Goal: Task Accomplishment & Management: Manage account settings

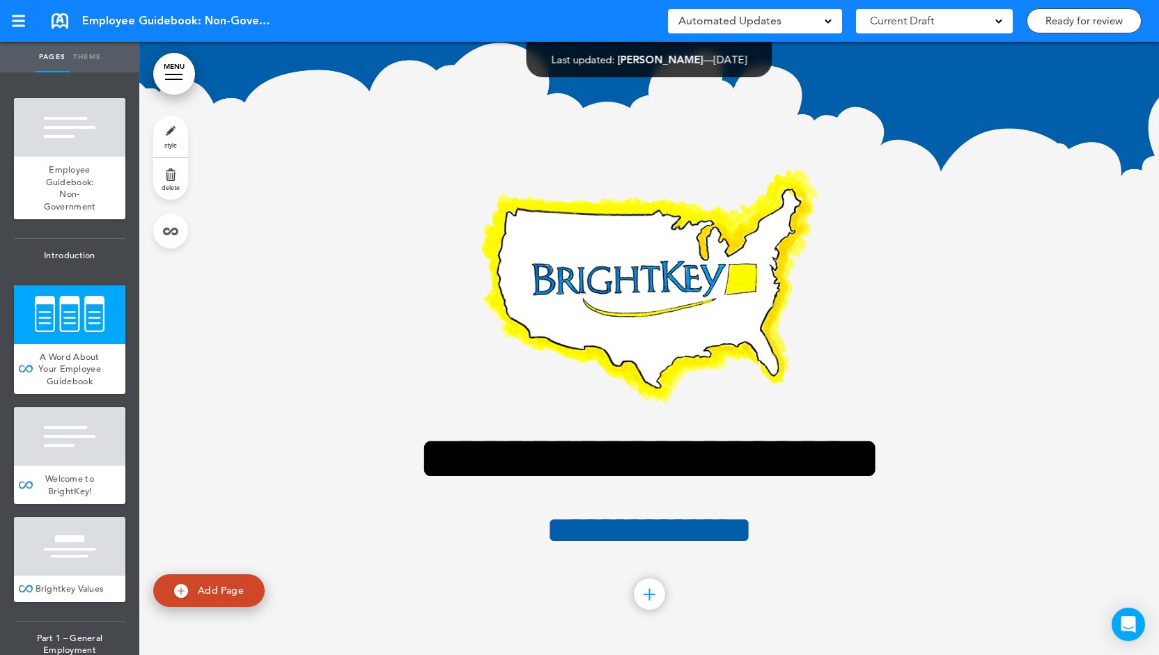
scroll to position [906, 0]
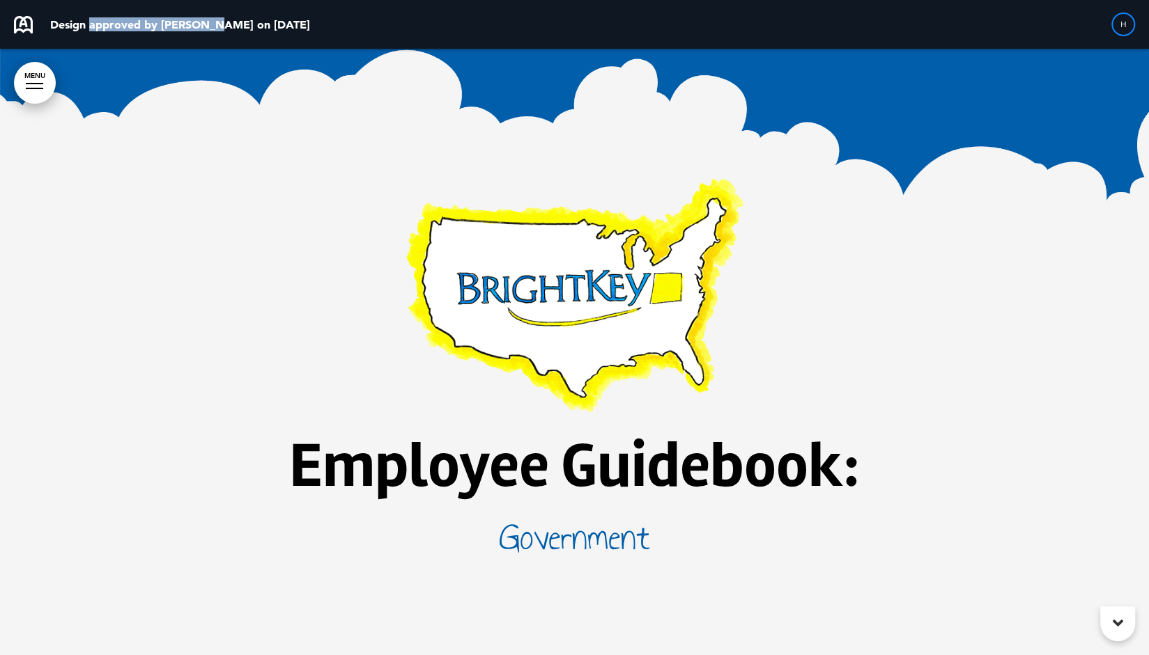
drag, startPoint x: 161, startPoint y: 28, endPoint x: 215, endPoint y: 31, distance: 53.7
click at [215, 31] on div "Design approved by amy on 02 Sep 2025" at bounding box center [162, 24] width 296 height 17
click at [226, 30] on p "Design approved by amy on 02 Sep 2025" at bounding box center [180, 24] width 260 height 11
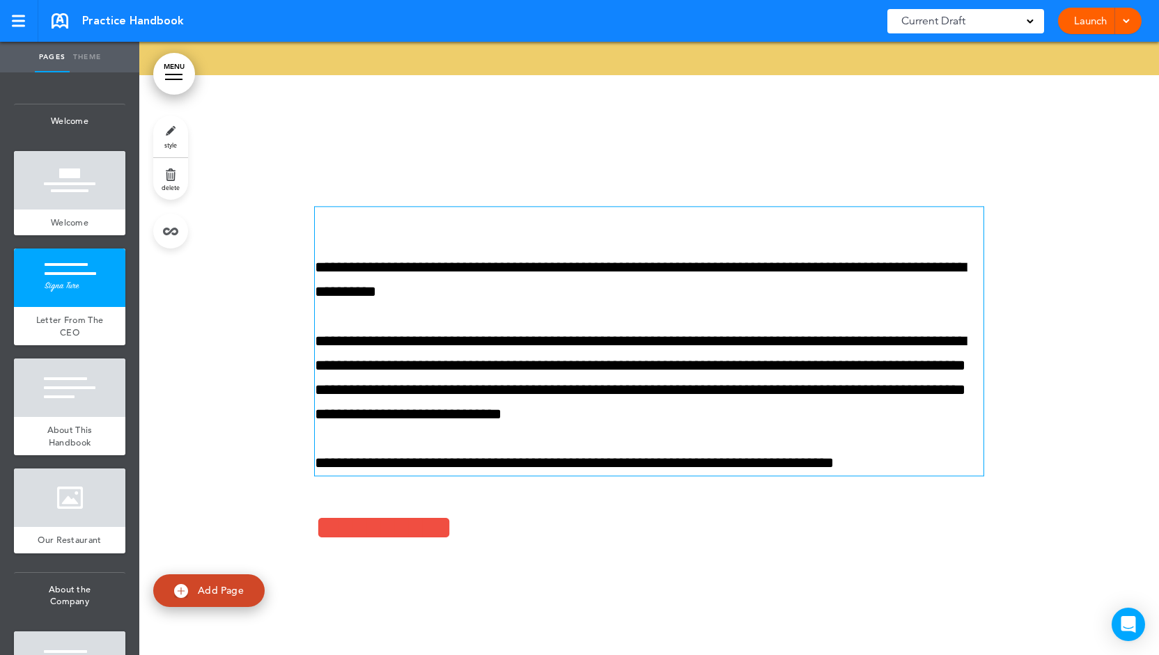
scroll to position [279, 0]
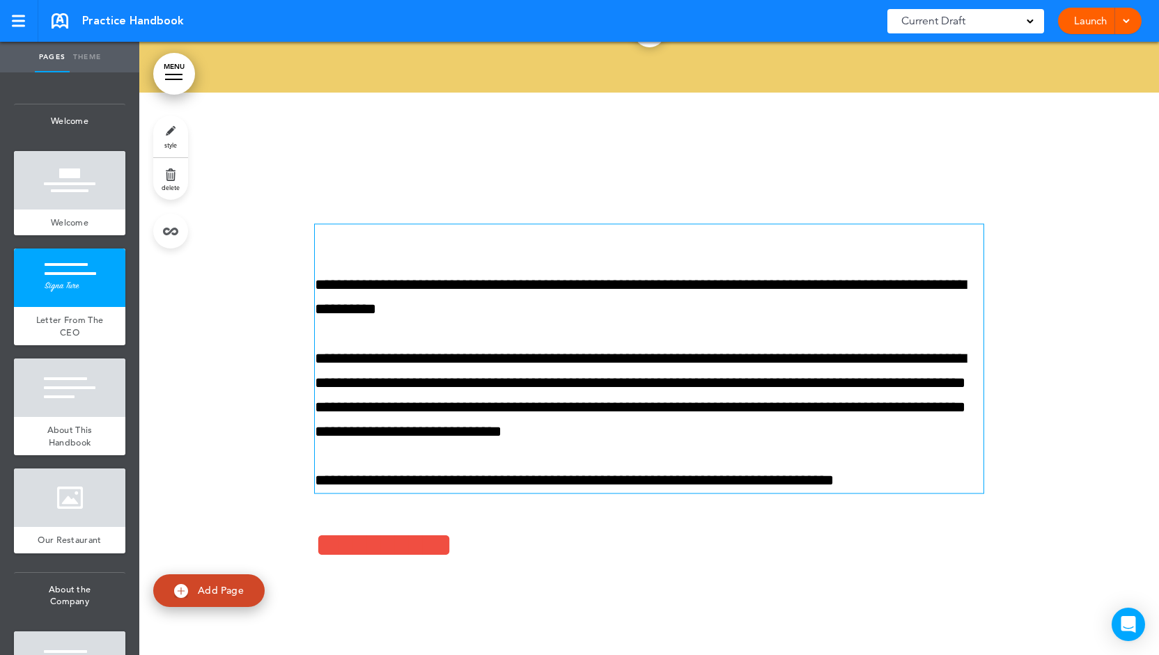
click at [474, 293] on p "**********" at bounding box center [649, 298] width 669 height 49
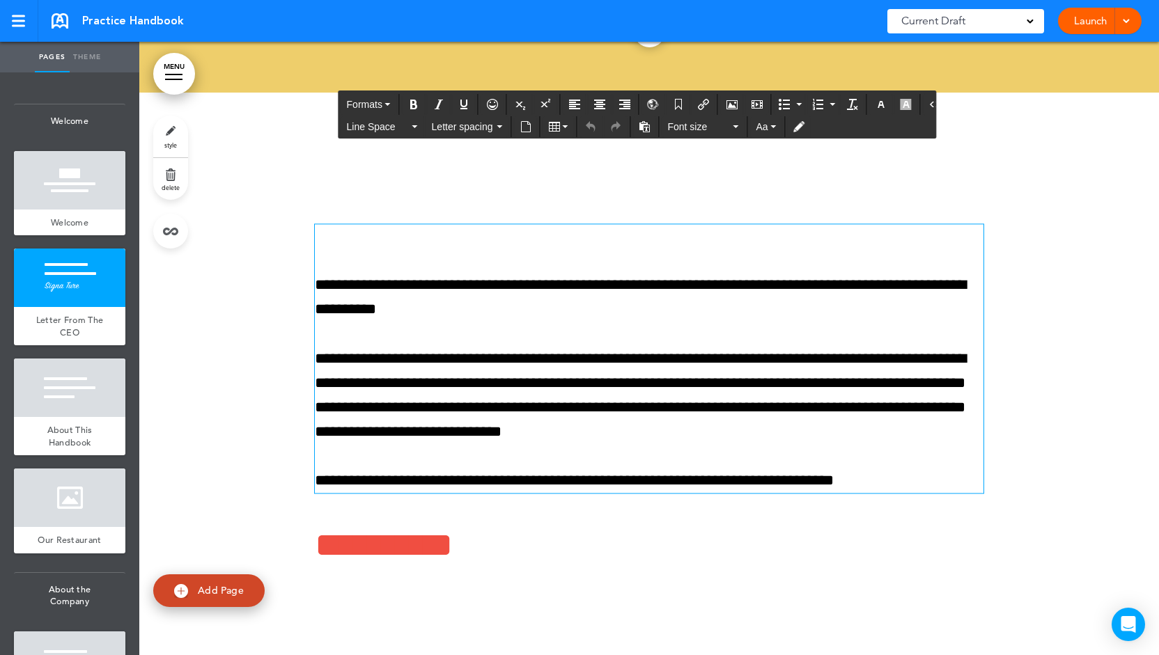
click at [481, 313] on p "**********" at bounding box center [649, 298] width 669 height 49
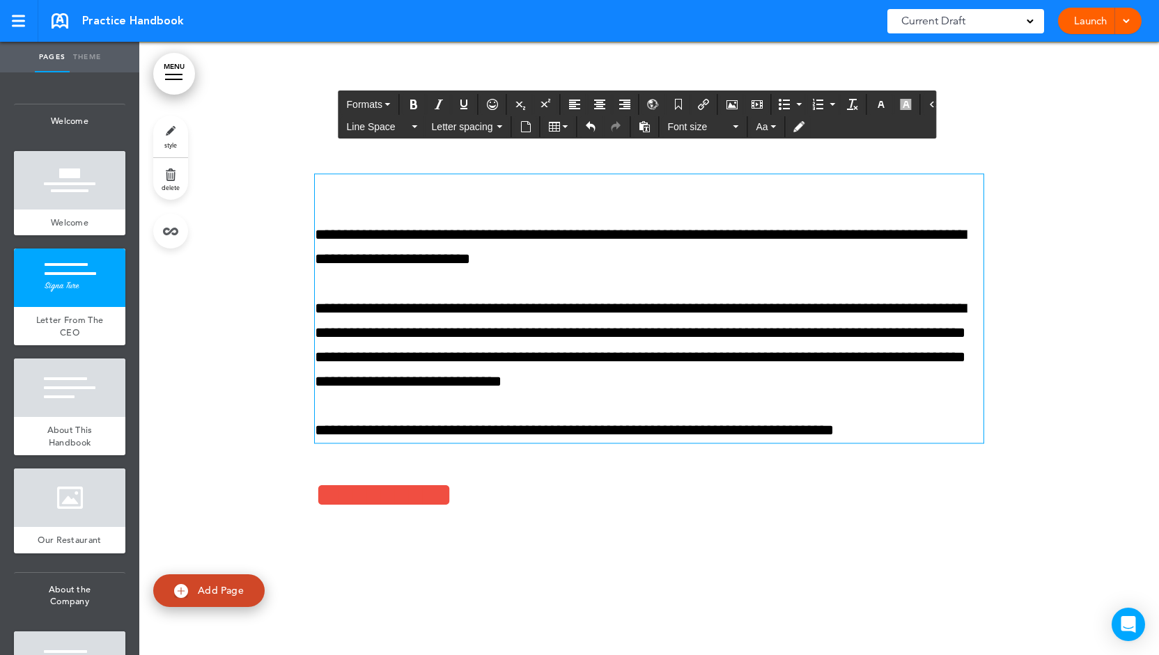
scroll to position [348, 0]
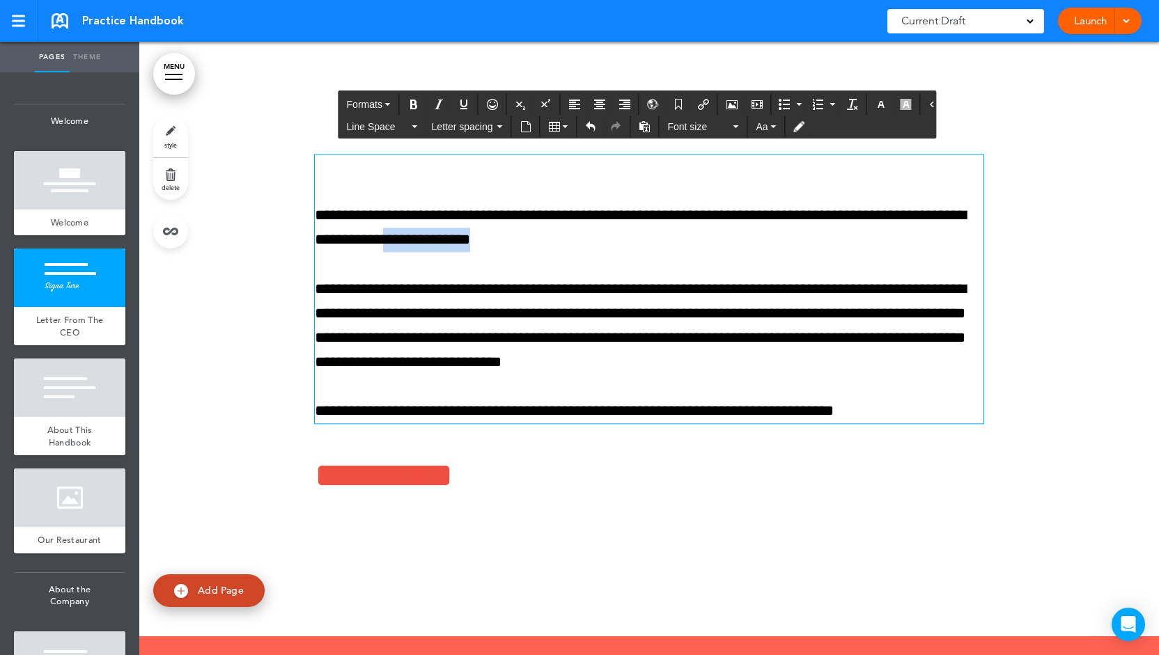
drag, startPoint x: 592, startPoint y: 239, endPoint x: 485, endPoint y: 247, distance: 107.6
click at [485, 247] on p "**********" at bounding box center [649, 228] width 669 height 49
click at [698, 105] on icon "Insert/edit airmason link" at bounding box center [703, 104] width 11 height 11
type input "**********"
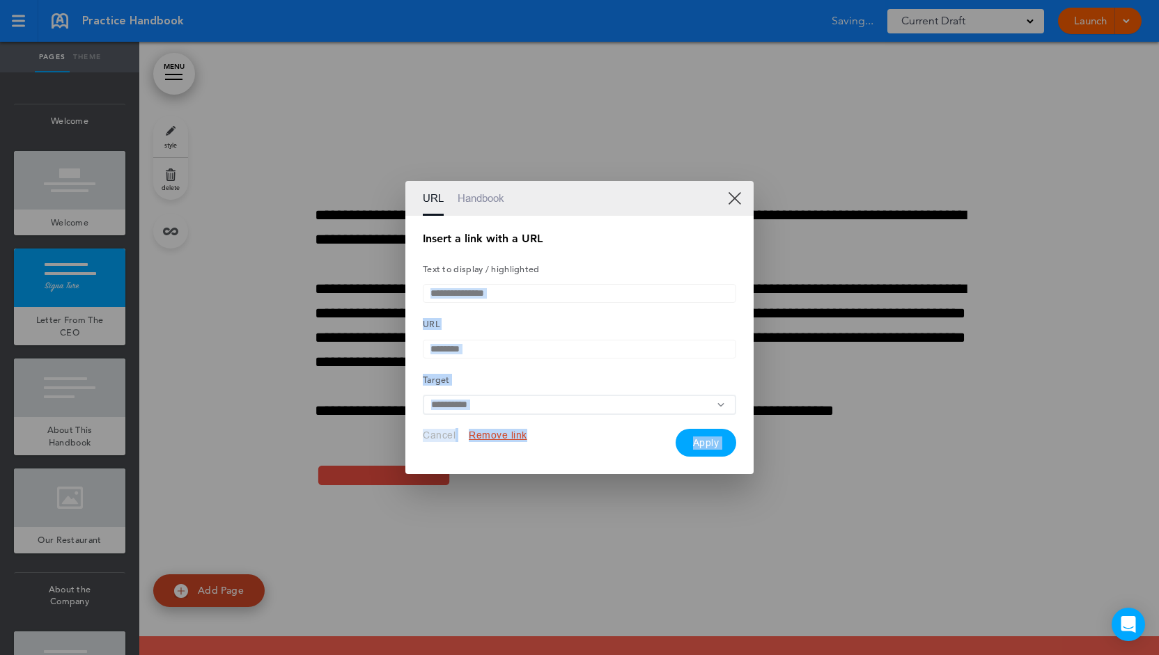
drag, startPoint x: 403, startPoint y: 341, endPoint x: 543, endPoint y: 375, distance: 144.6
click at [427, 382] on div "**********" at bounding box center [579, 345] width 348 height 259
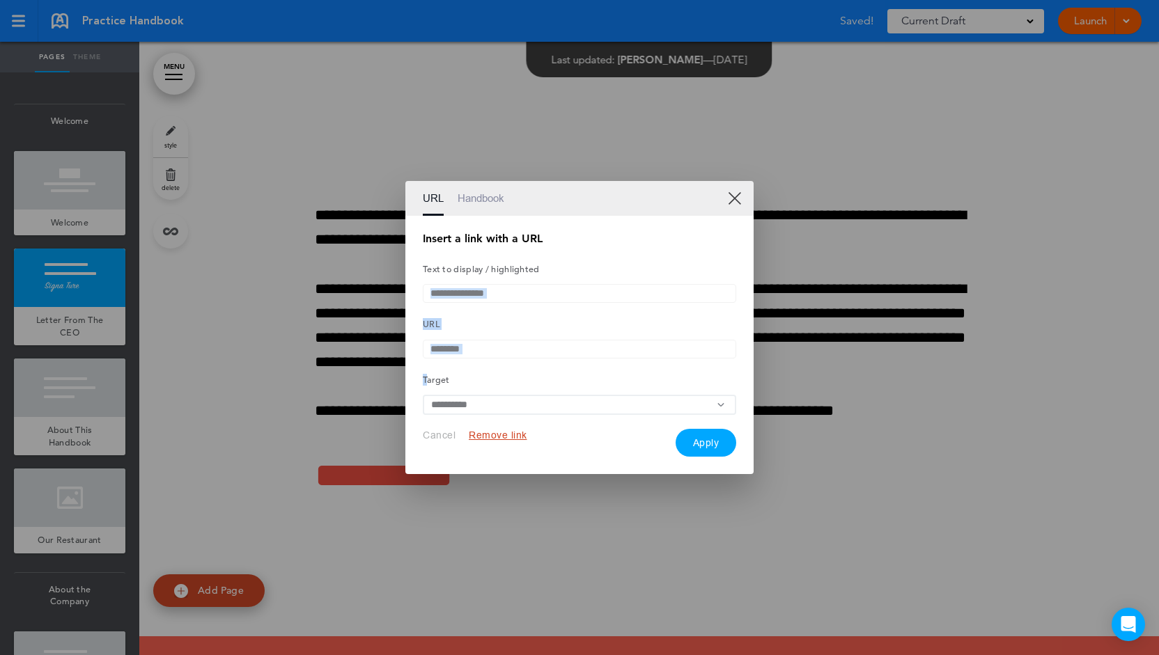
click at [568, 348] on input "text" at bounding box center [579, 349] width 313 height 19
click at [591, 222] on div "**********" at bounding box center [579, 345] width 348 height 259
click at [467, 196] on link "Handbook" at bounding box center [481, 198] width 47 height 35
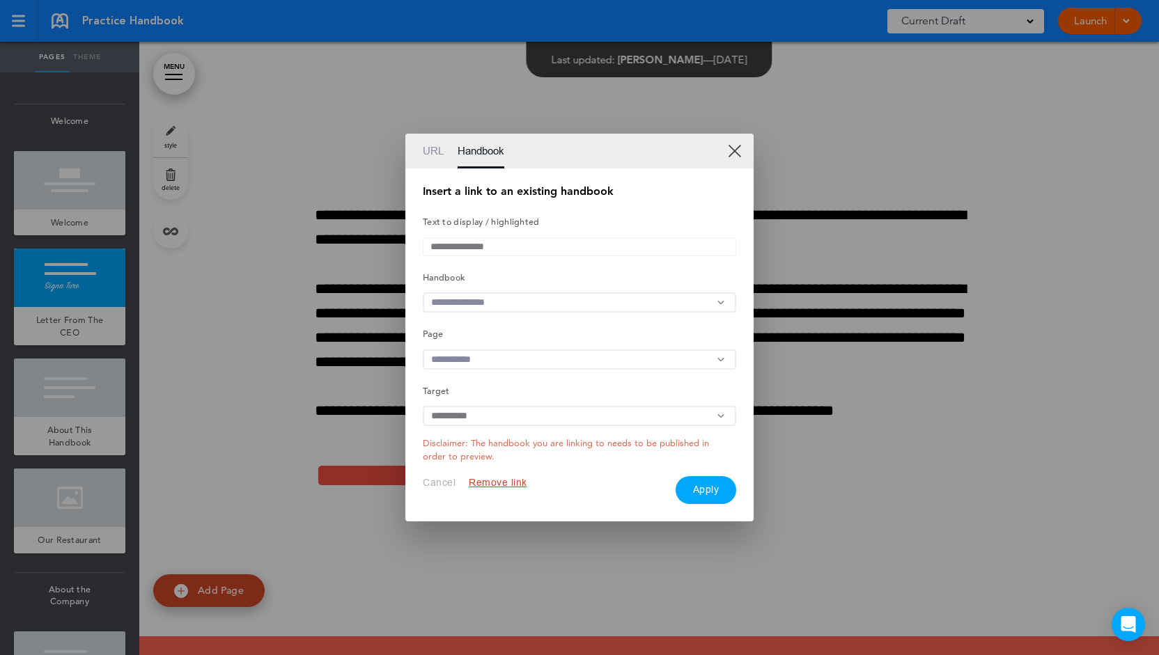
click at [568, 300] on input "text" at bounding box center [579, 303] width 313 height 20
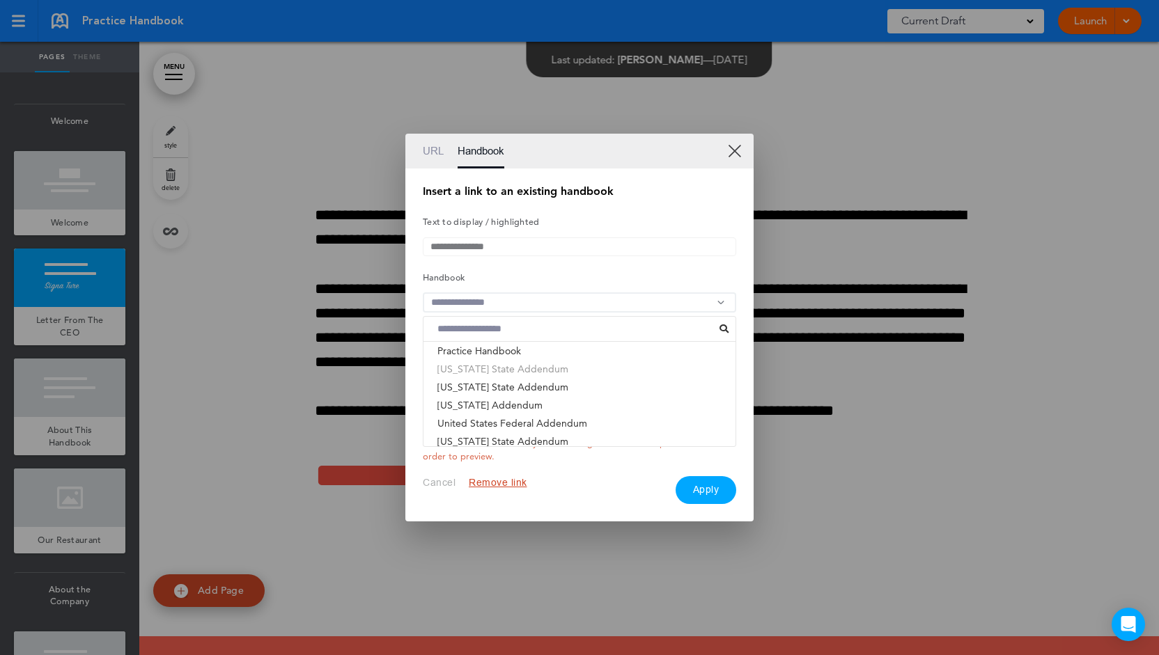
click at [556, 369] on li "New York State Addendum" at bounding box center [580, 369] width 312 height 18
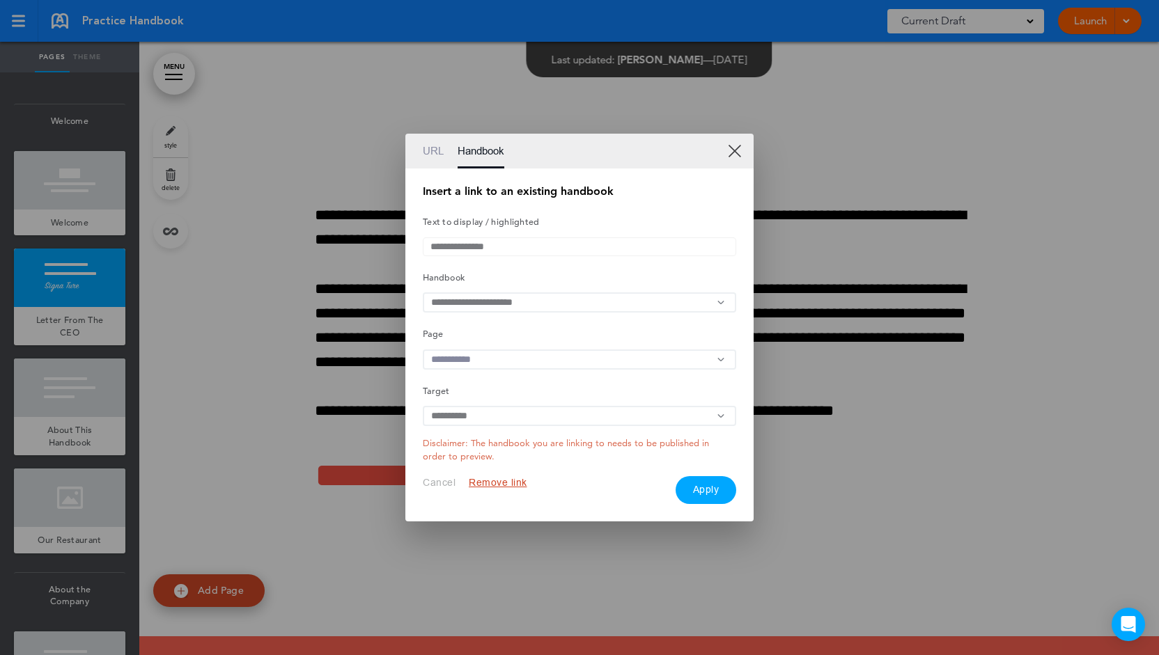
click at [503, 368] on input "text" at bounding box center [579, 360] width 313 height 20
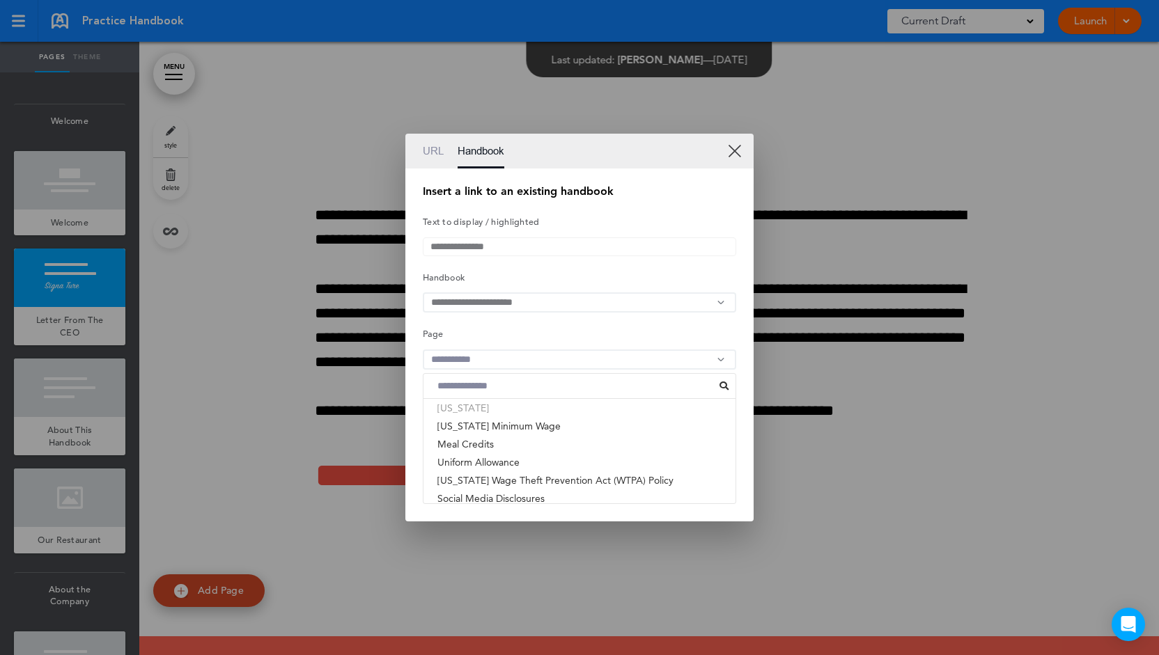
click at [499, 417] on li "New York" at bounding box center [580, 408] width 312 height 18
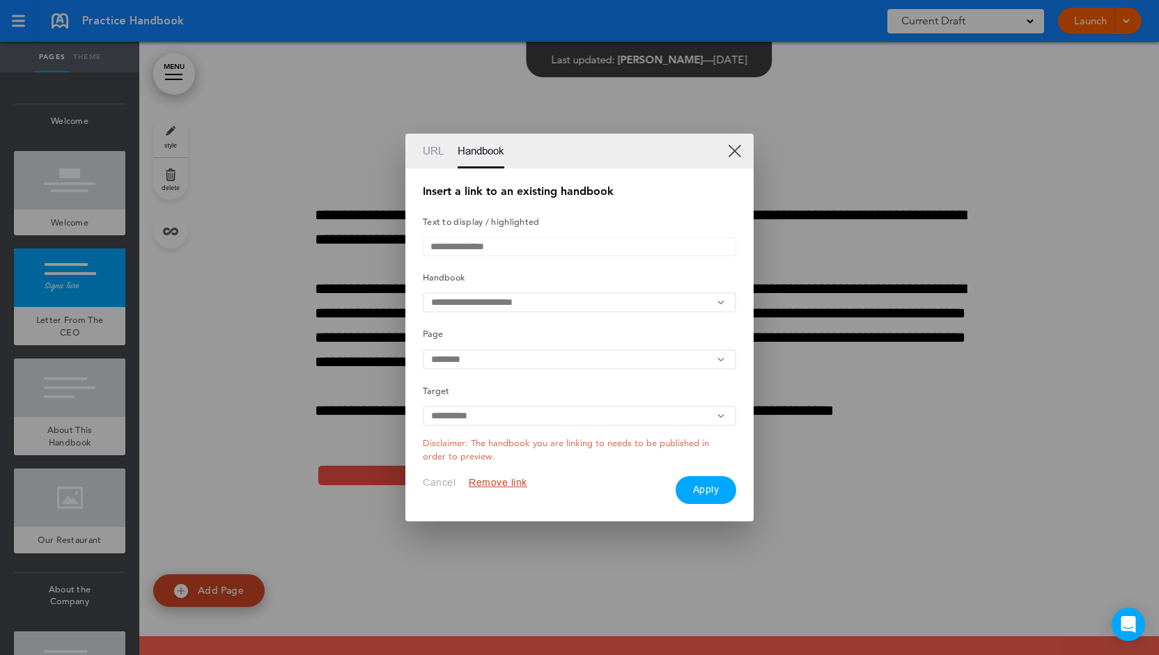
click at [734, 146] on link "XX" at bounding box center [734, 150] width 13 height 13
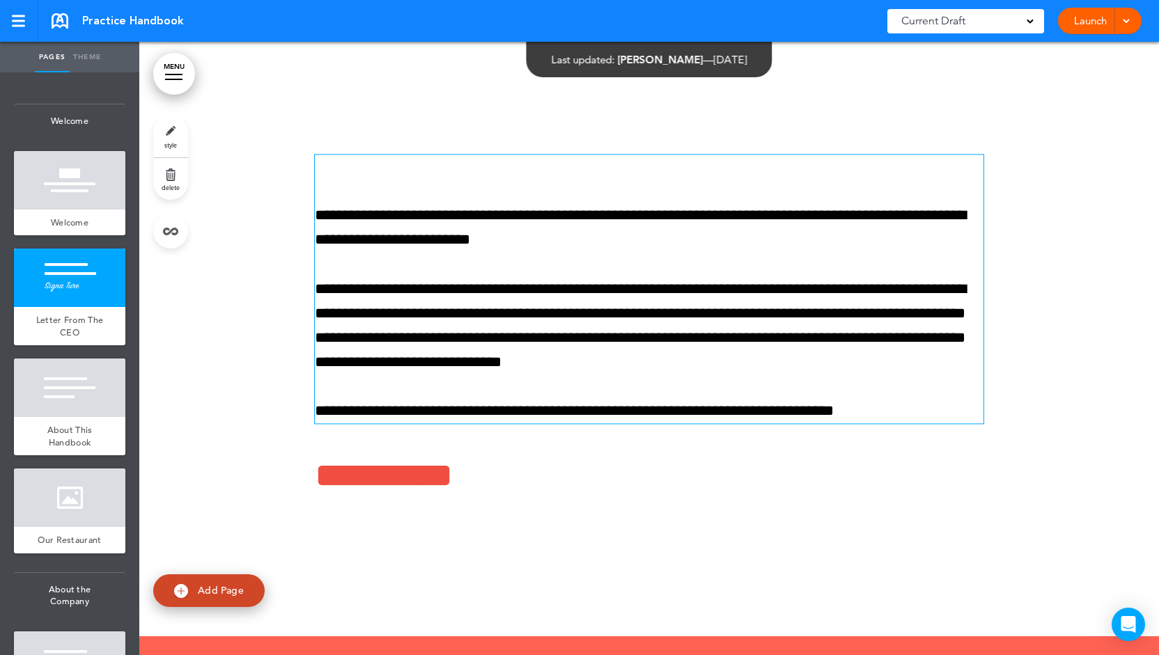
click at [728, 292] on p "**********" at bounding box center [649, 326] width 669 height 98
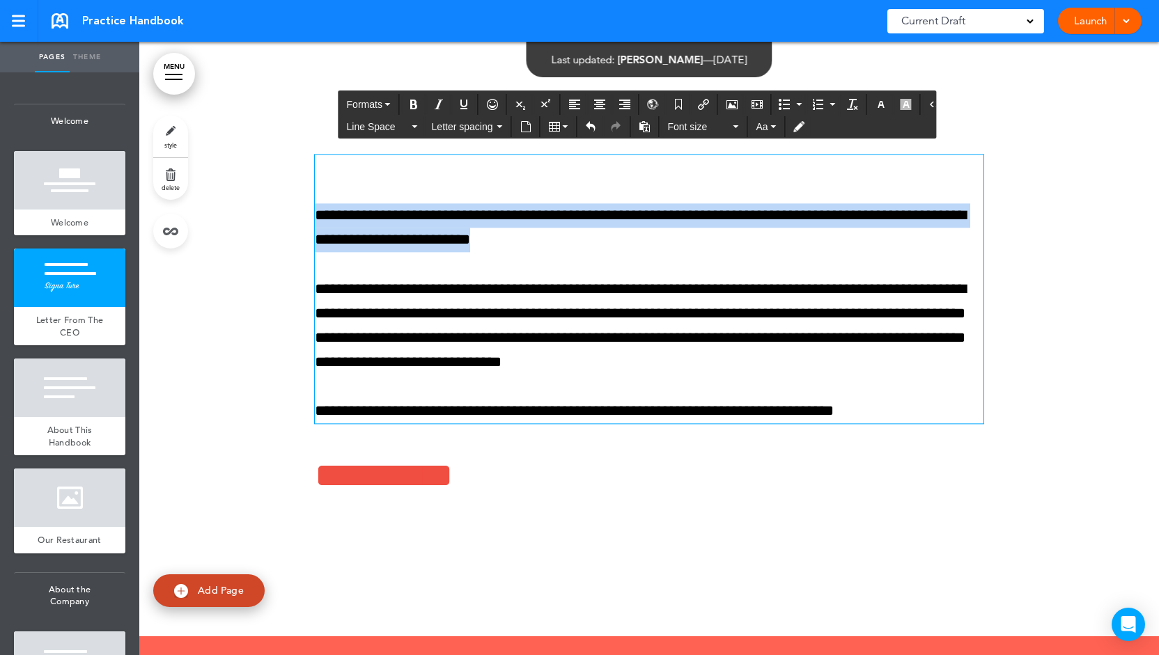
drag, startPoint x: 614, startPoint y: 249, endPoint x: 306, endPoint y: 215, distance: 309.8
click at [306, 215] on div "**********" at bounding box center [649, 328] width 697 height 453
click at [876, 104] on icon "button" at bounding box center [881, 104] width 11 height 11
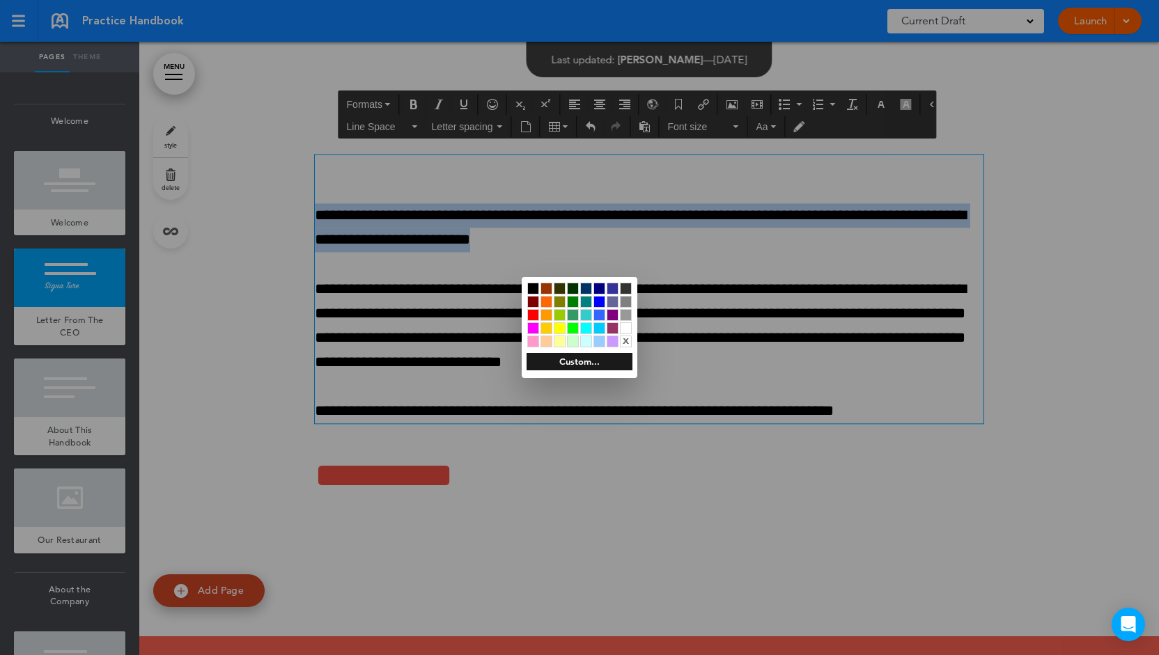
click at [534, 314] on div at bounding box center [533, 315] width 12 height 12
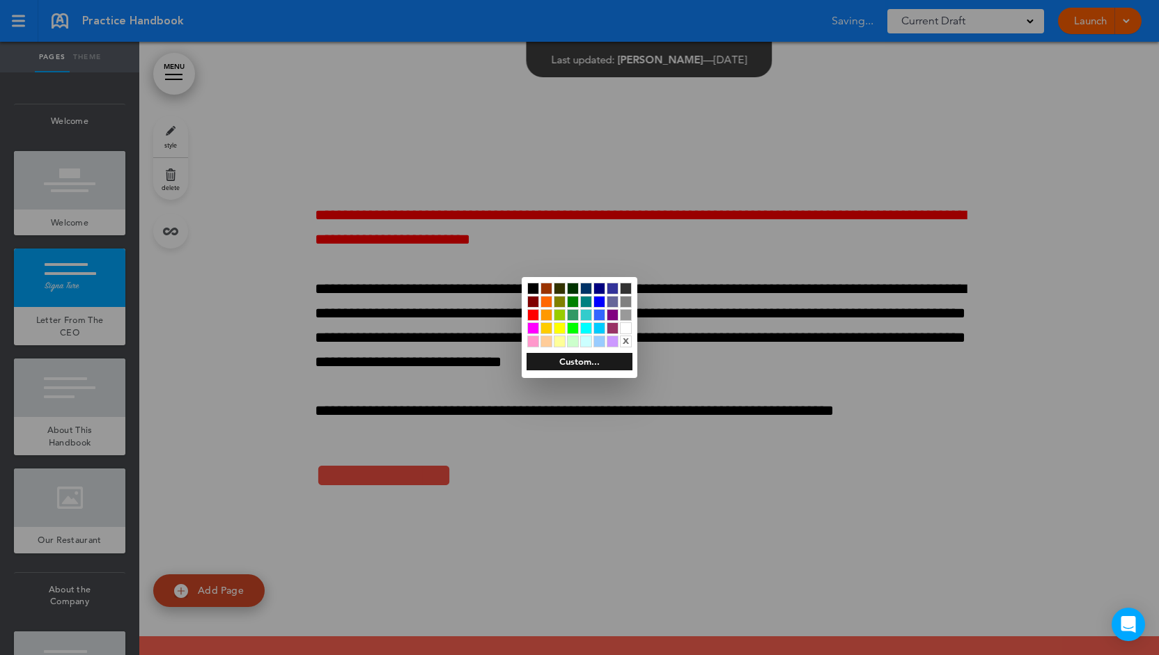
click at [391, 271] on div at bounding box center [579, 327] width 1159 height 655
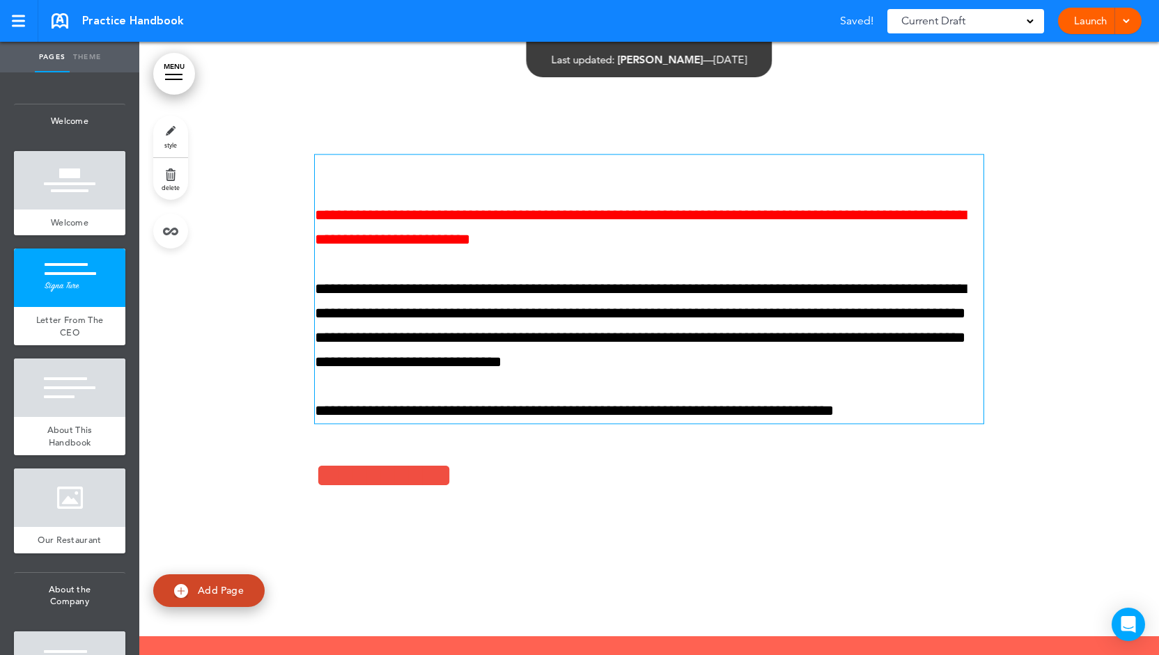
click at [552, 231] on span "**********" at bounding box center [640, 228] width 651 height 40
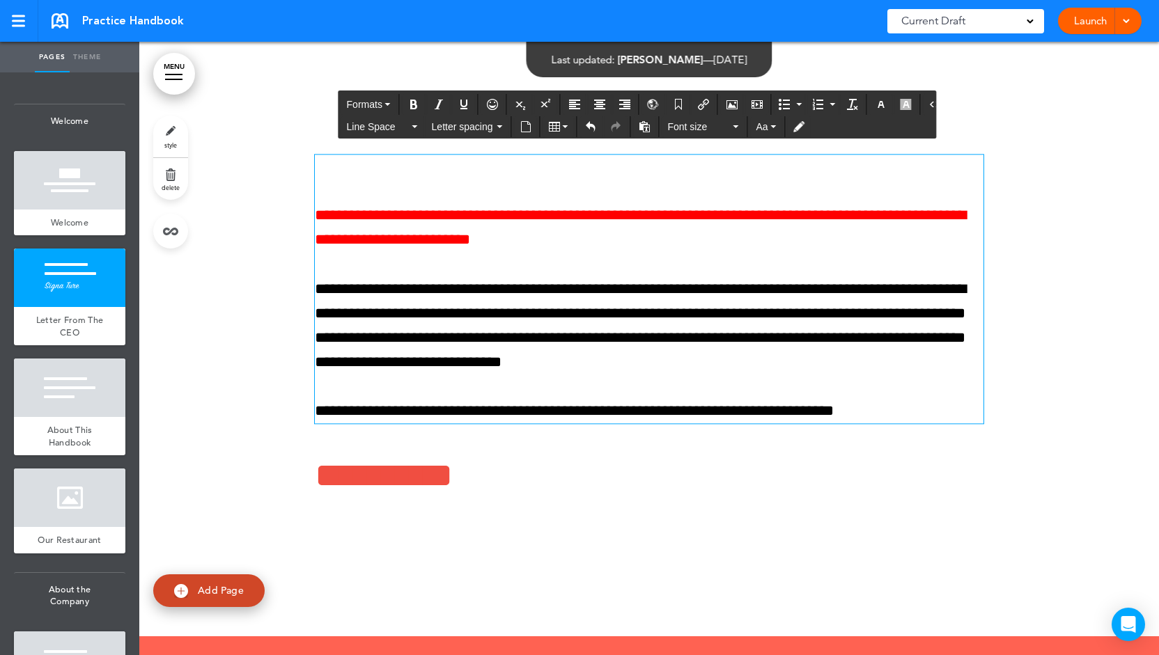
click at [514, 236] on span "**********" at bounding box center [640, 228] width 651 height 40
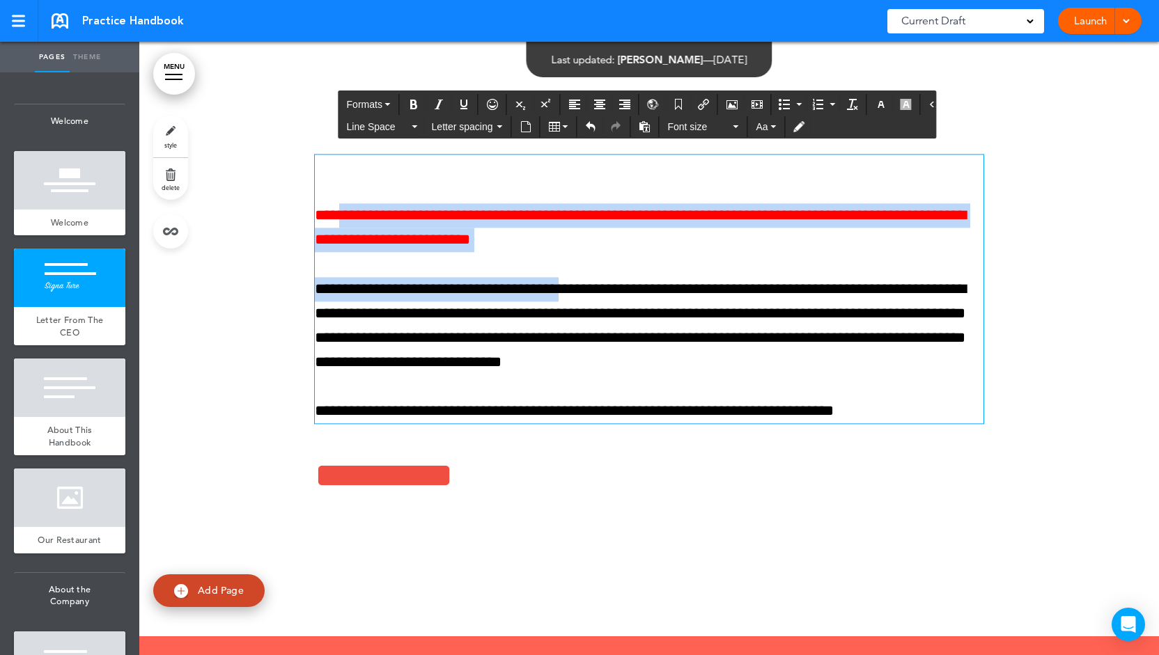
drag, startPoint x: 598, startPoint y: 254, endPoint x: 334, endPoint y: 218, distance: 266.5
click at [334, 218] on div "**********" at bounding box center [649, 289] width 669 height 269
click at [334, 219] on span "**********" at bounding box center [640, 228] width 651 height 40
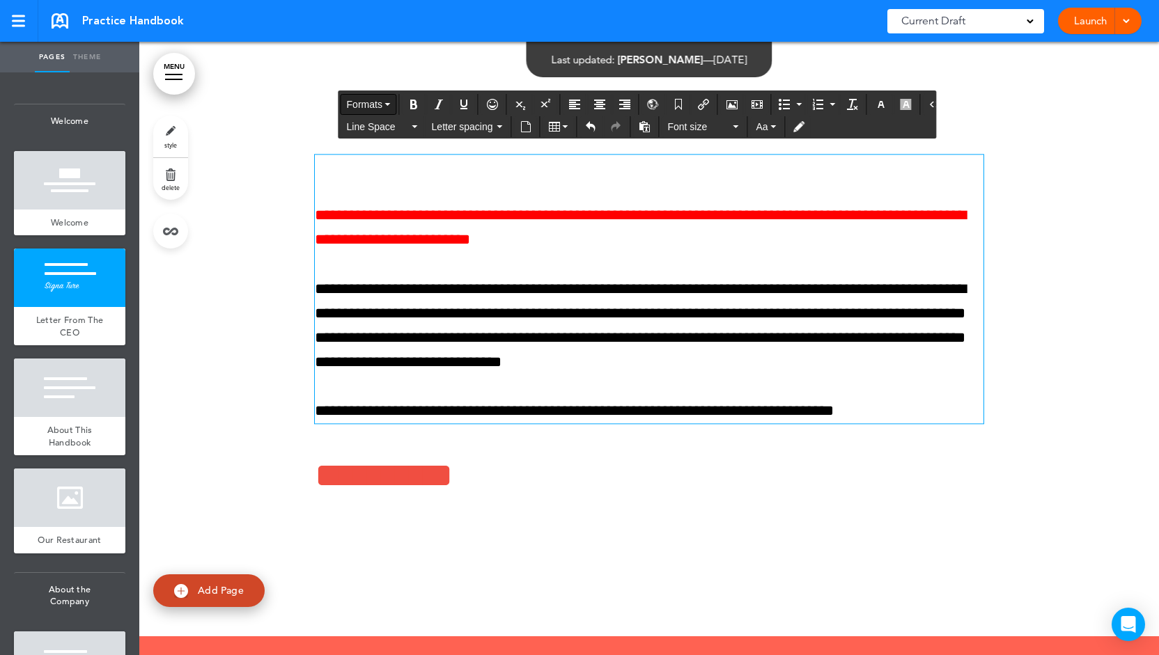
click at [369, 102] on span "Formats" at bounding box center [365, 104] width 36 height 11
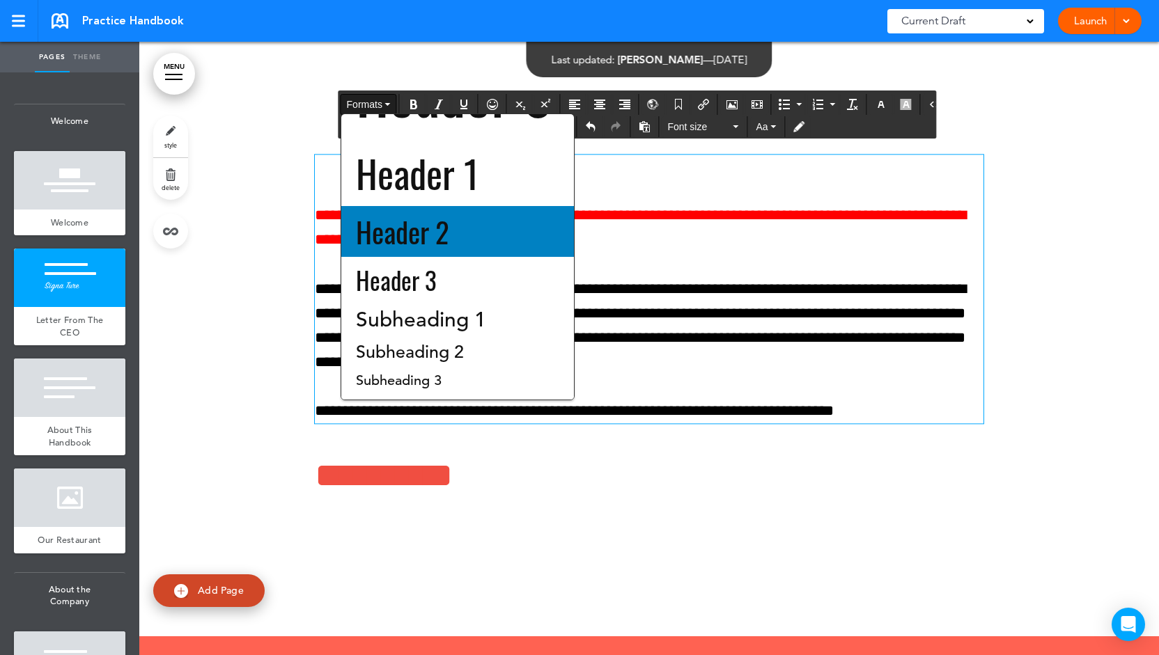
scroll to position [0, 0]
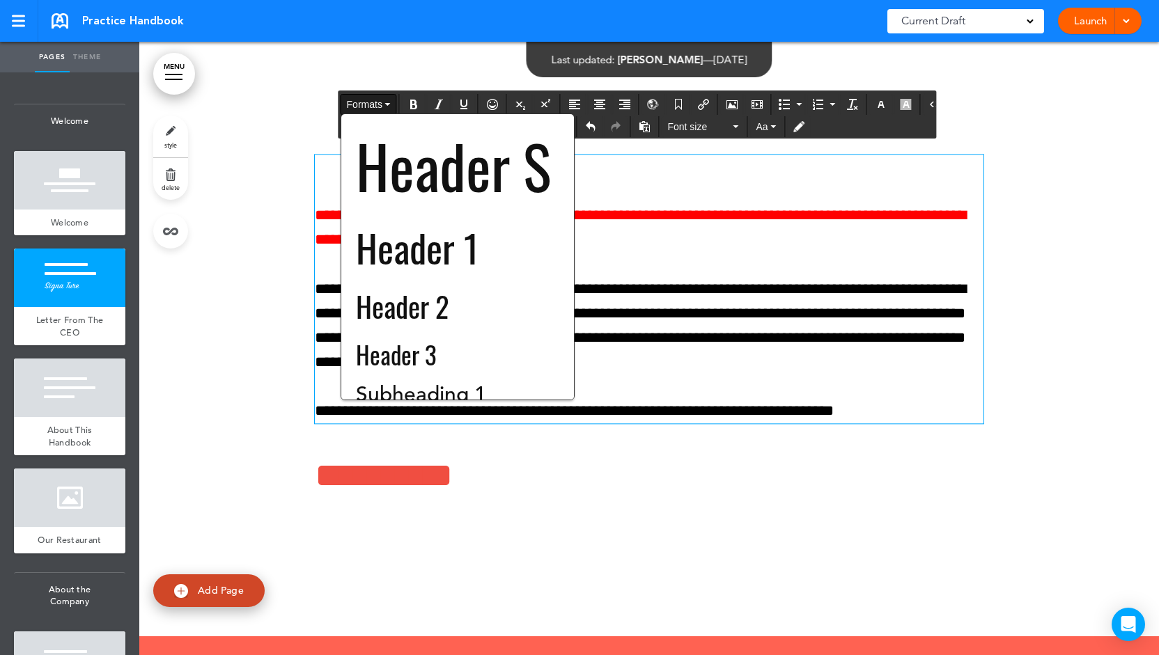
click at [686, 257] on div "**********" at bounding box center [649, 289] width 669 height 269
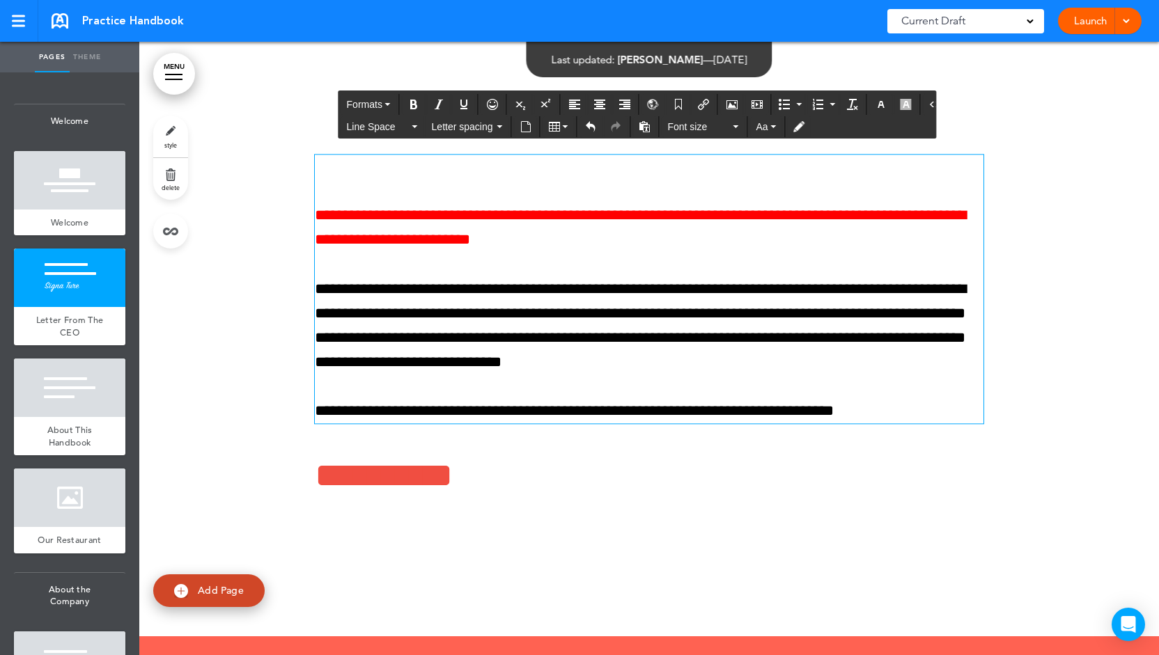
click at [86, 58] on link "Theme" at bounding box center [87, 57] width 35 height 31
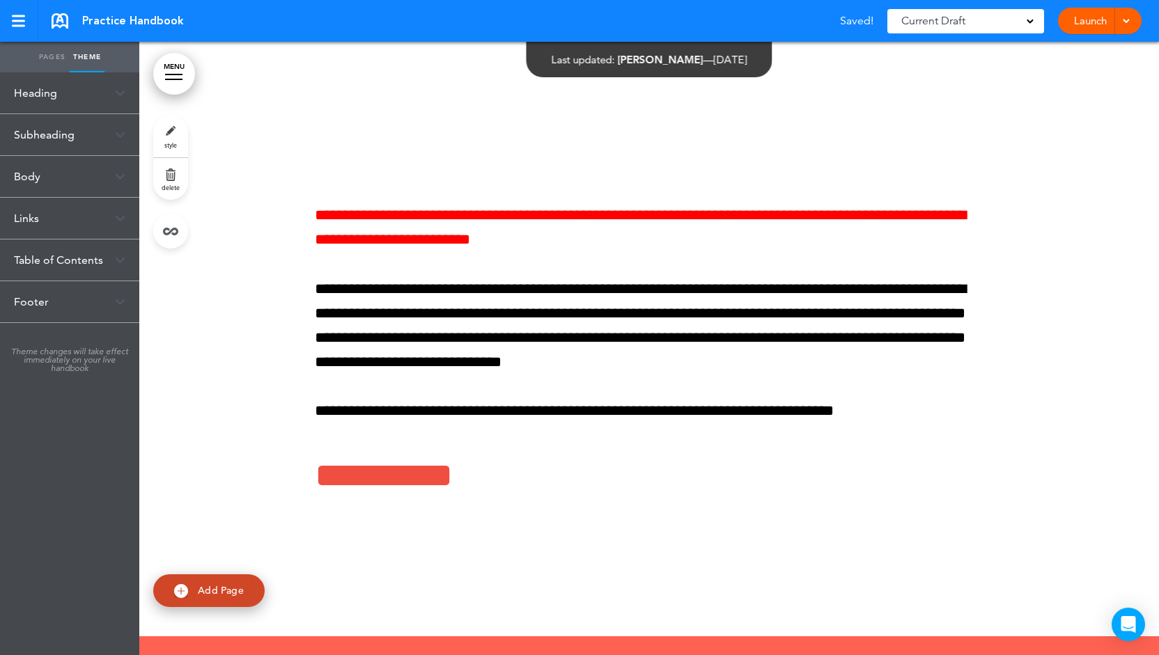
click at [94, 91] on div "Heading" at bounding box center [69, 92] width 139 height 41
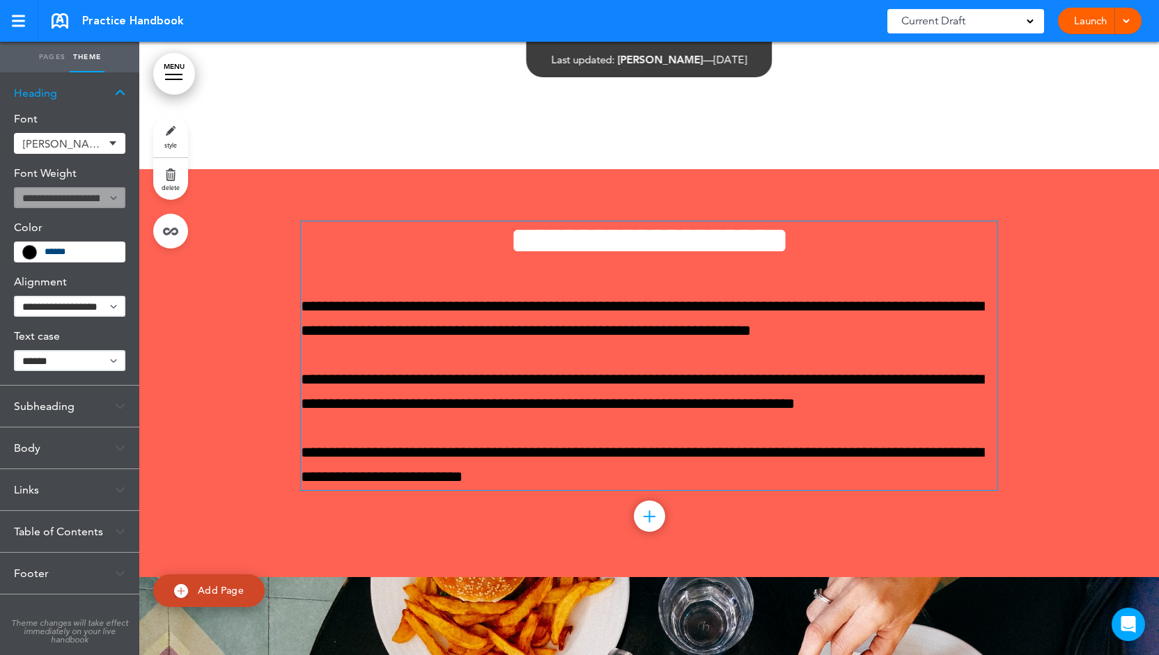
scroll to position [836, 0]
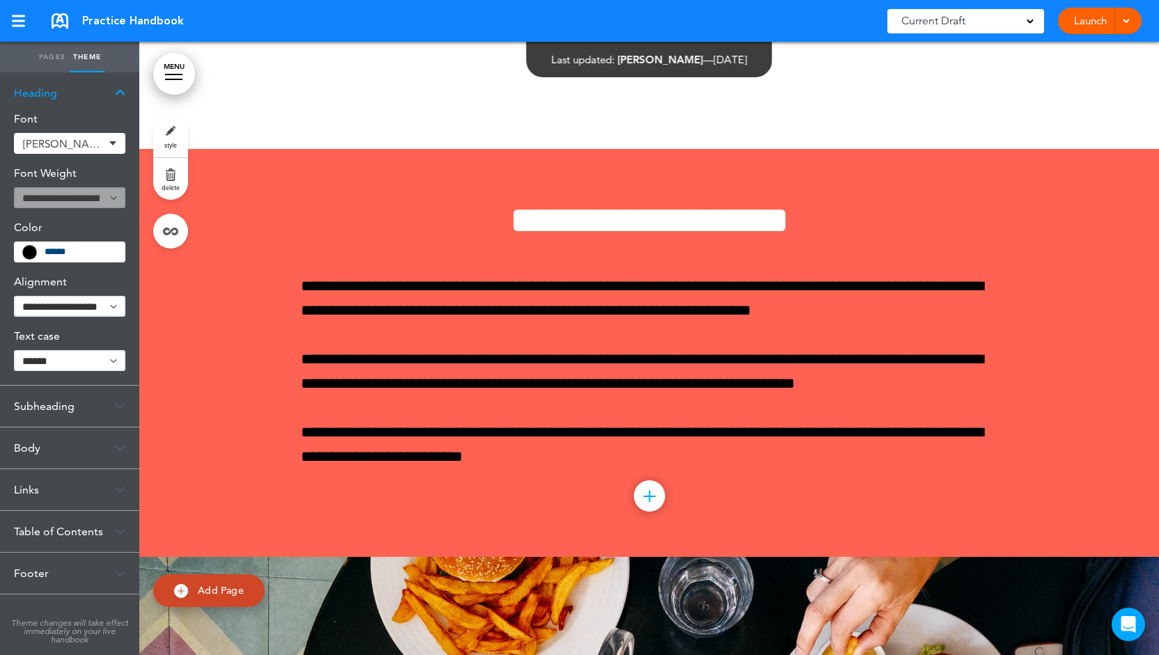
click at [101, 144] on span "Oswald" at bounding box center [63, 144] width 81 height 10
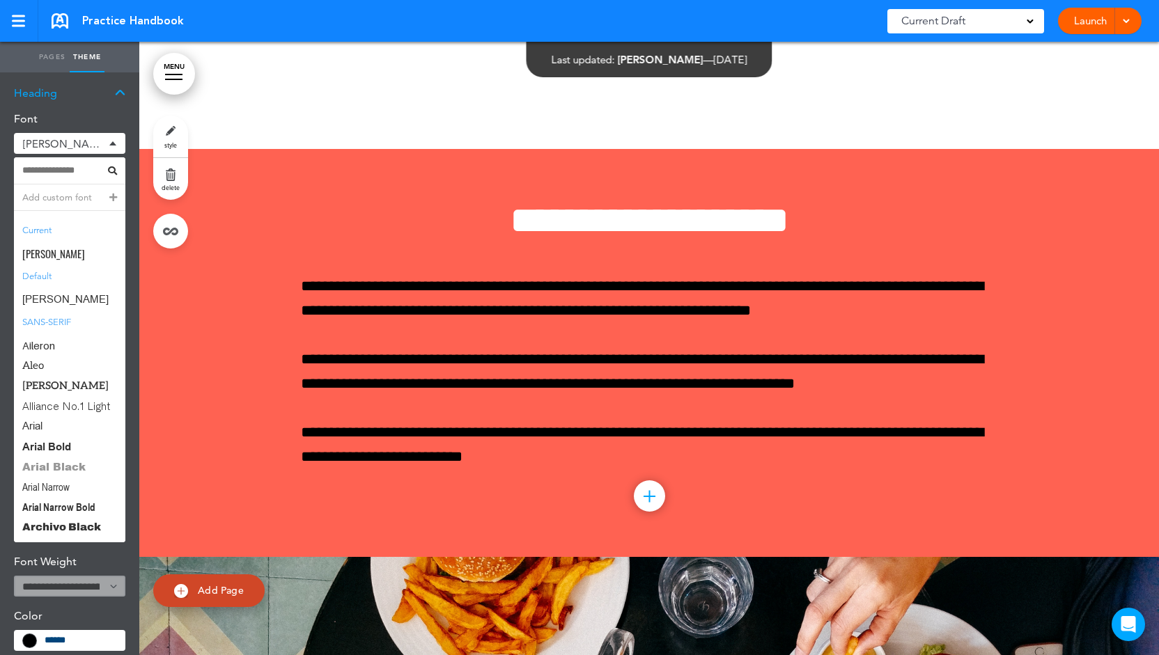
click at [58, 470] on span "Arial Black" at bounding box center [69, 467] width 111 height 20
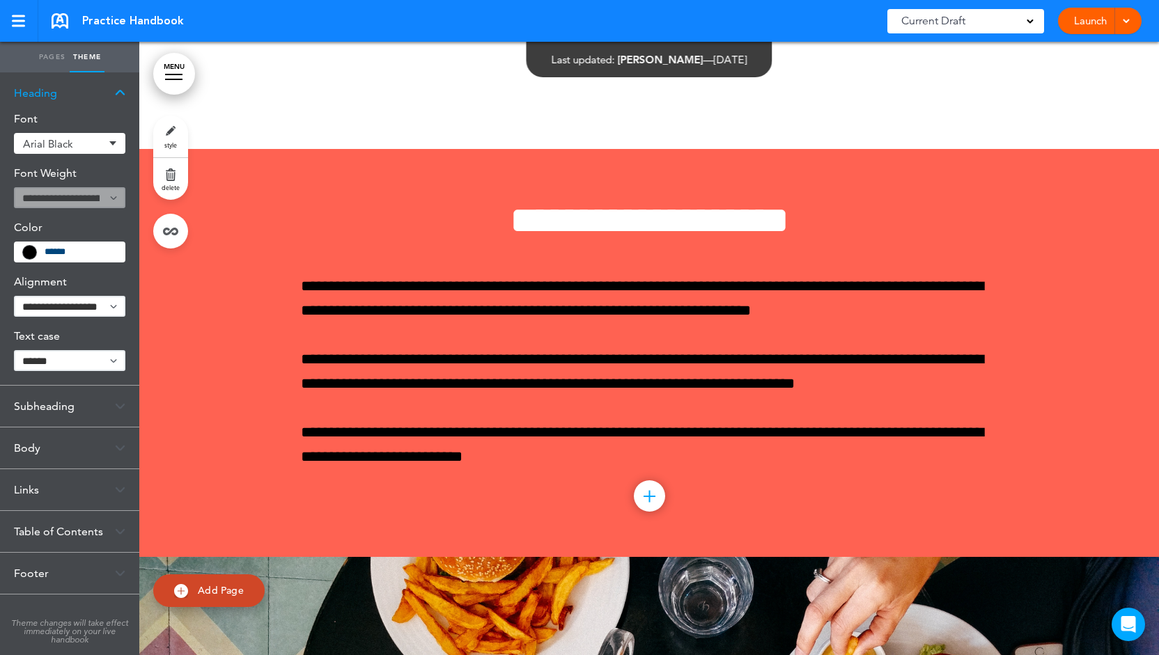
click at [111, 144] on div "Arial Black" at bounding box center [69, 143] width 111 height 21
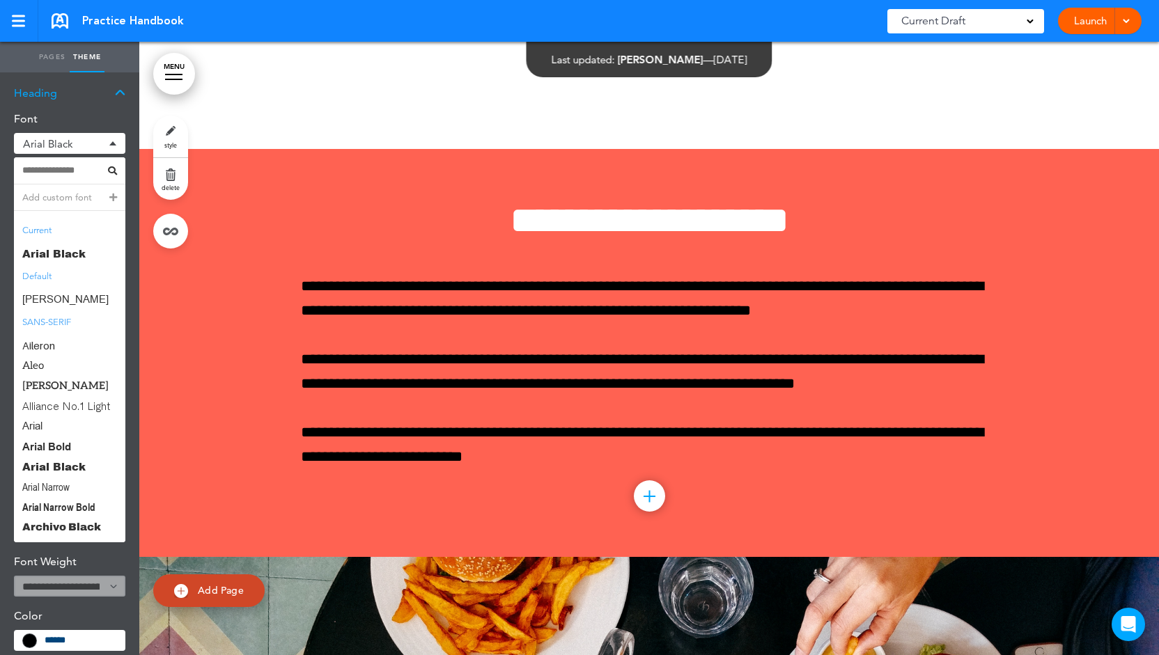
click at [47, 201] on div "Add custom font" at bounding box center [69, 198] width 111 height 26
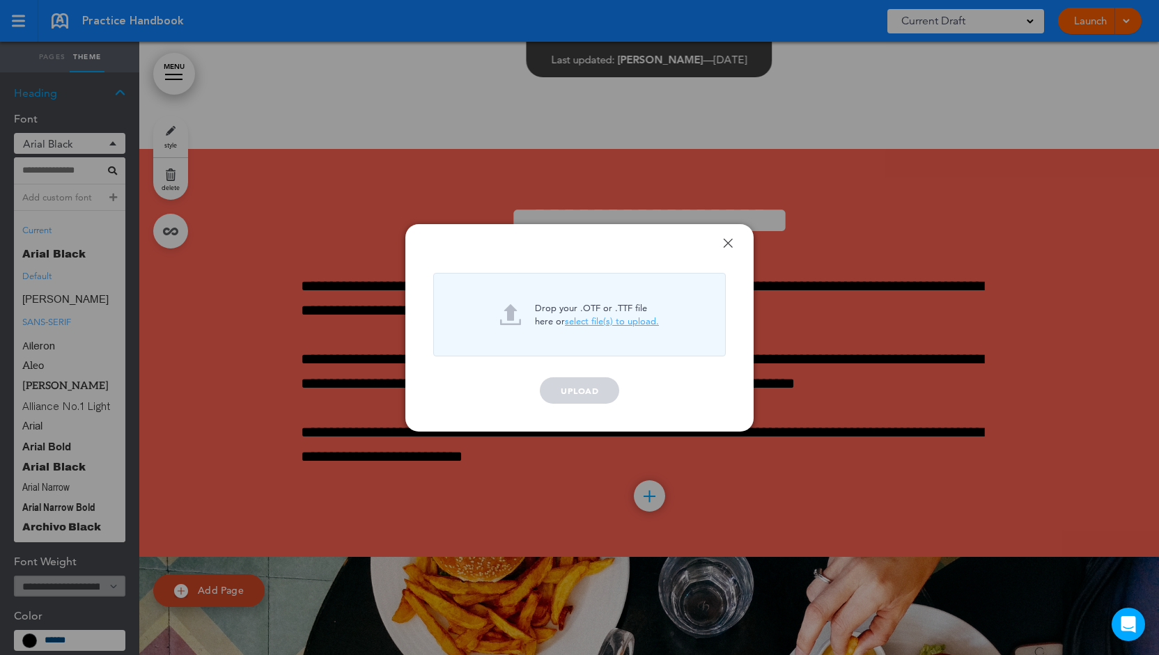
click at [729, 241] on link "Done" at bounding box center [728, 243] width 10 height 10
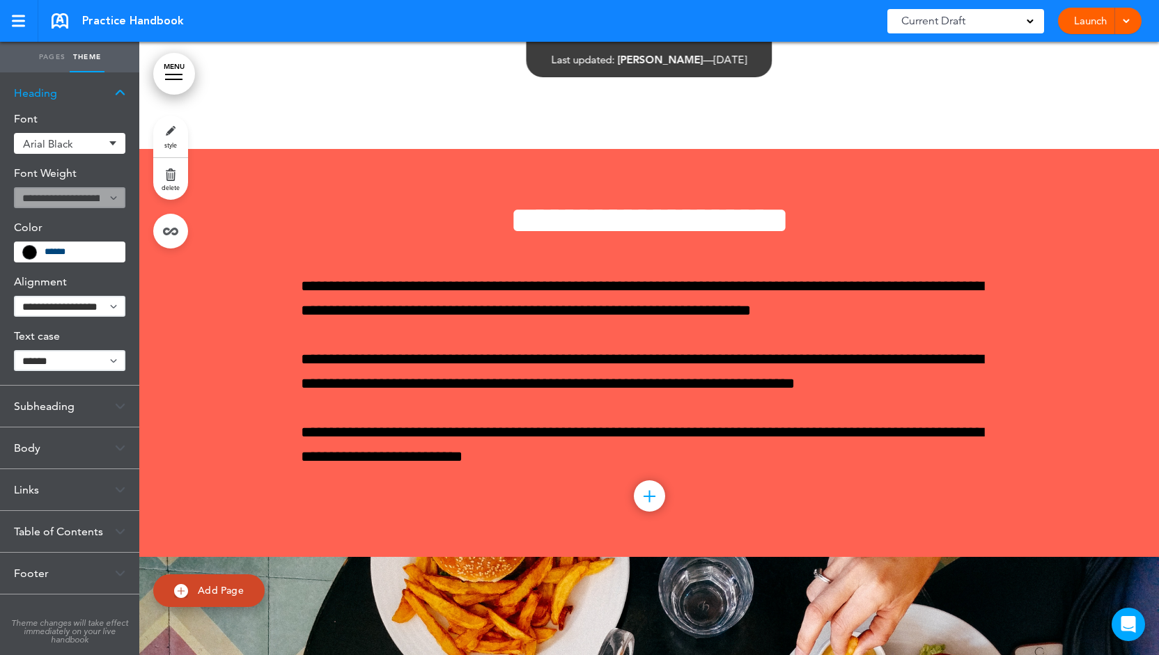
click at [121, 95] on img at bounding box center [120, 93] width 10 height 8
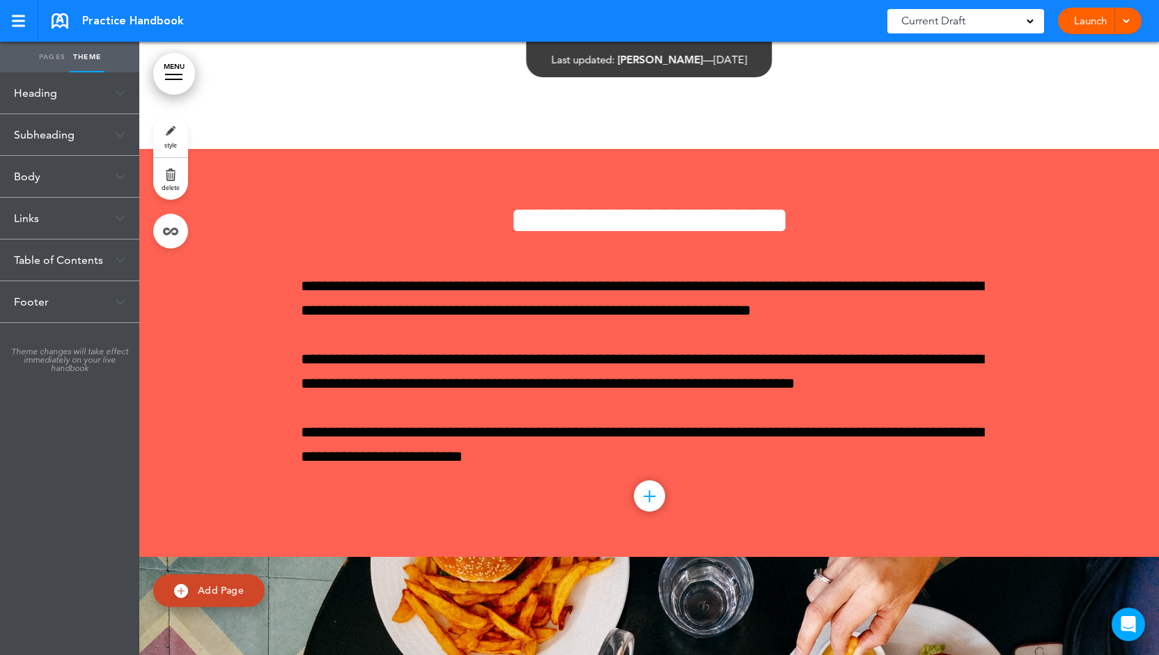
click at [110, 129] on div "Subheading" at bounding box center [69, 134] width 139 height 41
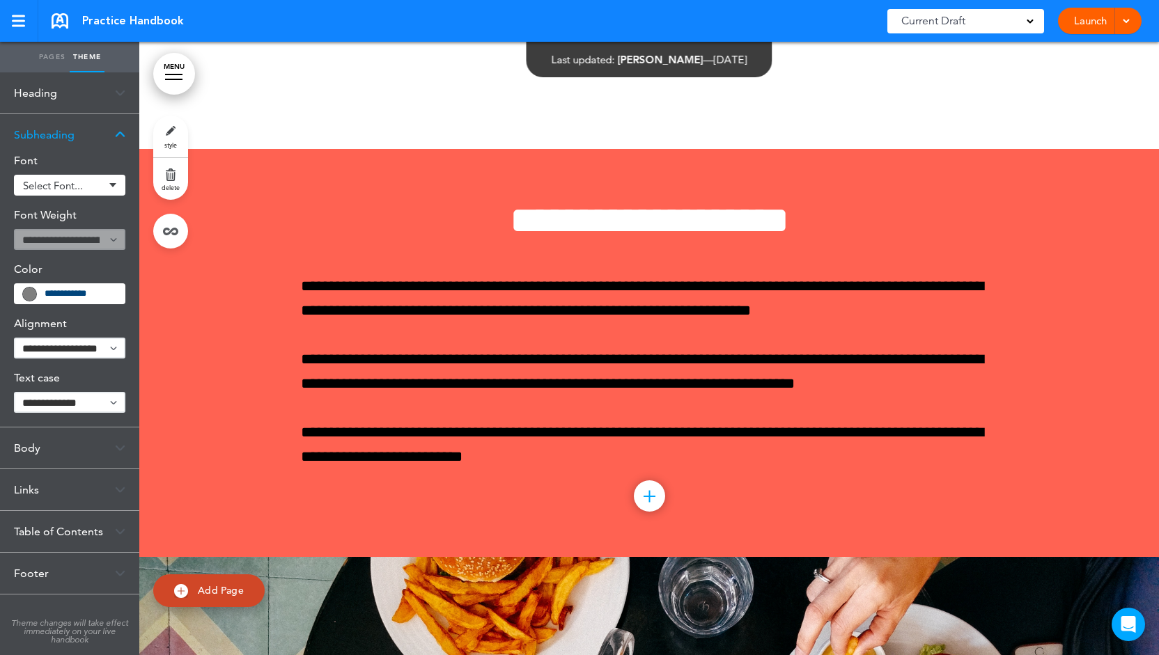
click at [111, 126] on div "Subheading" at bounding box center [69, 134] width 139 height 41
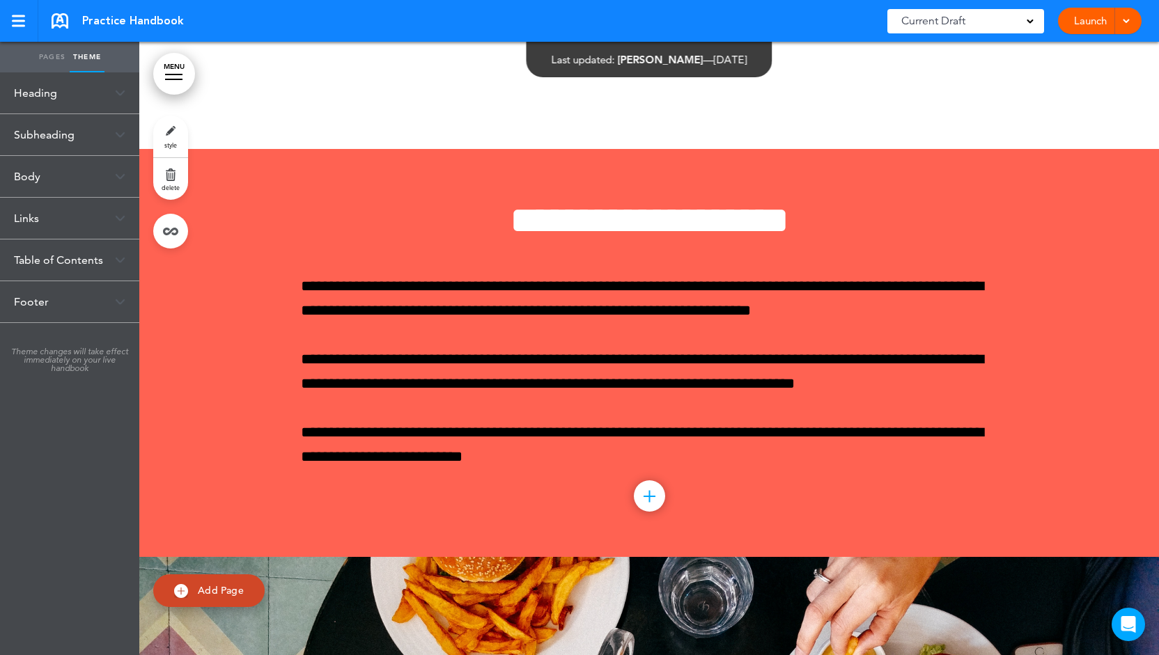
click at [89, 182] on div "Body" at bounding box center [69, 176] width 139 height 41
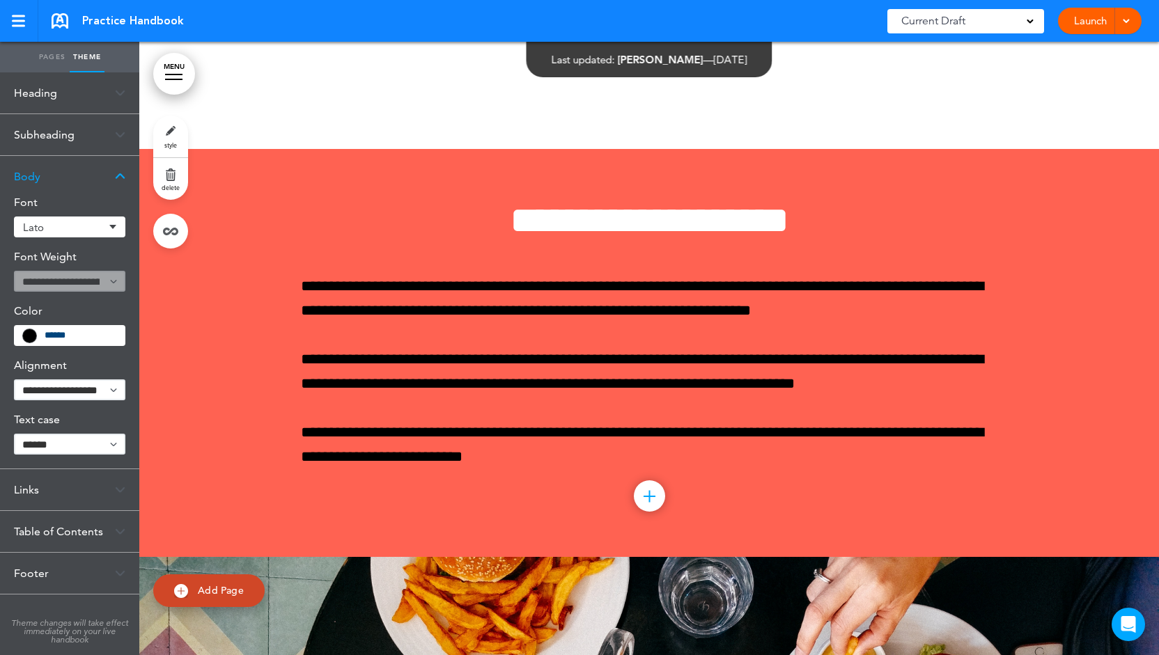
drag, startPoint x: 112, startPoint y: 93, endPoint x: 112, endPoint y: 106, distance: 13.2
click at [112, 98] on div "Heading" at bounding box center [69, 92] width 139 height 41
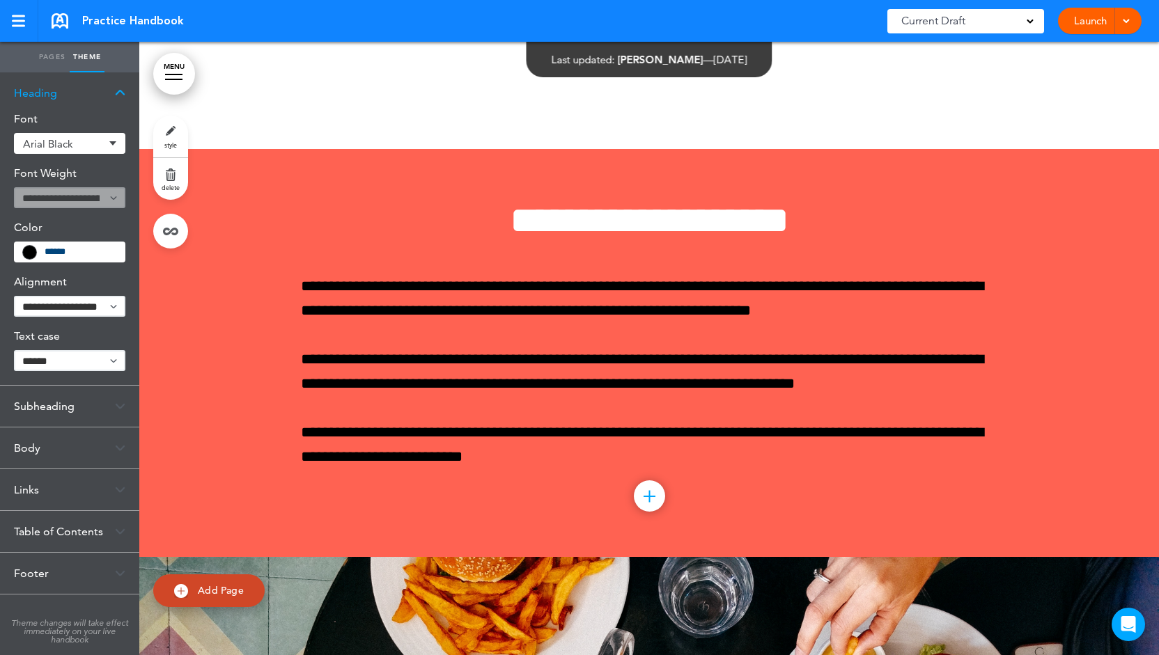
click at [58, 247] on input "******" at bounding box center [81, 252] width 72 height 10
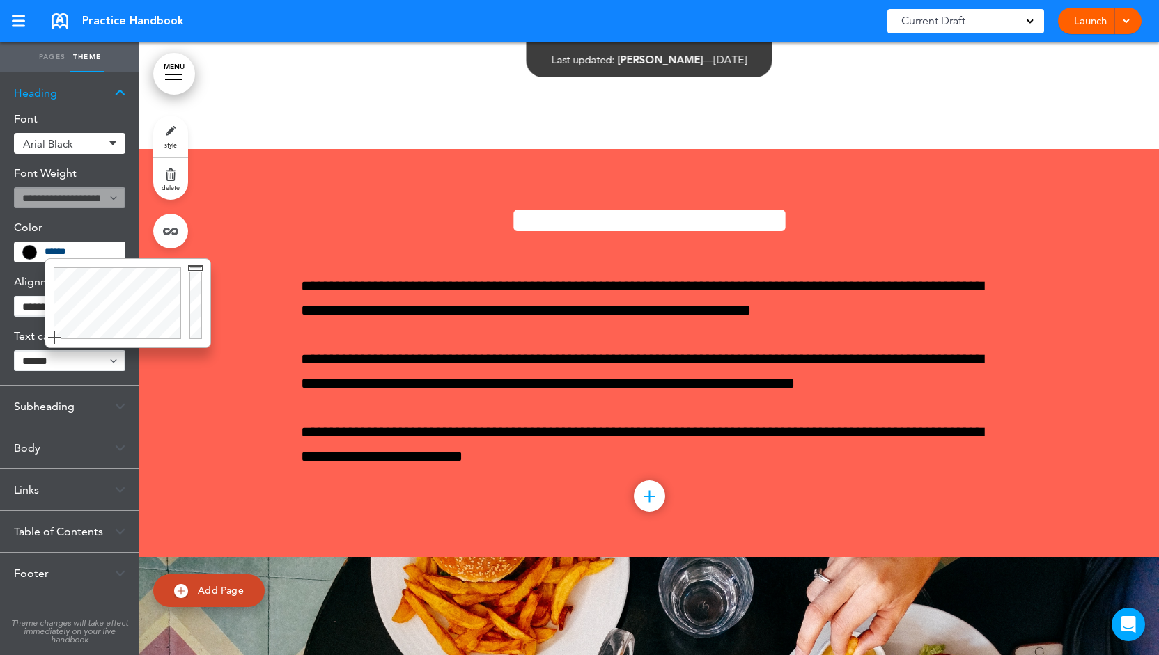
click at [111, 286] on div at bounding box center [115, 303] width 140 height 88
type input "******"
click at [130, 300] on div at bounding box center [115, 303] width 140 height 88
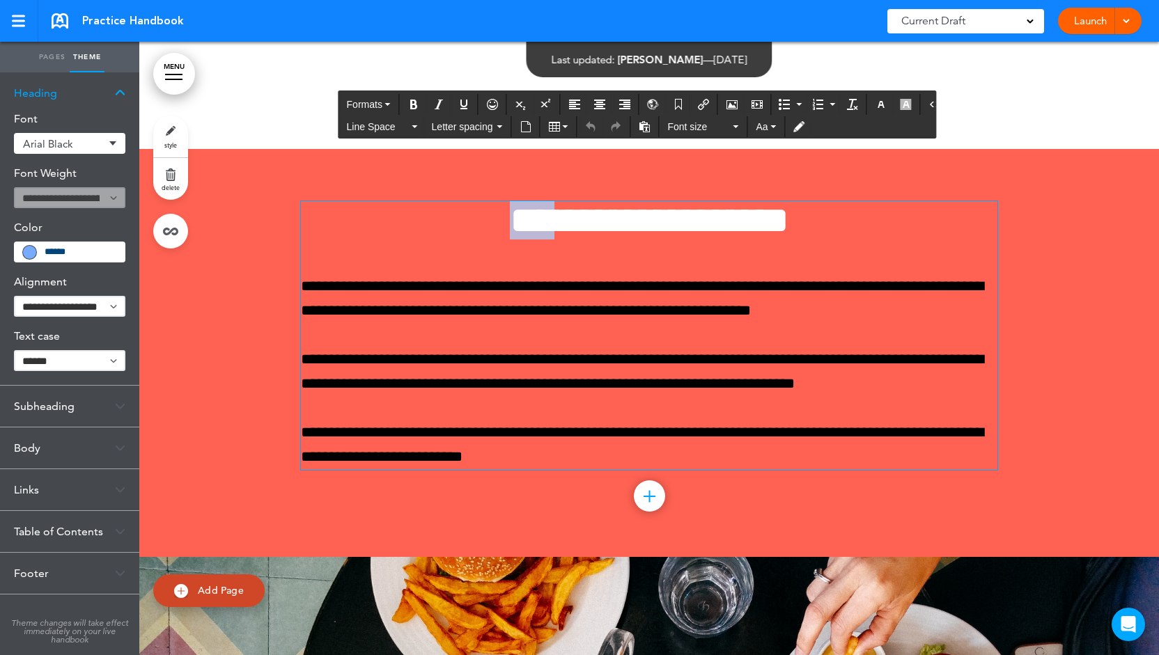
drag, startPoint x: 417, startPoint y: 218, endPoint x: 489, endPoint y: 216, distance: 72.5
click at [510, 216] on span "**********" at bounding box center [649, 220] width 279 height 38
click at [510, 218] on span "**********" at bounding box center [649, 220] width 279 height 38
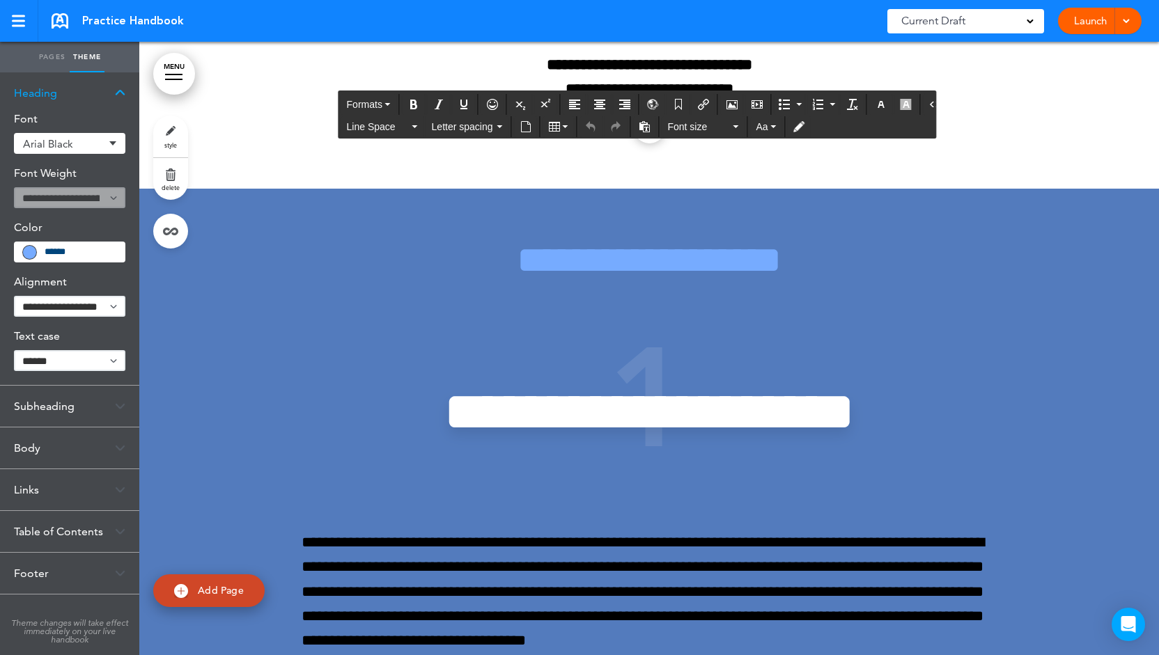
scroll to position [2159, 0]
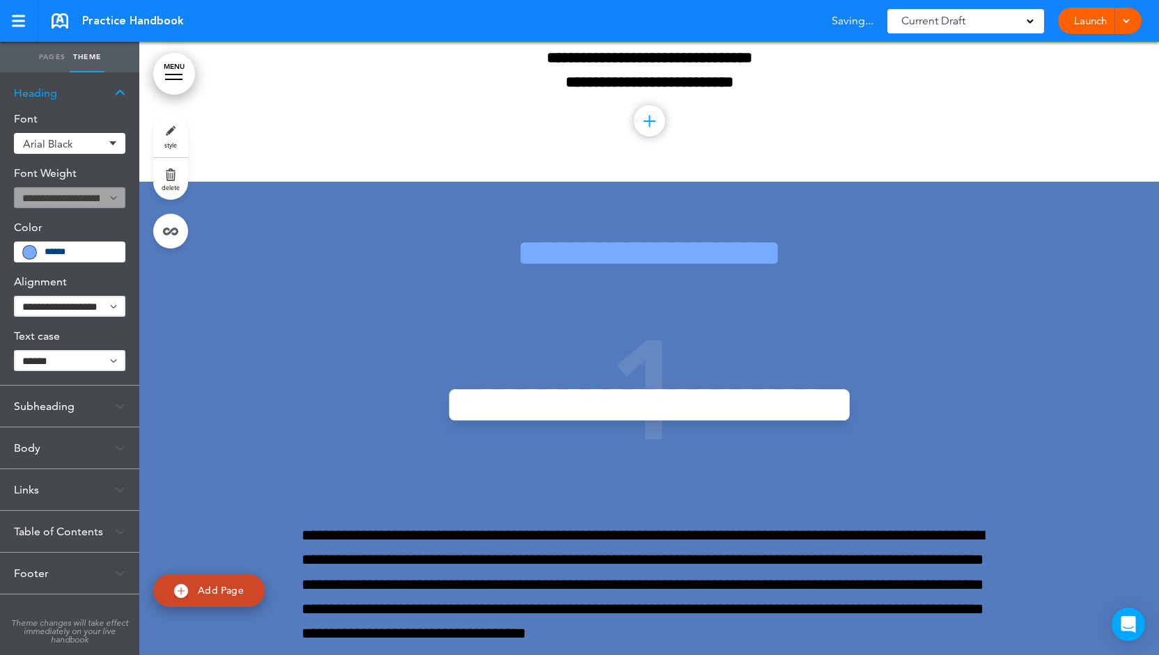
click at [86, 488] on div "Links" at bounding box center [69, 489] width 139 height 41
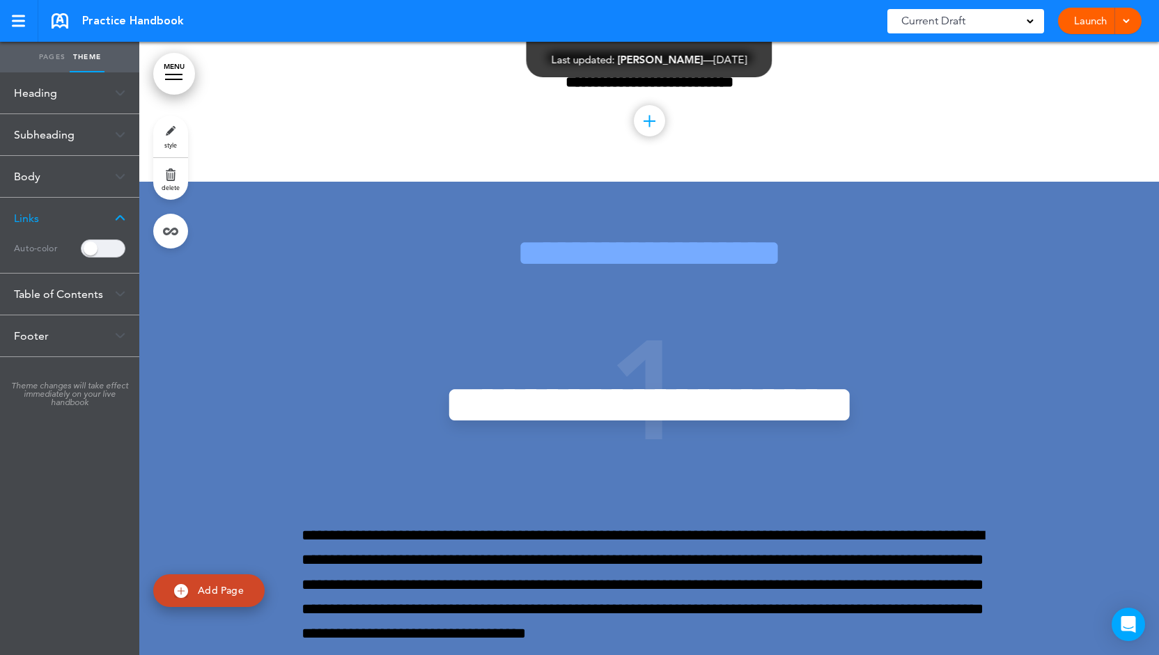
click at [111, 243] on span at bounding box center [103, 249] width 45 height 18
click at [84, 366] on div "Table of Contents" at bounding box center [69, 362] width 139 height 41
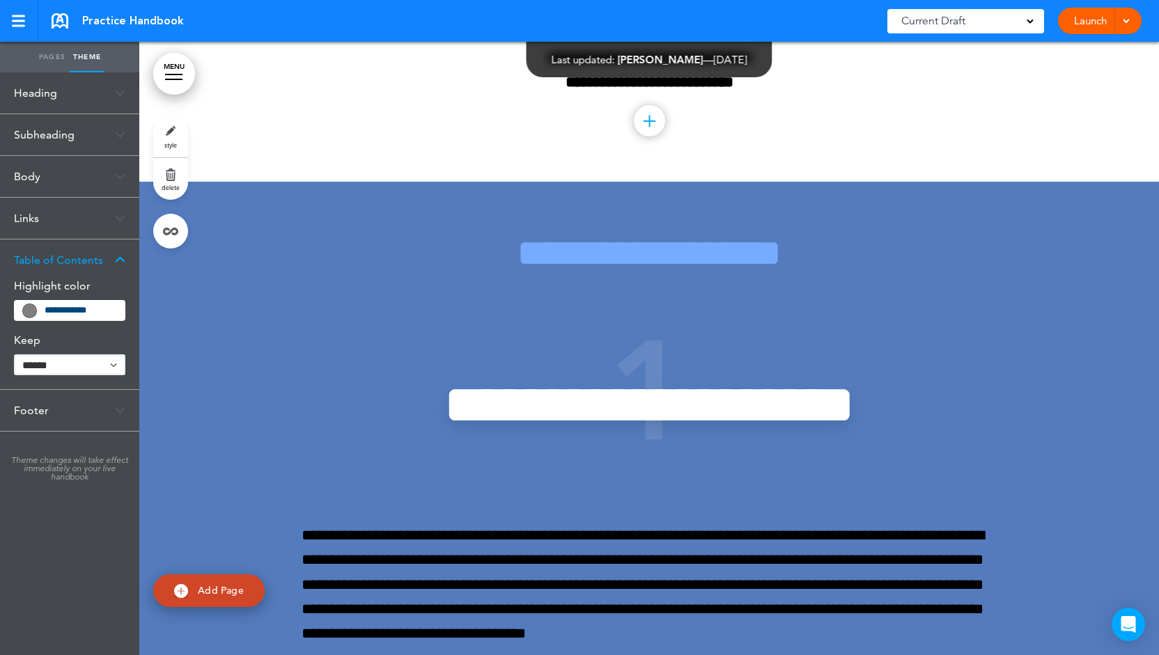
click at [60, 314] on input "**********" at bounding box center [81, 311] width 72 height 10
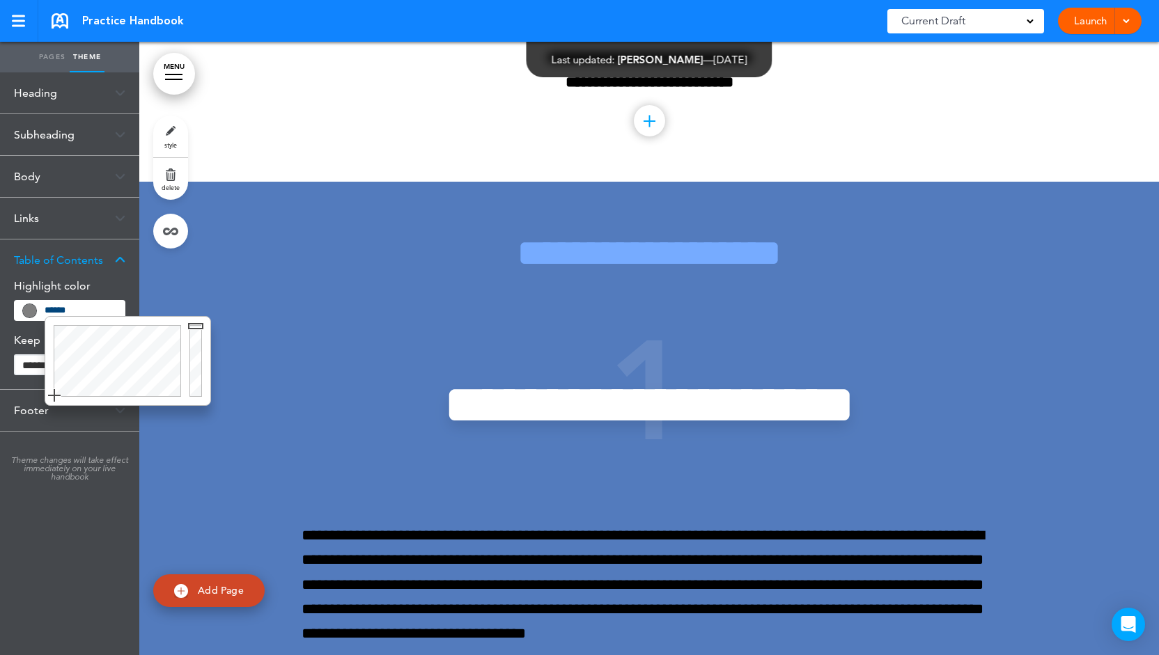
click at [185, 75] on link "MENU" at bounding box center [174, 74] width 42 height 42
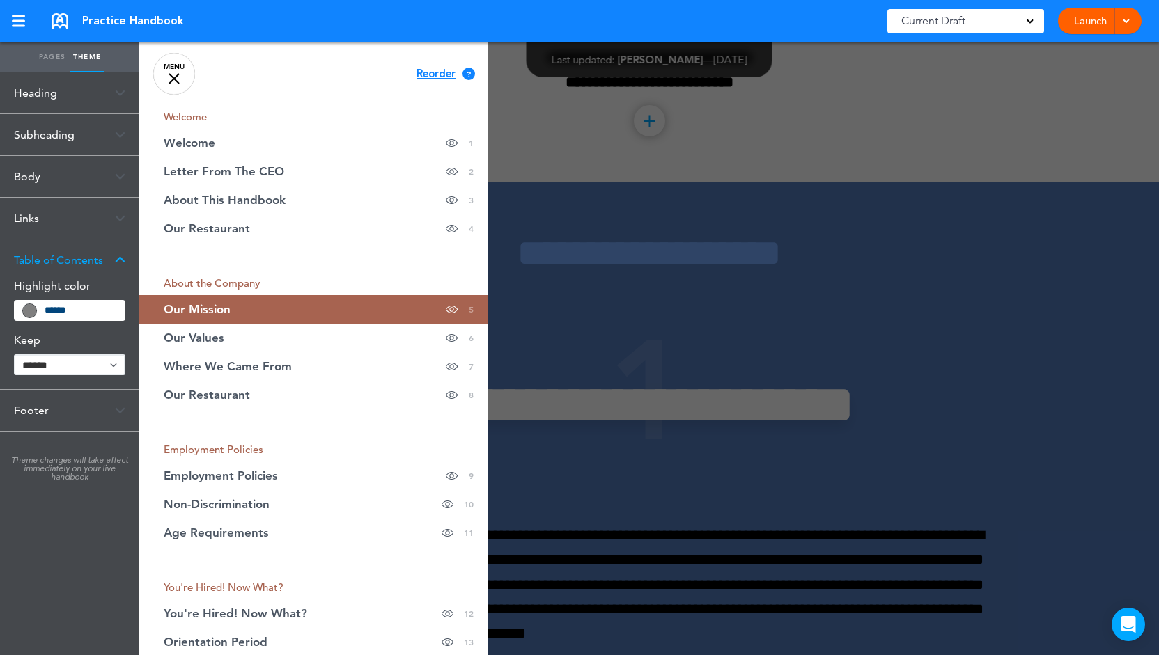
click at [84, 319] on div "******" at bounding box center [69, 310] width 111 height 21
click at [86, 311] on input "******" at bounding box center [81, 311] width 72 height 10
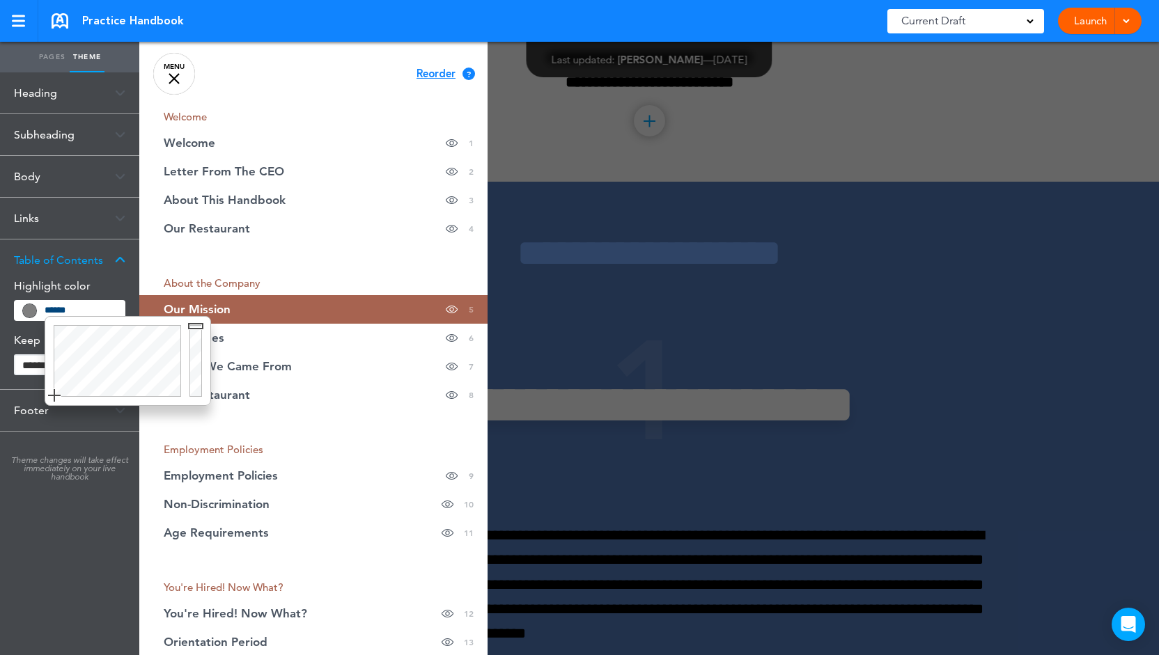
click at [86, 350] on div at bounding box center [115, 361] width 140 height 88
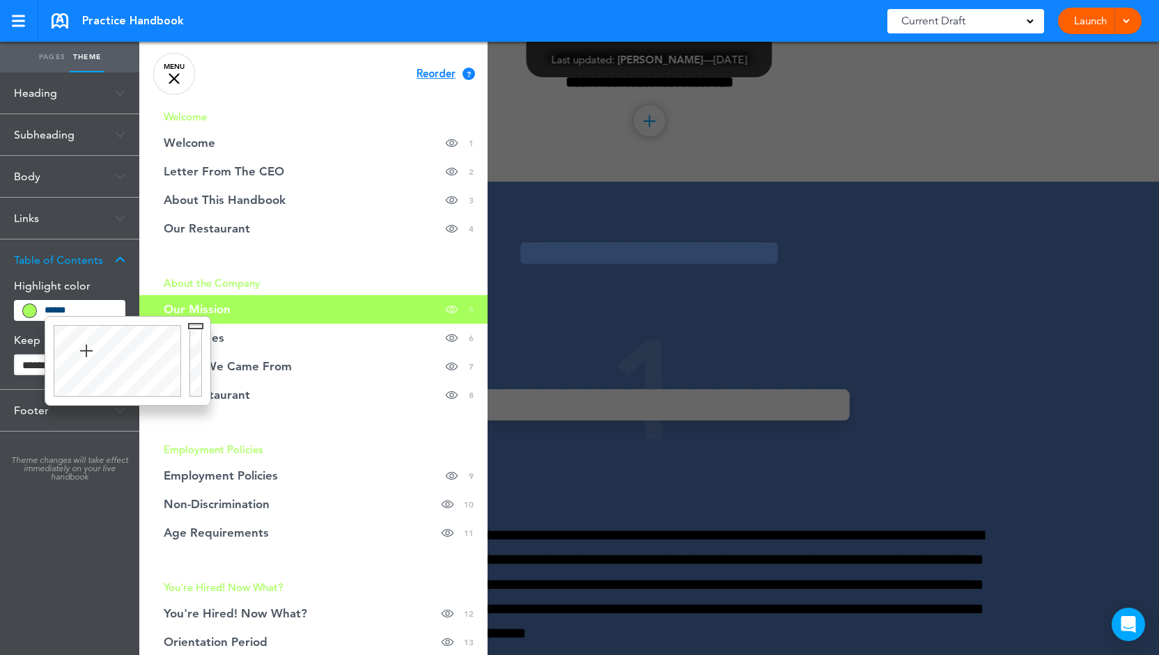
click at [164, 348] on div at bounding box center [115, 361] width 140 height 88
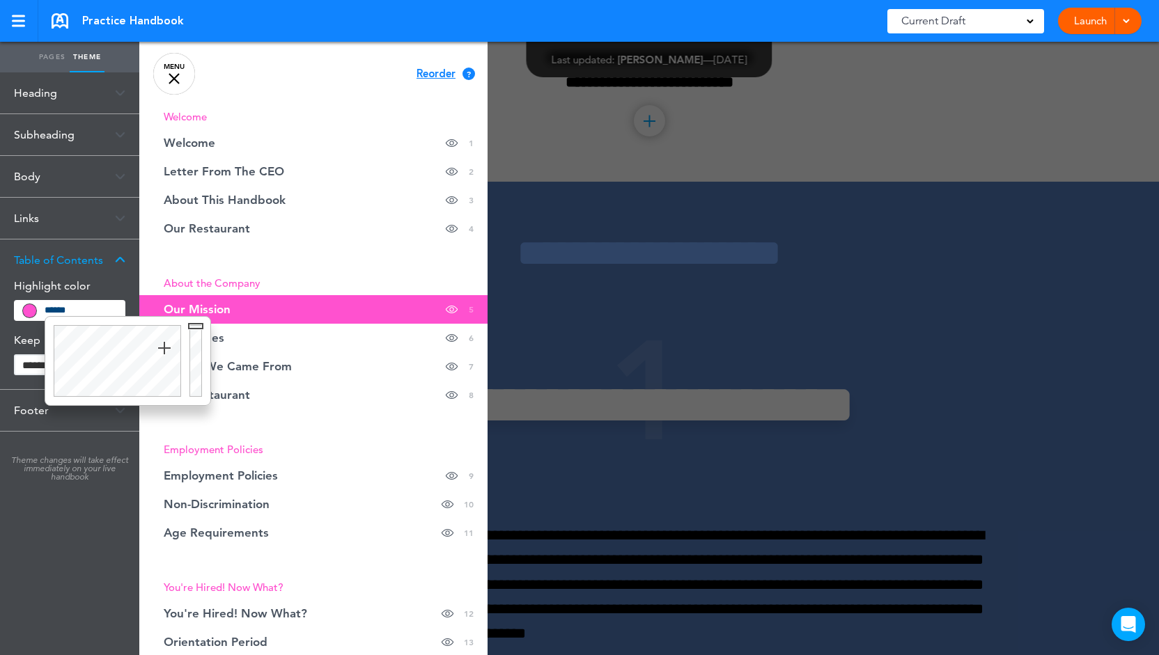
click at [168, 332] on div at bounding box center [115, 361] width 140 height 88
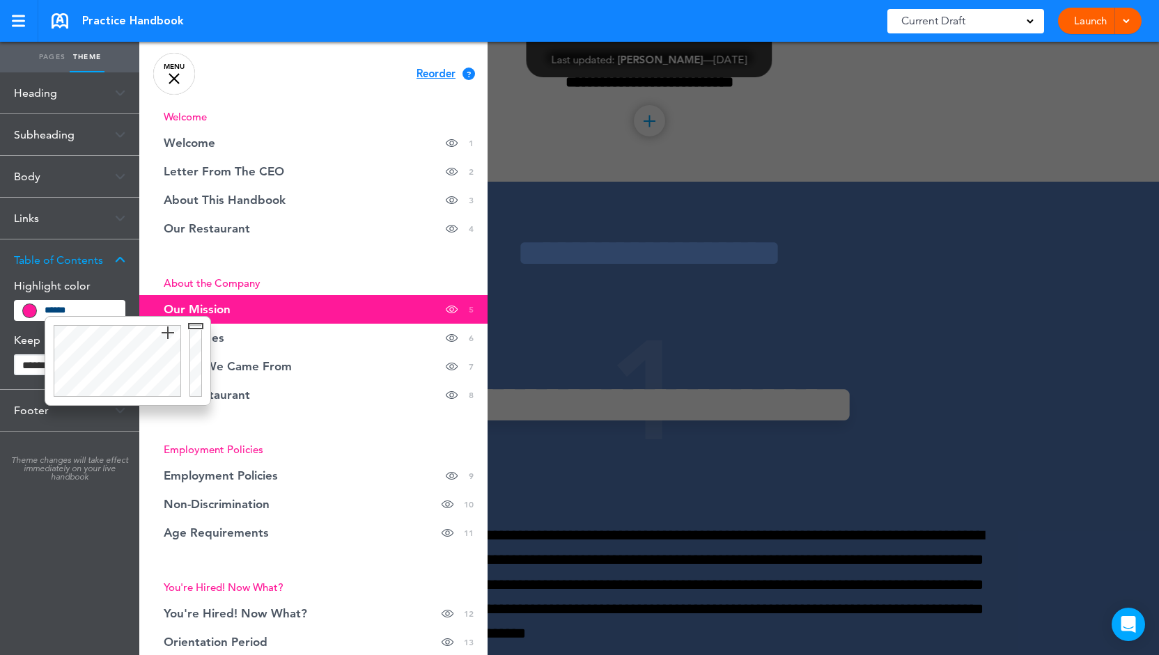
type input "******"
click at [171, 356] on div at bounding box center [115, 361] width 140 height 88
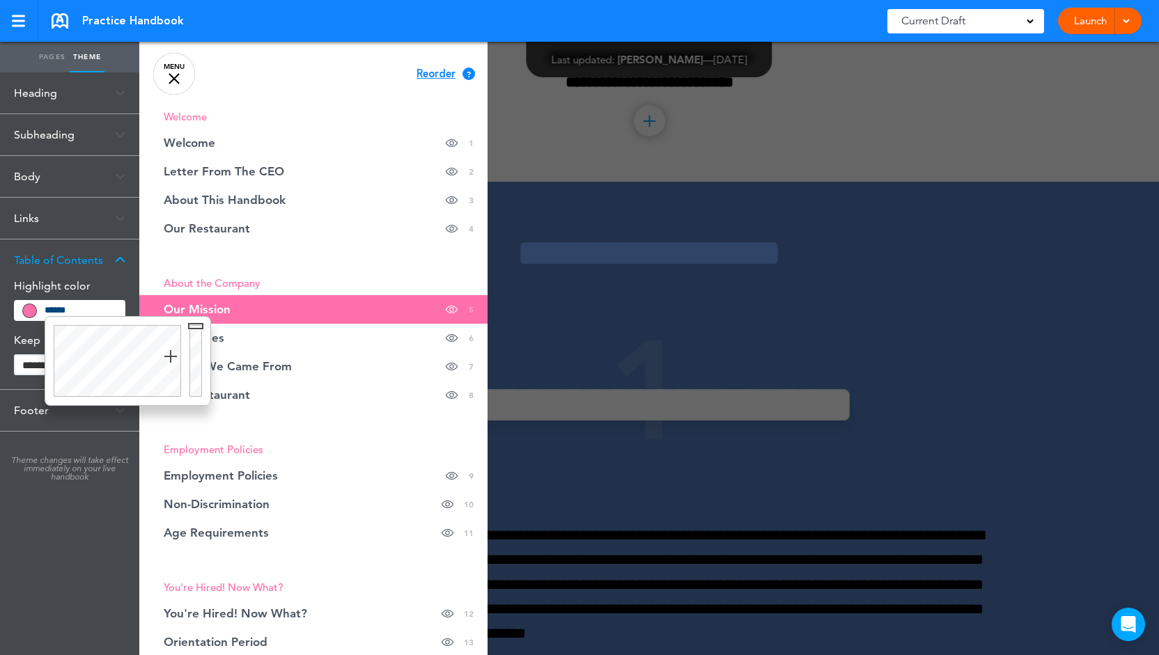
click at [182, 87] on link "MENU" at bounding box center [174, 74] width 42 height 42
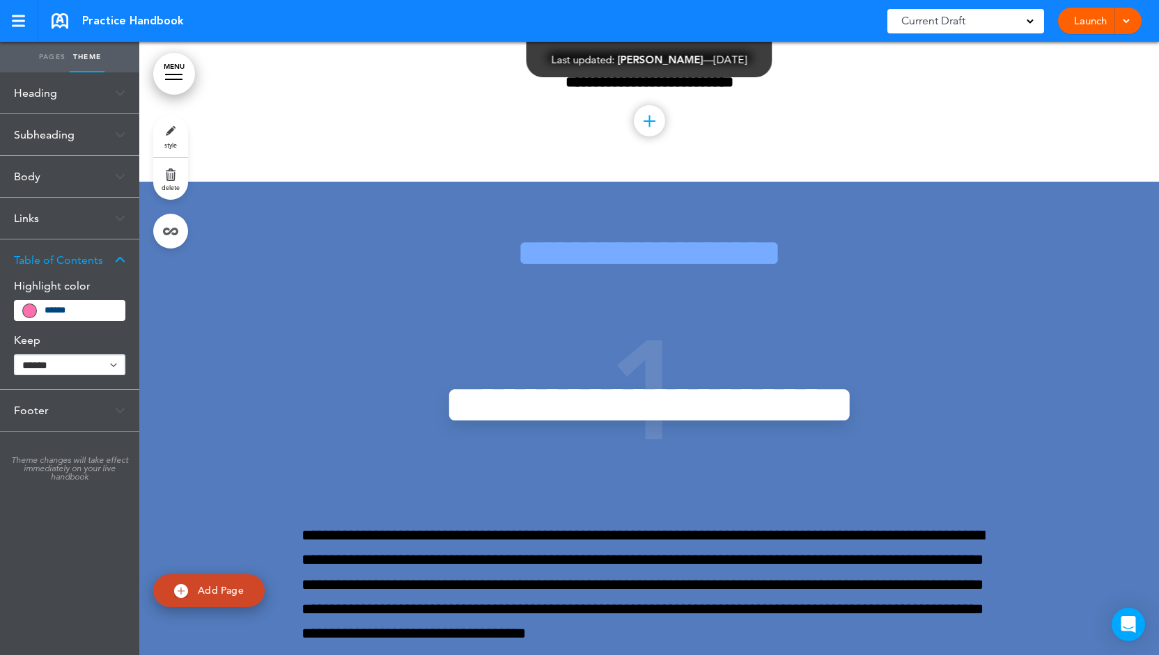
click at [102, 421] on div "Footer" at bounding box center [69, 410] width 139 height 41
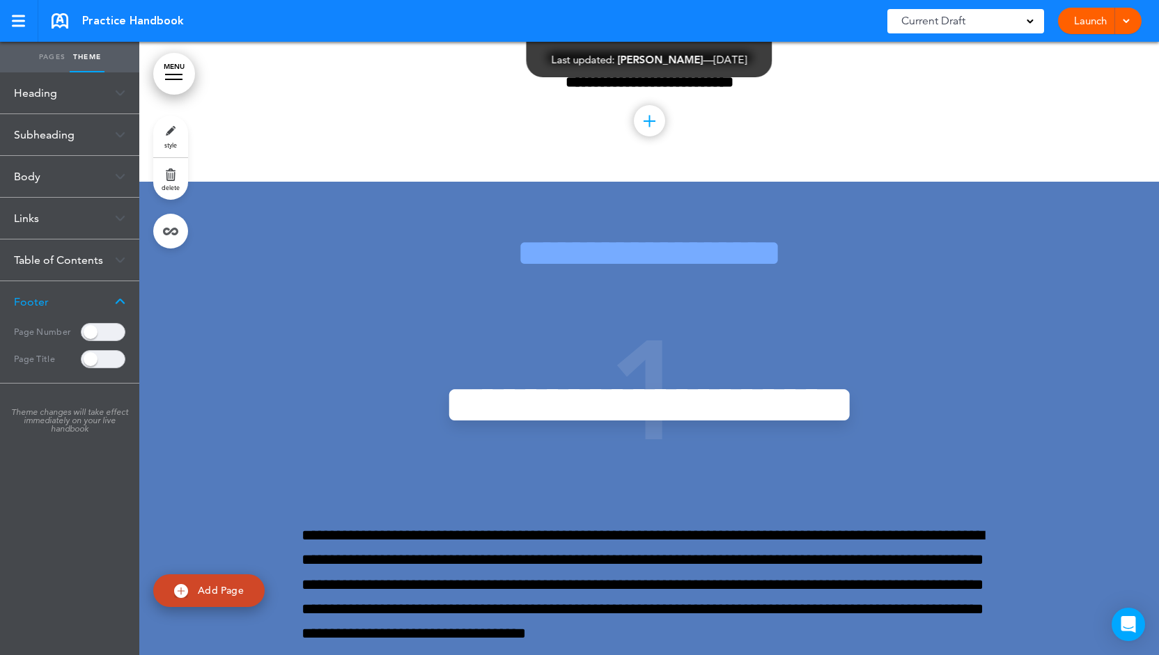
click at [109, 330] on span at bounding box center [103, 332] width 45 height 18
click at [118, 362] on span at bounding box center [103, 359] width 45 height 18
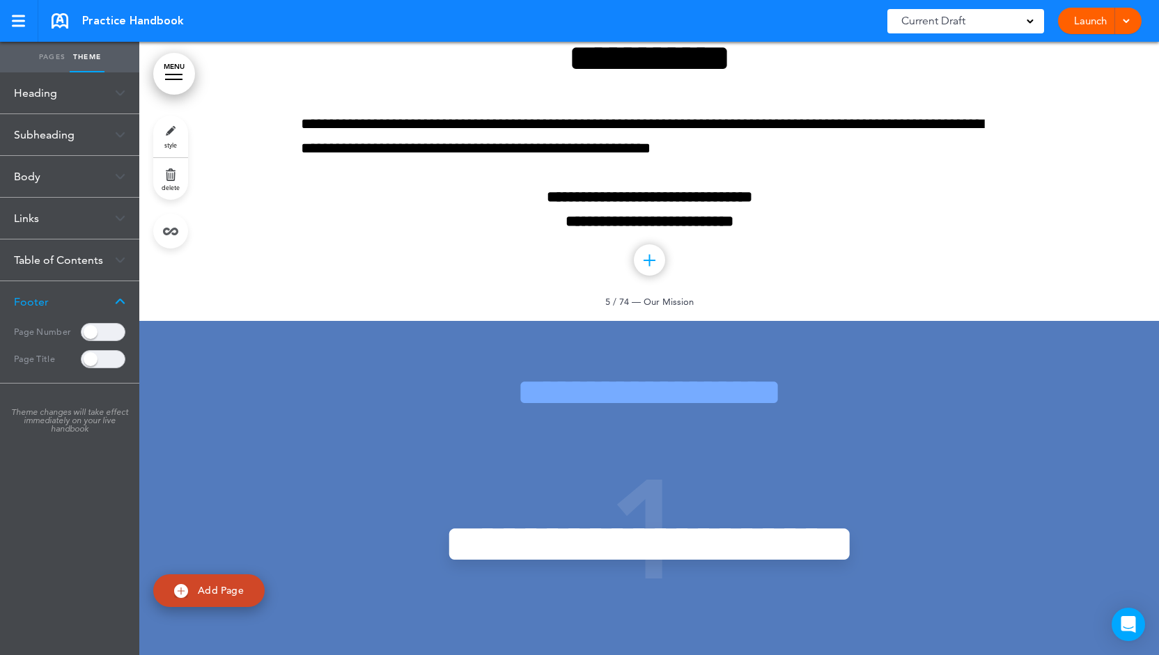
drag, startPoint x: 589, startPoint y: 299, endPoint x: 690, endPoint y: 302, distance: 101.0
click at [690, 302] on div "**********" at bounding box center [649, 154] width 697 height 335
drag, startPoint x: 690, startPoint y: 302, endPoint x: 608, endPoint y: 307, distance: 82.4
click at [608, 307] on div "**********" at bounding box center [649, 154] width 1020 height 335
click at [709, 304] on div "**********" at bounding box center [649, 154] width 697 height 335
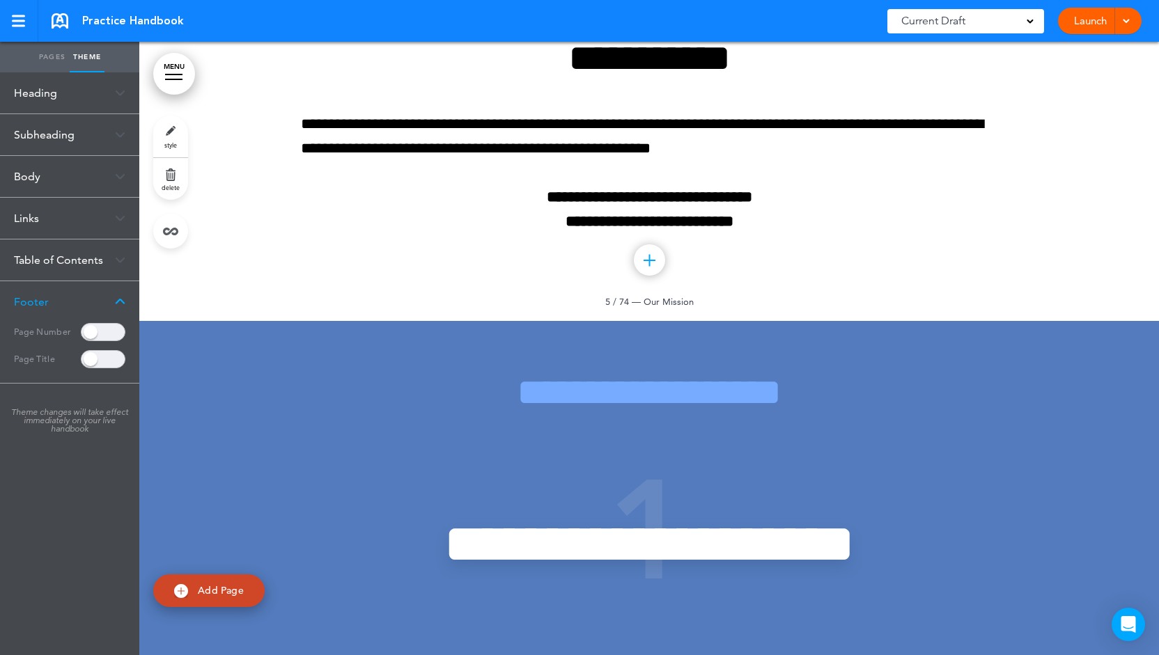
drag, startPoint x: 707, startPoint y: 303, endPoint x: 687, endPoint y: 303, distance: 20.2
click at [687, 303] on div "**********" at bounding box center [649, 154] width 697 height 335
drag, startPoint x: 687, startPoint y: 303, endPoint x: 616, endPoint y: 302, distance: 71.1
click at [617, 302] on div "**********" at bounding box center [649, 154] width 1020 height 335
click at [632, 306] on span "—" at bounding box center [636, 301] width 9 height 11
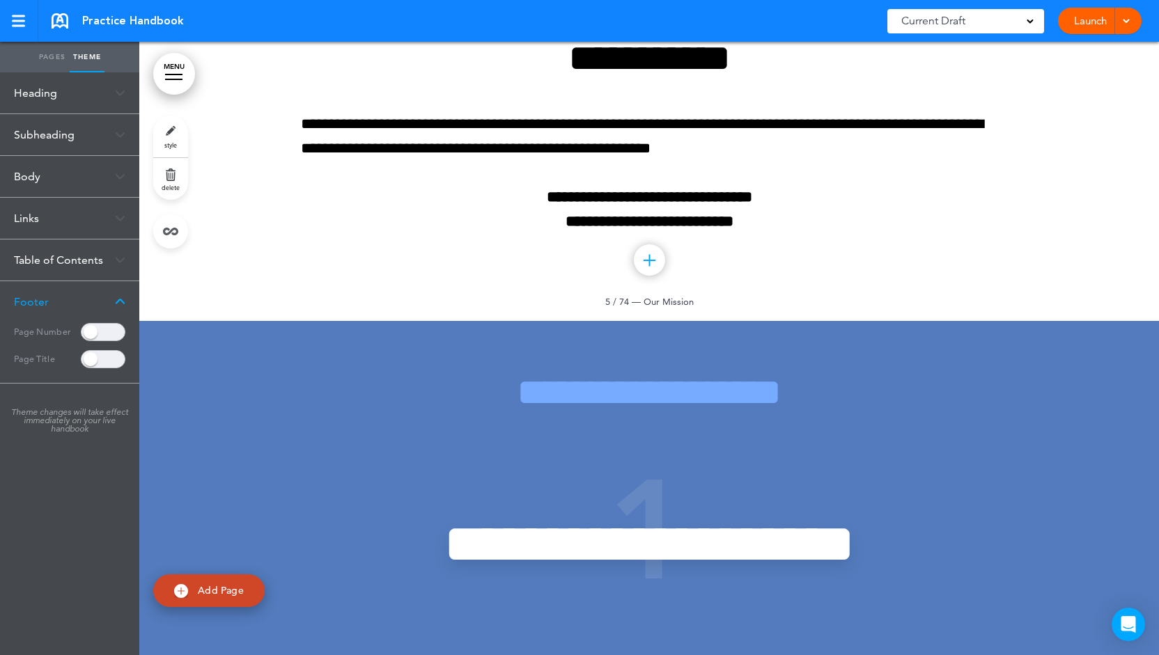
click at [54, 61] on link "Pages" at bounding box center [52, 57] width 35 height 31
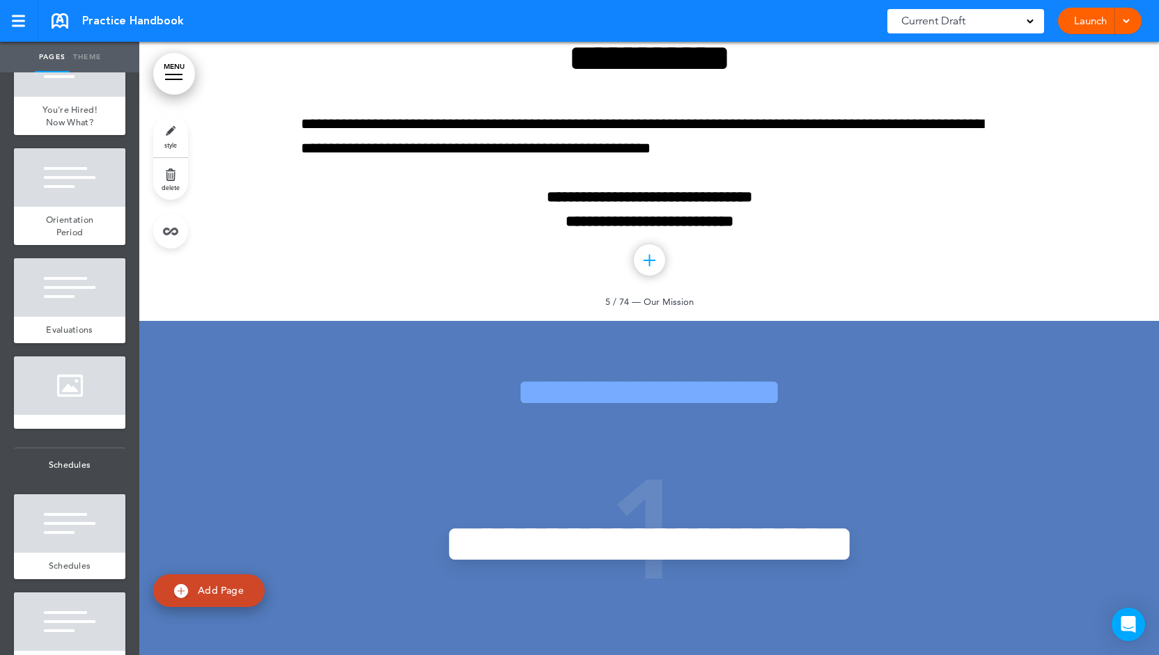
scroll to position [1463, 0]
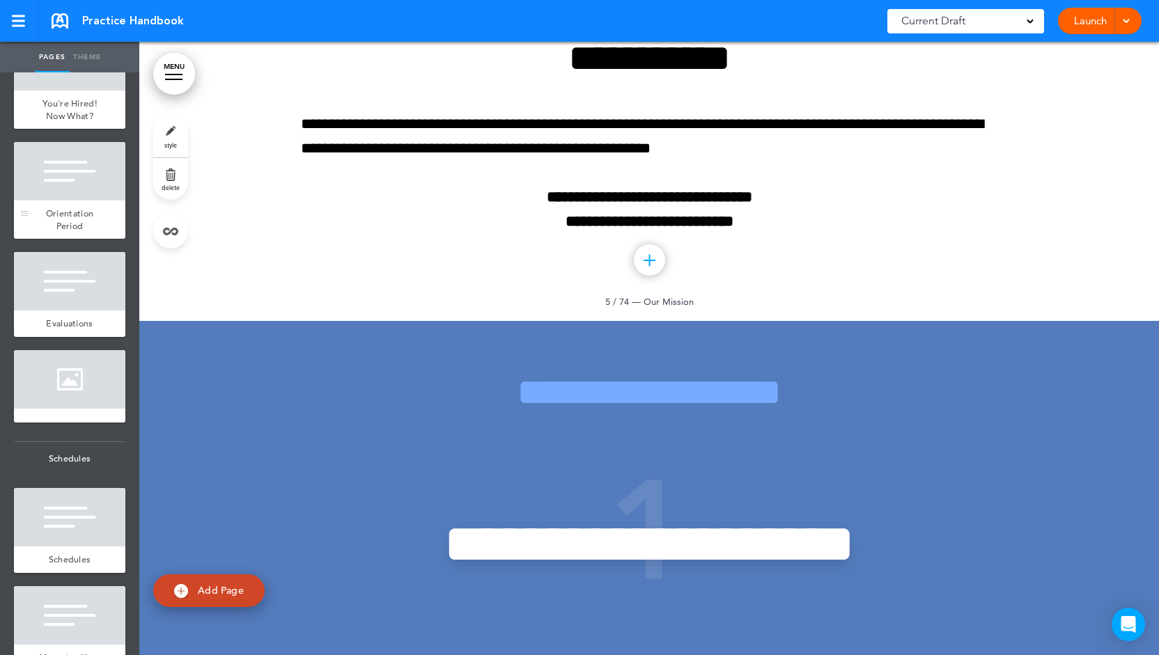
click at [98, 201] on div at bounding box center [69, 171] width 111 height 59
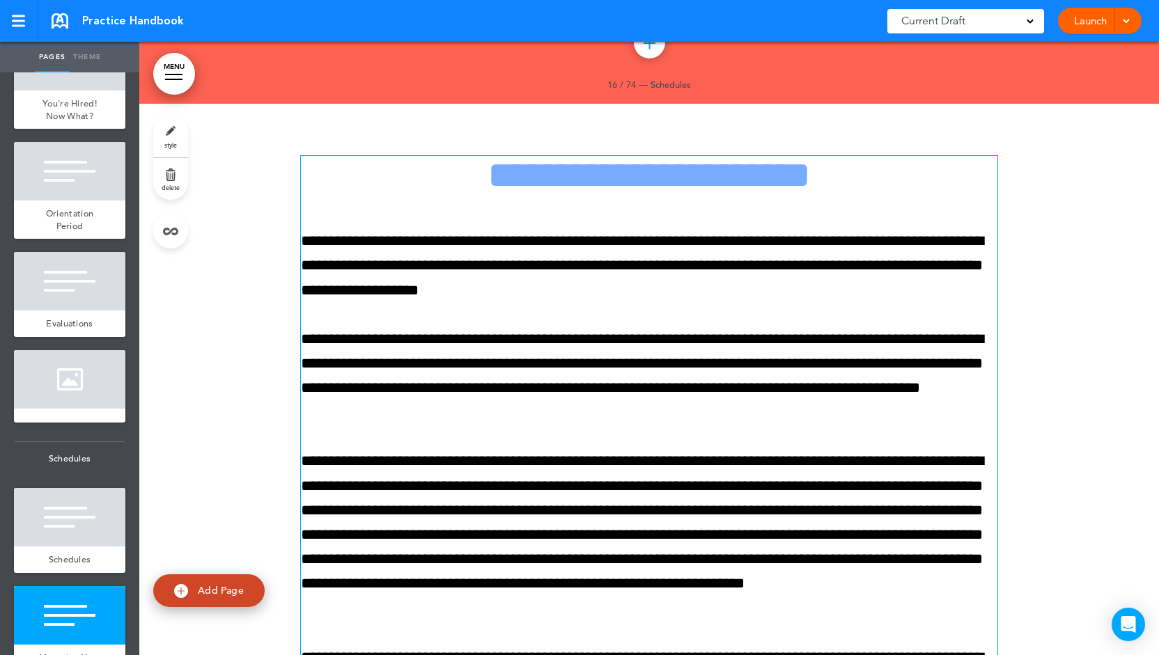
scroll to position [9536, 0]
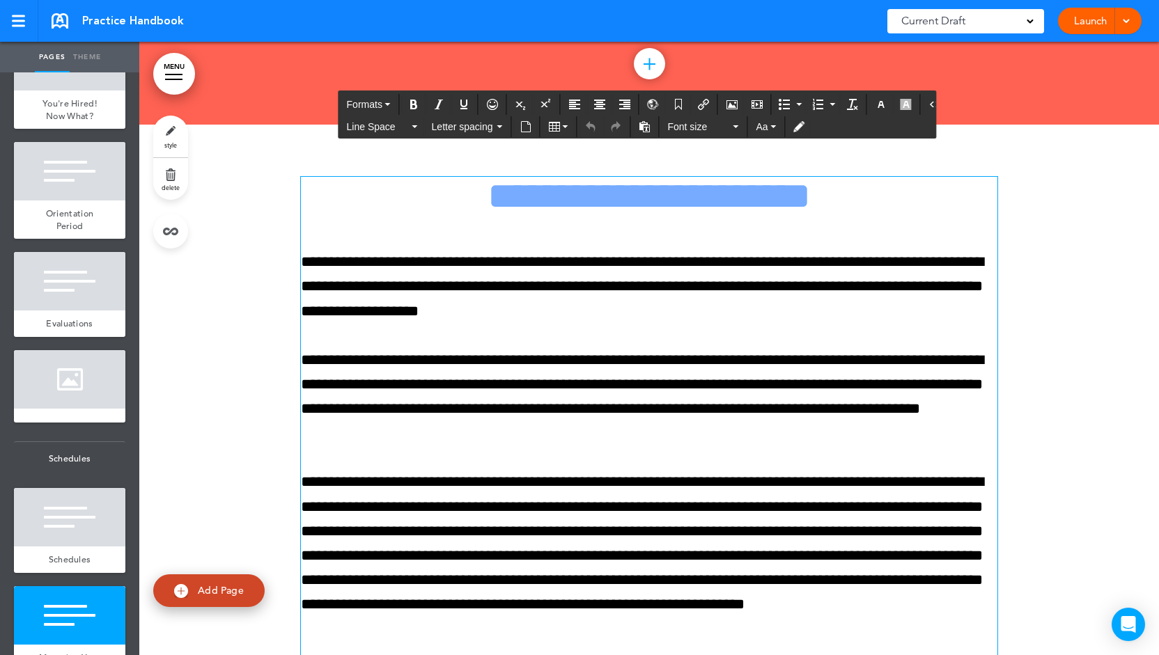
click at [513, 335] on div "**********" at bounding box center [649, 568] width 697 height 783
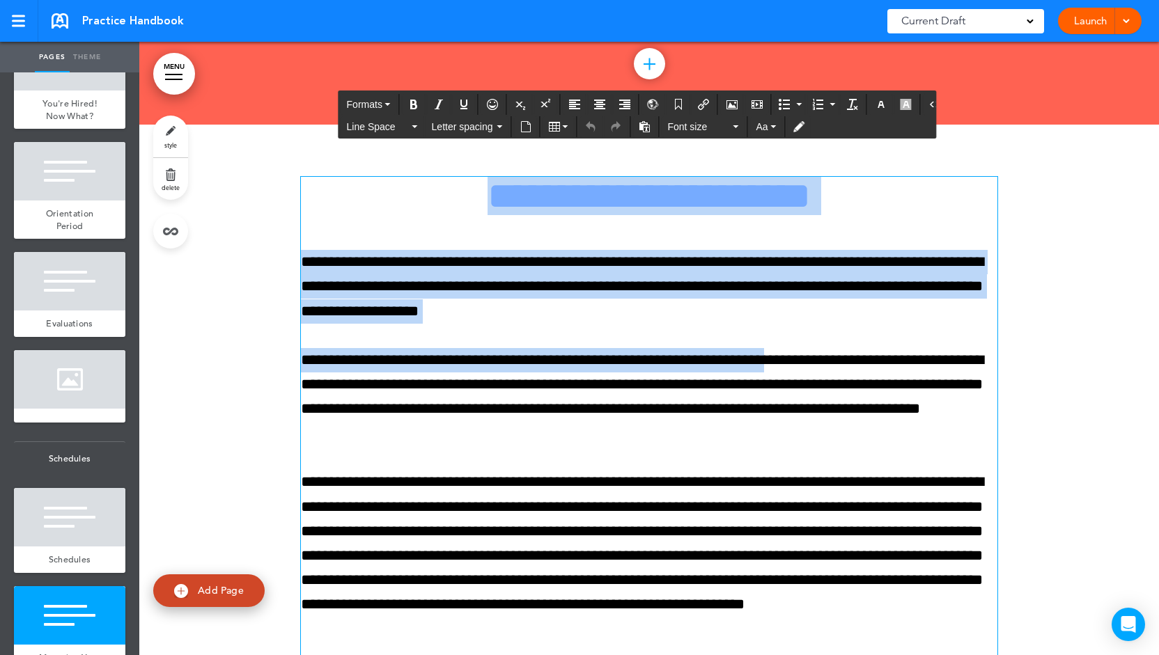
drag, startPoint x: 387, startPoint y: 187, endPoint x: 791, endPoint y: 333, distance: 429.7
click at [791, 333] on div "**********" at bounding box center [649, 568] width 697 height 783
click at [791, 334] on div "**********" at bounding box center [649, 568] width 697 height 783
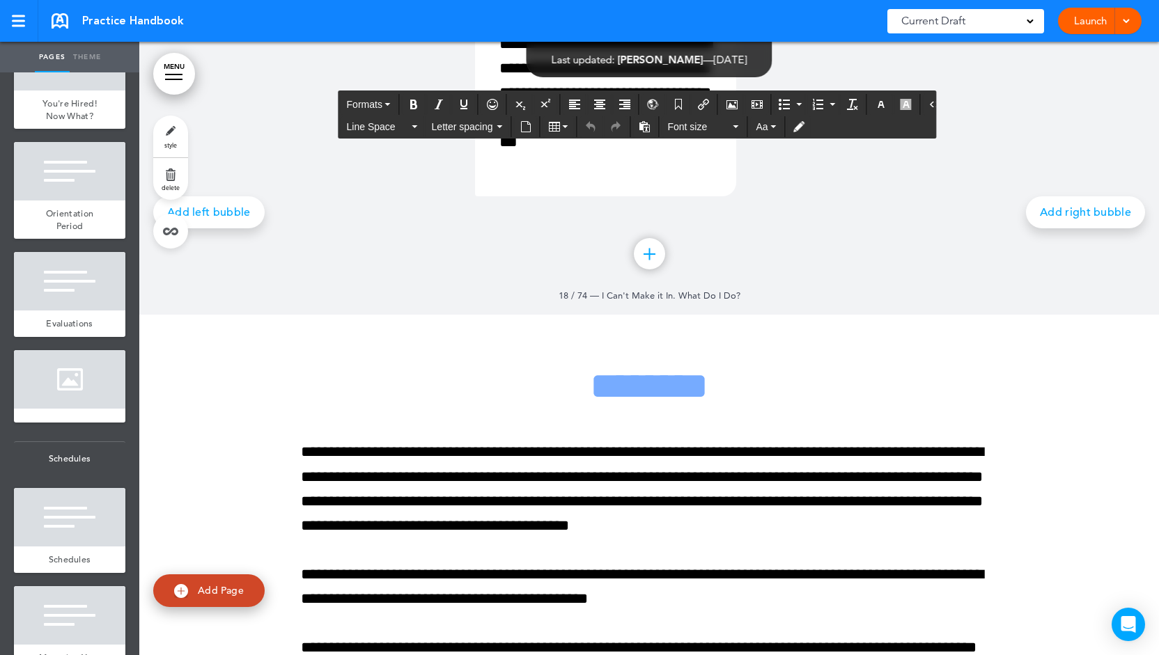
scroll to position [10929, 0]
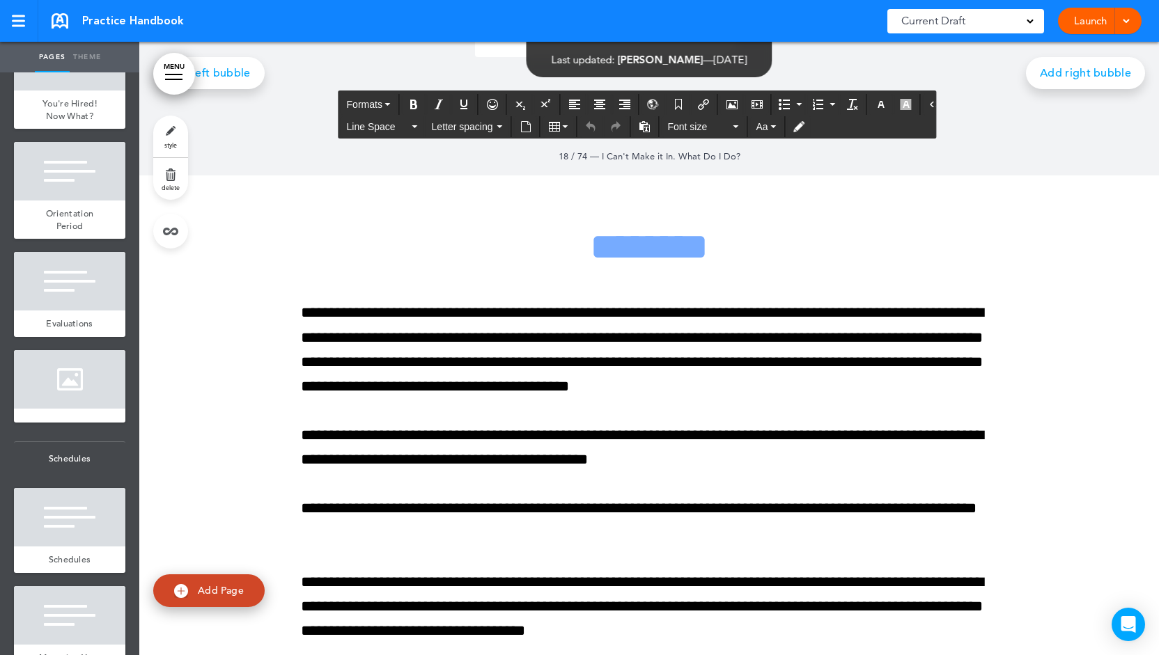
click at [216, 589] on span "Add Page" at bounding box center [221, 590] width 46 height 13
type input "********"
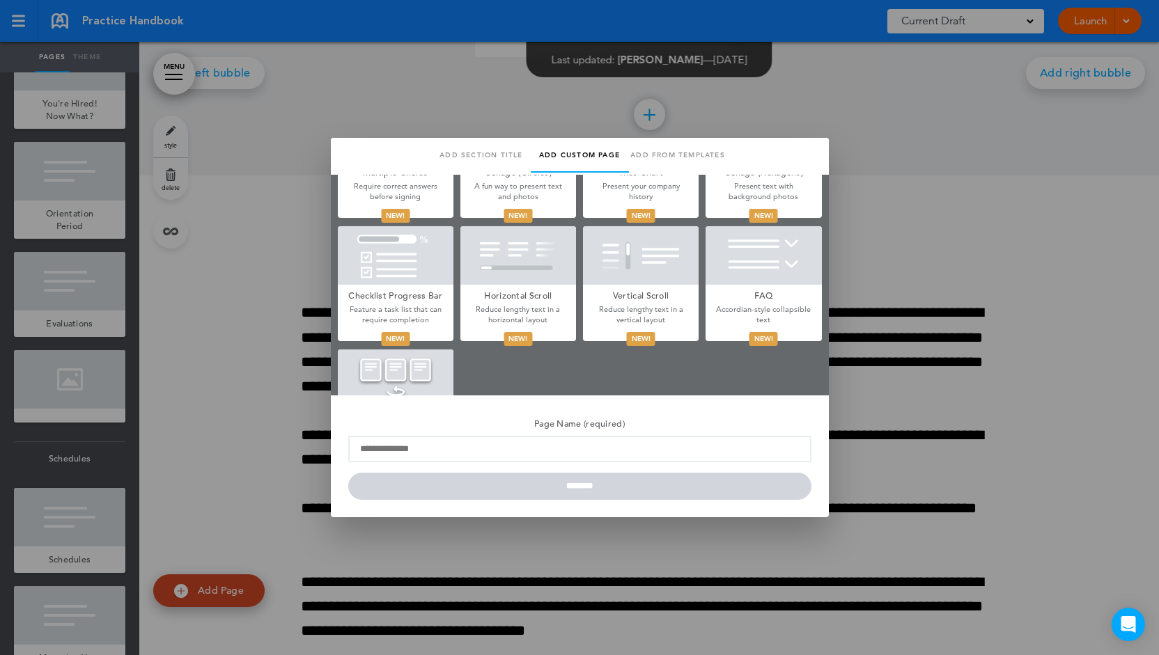
scroll to position [557, 0]
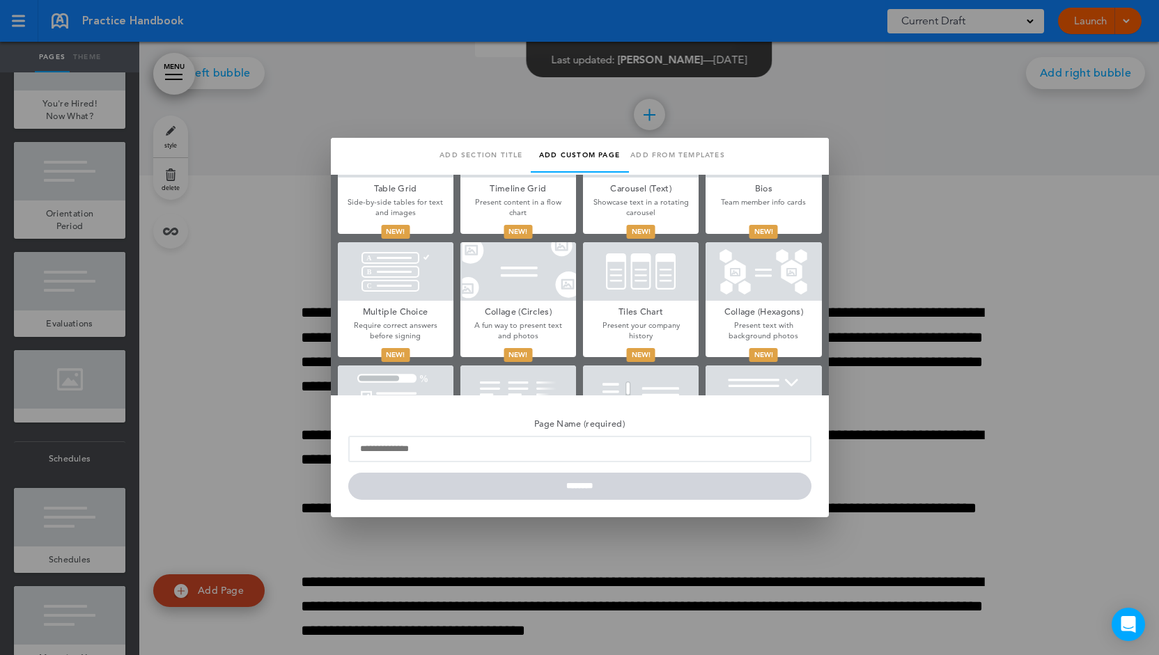
click at [618, 279] on div at bounding box center [641, 271] width 116 height 59
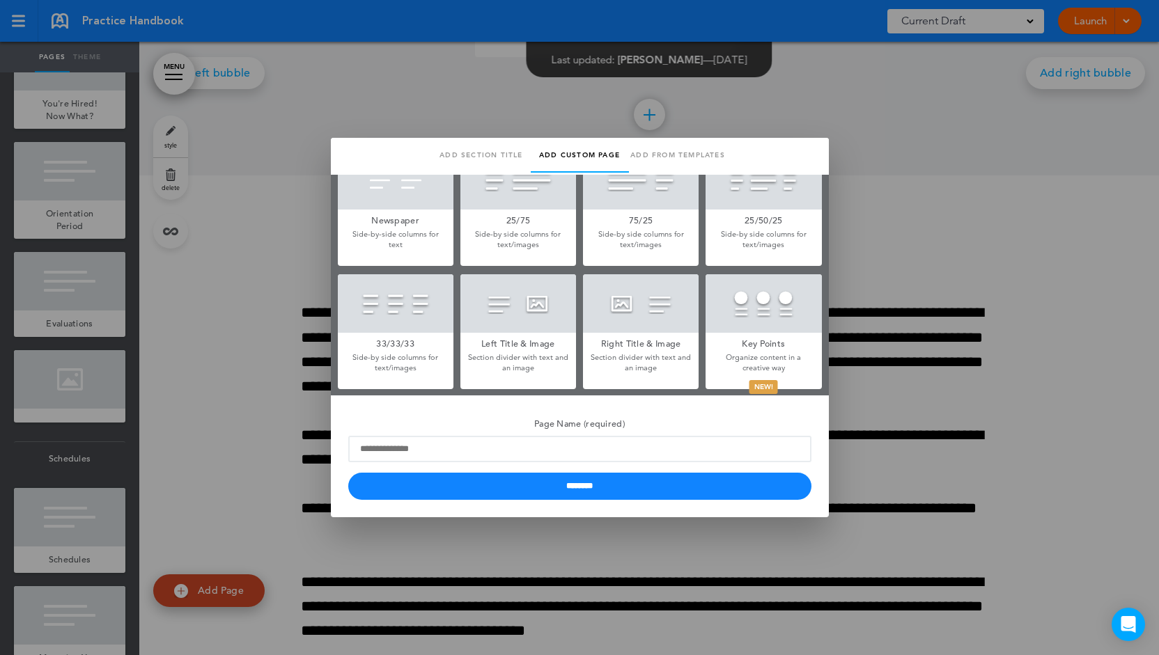
scroll to position [209, 0]
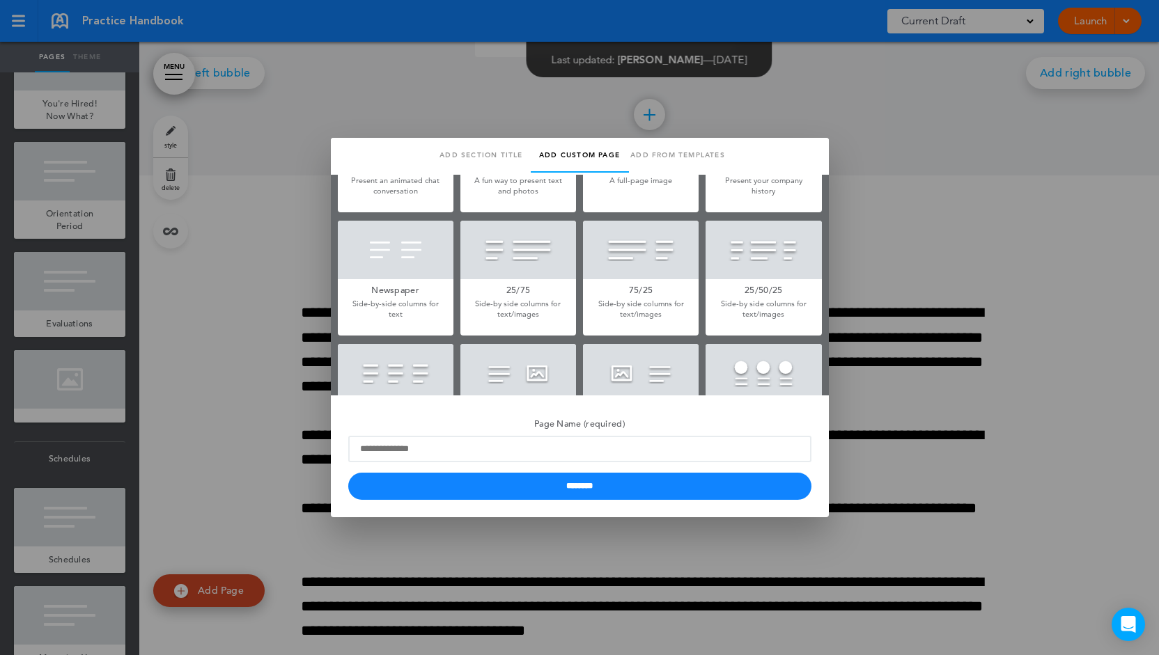
click at [872, 340] on div at bounding box center [579, 327] width 1159 height 655
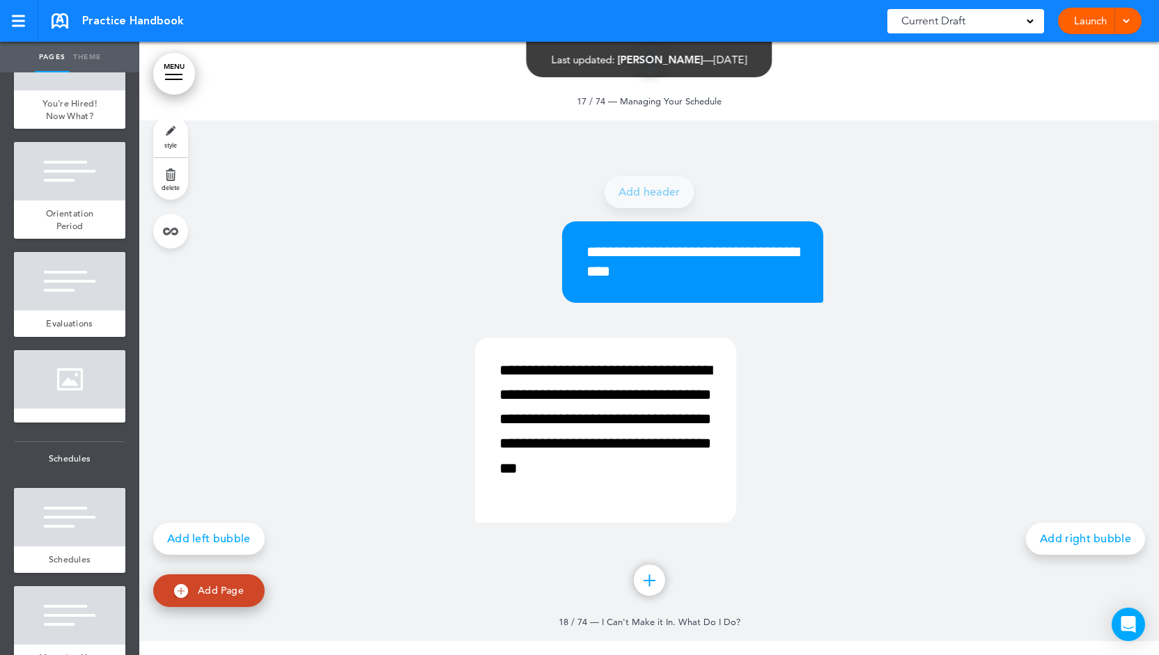
scroll to position [10441, 0]
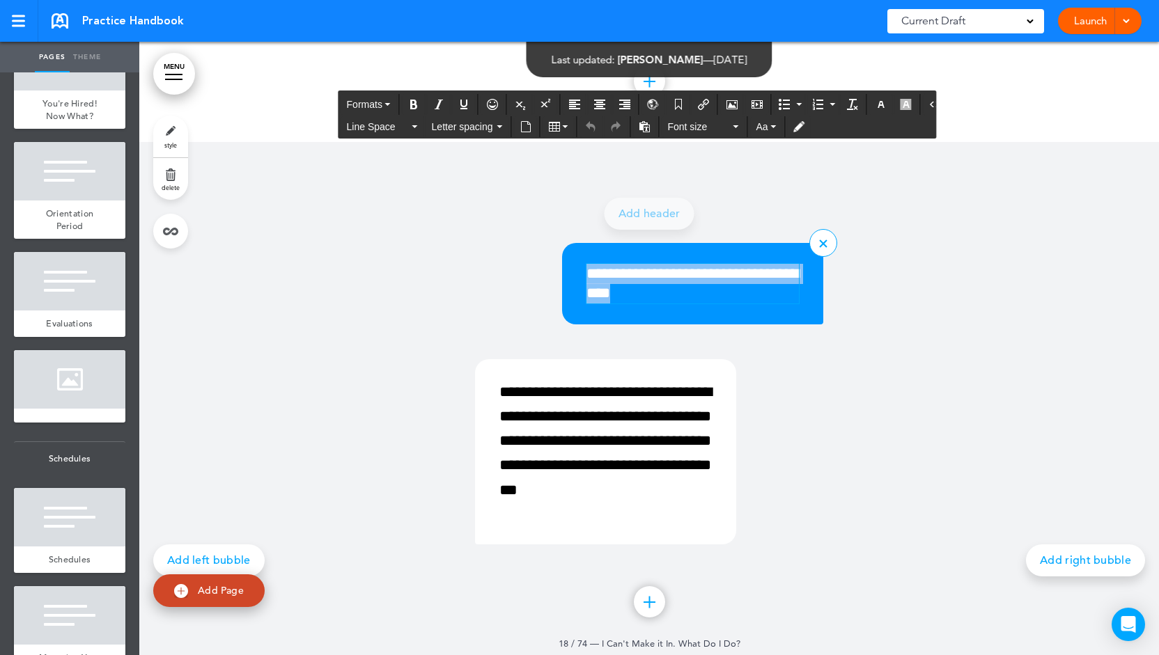
drag, startPoint x: 703, startPoint y: 286, endPoint x: 582, endPoint y: 271, distance: 121.5
click at [586, 271] on p "**********" at bounding box center [692, 284] width 212 height 40
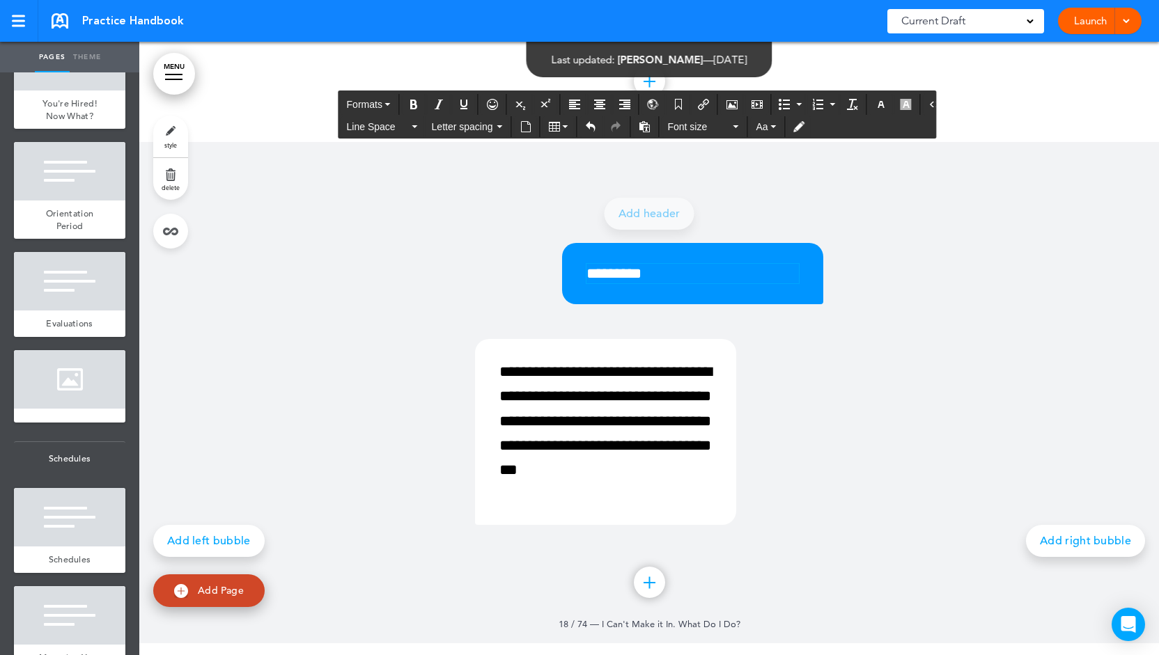
click at [888, 407] on div "**********" at bounding box center [649, 379] width 697 height 446
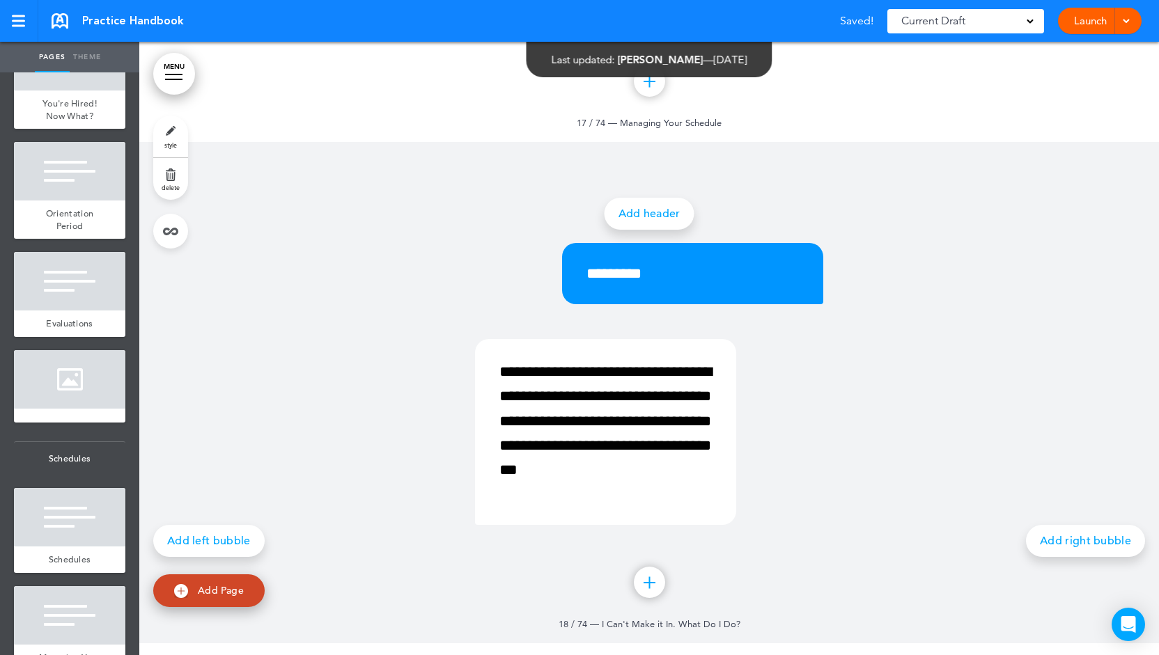
click at [644, 211] on link "Add header" at bounding box center [650, 214] width 90 height 32
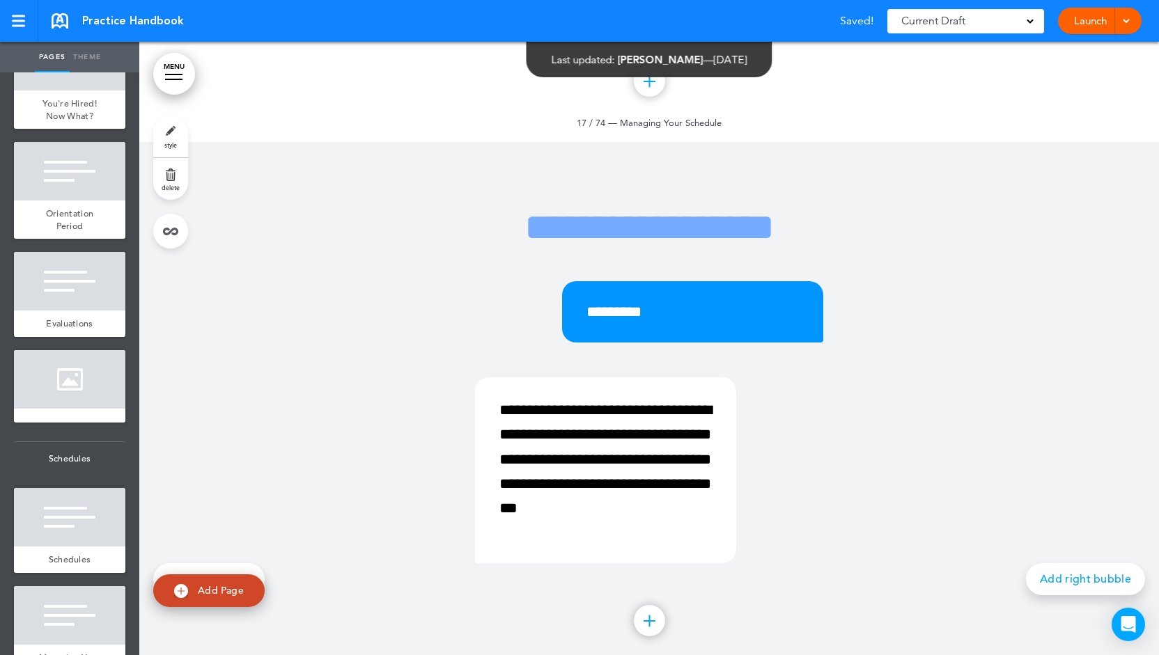
scroll to position [10511, 0]
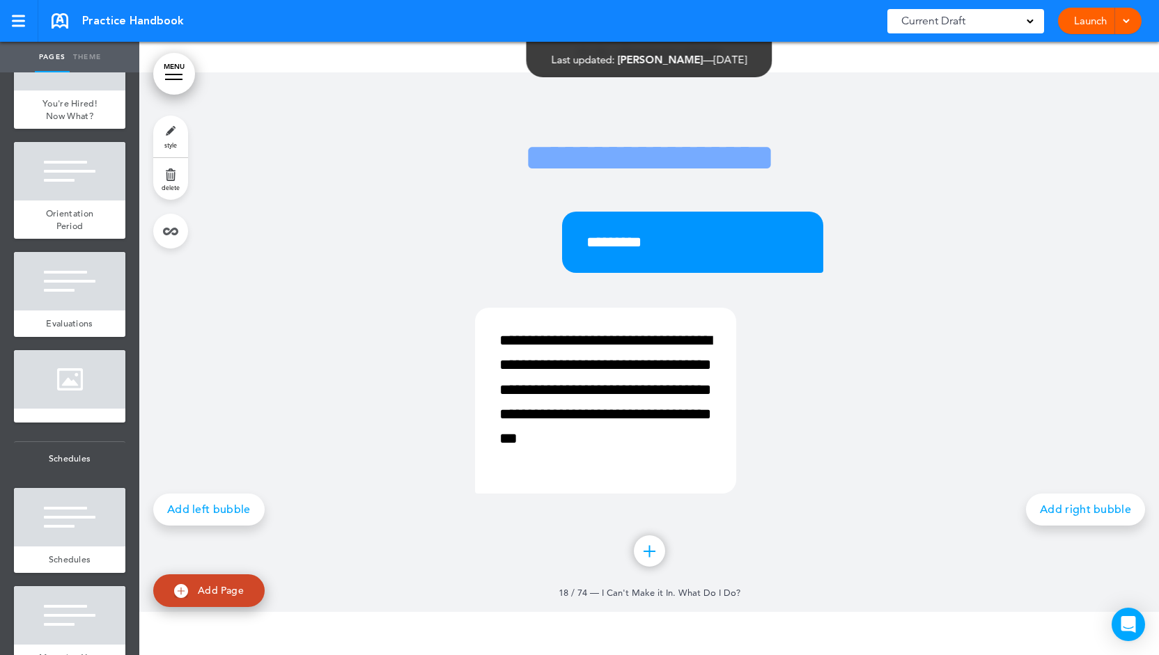
click at [1059, 509] on link "Add right bubble" at bounding box center [1085, 510] width 119 height 32
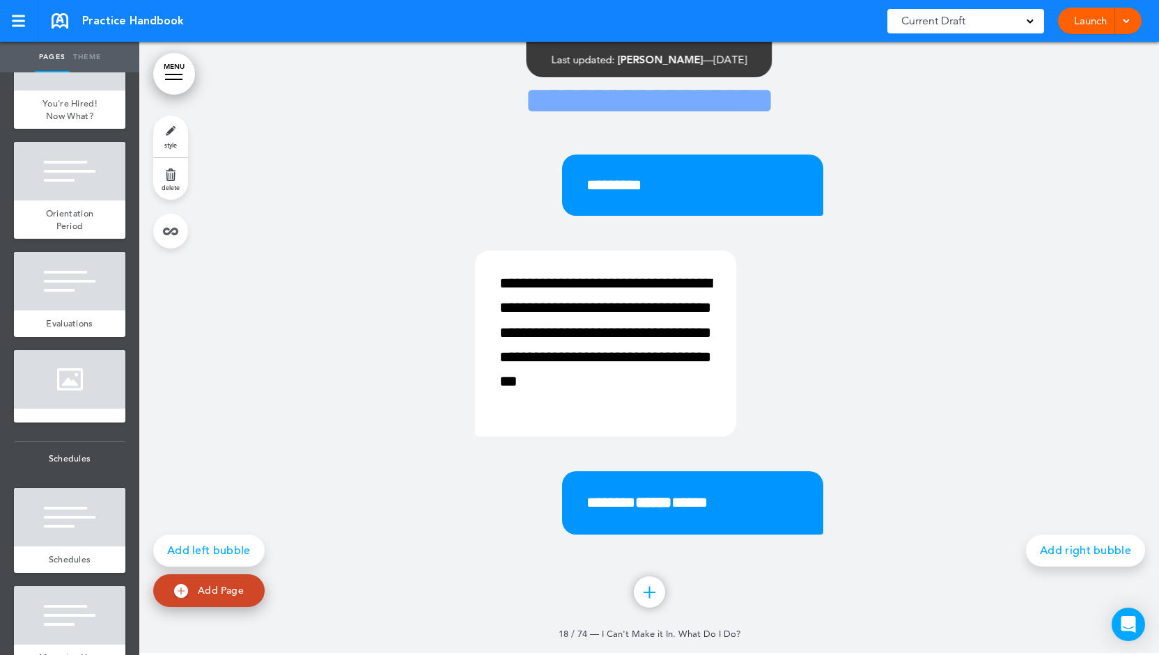
scroll to position [10581, 0]
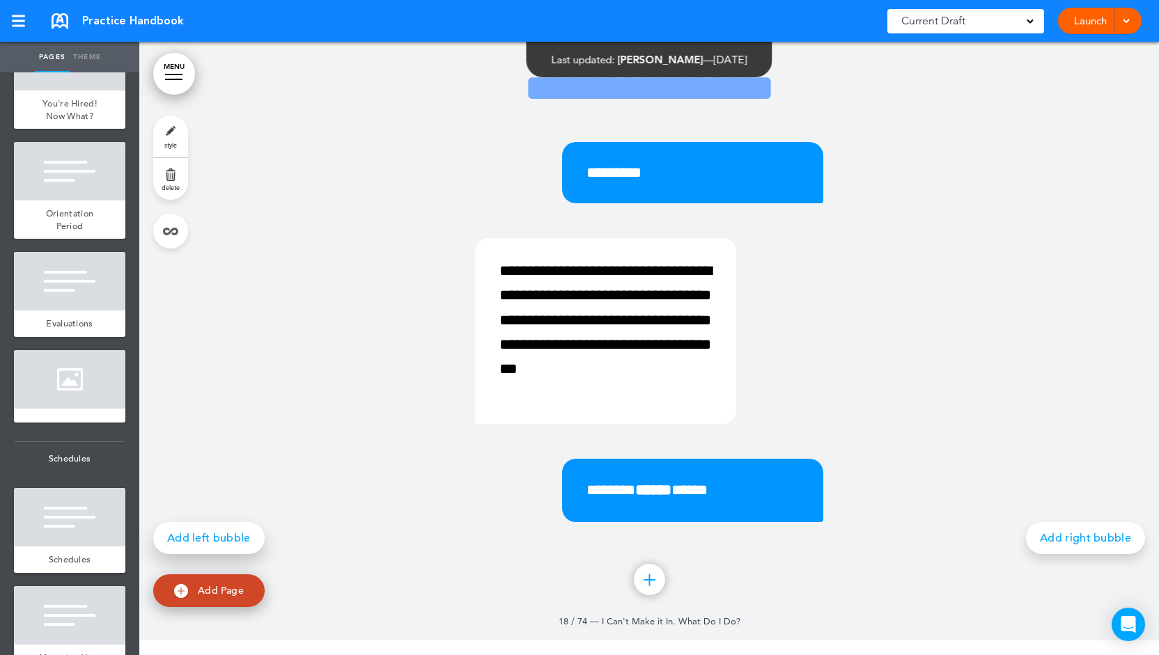
click at [248, 536] on link "Add left bubble" at bounding box center [208, 538] width 111 height 32
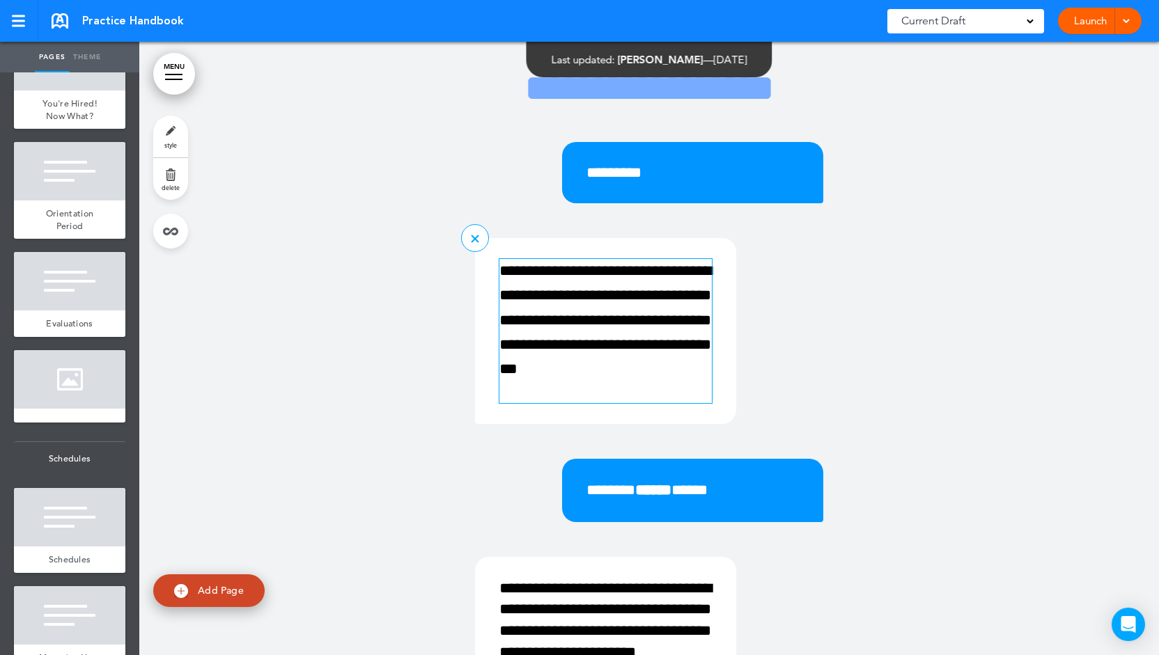
scroll to position [10441, 0]
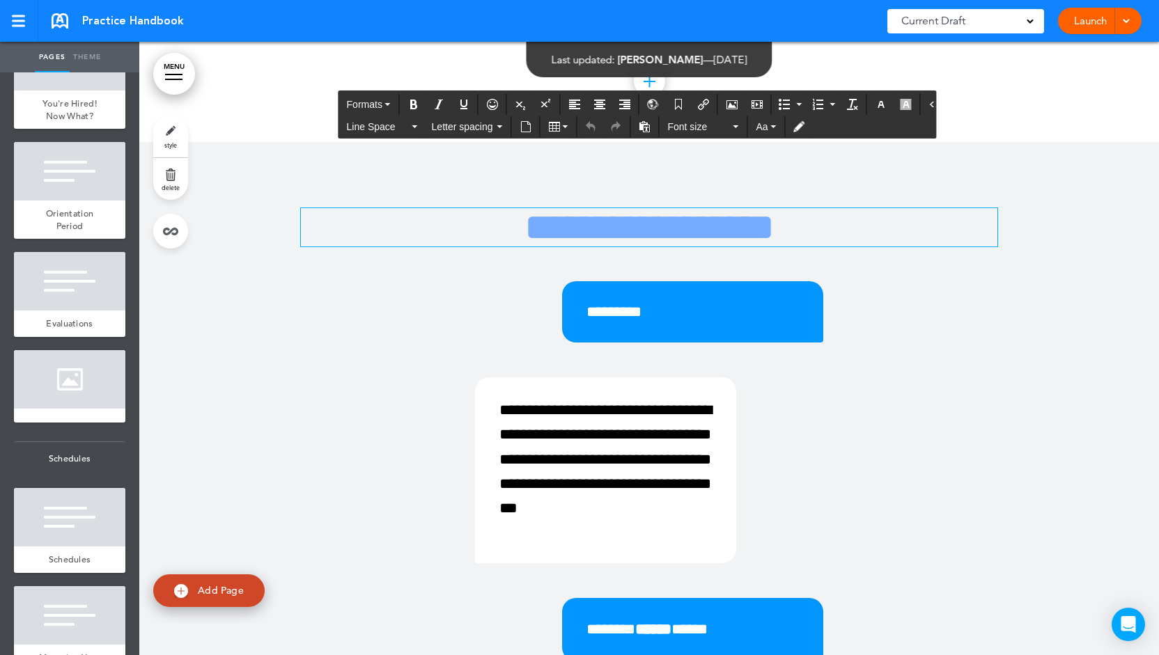
click at [667, 224] on h1 "**********" at bounding box center [649, 227] width 697 height 38
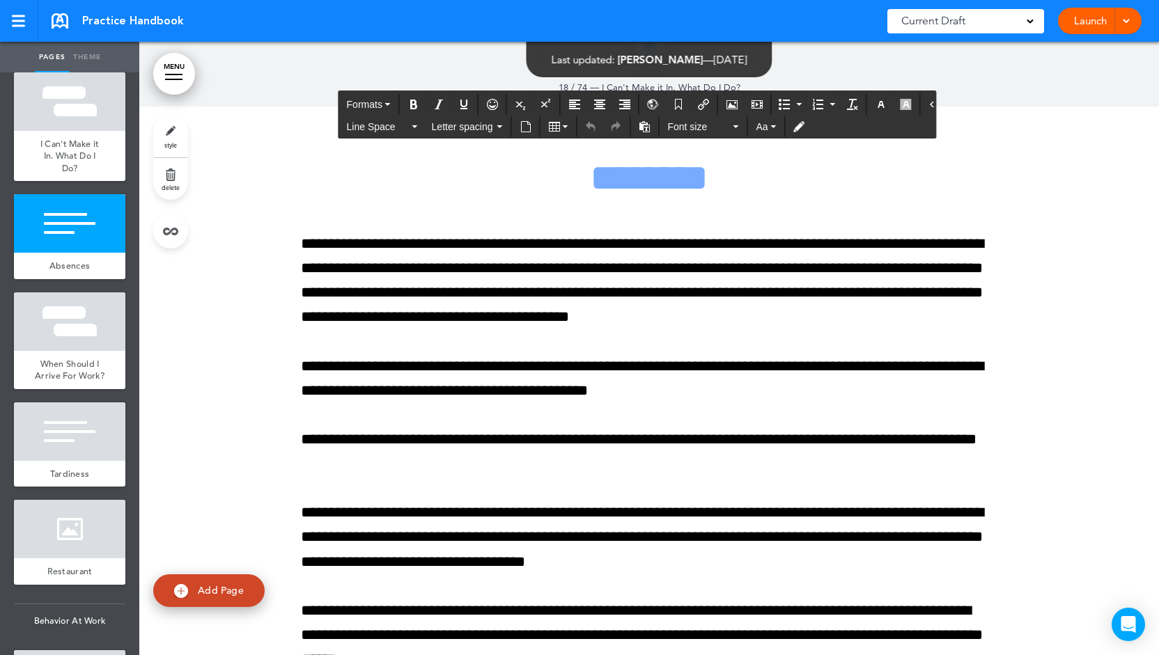
scroll to position [2090, 0]
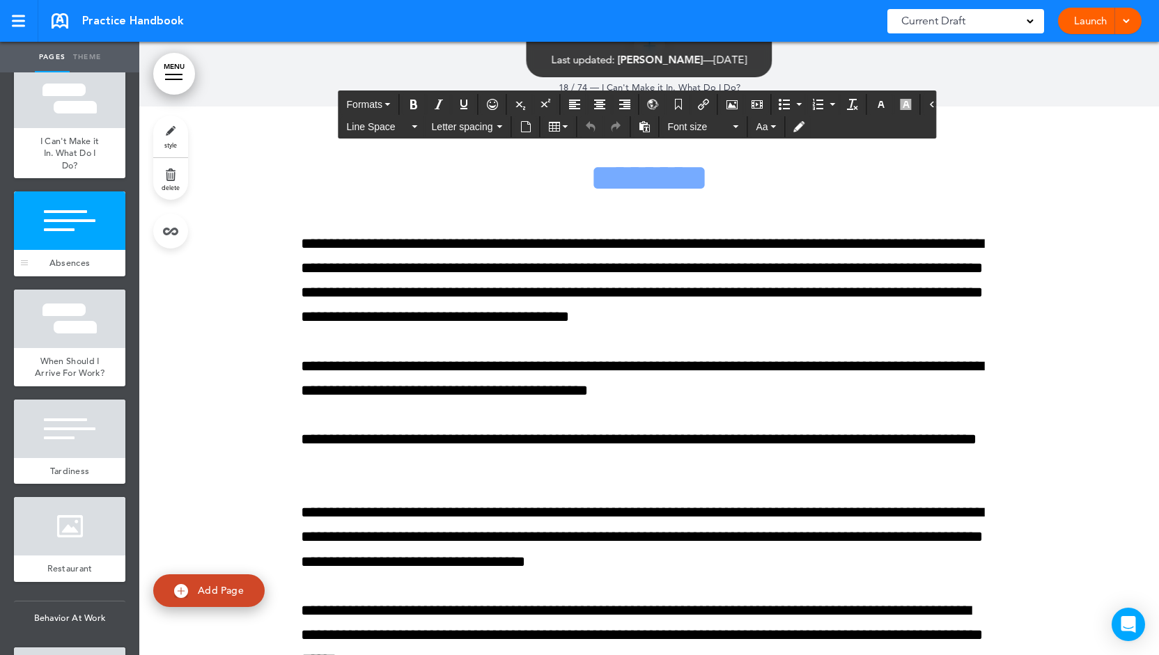
click at [76, 250] on div at bounding box center [69, 221] width 111 height 59
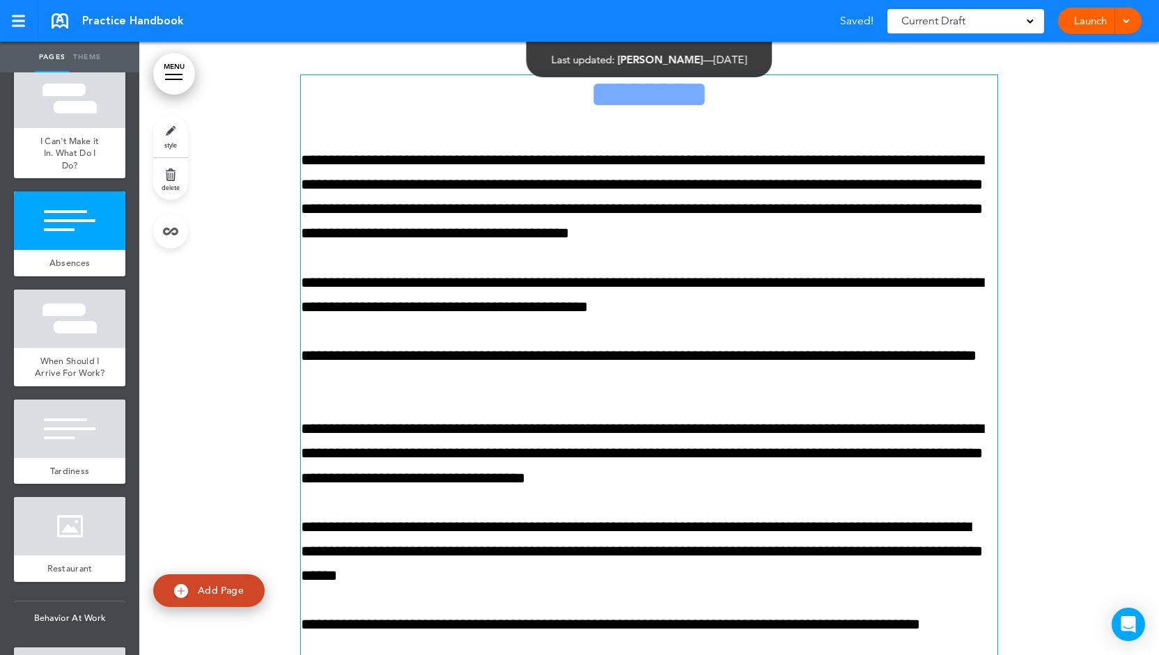
scroll to position [11361, 0]
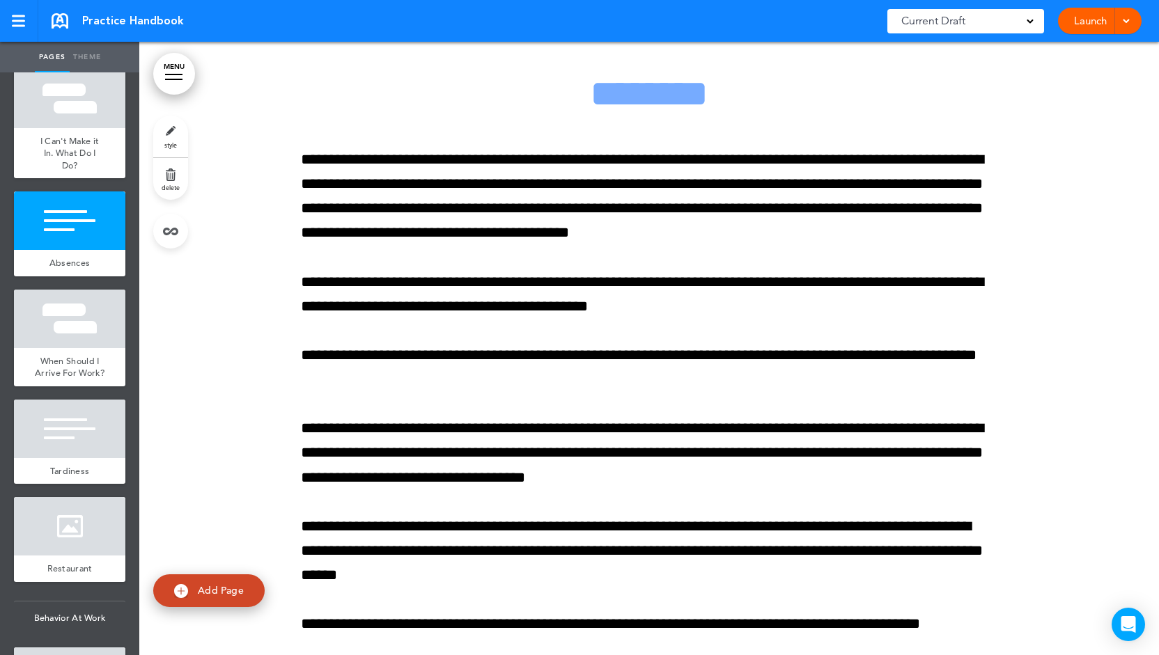
click at [176, 138] on link "style" at bounding box center [170, 137] width 35 height 42
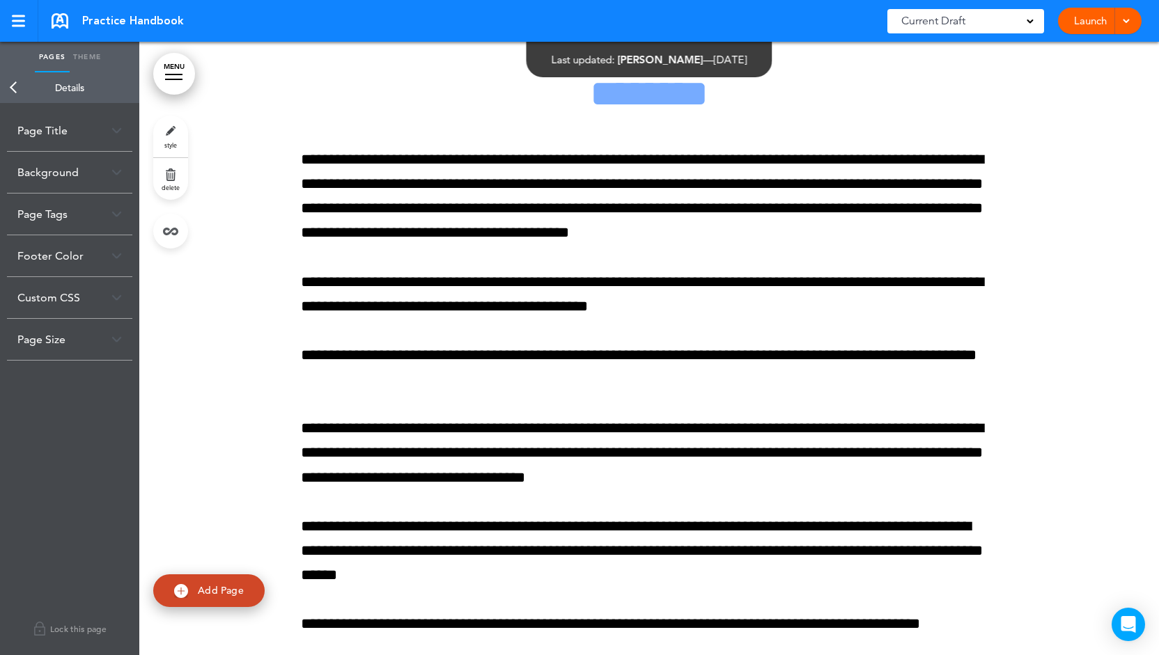
click at [106, 120] on div "Page Title" at bounding box center [69, 130] width 125 height 41
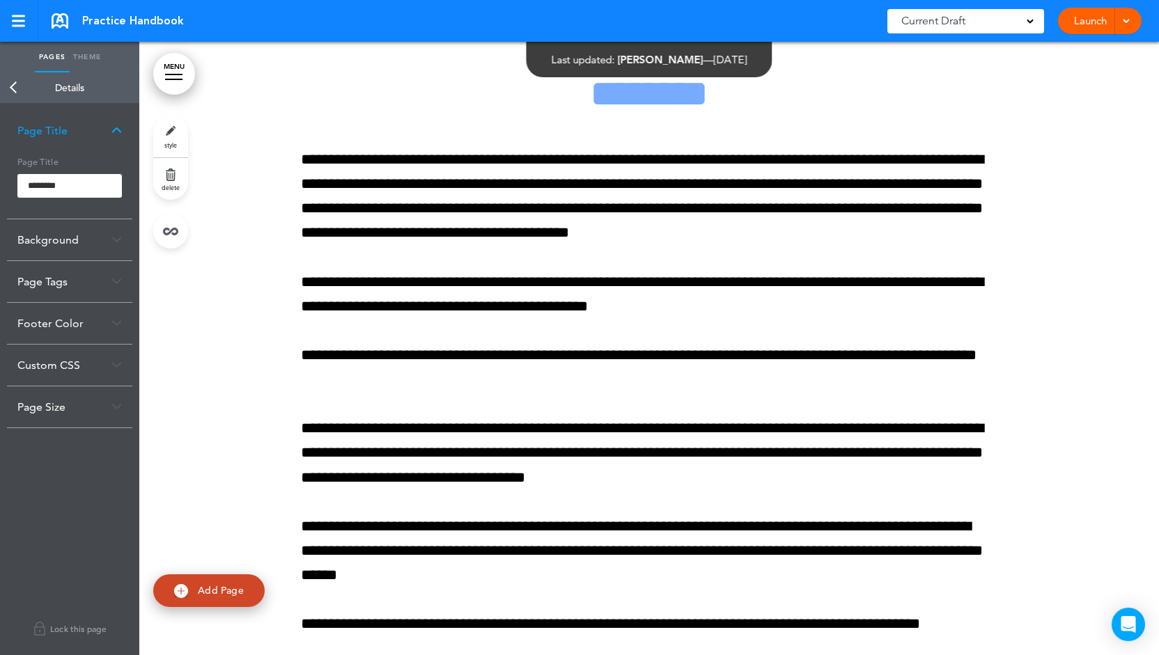
click at [174, 65] on link "MENU" at bounding box center [174, 74] width 42 height 42
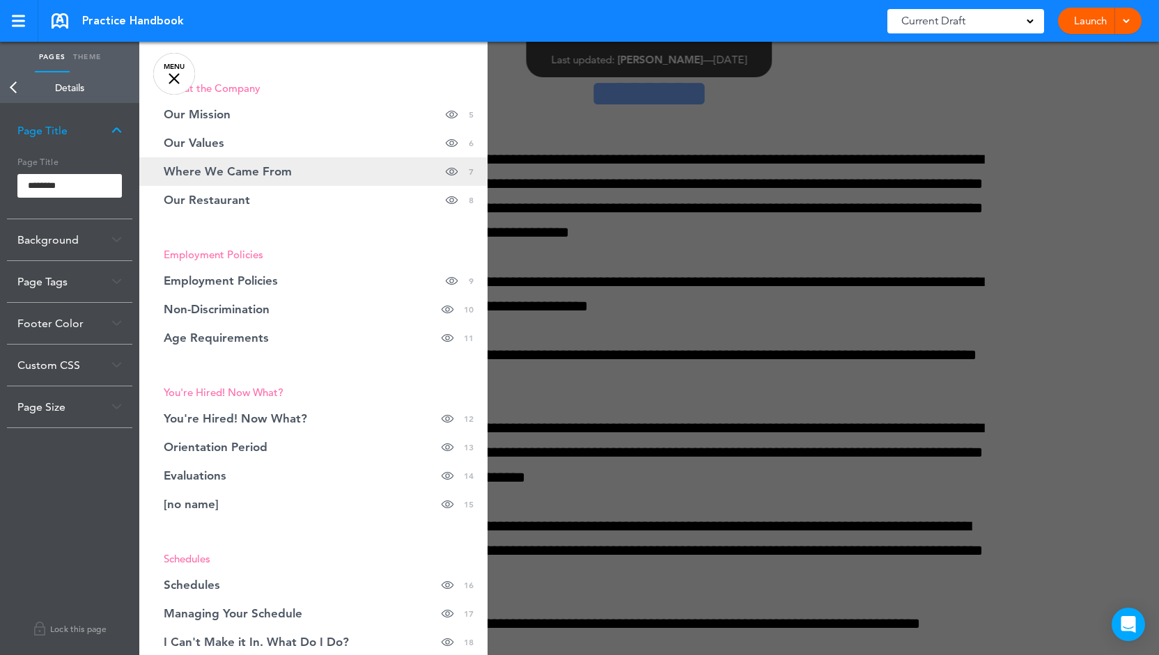
scroll to position [279, 0]
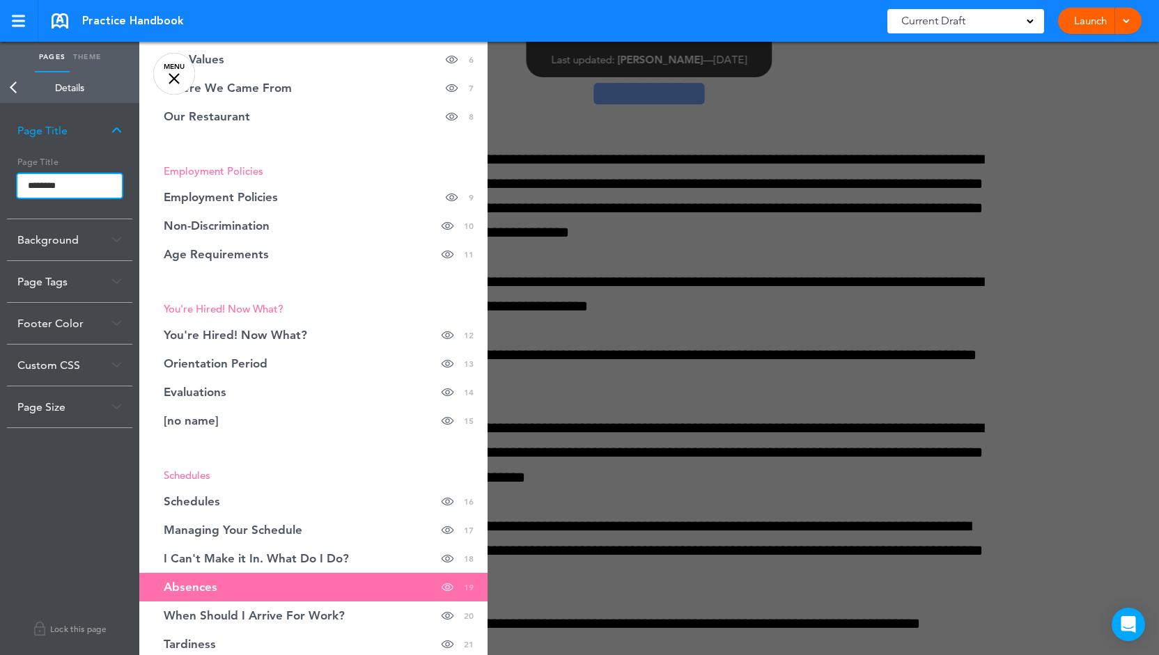
drag, startPoint x: 103, startPoint y: 183, endPoint x: 20, endPoint y: 176, distance: 83.9
click at [20, 176] on input "********" at bounding box center [69, 186] width 104 height 24
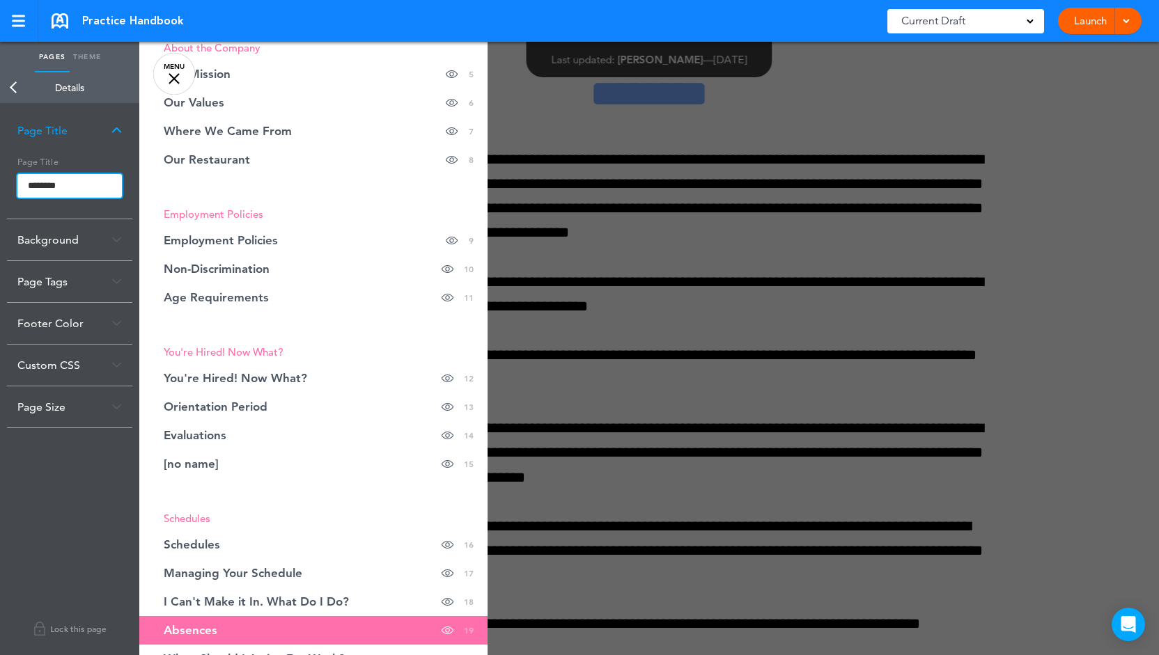
scroll to position [0, 0]
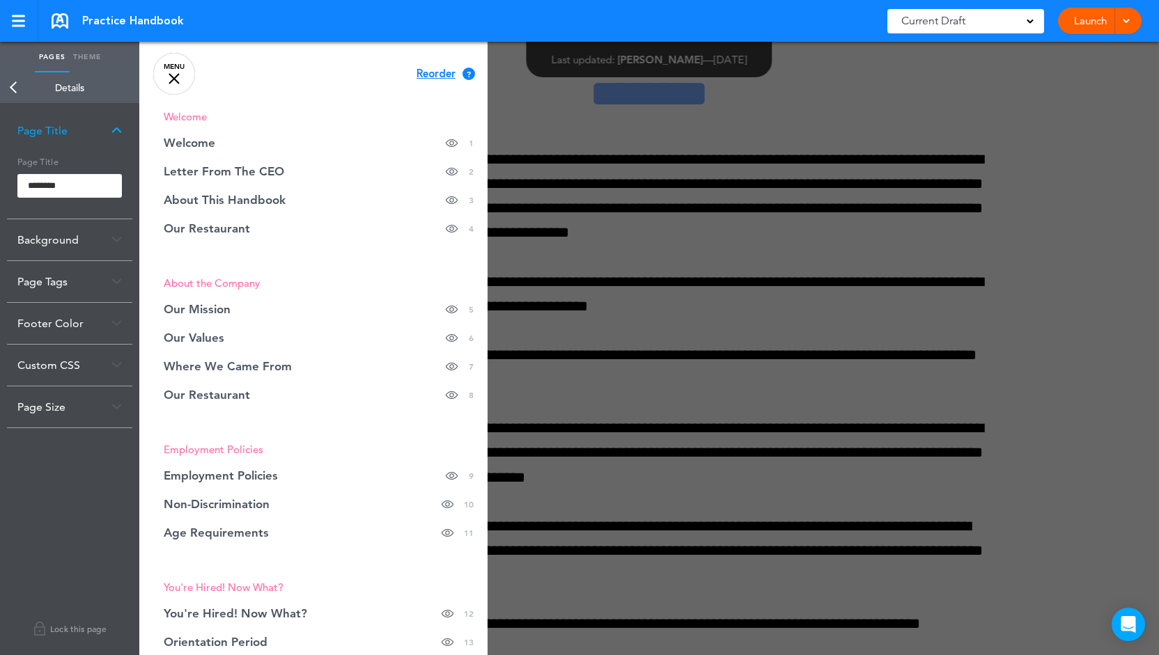
click at [169, 79] on link "MENU" at bounding box center [174, 74] width 42 height 42
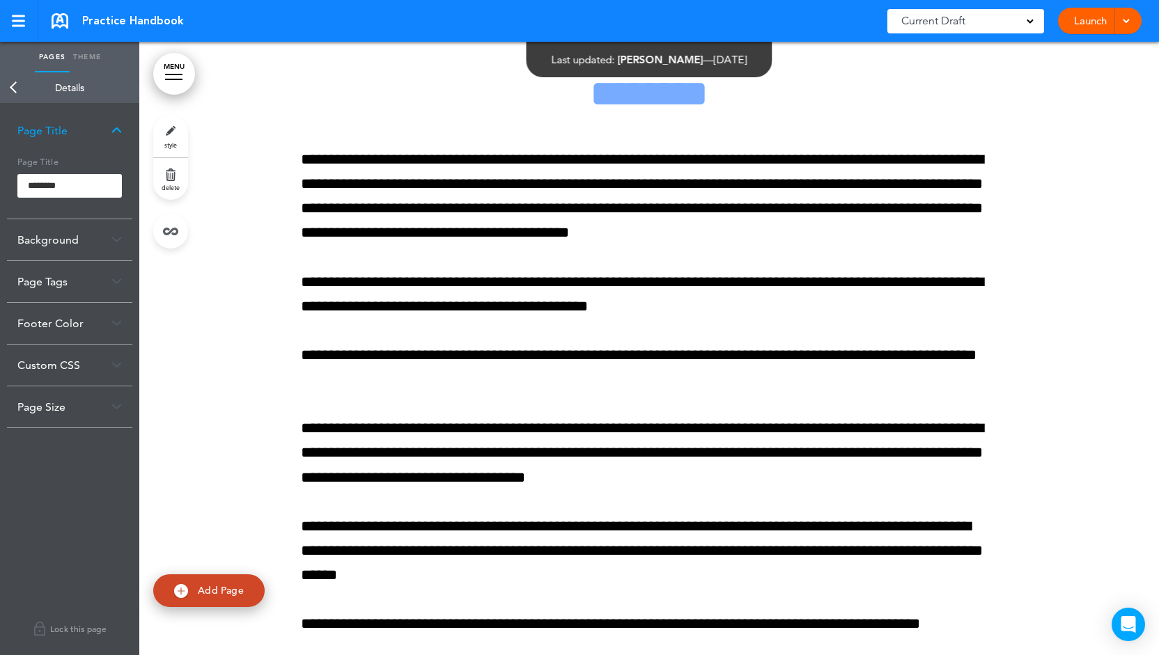
click at [122, 239] on div "Background" at bounding box center [69, 239] width 125 height 41
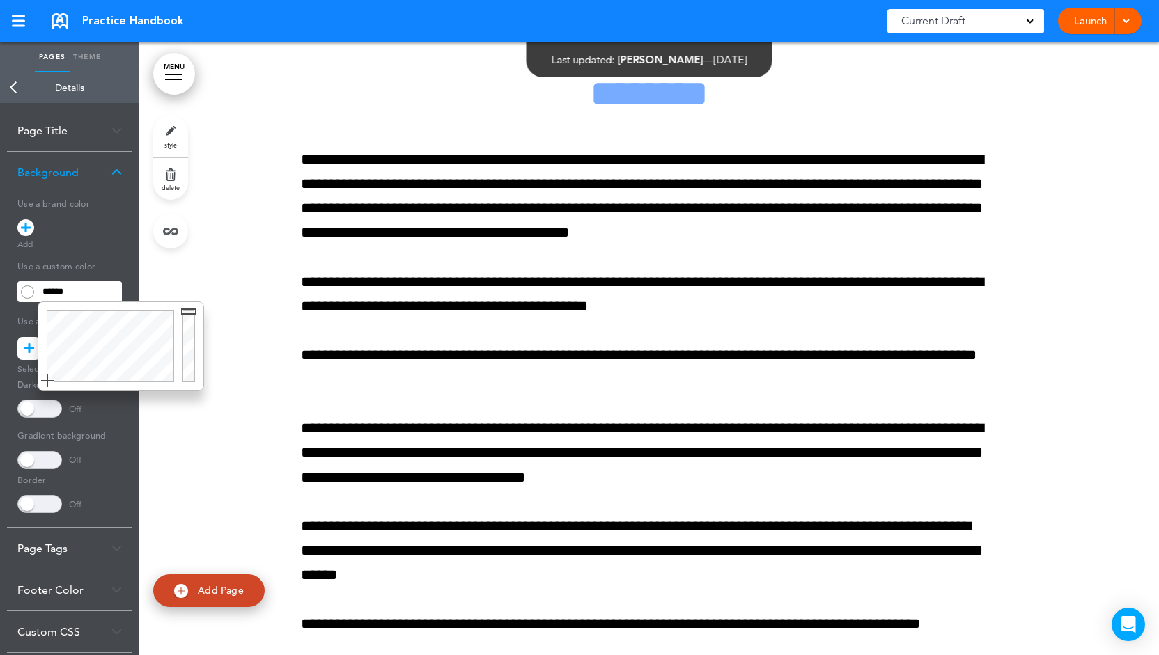
click at [65, 295] on input "******" at bounding box center [80, 292] width 84 height 20
click at [84, 325] on div at bounding box center [108, 346] width 140 height 88
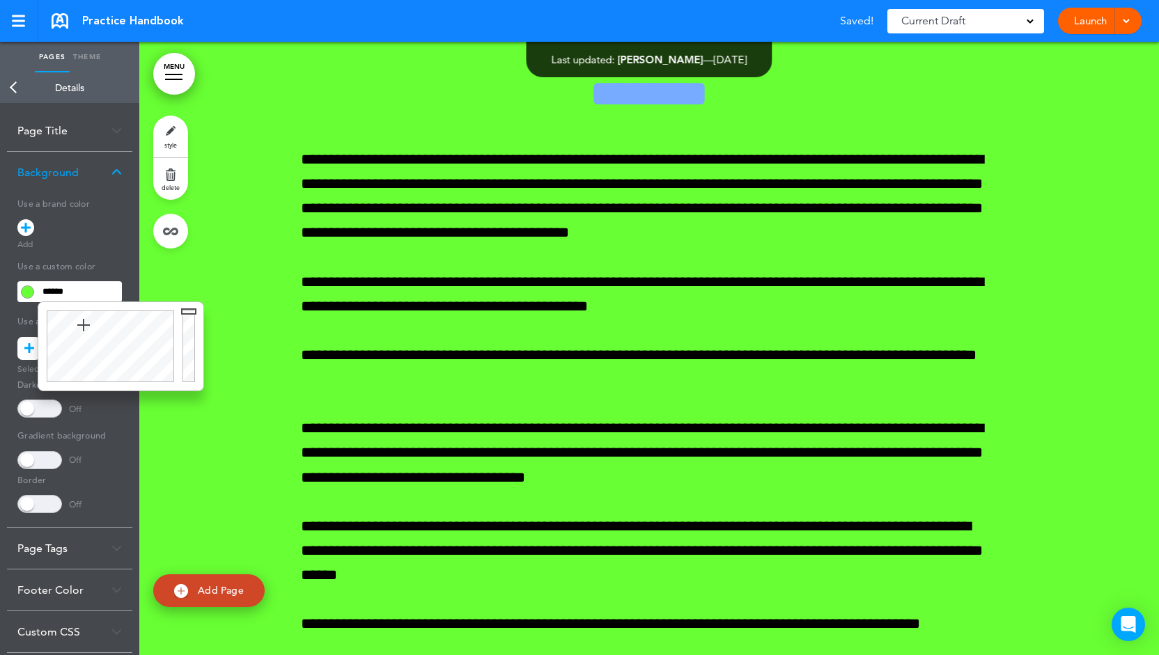
click at [123, 328] on div at bounding box center [108, 346] width 140 height 88
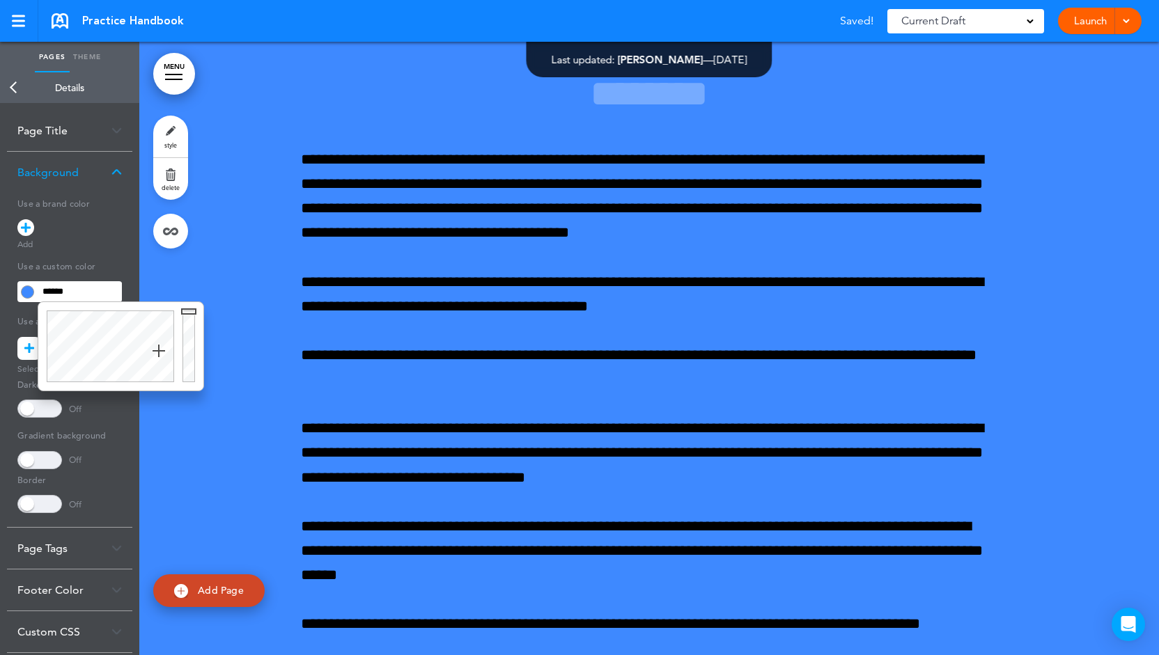
click at [159, 351] on div at bounding box center [108, 346] width 140 height 88
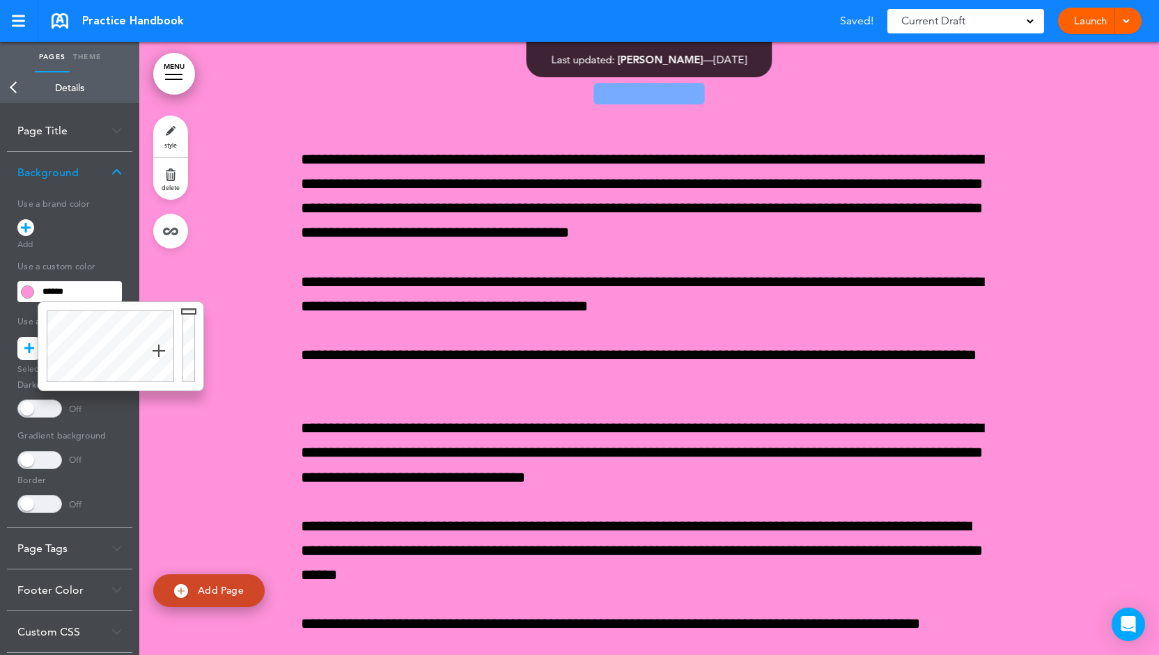
click at [149, 328] on div at bounding box center [108, 346] width 140 height 88
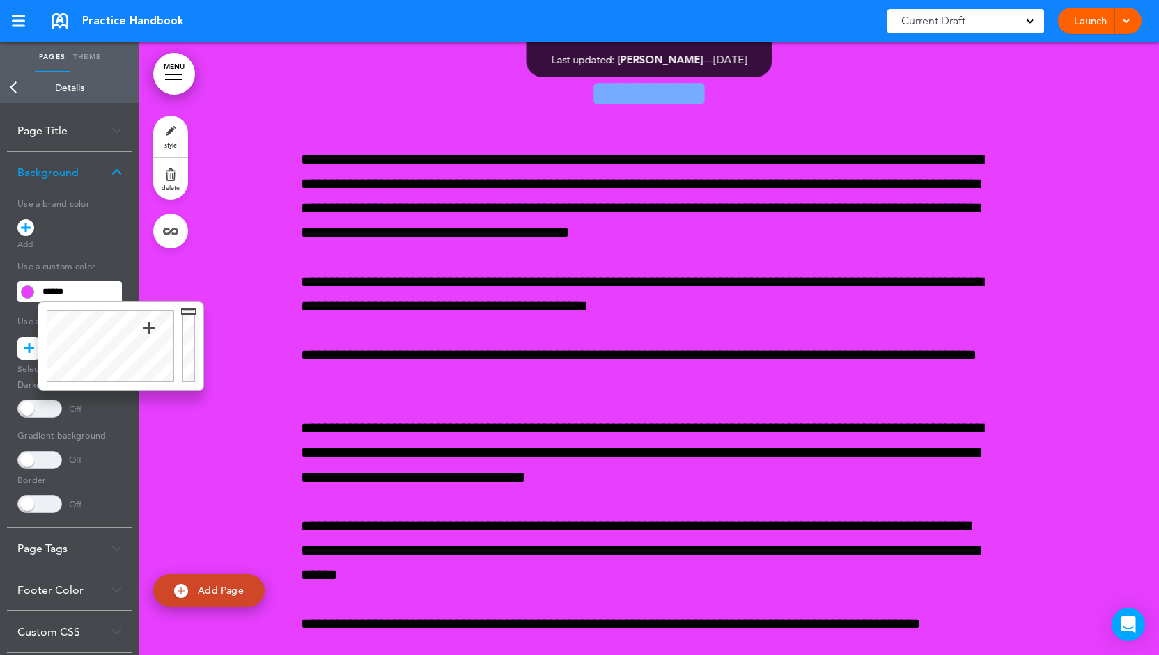
click at [75, 371] on div at bounding box center [108, 346] width 140 height 88
type input "******"
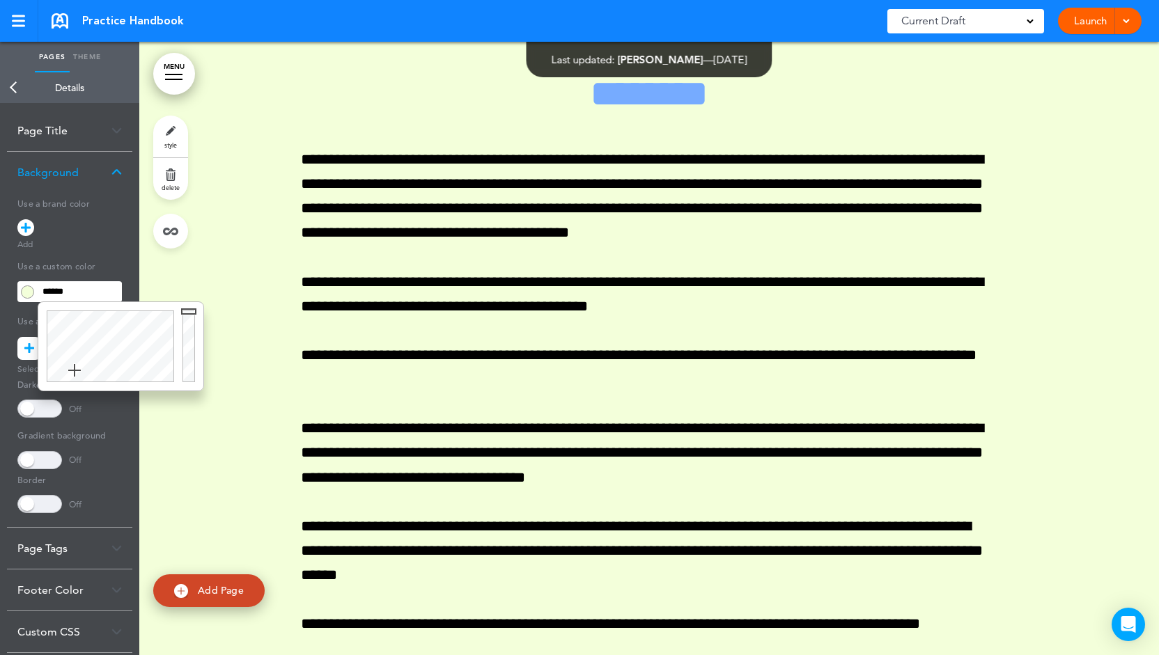
click at [124, 251] on div "**********" at bounding box center [69, 360] width 125 height 334
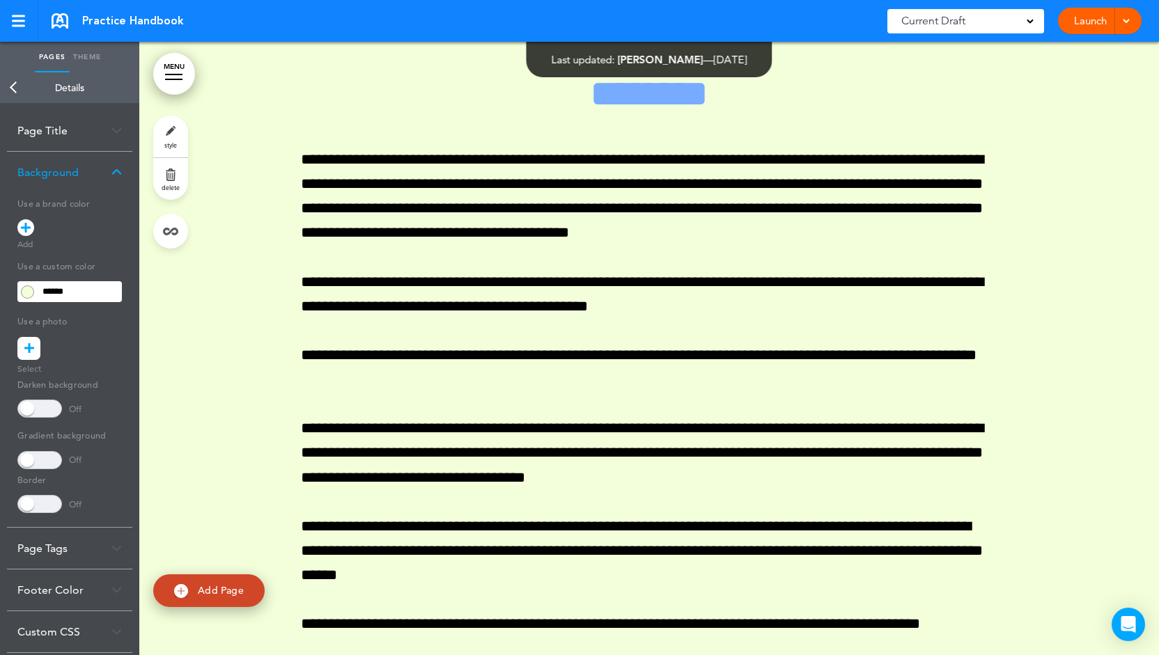
click at [29, 353] on icon at bounding box center [29, 348] width 10 height 23
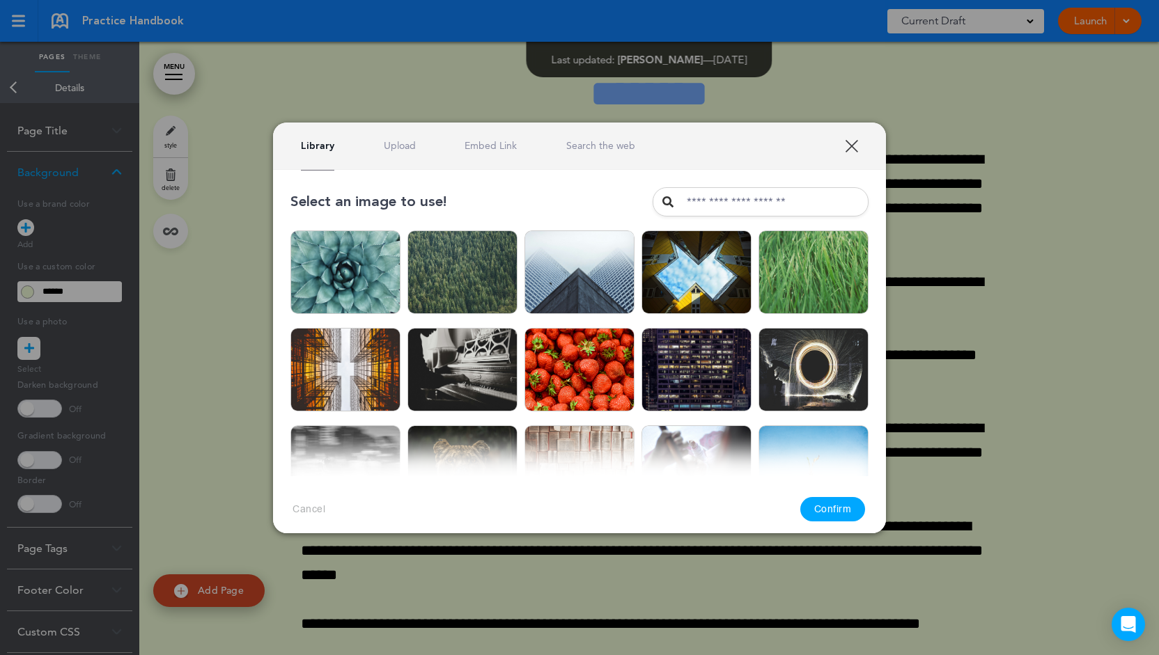
click at [412, 155] on div "Library Upload Embed Link Search the web" at bounding box center [579, 146] width 613 height 47
click at [406, 146] on link "Upload" at bounding box center [400, 145] width 32 height 13
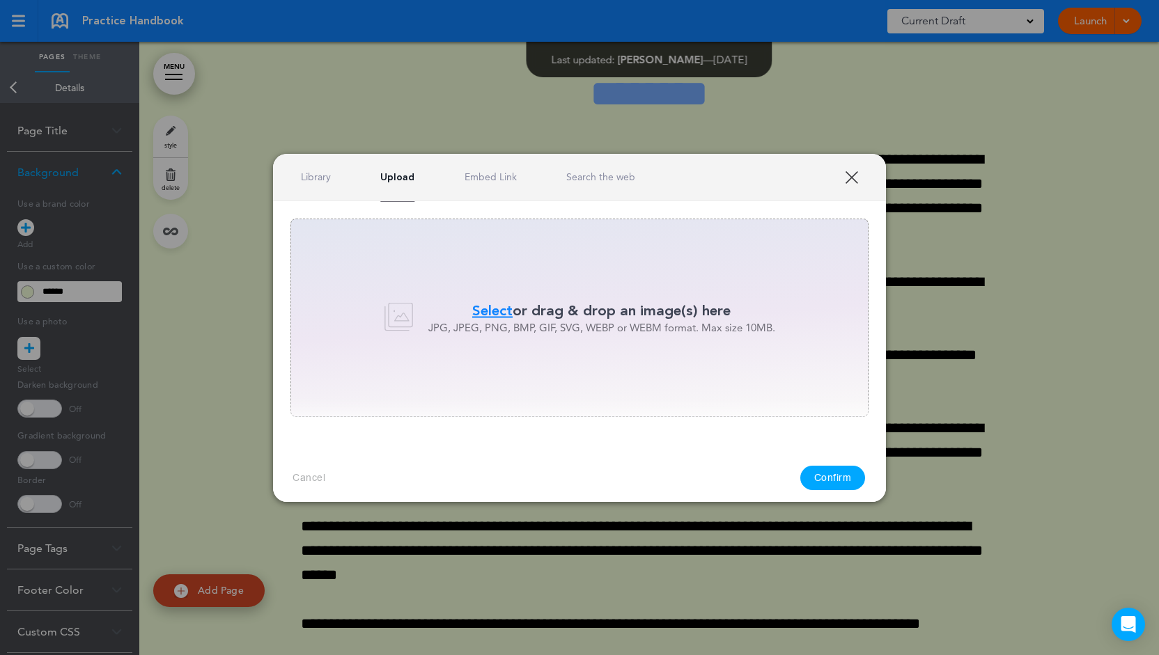
click at [321, 173] on link "Library" at bounding box center [316, 177] width 30 height 13
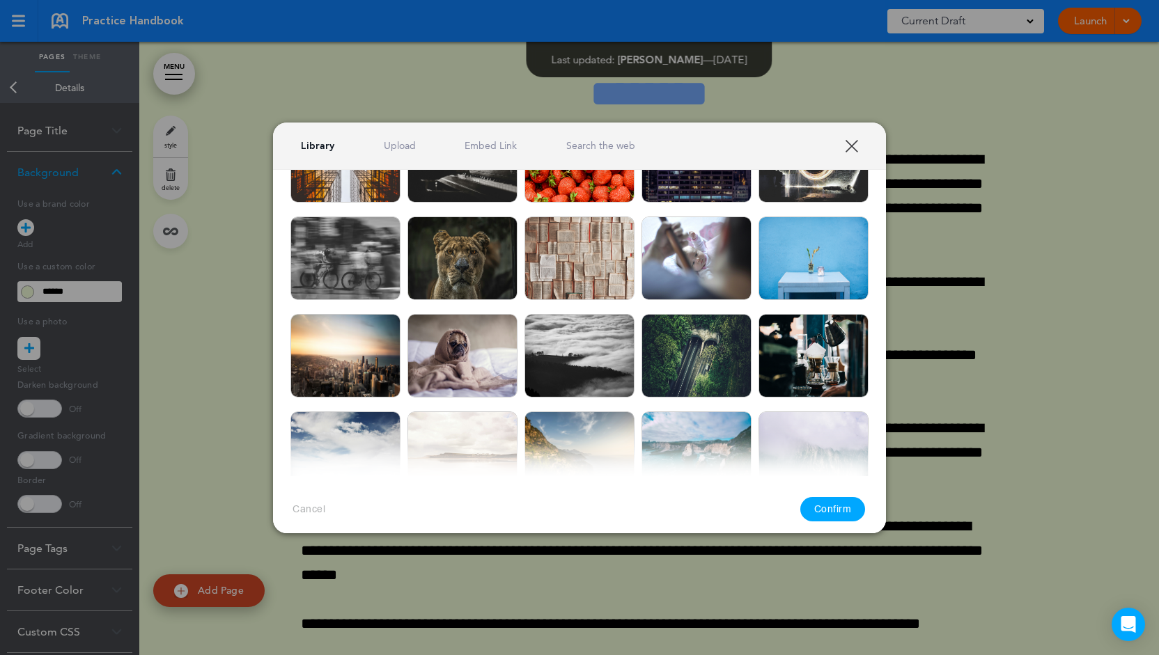
scroll to position [348, 0]
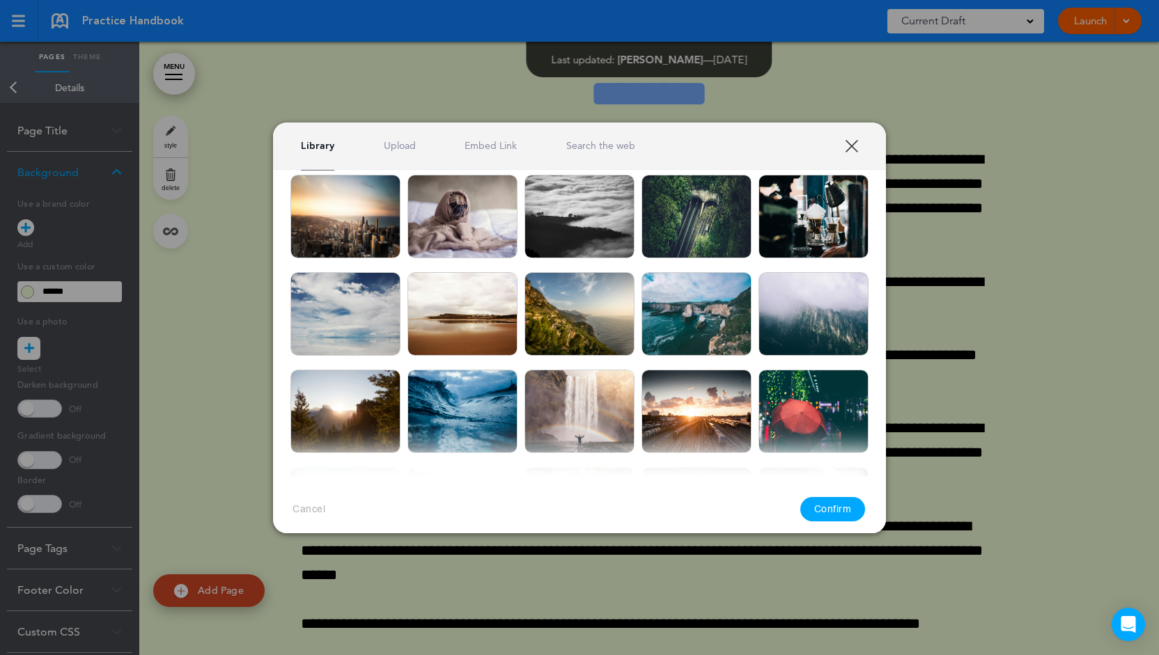
click at [614, 141] on link "Search the web" at bounding box center [600, 145] width 69 height 13
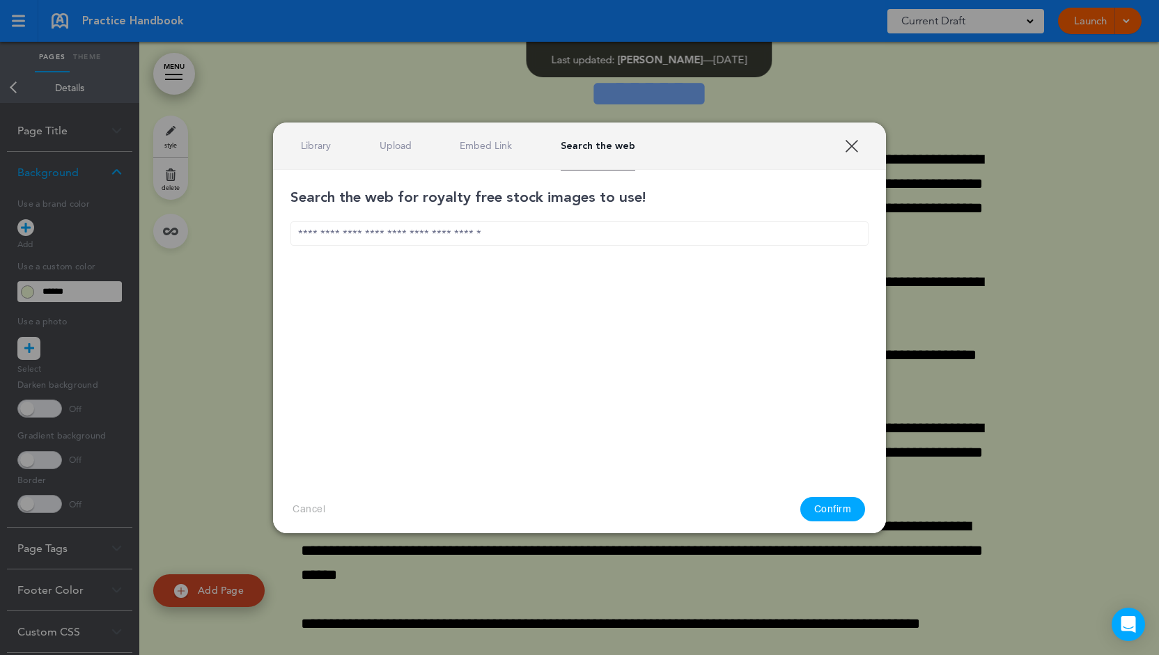
drag, startPoint x: 545, startPoint y: 241, endPoint x: 538, endPoint y: 238, distance: 7.5
click at [545, 241] on input "text" at bounding box center [579, 234] width 578 height 24
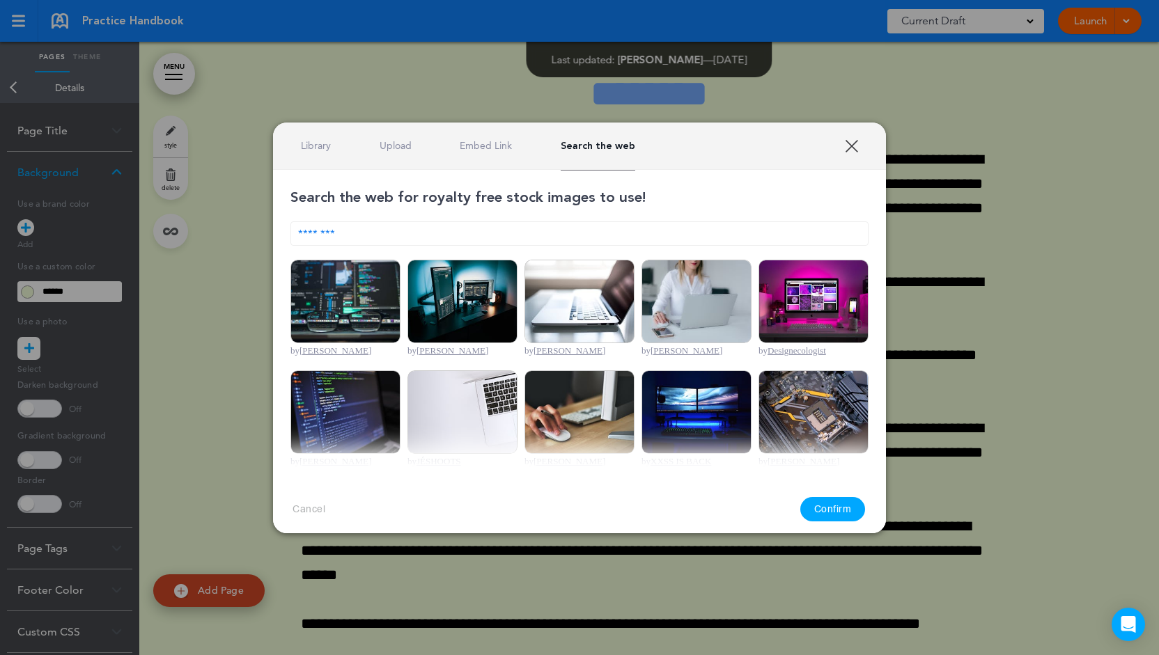
type input "********"
click at [667, 302] on img at bounding box center [697, 302] width 110 height 84
click at [812, 505] on button "Confirm" at bounding box center [832, 509] width 65 height 24
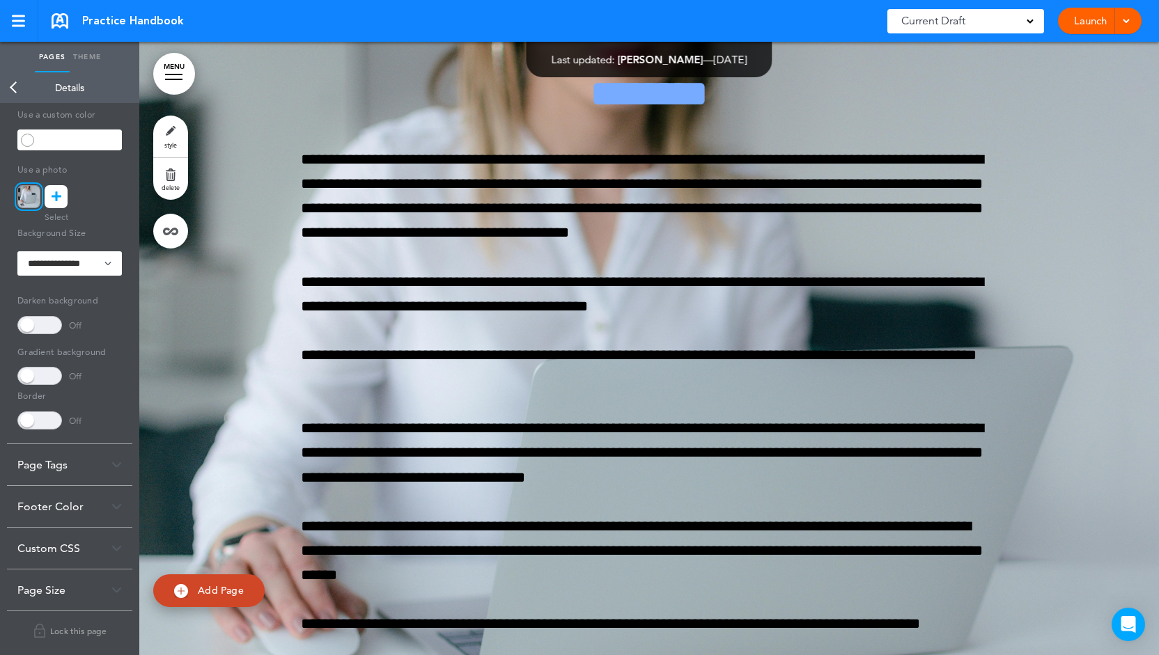
click at [98, 466] on div "Page Tags" at bounding box center [69, 464] width 125 height 41
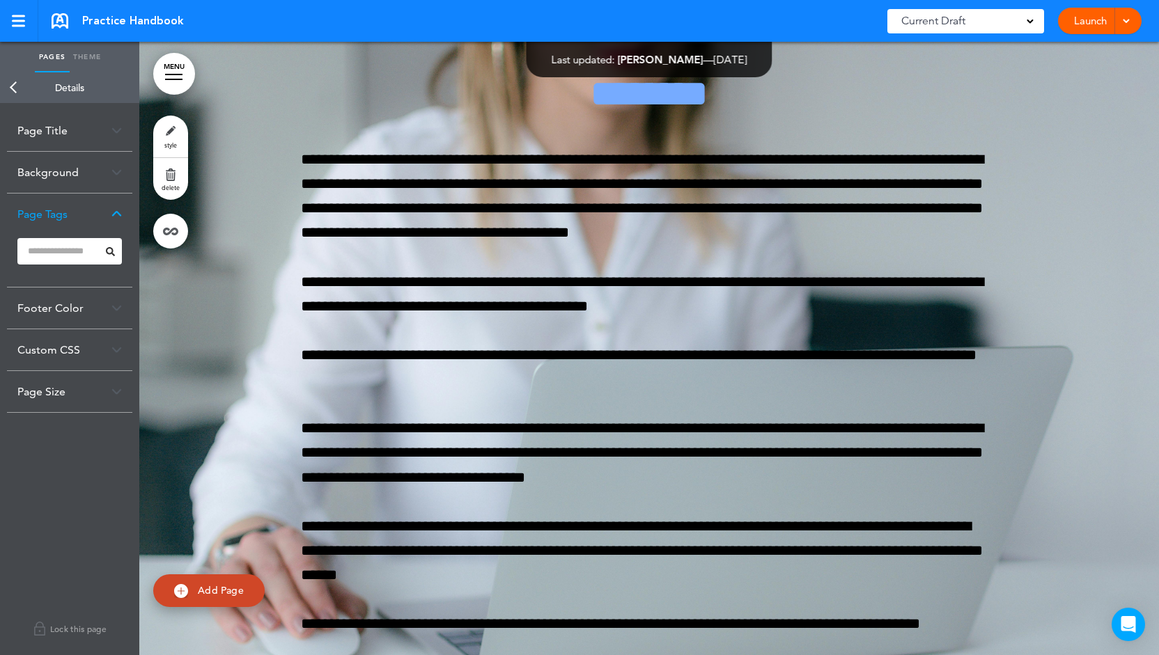
click at [183, 72] on link "MENU" at bounding box center [174, 74] width 42 height 42
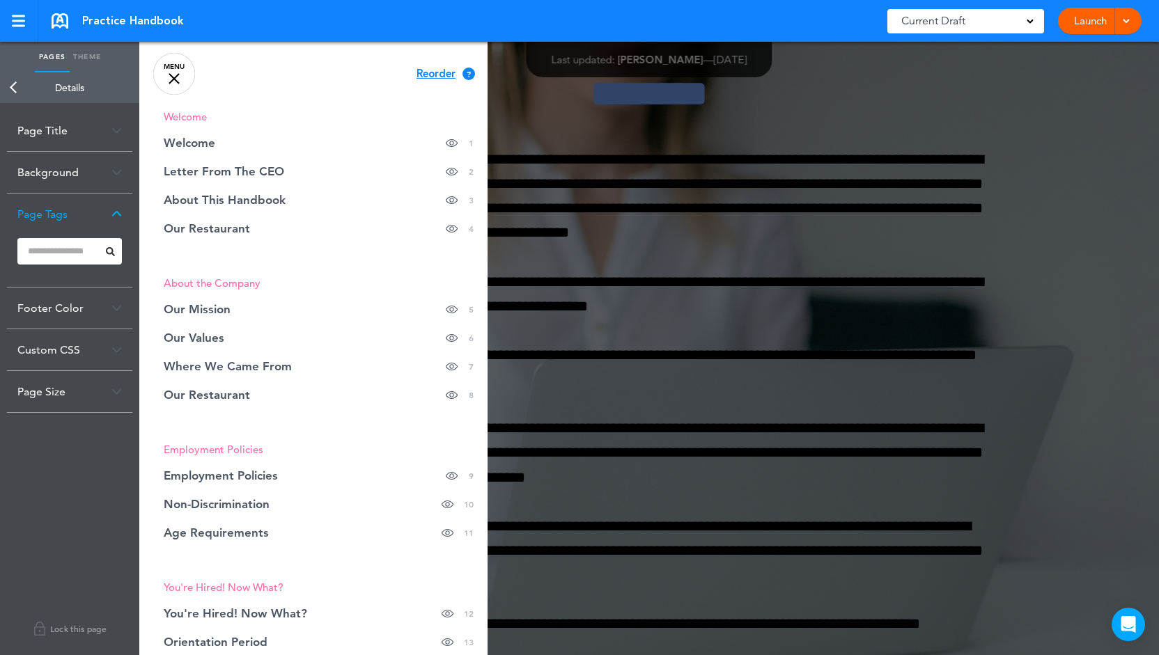
click at [167, 76] on link "MENU" at bounding box center [174, 74] width 42 height 42
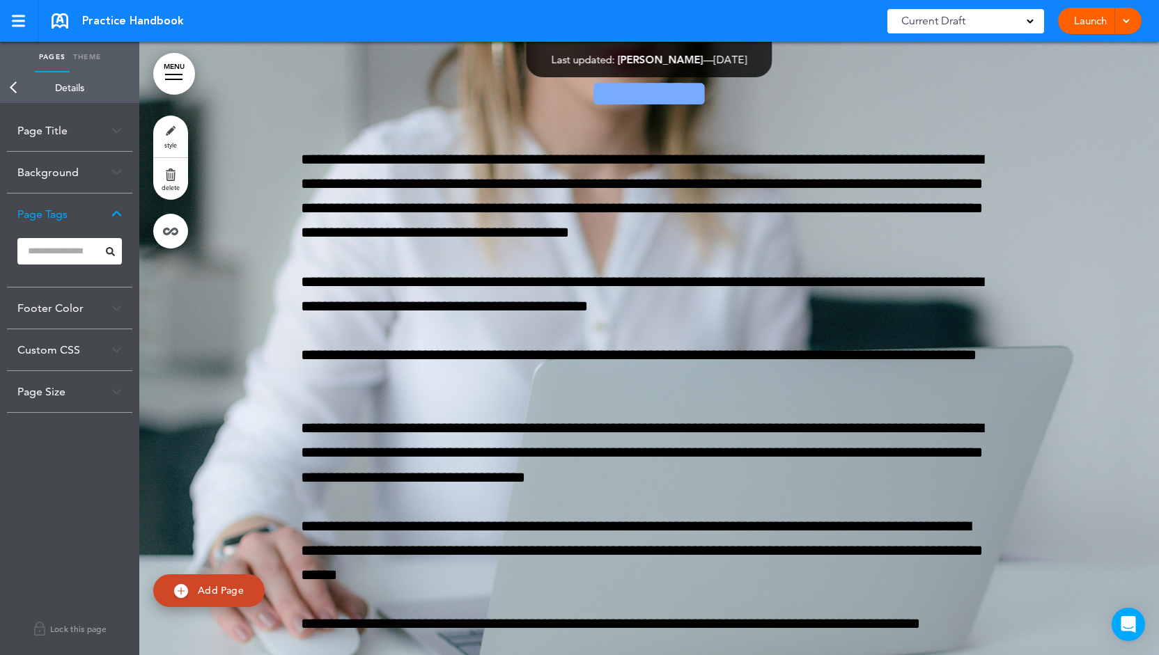
click at [113, 312] on div "Footer Color" at bounding box center [69, 308] width 125 height 41
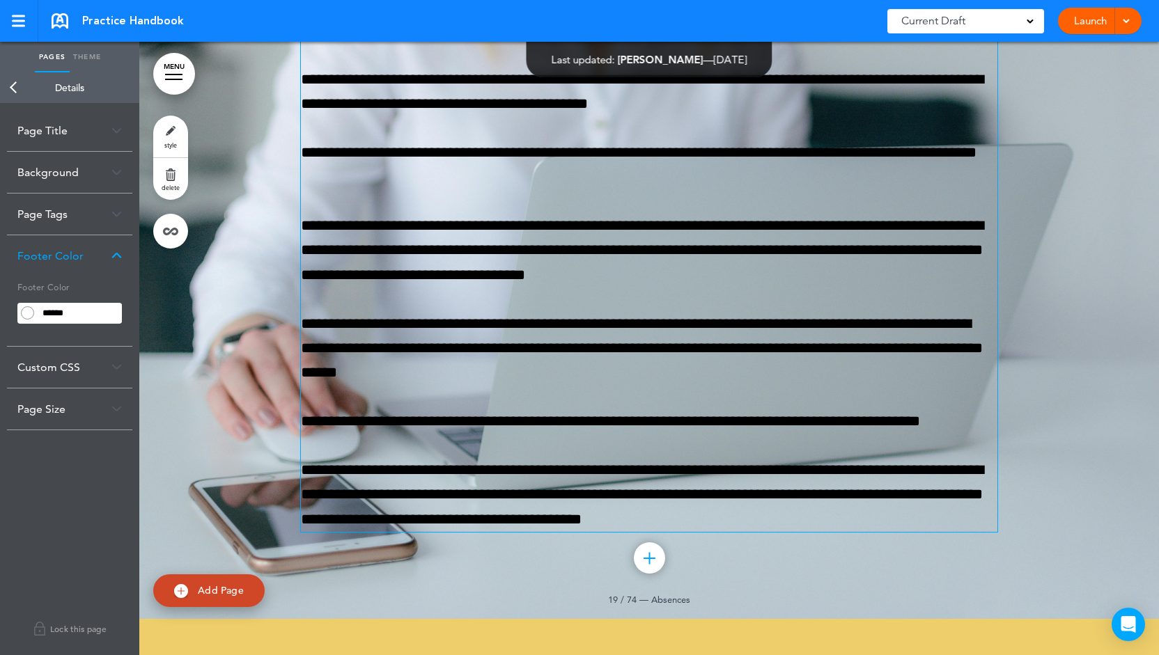
scroll to position [11710, 0]
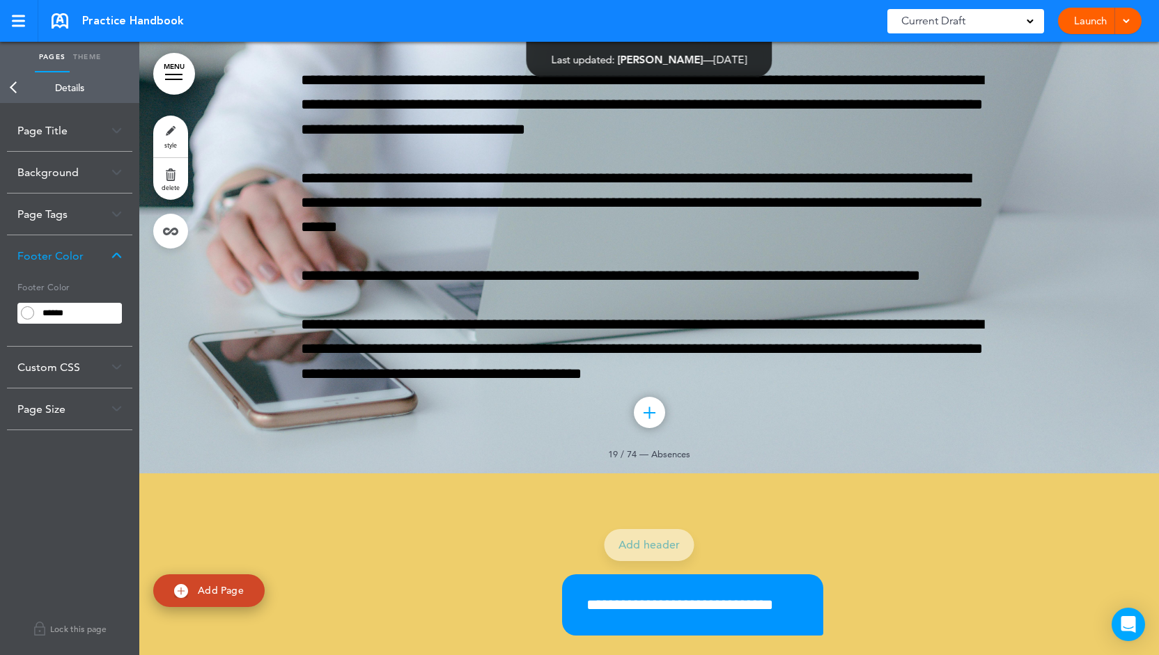
drag, startPoint x: 575, startPoint y: 459, endPoint x: 688, endPoint y: 482, distance: 115.2
click at [690, 474] on div "**********" at bounding box center [649, 74] width 697 height 800
drag, startPoint x: 687, startPoint y: 476, endPoint x: 701, endPoint y: 474, distance: 14.0
click at [701, 474] on div "**********" at bounding box center [649, 74] width 697 height 800
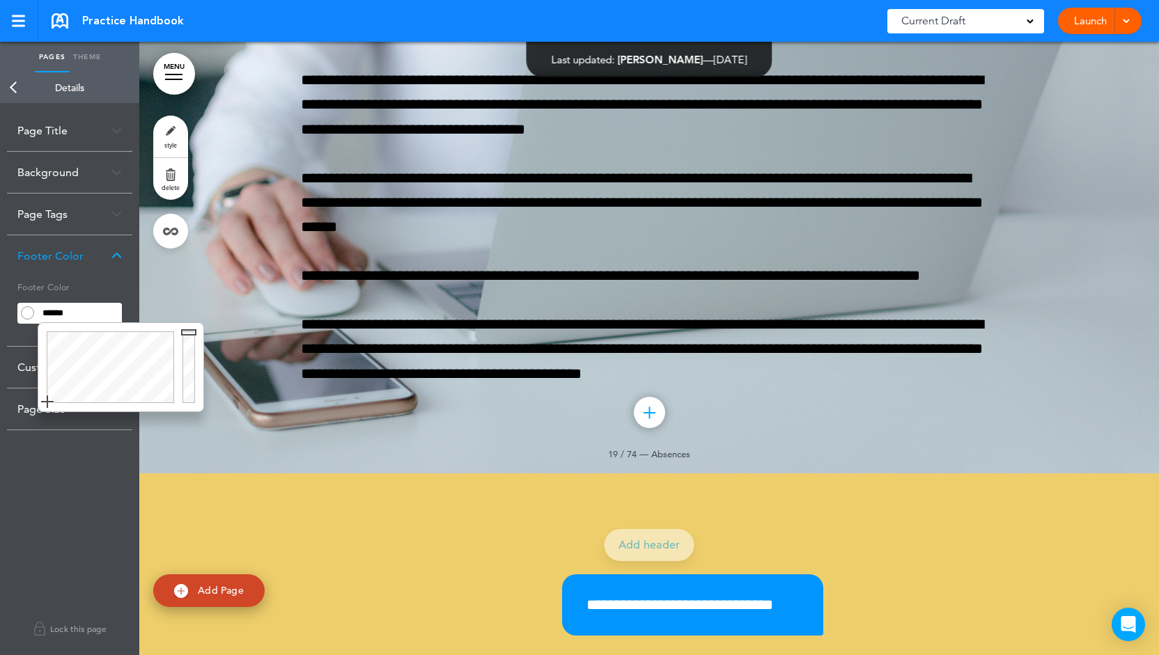
click at [82, 307] on input "******" at bounding box center [80, 314] width 84 height 20
click at [113, 371] on div at bounding box center [108, 367] width 140 height 88
click at [136, 345] on div at bounding box center [108, 367] width 140 height 88
type input "******"
drag, startPoint x: 123, startPoint y: 357, endPoint x: 92, endPoint y: 417, distance: 67.6
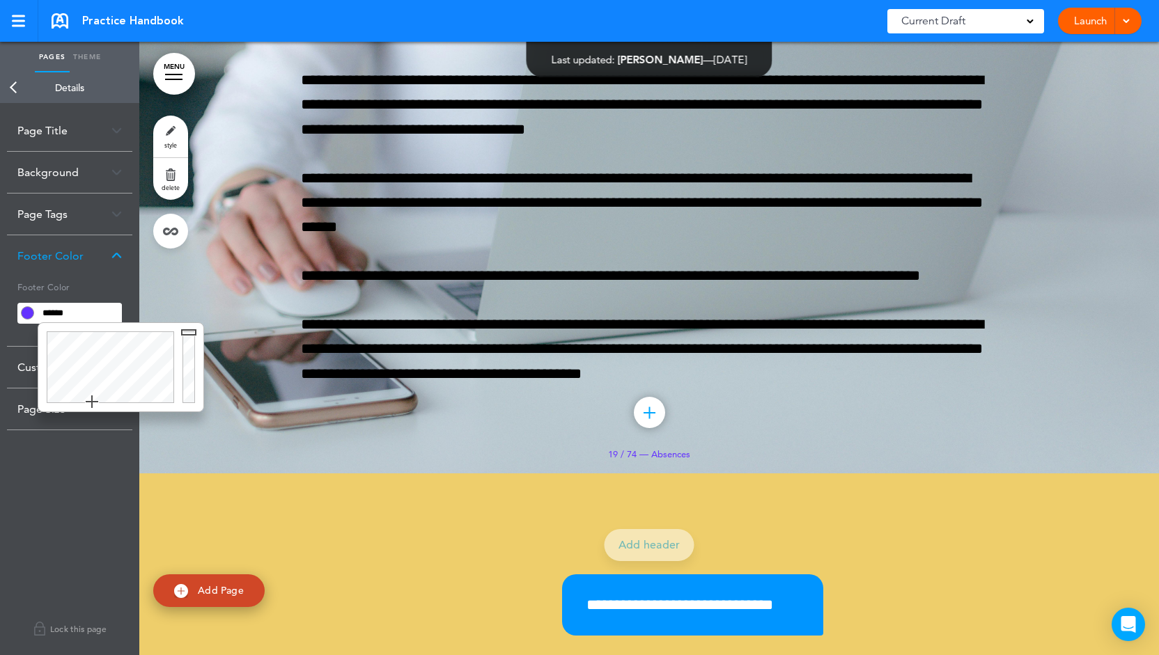
click at [92, 417] on body "Make this page common so it is available in other handbooks. This handbook Prev…" at bounding box center [579, 327] width 1159 height 655
click at [117, 257] on img at bounding box center [116, 256] width 10 height 8
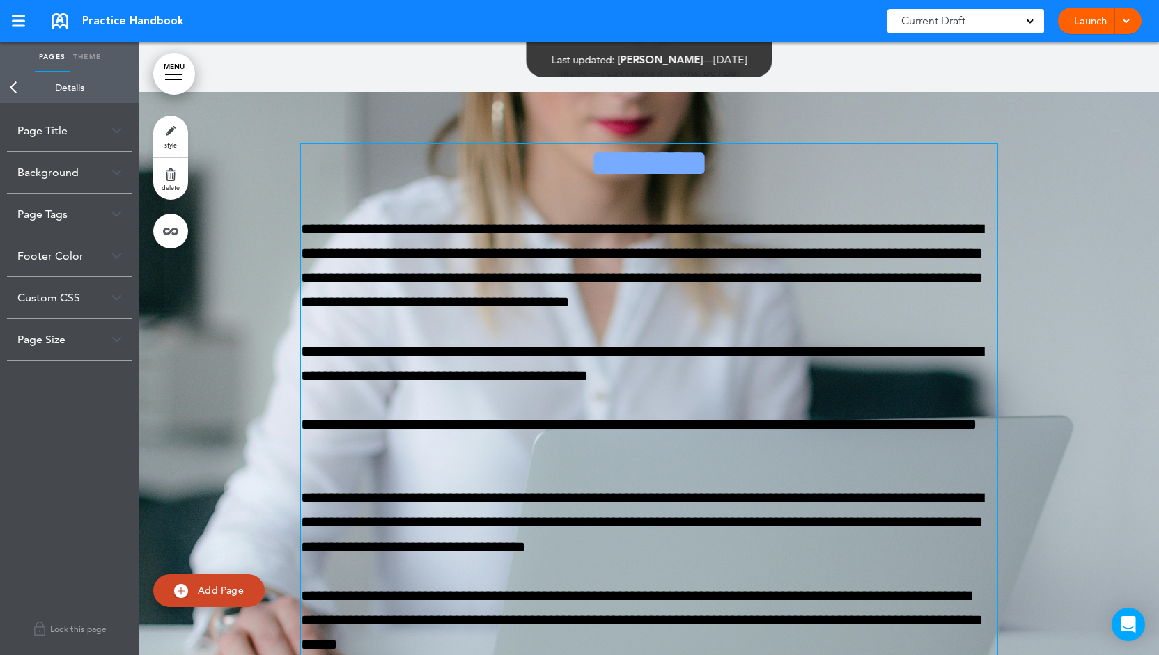
scroll to position [11431, 0]
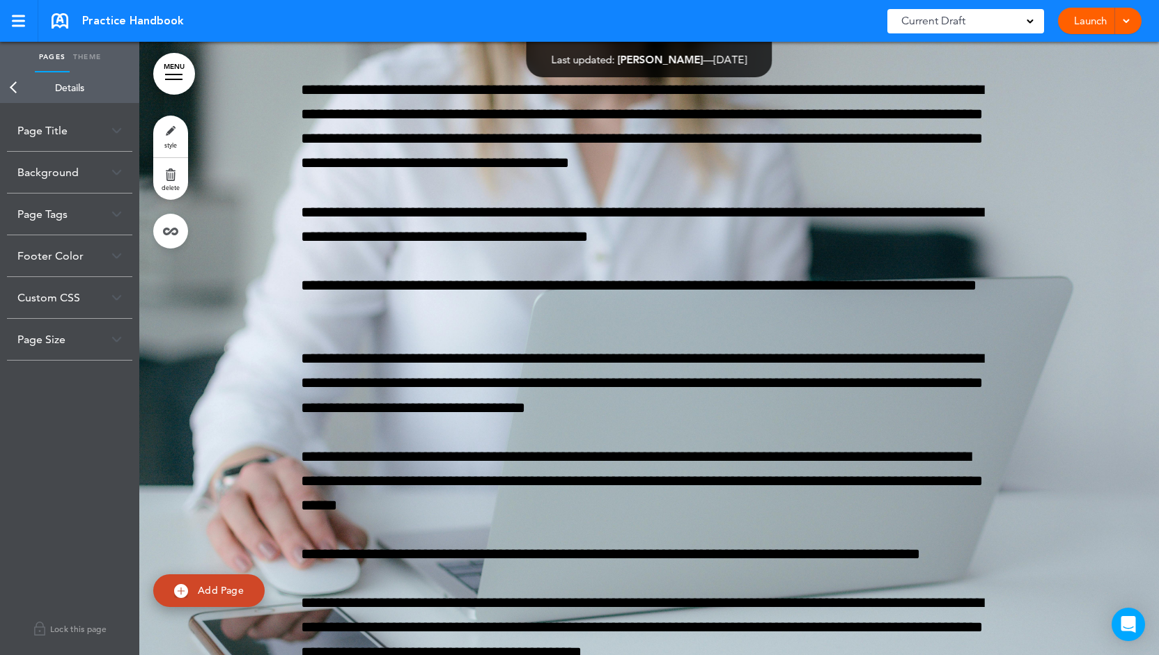
click at [14, 88] on link "Back" at bounding box center [14, 87] width 28 height 31
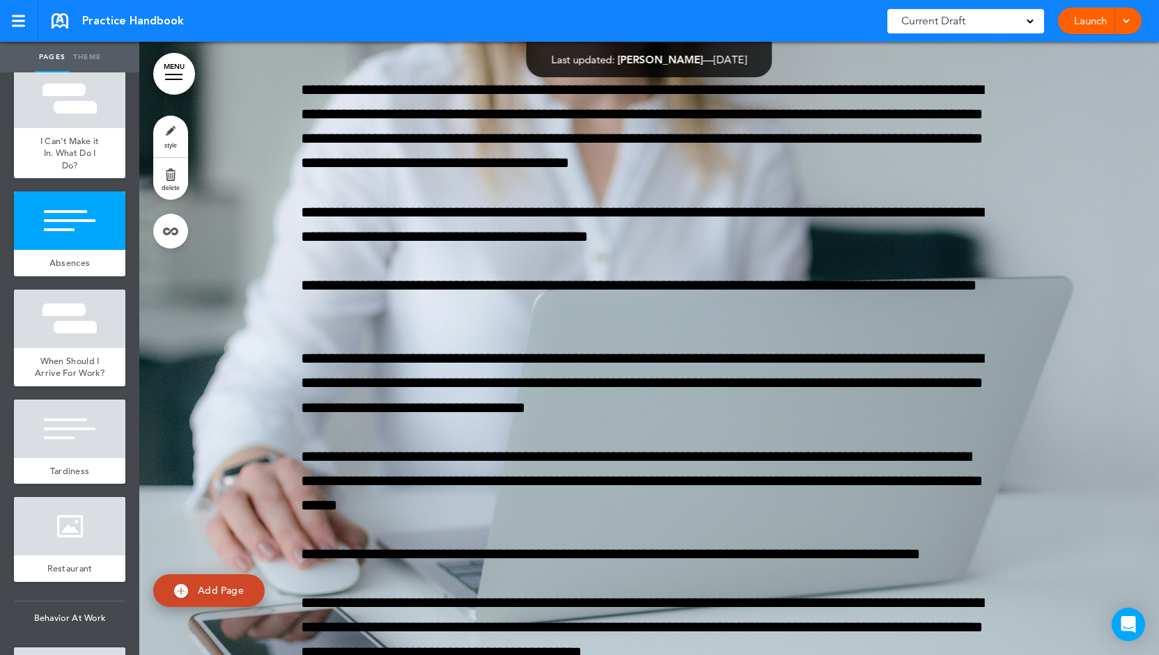
click at [172, 180] on link "delete" at bounding box center [170, 179] width 35 height 42
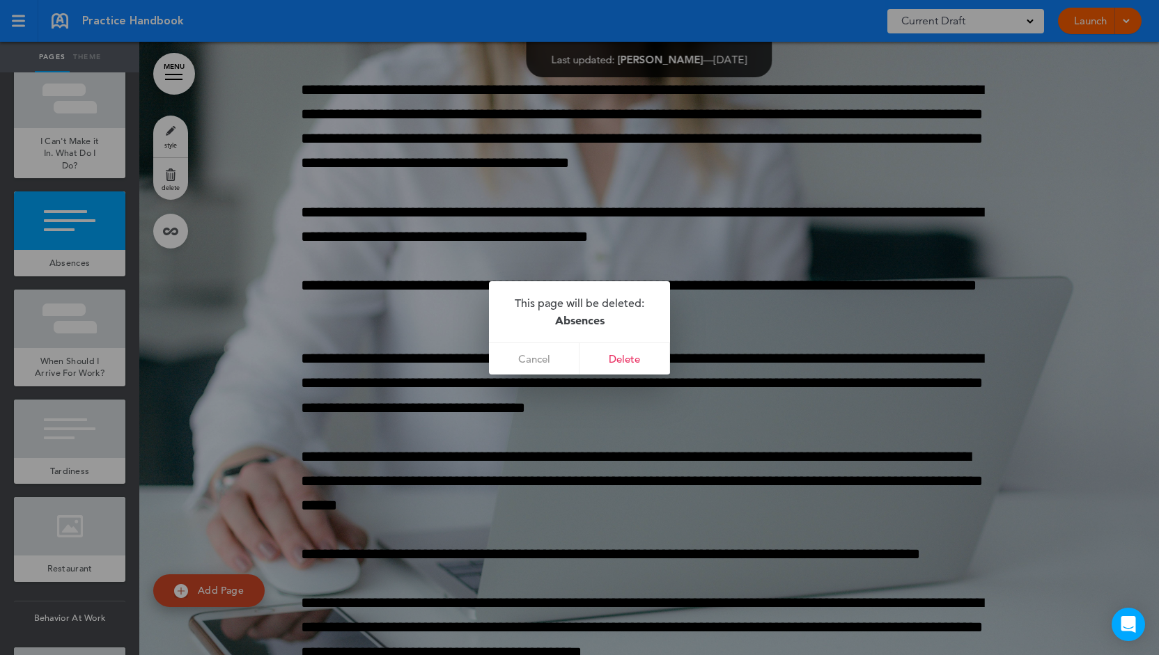
click at [725, 359] on div at bounding box center [579, 327] width 1159 height 655
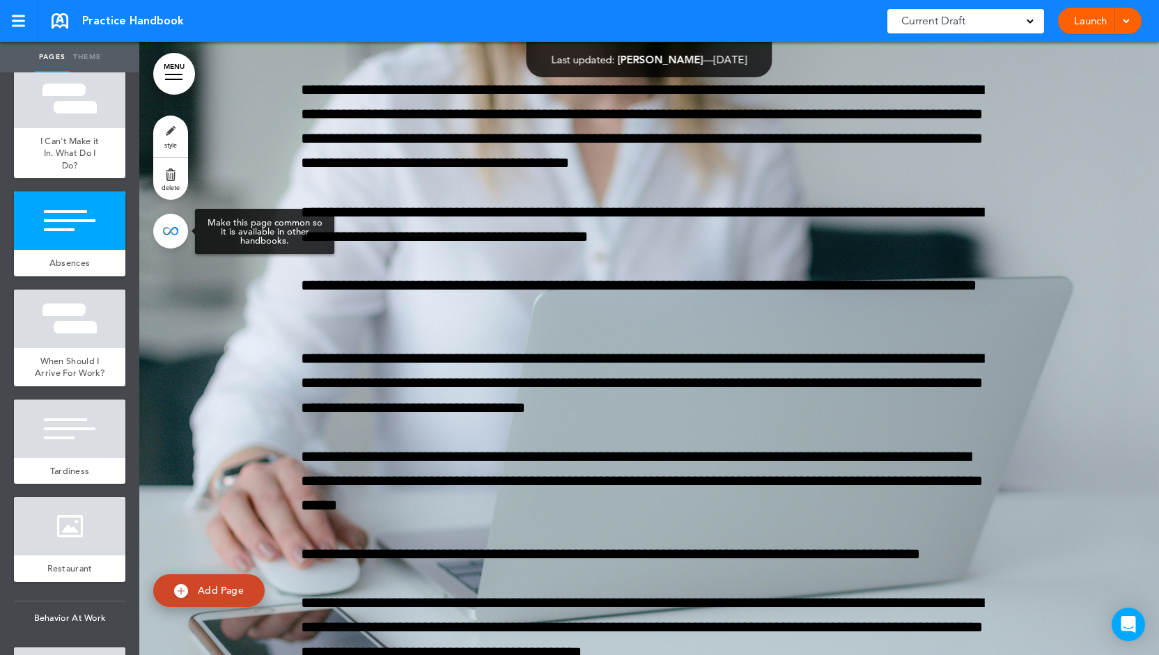
click at [176, 228] on link at bounding box center [170, 231] width 35 height 35
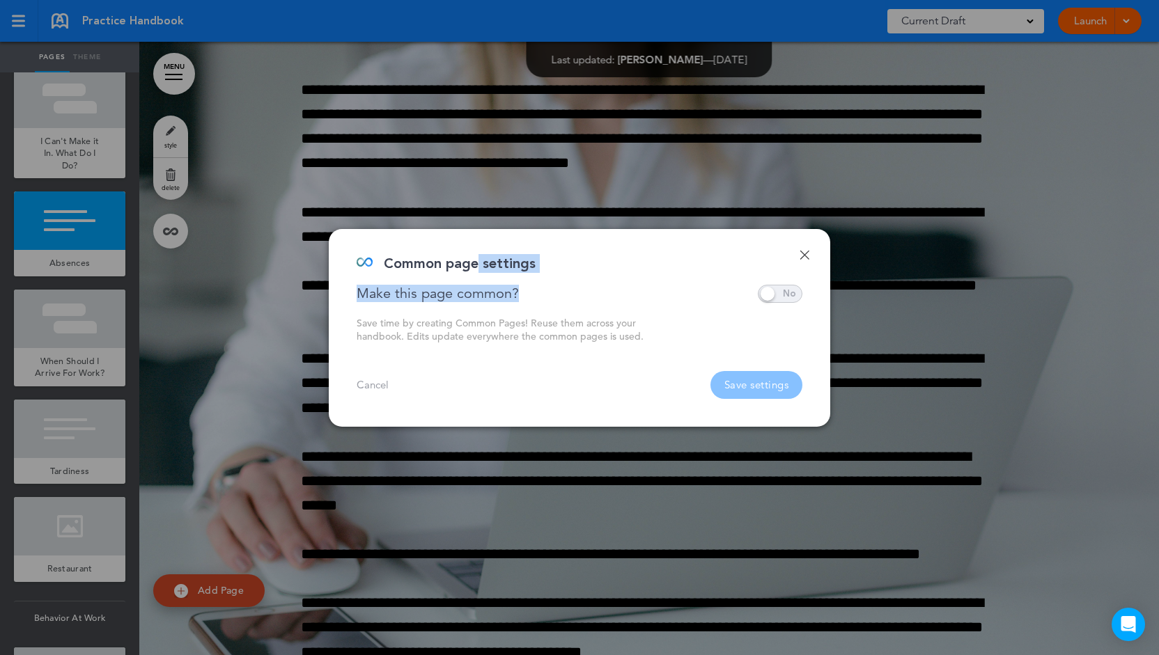
drag, startPoint x: 524, startPoint y: 288, endPoint x: 479, endPoint y: 249, distance: 59.8
click at [479, 249] on div "Done Common page settings Make this page common? Save time by creating Common P…" at bounding box center [580, 328] width 502 height 198
click at [490, 277] on div "Common page settings" at bounding box center [574, 271] width 435 height 28
click at [788, 289] on span at bounding box center [780, 294] width 45 height 18
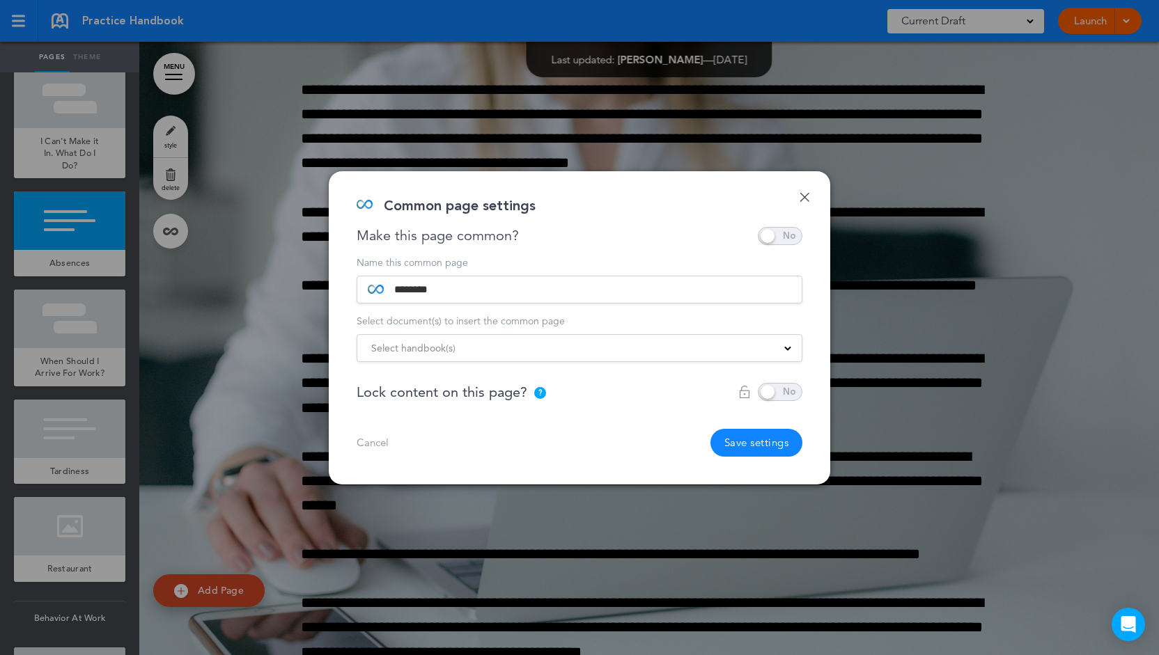
click at [458, 346] on div "Select handbook(s)" at bounding box center [579, 348] width 444 height 15
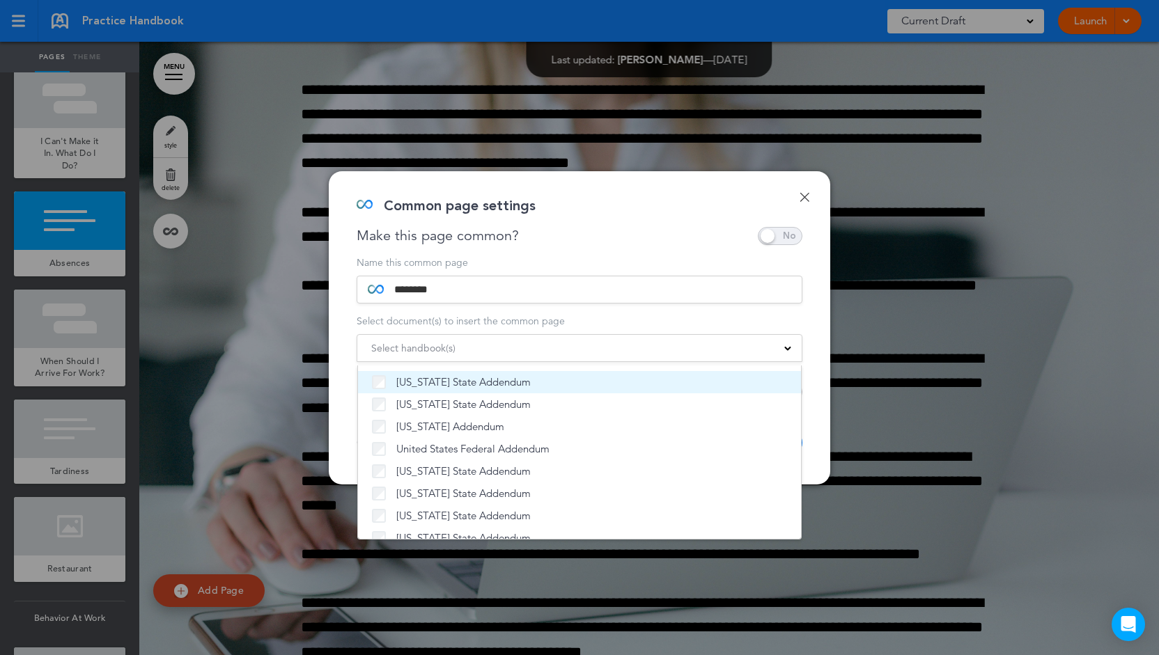
click at [460, 374] on li "New York State Addendum" at bounding box center [579, 382] width 443 height 22
click at [459, 387] on span "New York State Addendum" at bounding box center [463, 382] width 134 height 14
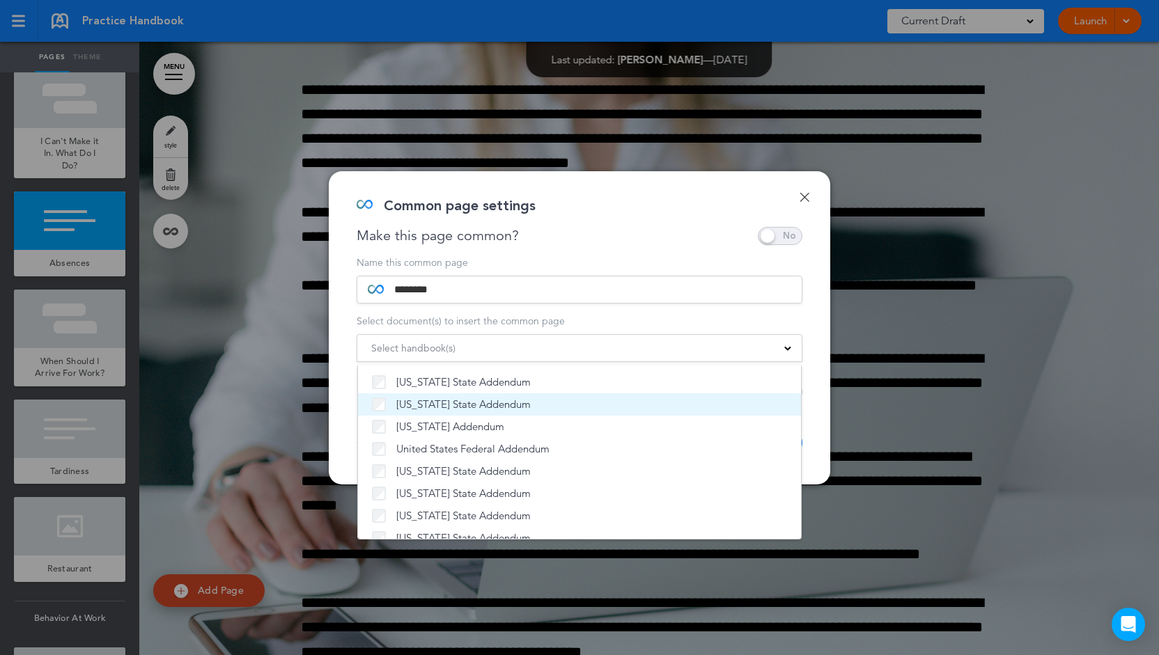
click at [389, 407] on label "North Carolina State Addendum" at bounding box center [579, 405] width 415 height 14
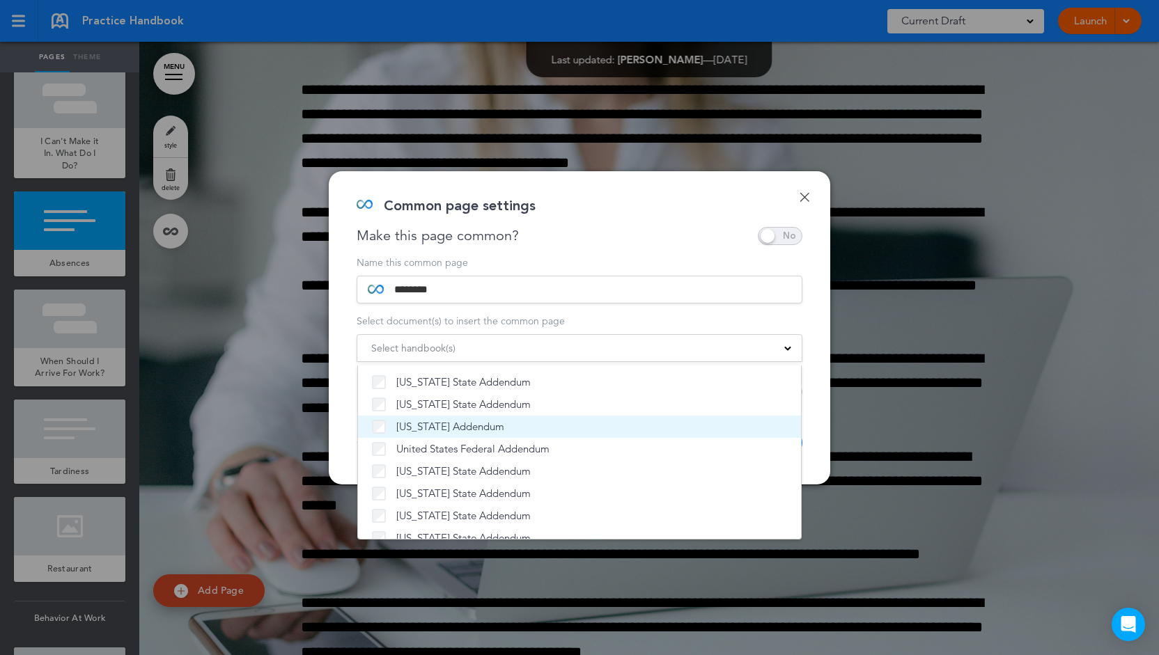
click at [397, 429] on span "[US_STATE] Addendum" at bounding box center [450, 427] width 108 height 14
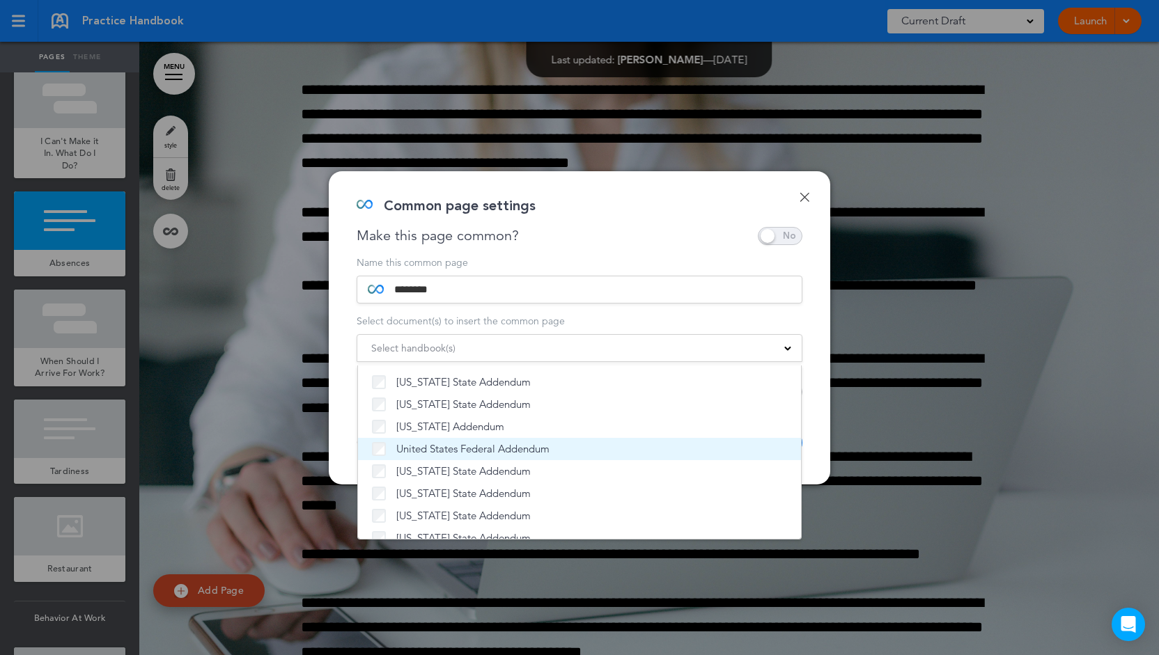
click at [395, 448] on label "United States Federal Addendum" at bounding box center [579, 449] width 415 height 14
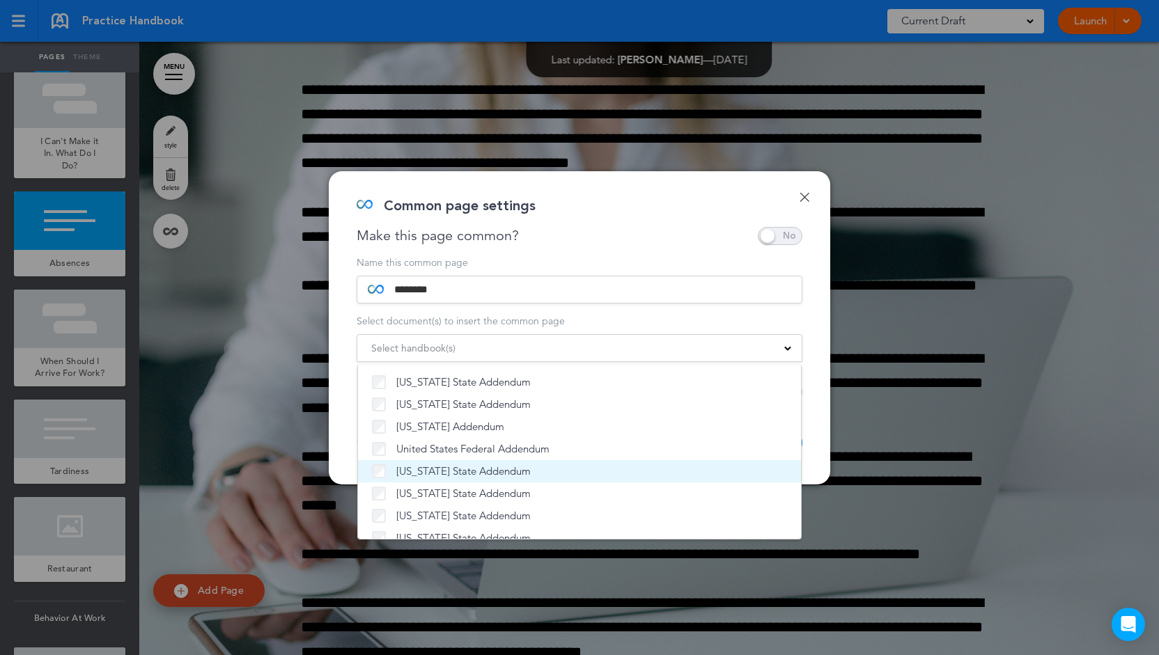
click at [400, 472] on span "Washington State Addendum" at bounding box center [463, 472] width 134 height 14
click at [591, 226] on div "Common page settings" at bounding box center [574, 213] width 435 height 28
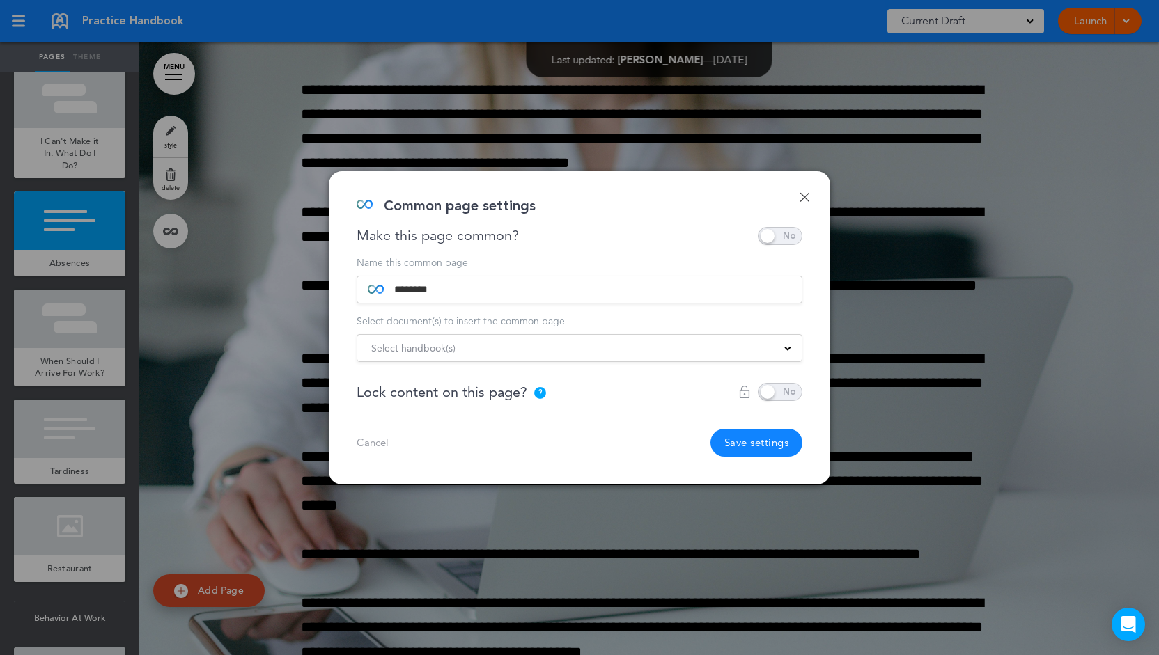
click at [805, 194] on link "Done" at bounding box center [805, 197] width 10 height 10
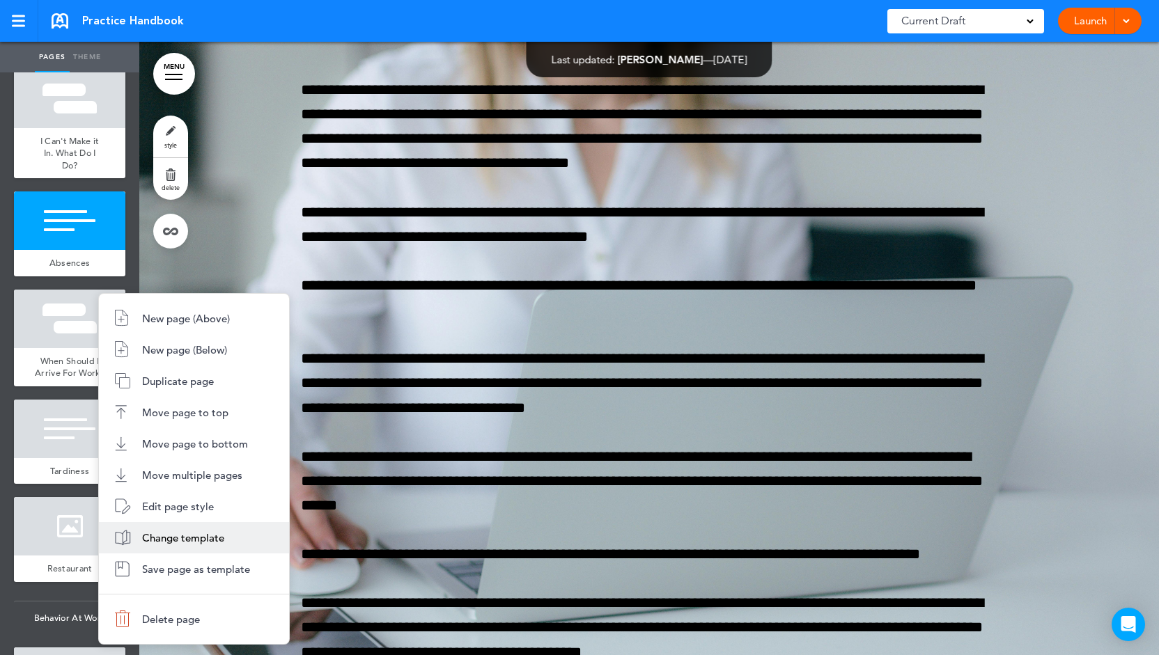
click at [190, 537] on span "Change template" at bounding box center [183, 537] width 82 height 13
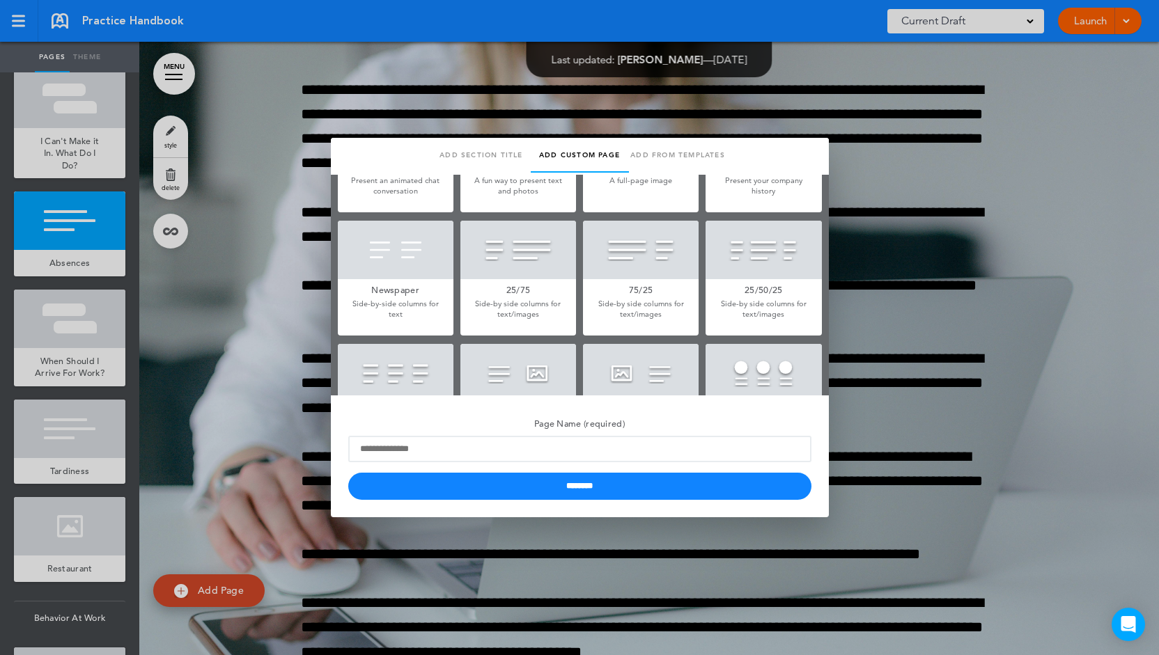
type input "********"
type input "**********"
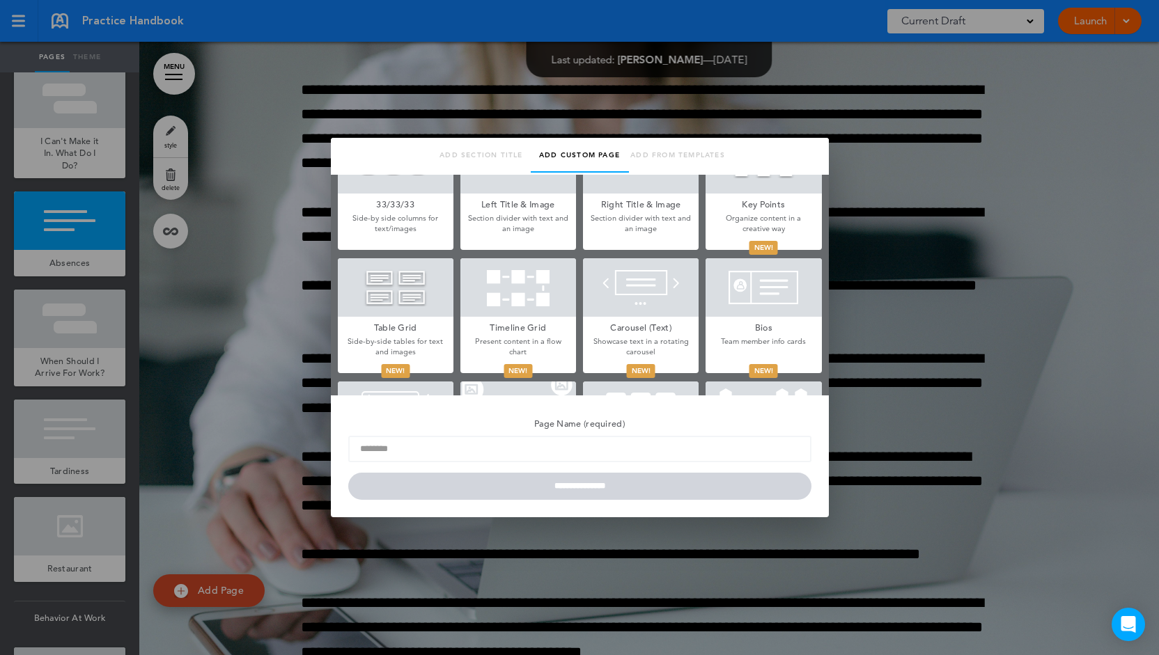
scroll to position [627, 0]
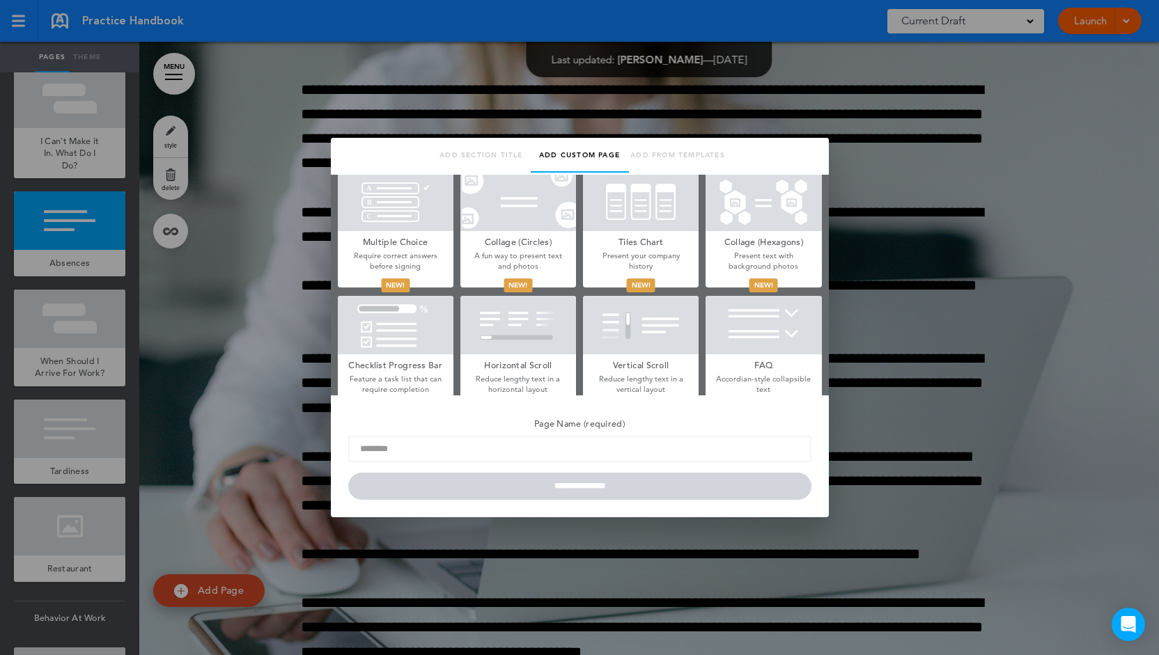
click at [398, 352] on div at bounding box center [396, 325] width 116 height 59
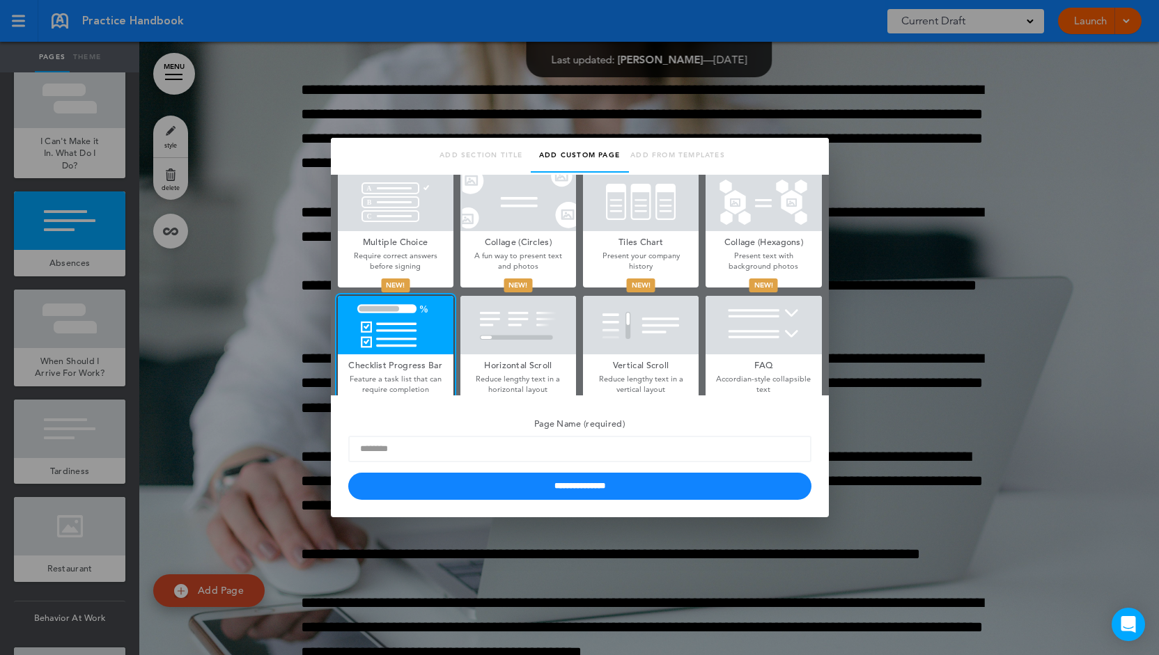
click at [494, 336] on div at bounding box center [518, 325] width 116 height 59
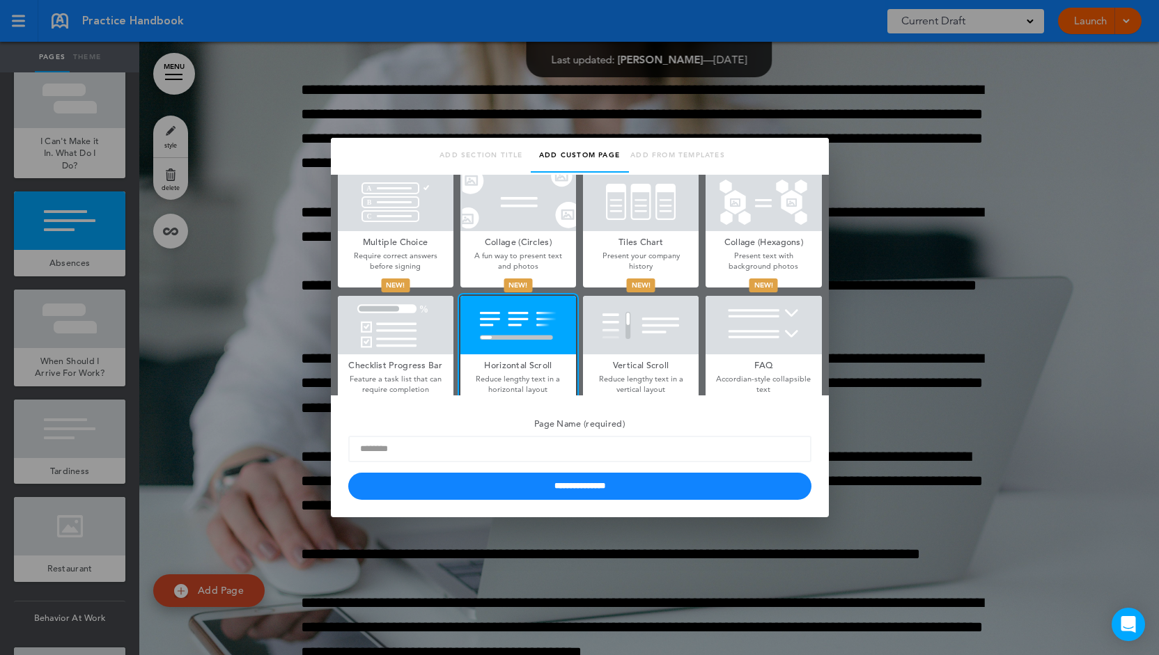
click at [857, 360] on div at bounding box center [579, 327] width 1159 height 655
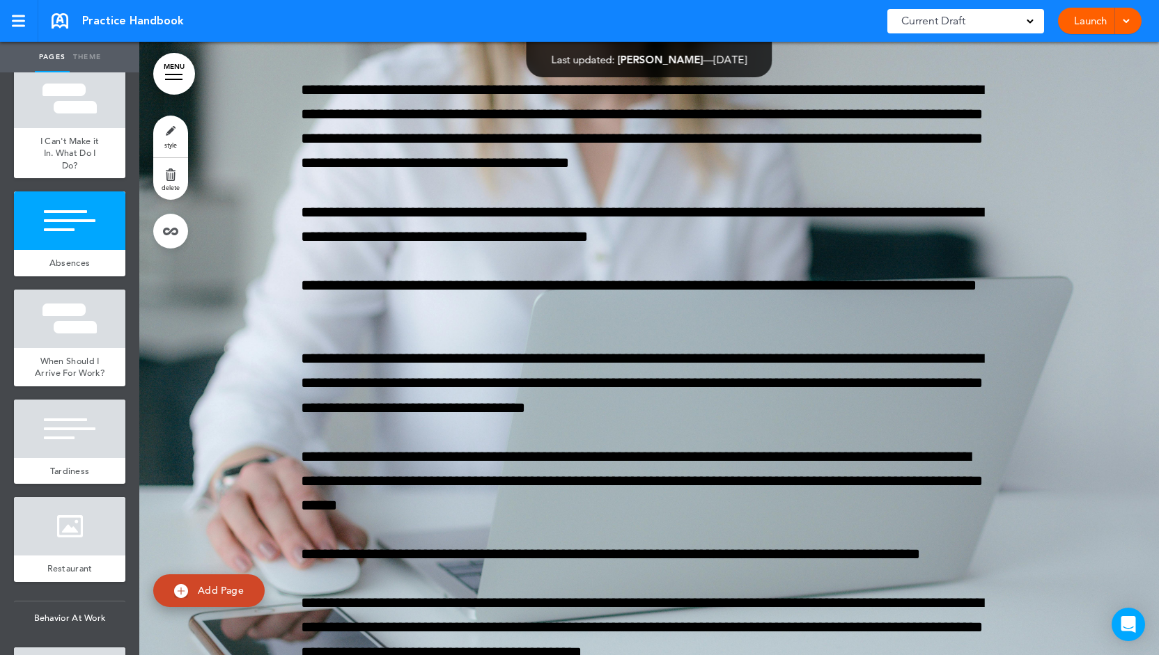
click at [1085, 24] on link "Launch" at bounding box center [1091, 21] width 44 height 26
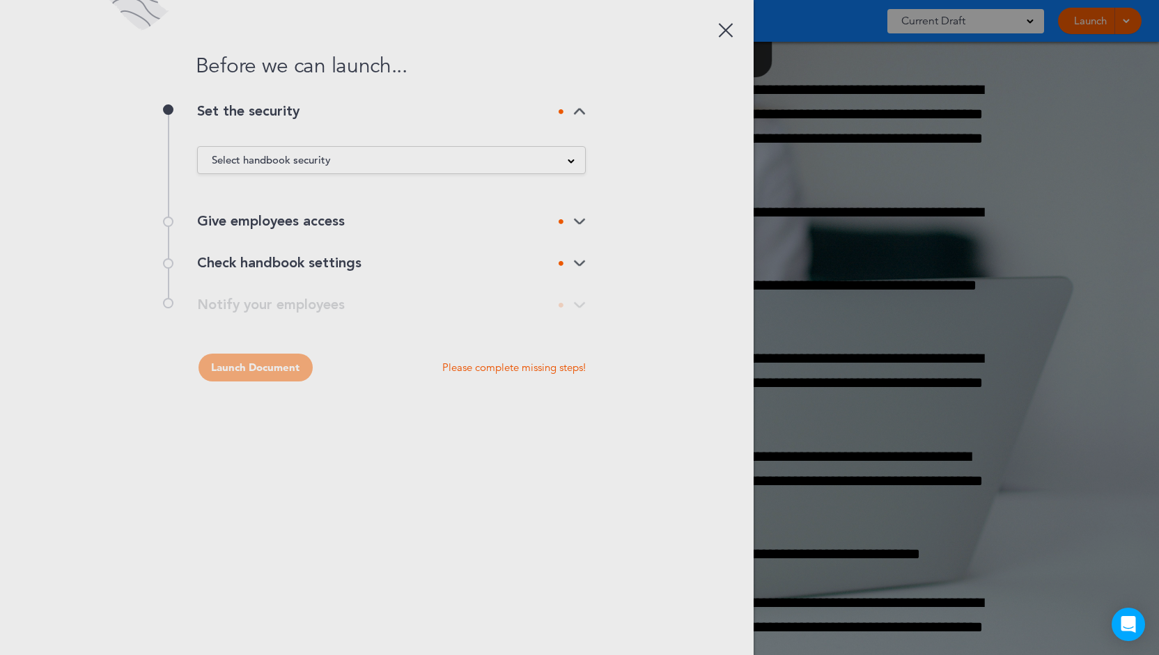
scroll to position [0, 0]
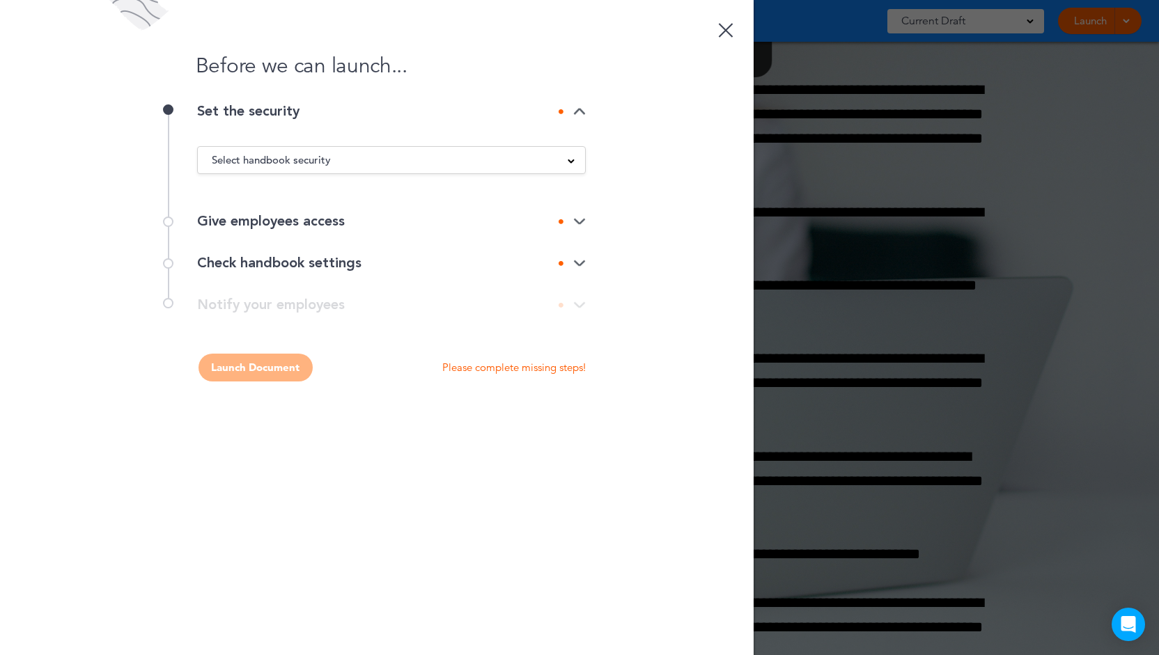
click at [393, 218] on div "Give employees access" at bounding box center [391, 222] width 389 height 14
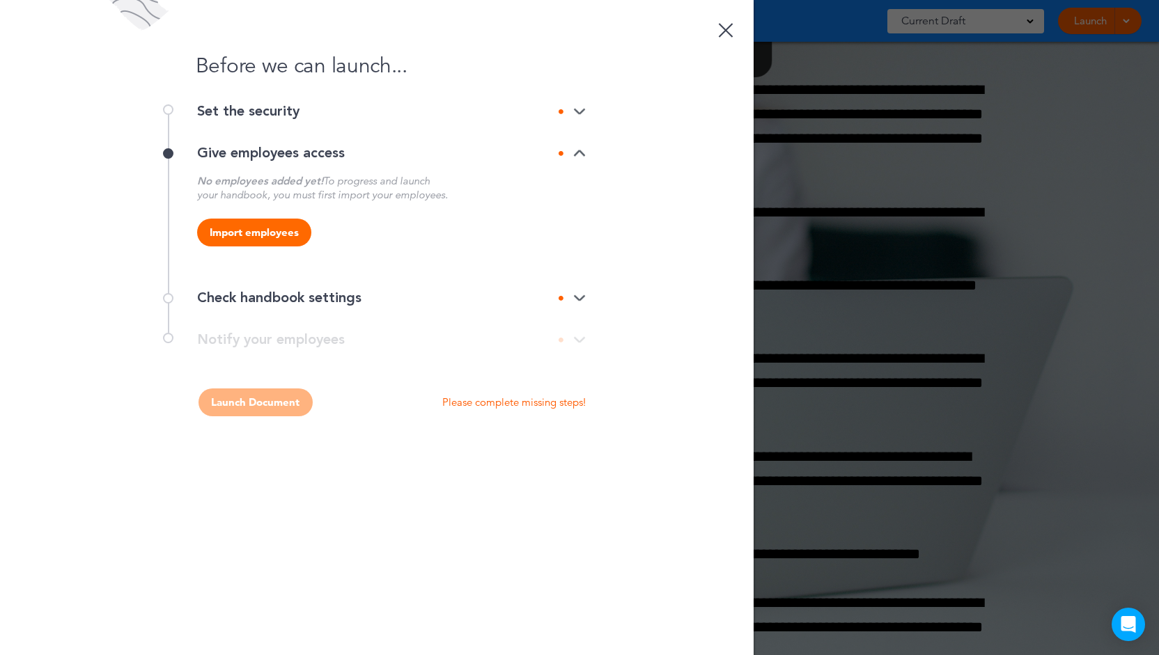
click at [382, 291] on div "Check handbook settings" at bounding box center [391, 298] width 389 height 14
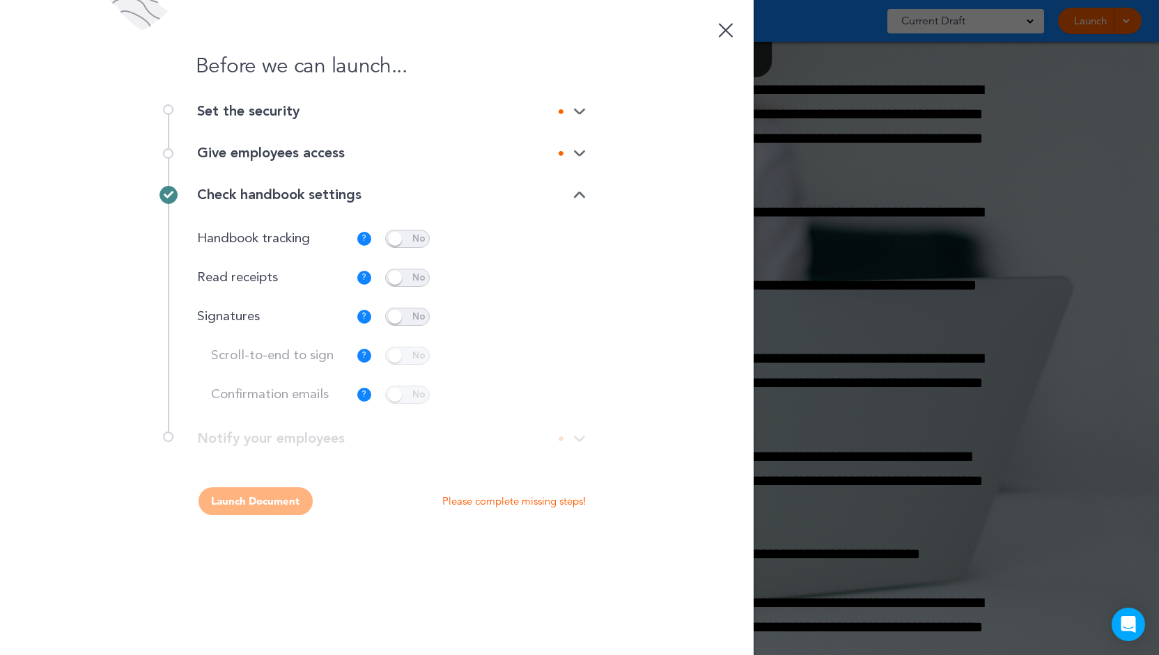
click at [559, 435] on div "**********" at bounding box center [377, 446] width 418 height 28
click at [726, 26] on link at bounding box center [726, 28] width 28 height 28
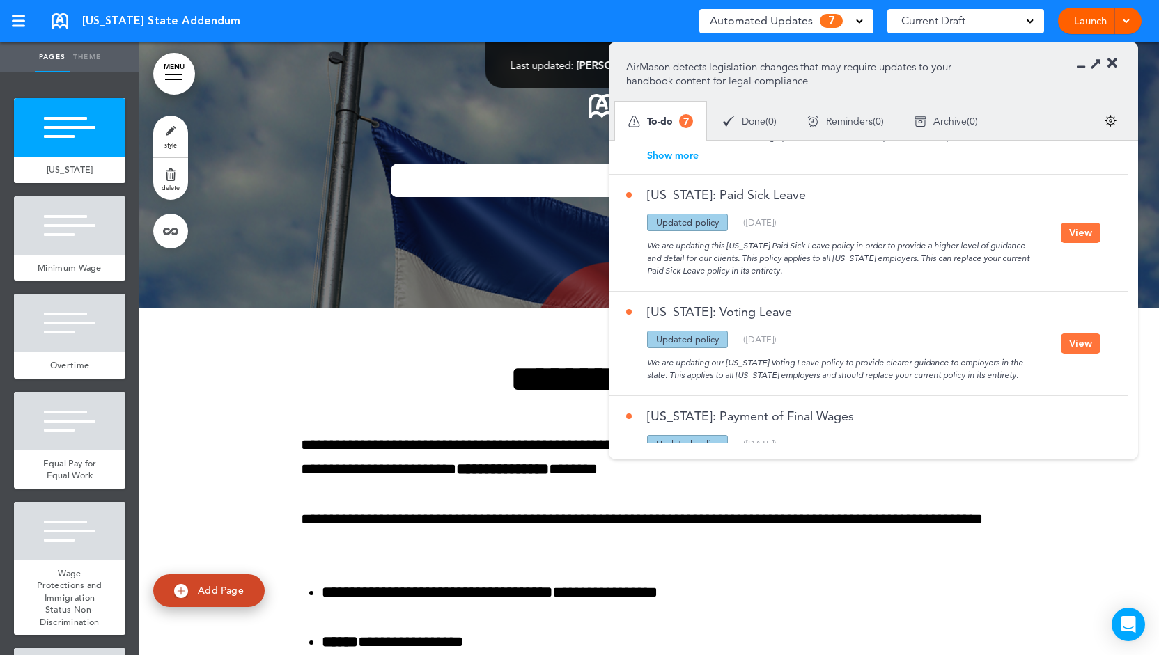
scroll to position [418, 0]
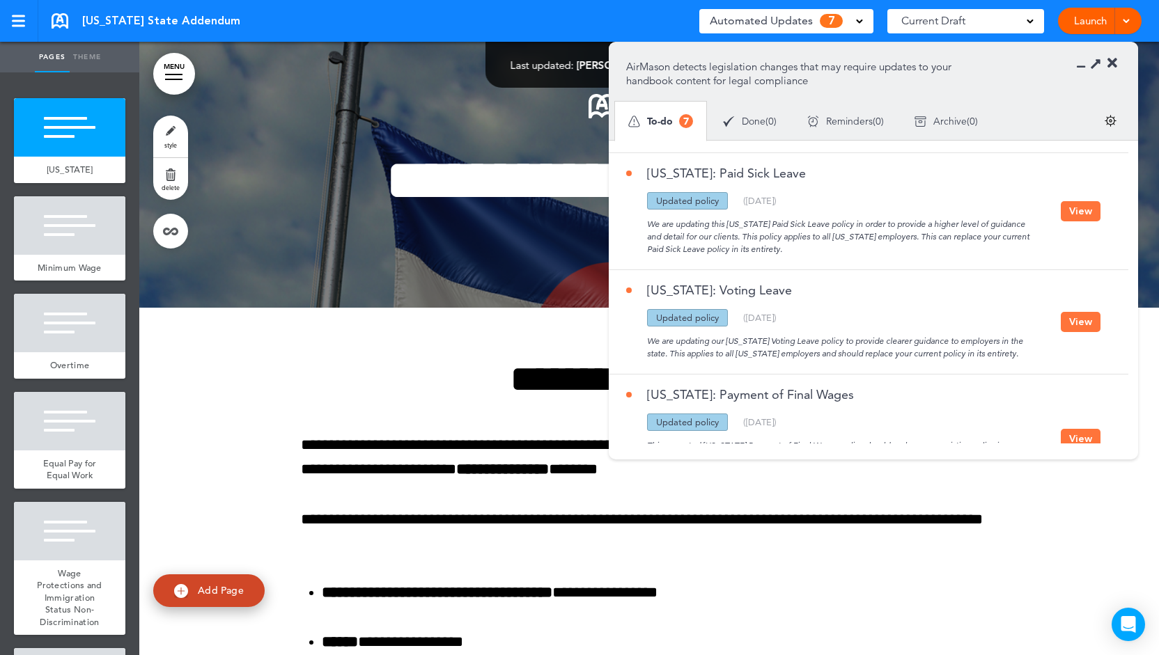
drag, startPoint x: 722, startPoint y: 182, endPoint x: 649, endPoint y: 185, distance: 72.5
click at [649, 192] on div "Updated policy" at bounding box center [687, 200] width 81 height 17
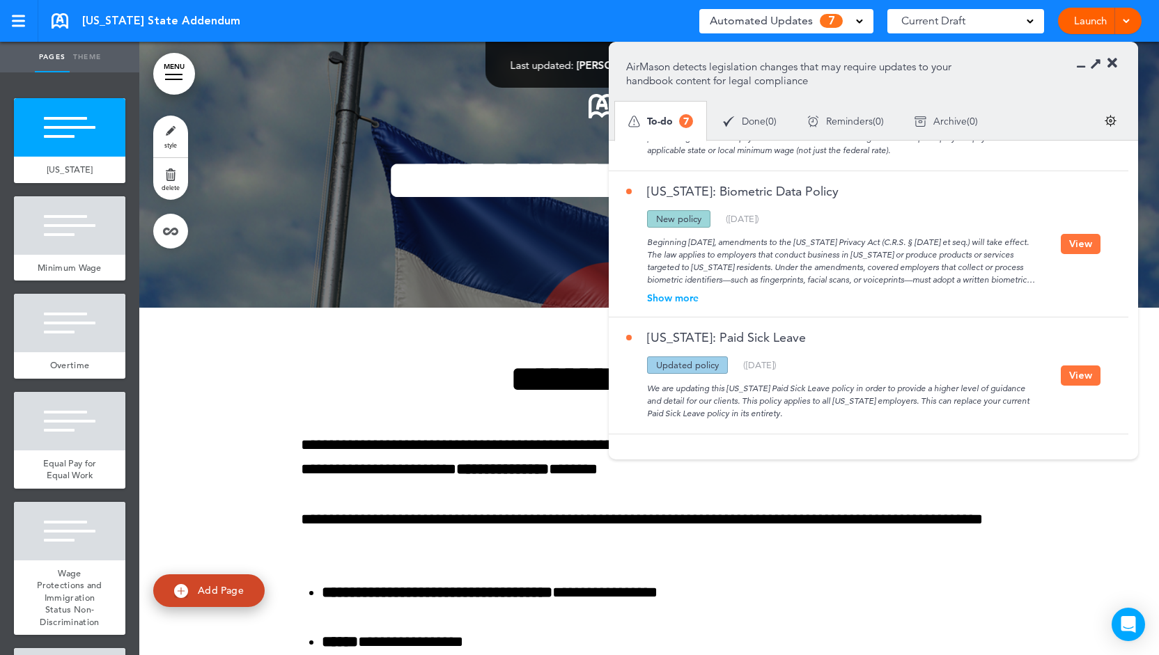
scroll to position [209, 0]
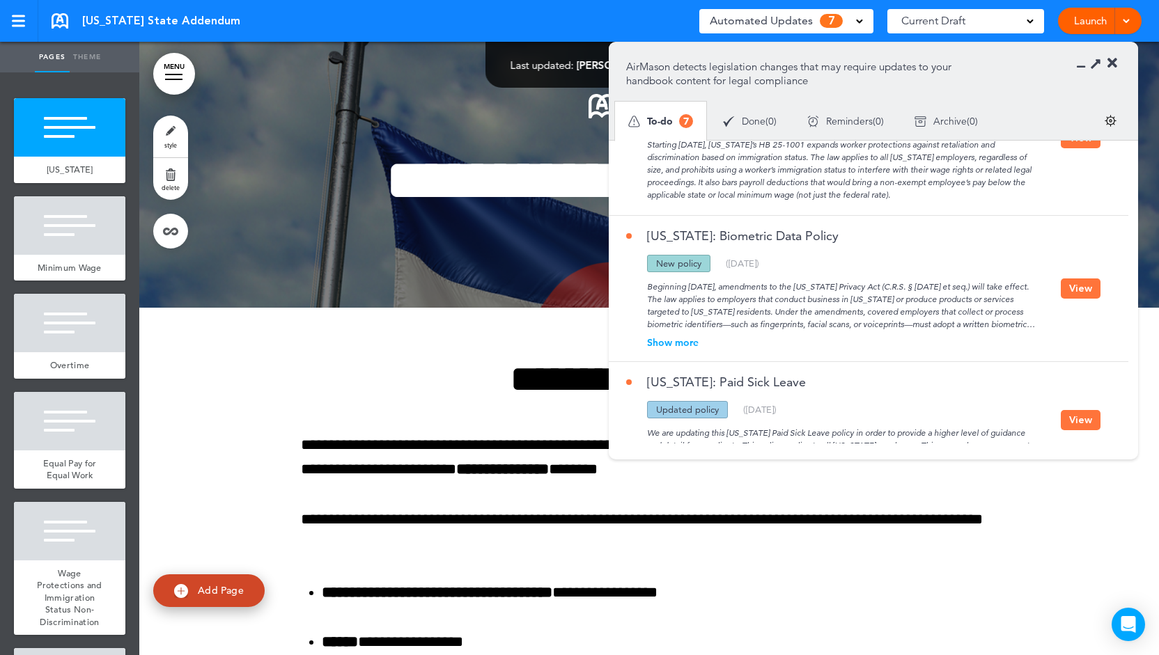
drag, startPoint x: 703, startPoint y: 249, endPoint x: 656, endPoint y: 247, distance: 46.7
click at [656, 255] on div "New policy" at bounding box center [678, 263] width 63 height 17
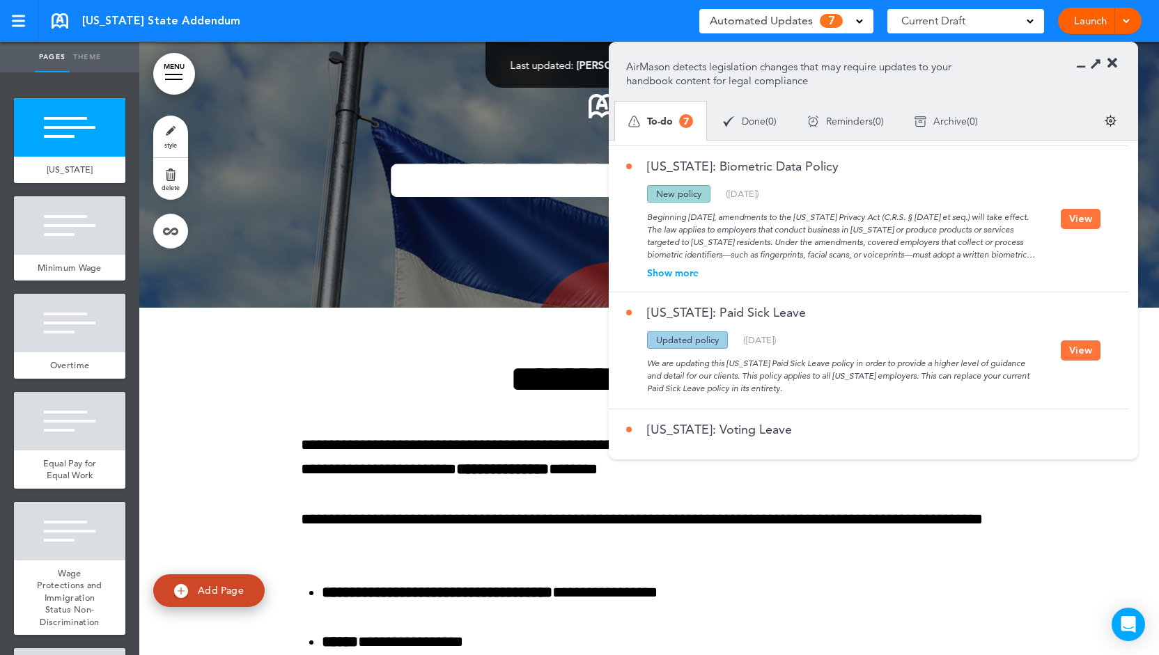
scroll to position [348, 0]
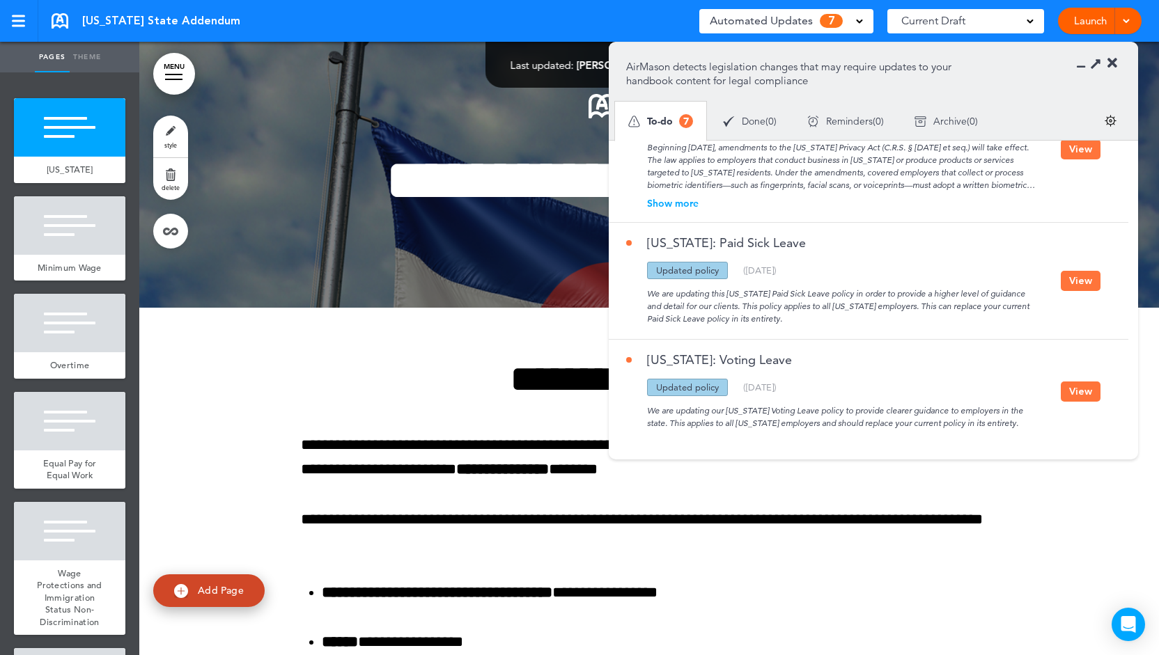
drag, startPoint x: 648, startPoint y: 278, endPoint x: 793, endPoint y: 304, distance: 147.2
click at [793, 304] on div "We are updating this [US_STATE] Paid Sick Leave policy in order to provide a hi…" at bounding box center [843, 302] width 435 height 46
click at [789, 296] on div "We are updating this [US_STATE] Paid Sick Leave policy in order to provide a hi…" at bounding box center [843, 302] width 435 height 46
drag, startPoint x: 770, startPoint y: 304, endPoint x: 641, endPoint y: 279, distance: 132.1
click at [641, 279] on div "We are updating this [US_STATE] Paid Sick Leave policy in order to provide a hi…" at bounding box center [843, 302] width 435 height 46
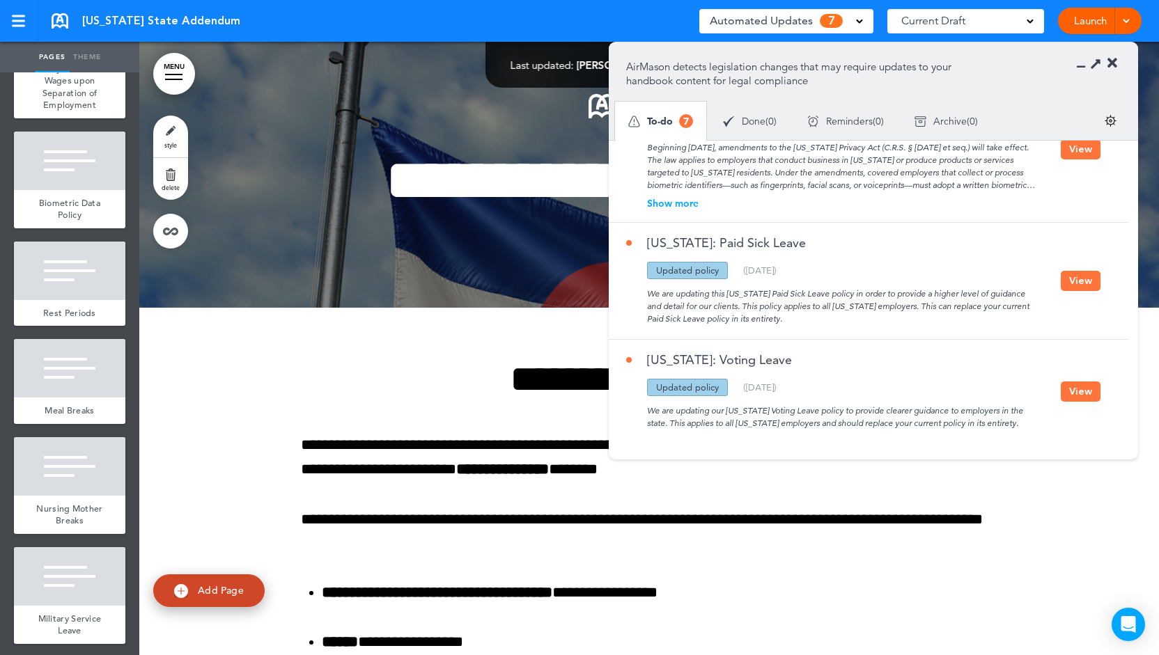
scroll to position [975, 0]
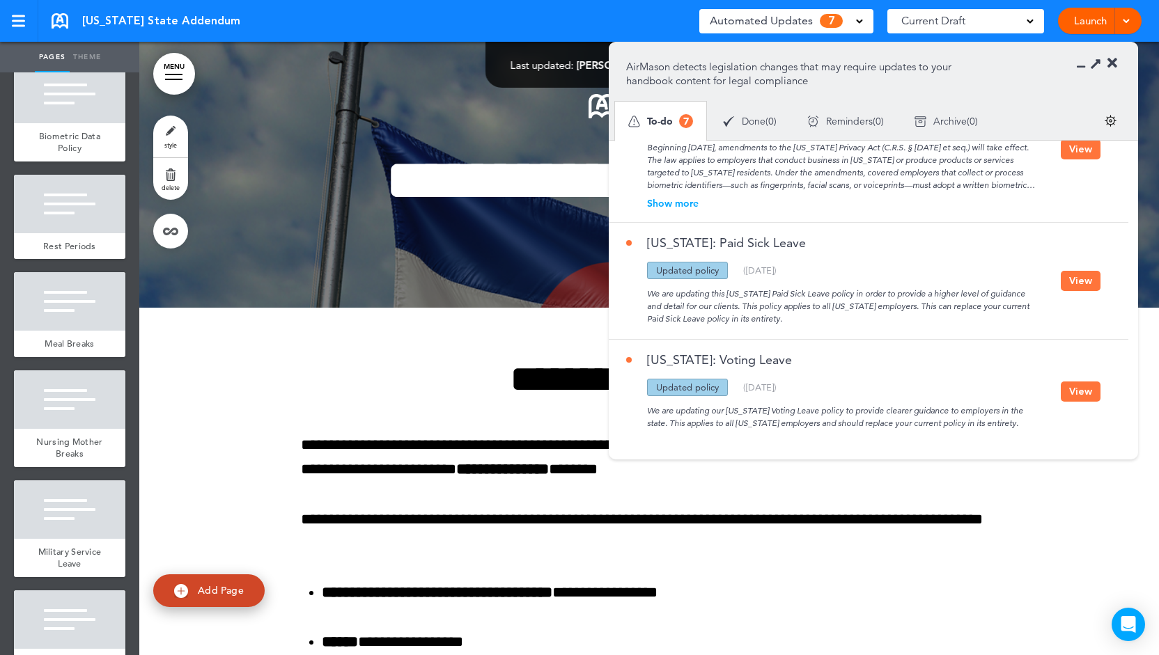
drag, startPoint x: 655, startPoint y: 256, endPoint x: 740, endPoint y: 257, distance: 85.7
click at [740, 262] on div "Updated policy New policy Deleted policy ( [DATE] )" at bounding box center [843, 270] width 435 height 17
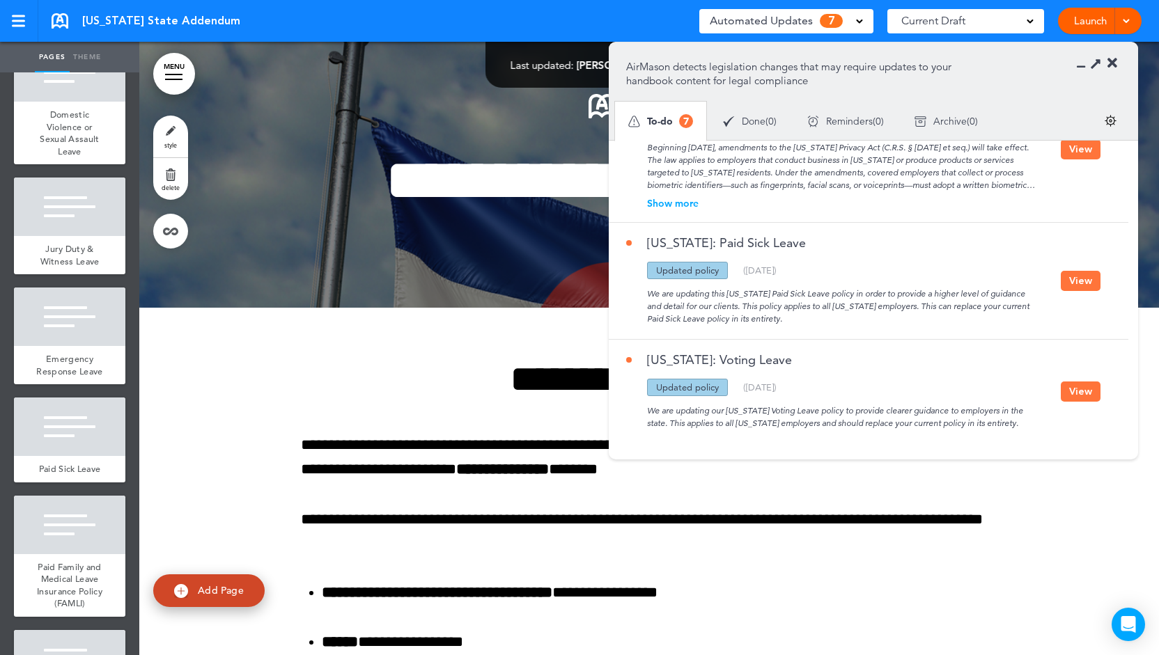
scroll to position [1741, 0]
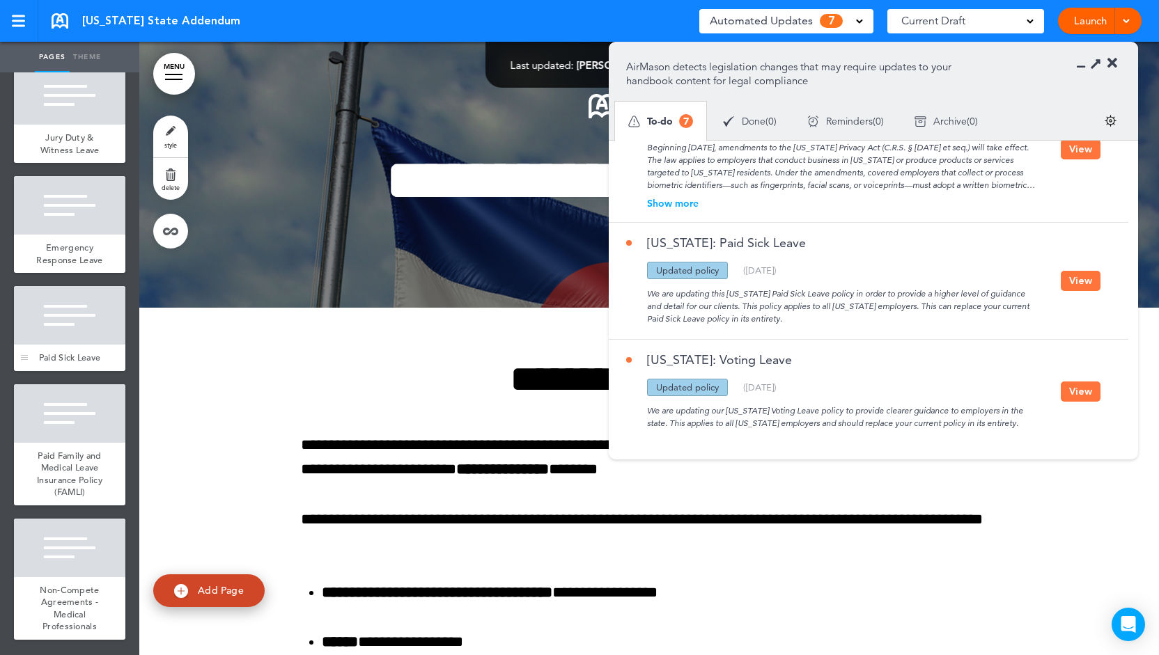
click at [75, 371] on div "Paid Sick Leave" at bounding box center [69, 358] width 111 height 26
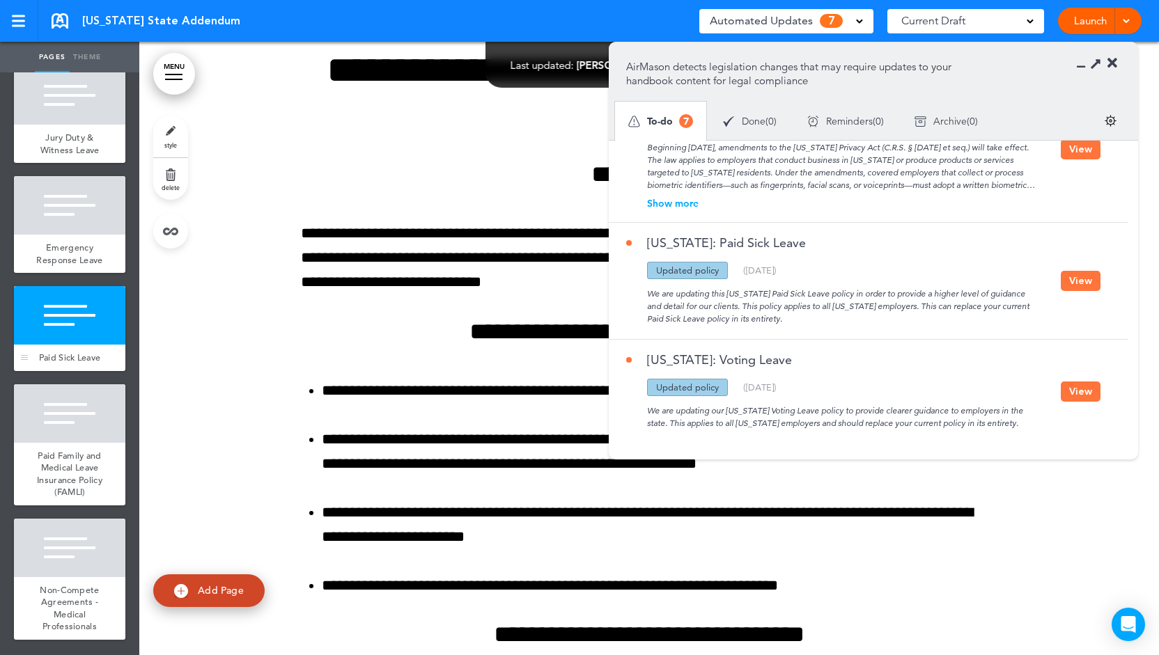
scroll to position [12276, 0]
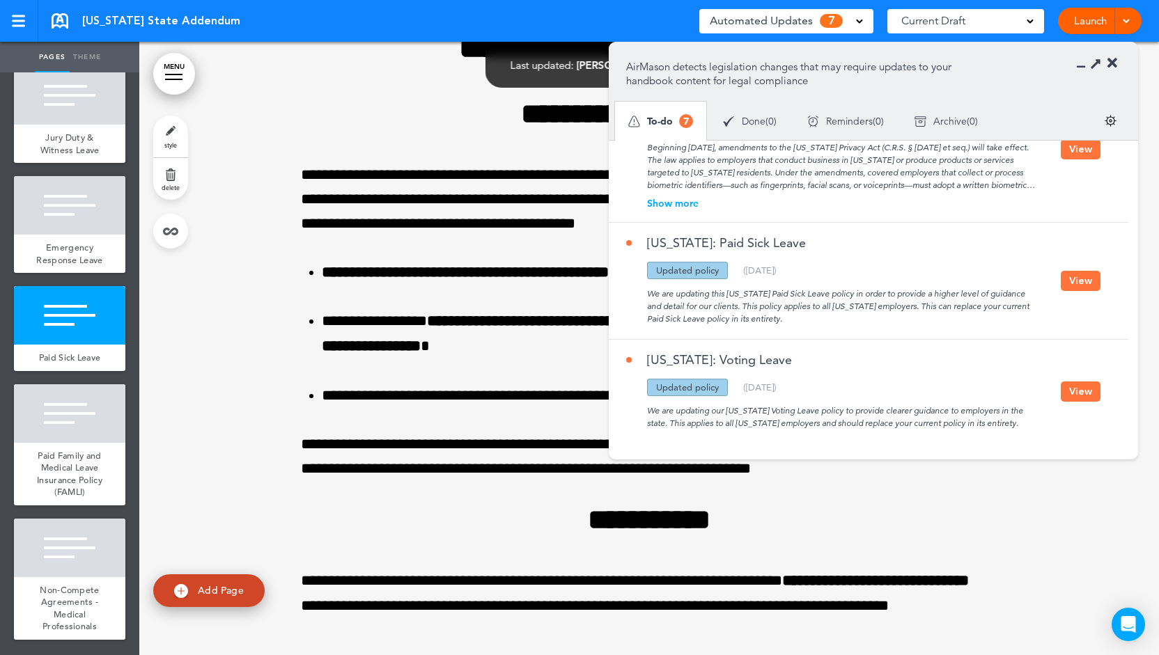
click at [694, 262] on div "Updated policy" at bounding box center [687, 270] width 81 height 17
click at [1074, 271] on button "View" at bounding box center [1081, 281] width 40 height 20
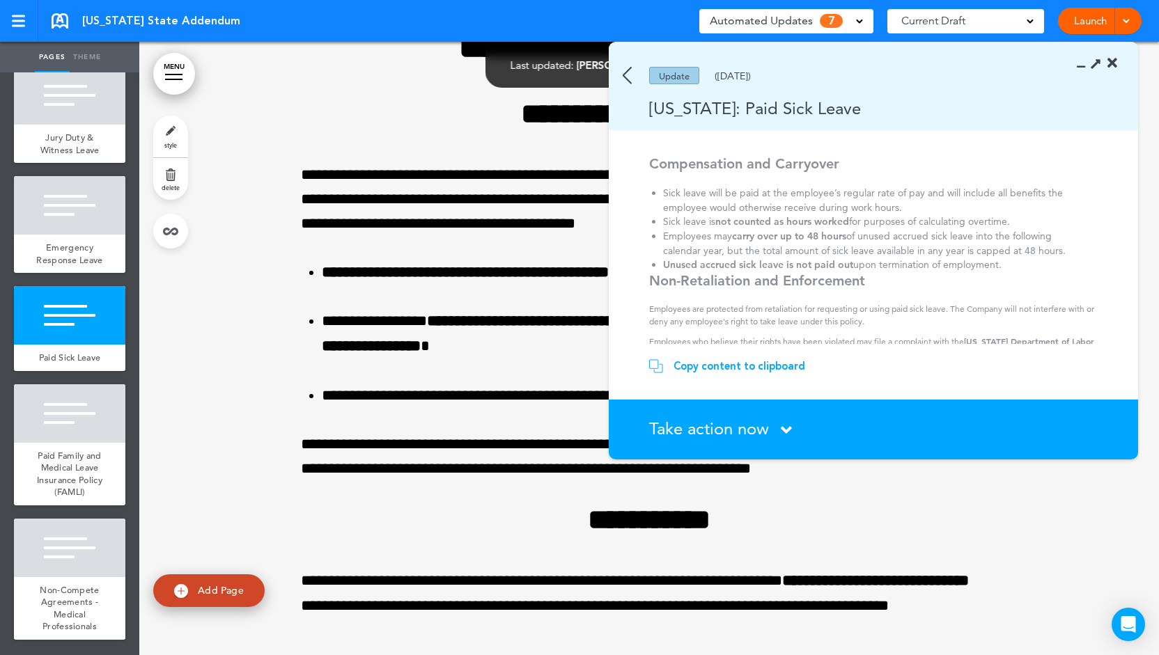
scroll to position [800, 0]
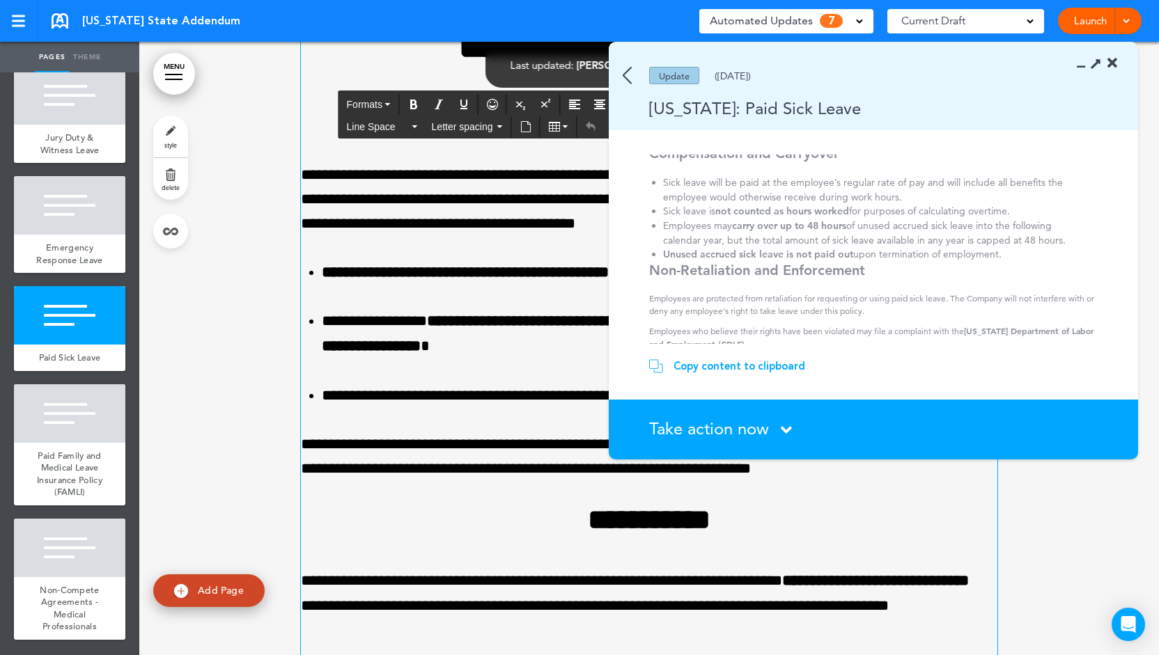
click at [436, 231] on p "**********" at bounding box center [649, 200] width 697 height 74
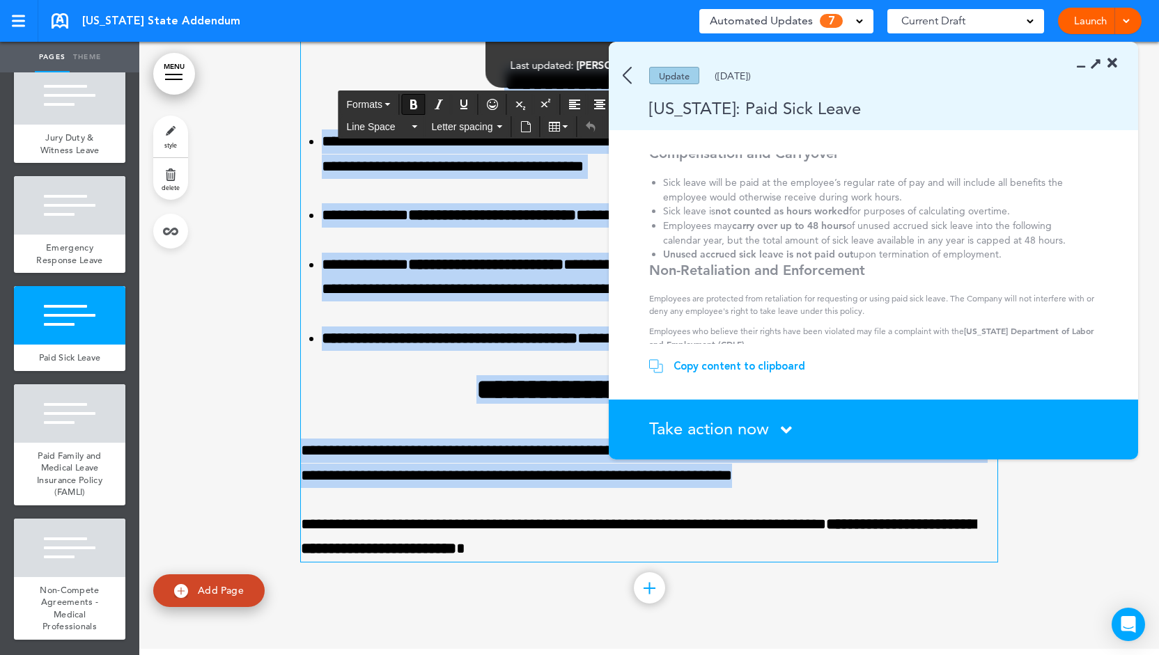
scroll to position [14366, 0]
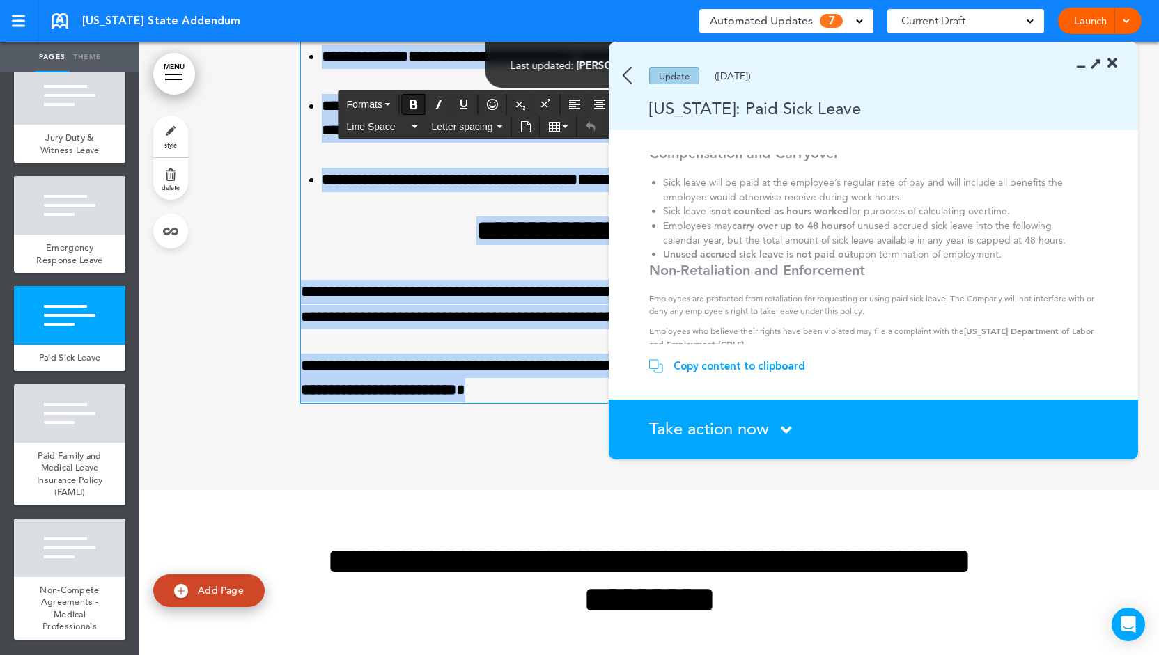
drag, startPoint x: 395, startPoint y: 242, endPoint x: 871, endPoint y: 544, distance: 563.7
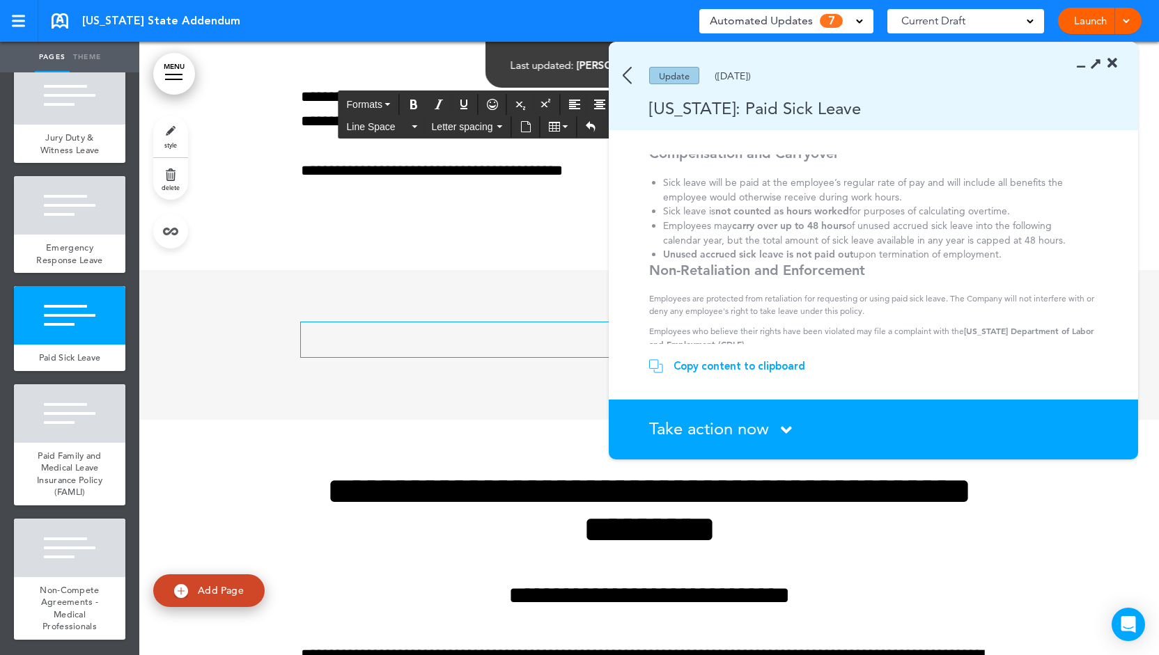
scroll to position [12013, 0]
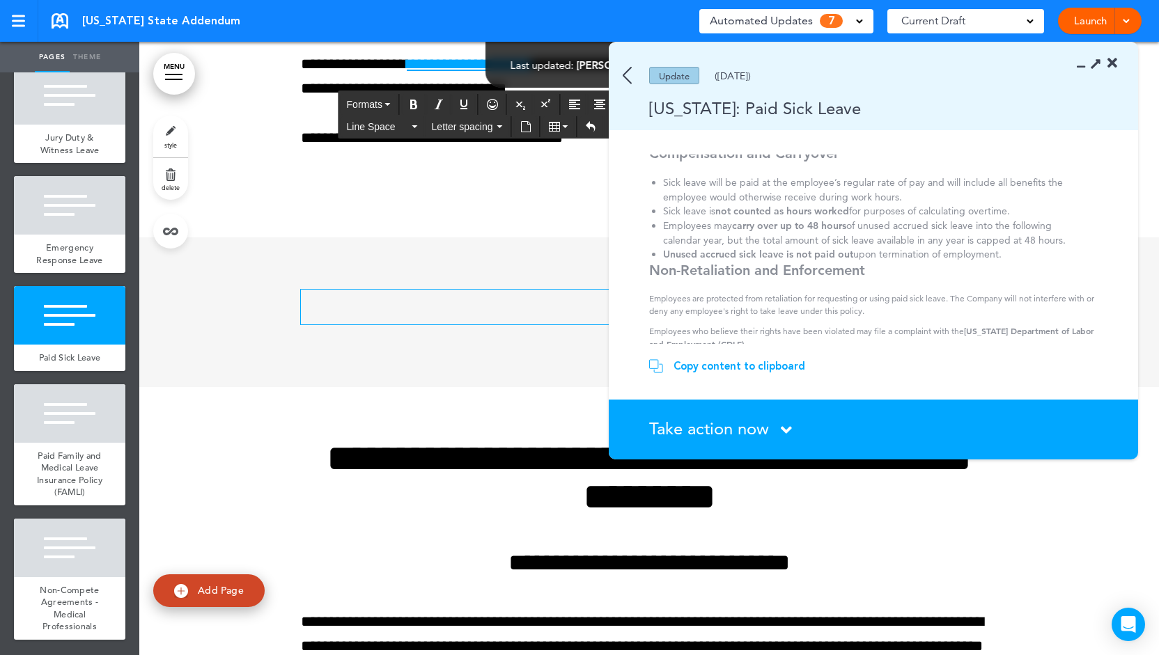
drag, startPoint x: 478, startPoint y: 373, endPoint x: 523, endPoint y: 370, distance: 45.4
click at [478, 314] on p at bounding box center [649, 302] width 697 height 24
click at [742, 366] on div "Copy content to clipboard" at bounding box center [740, 366] width 132 height 14
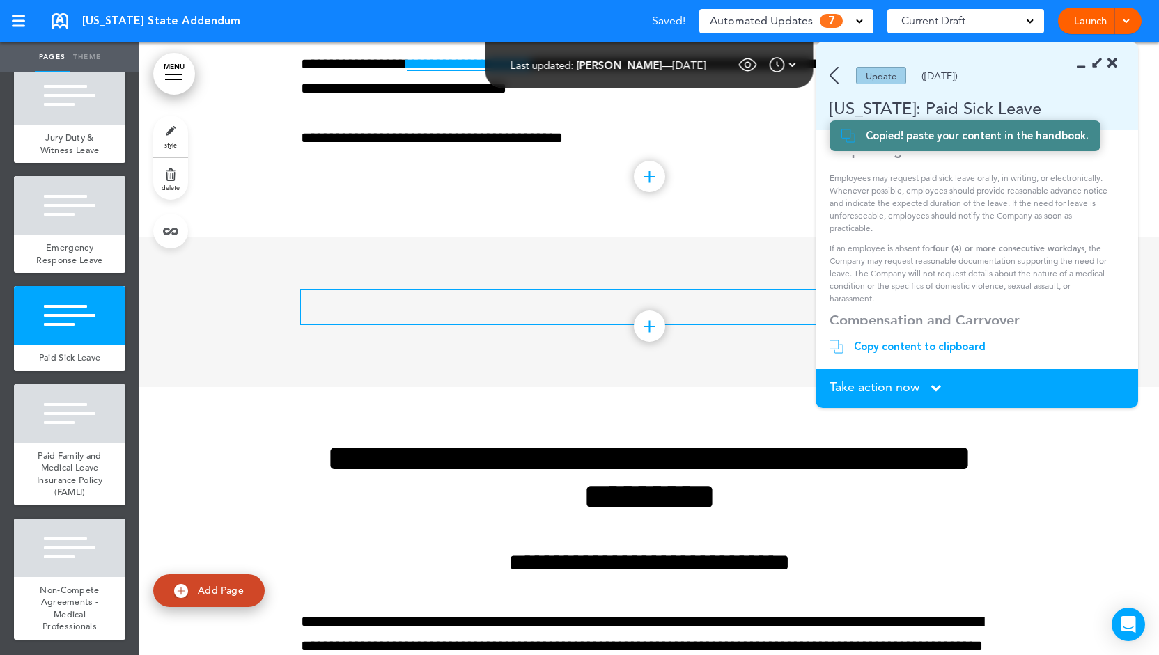
scroll to position [1052, 0]
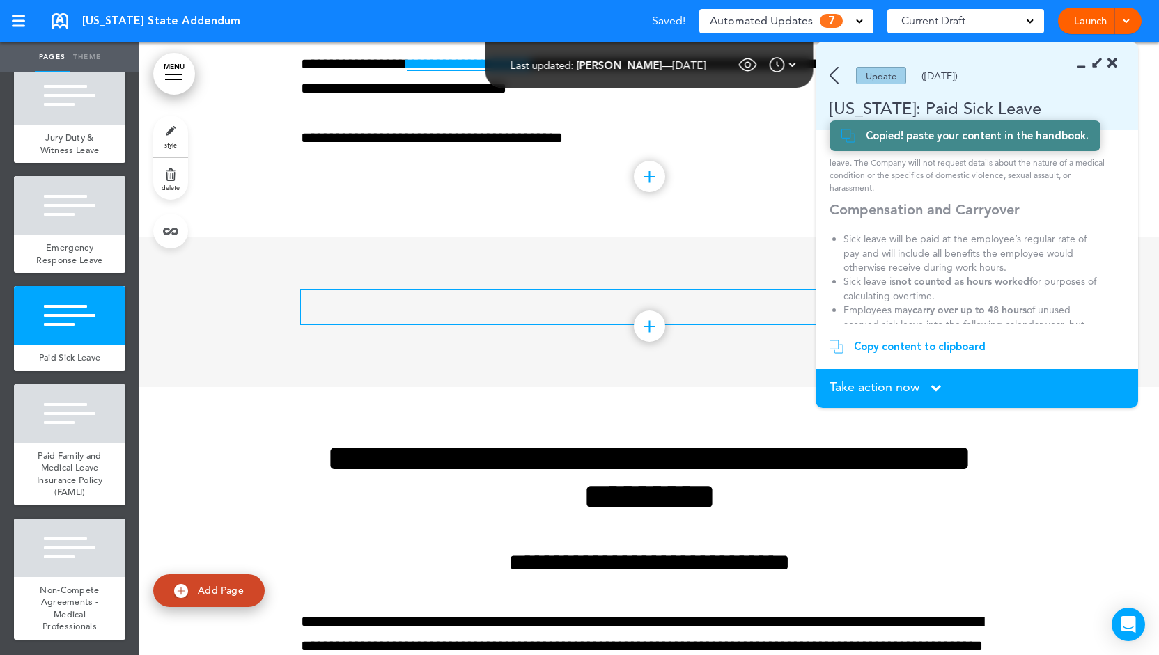
click at [505, 314] on p at bounding box center [649, 302] width 697 height 24
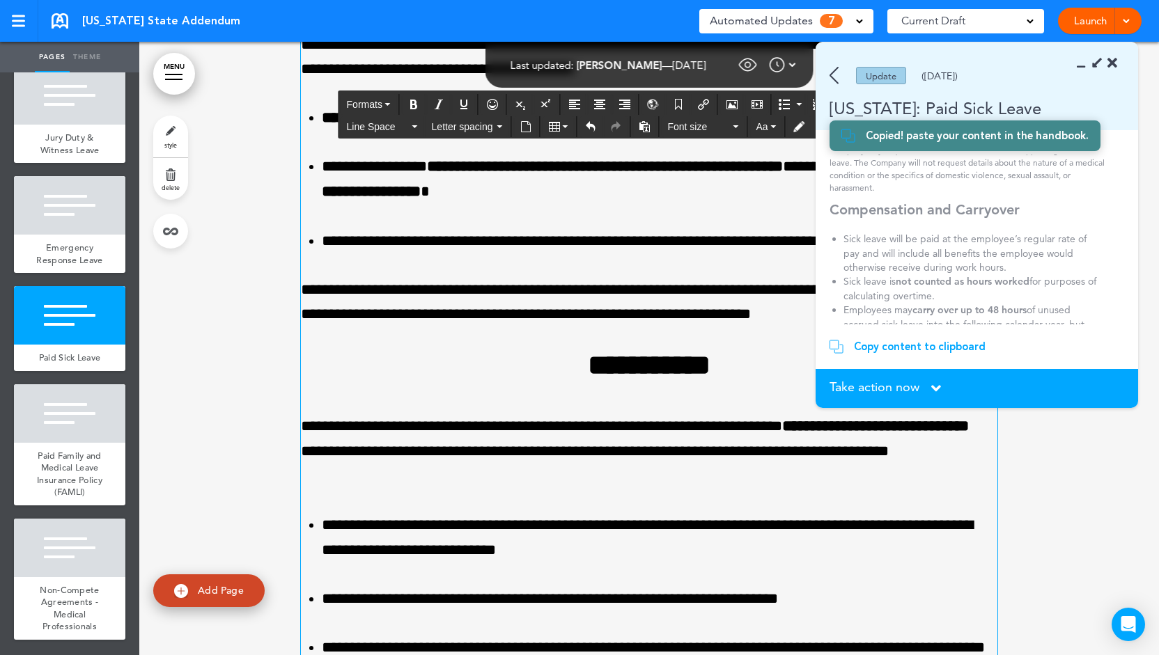
scroll to position [12570, 0]
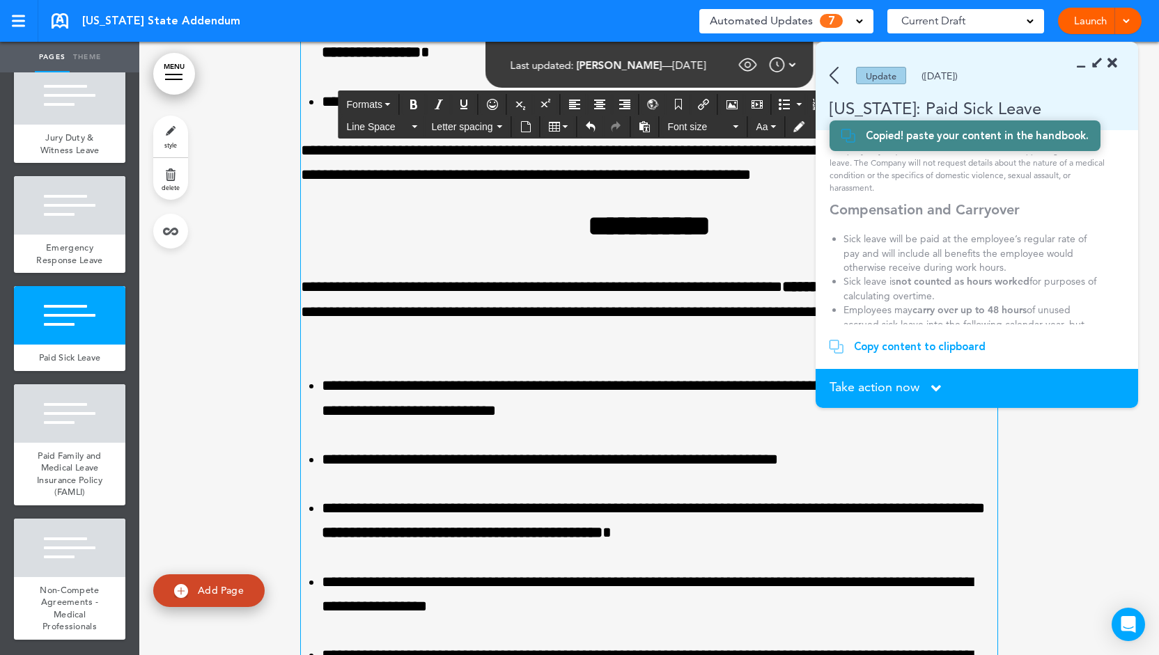
click at [858, 388] on span "Take action now" at bounding box center [875, 387] width 90 height 13
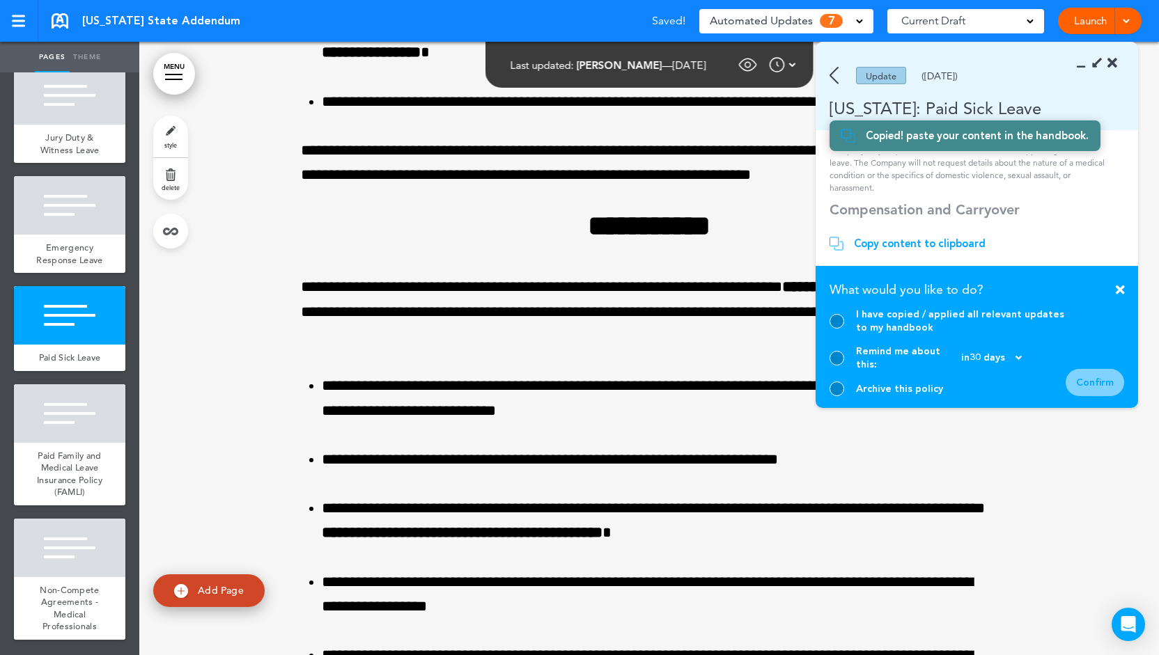
click at [833, 329] on div at bounding box center [837, 321] width 15 height 15
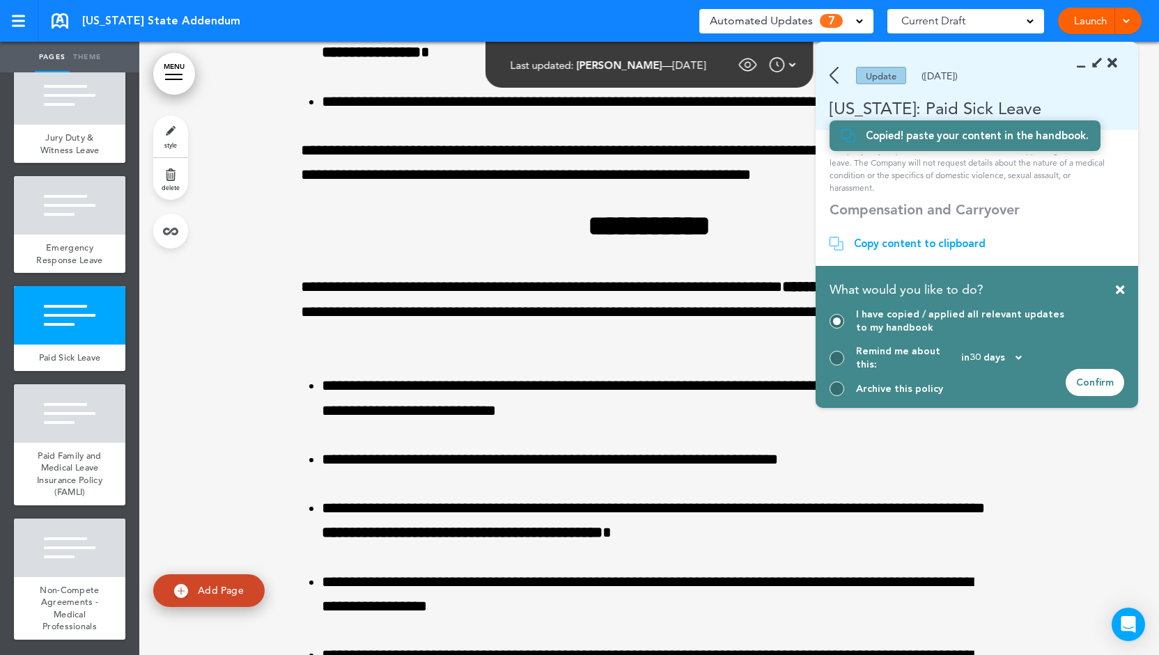
click at [838, 362] on div at bounding box center [837, 358] width 15 height 15
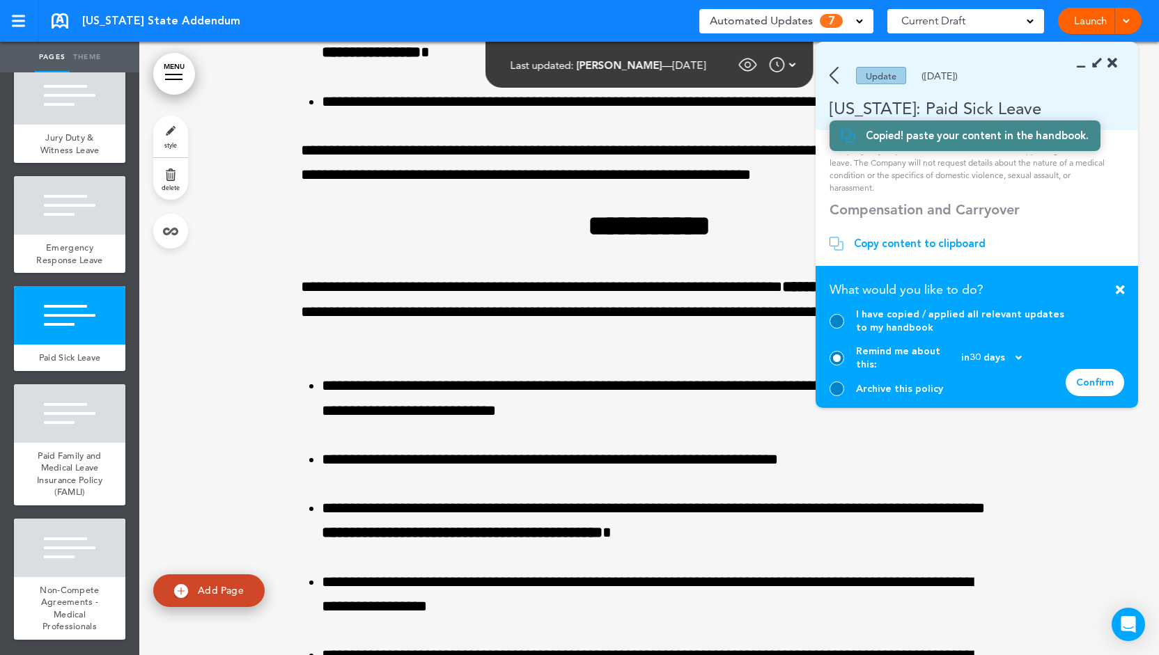
click at [838, 385] on div at bounding box center [837, 389] width 15 height 15
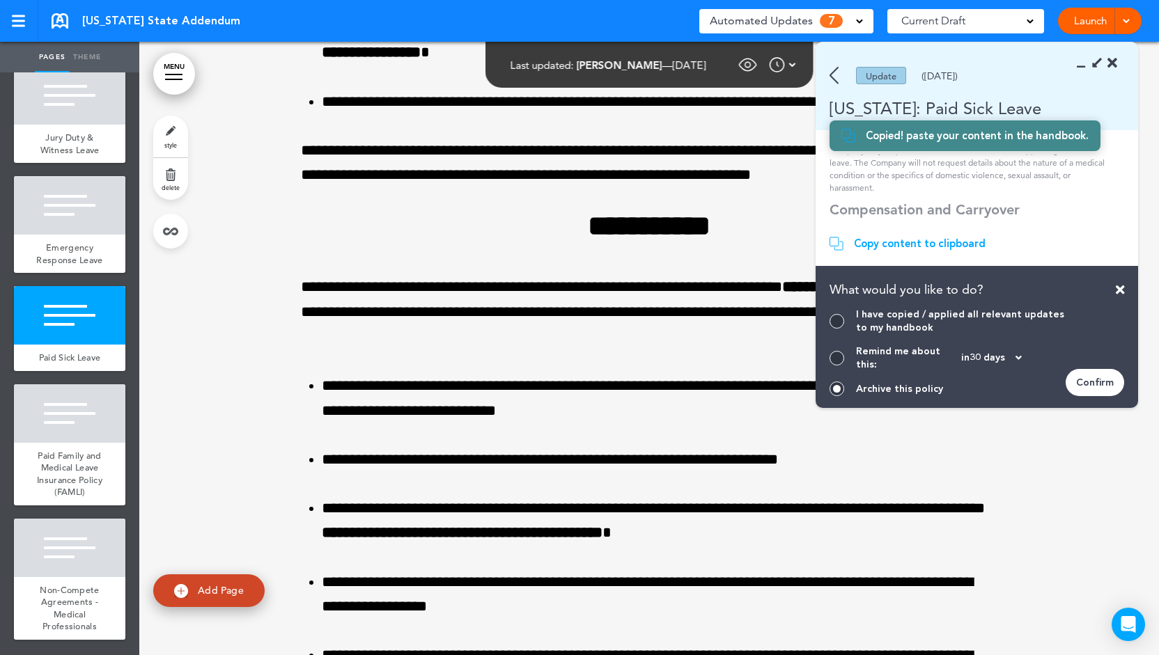
click at [839, 327] on div at bounding box center [837, 321] width 15 height 15
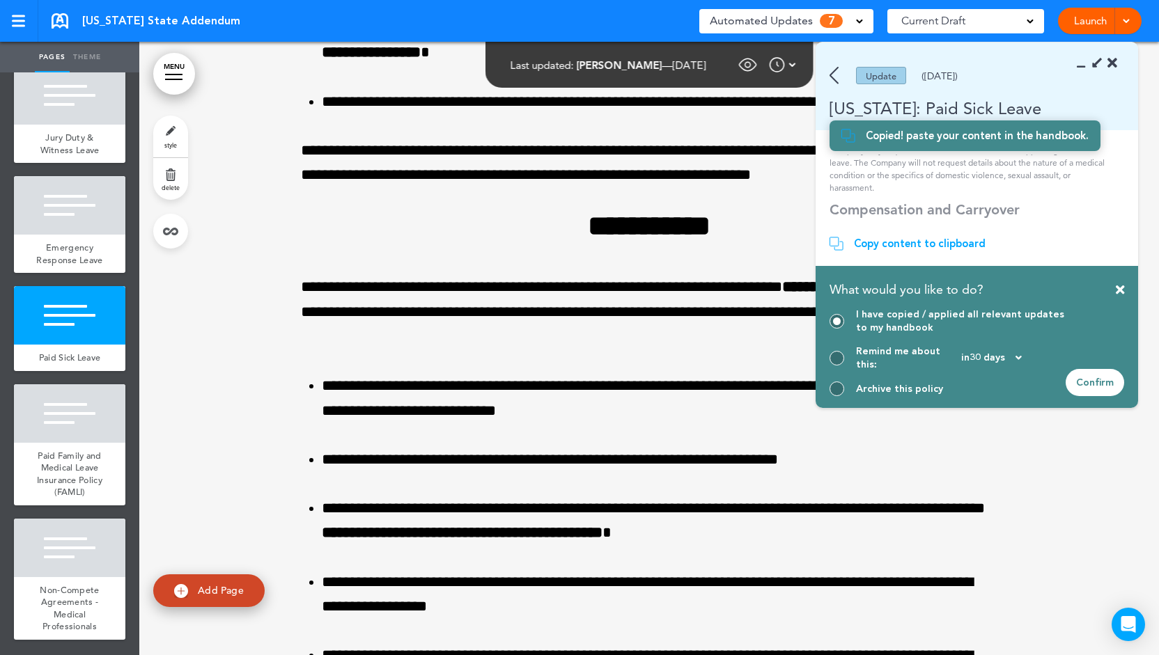
click at [1098, 375] on div "Confirm" at bounding box center [1095, 382] width 59 height 27
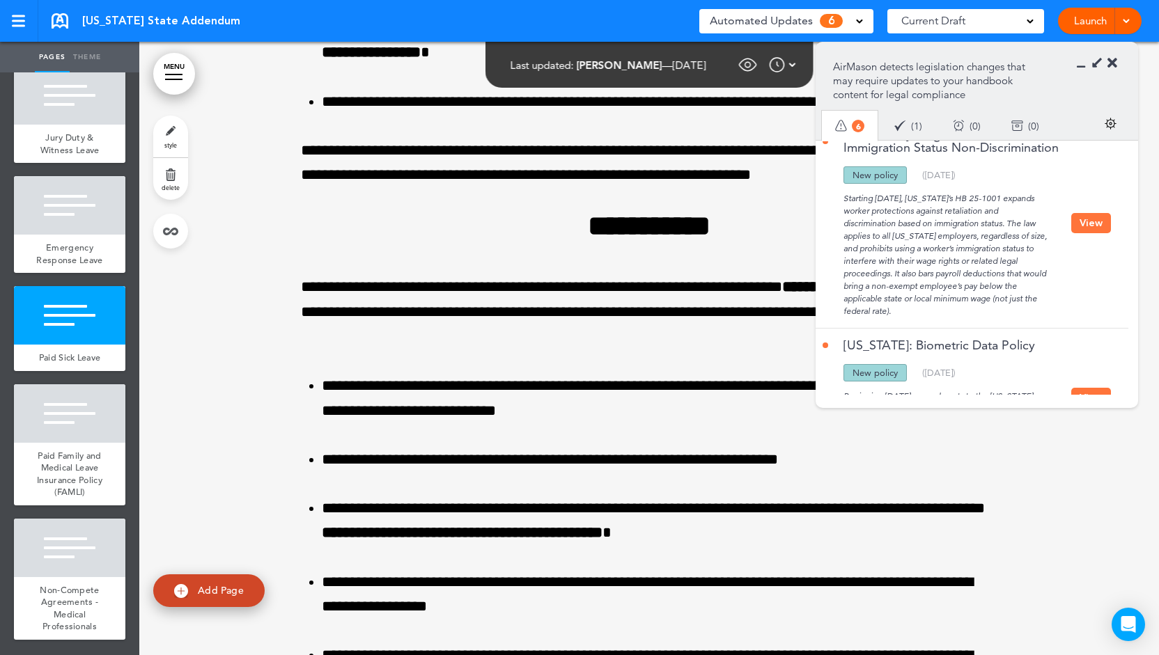
scroll to position [0, 0]
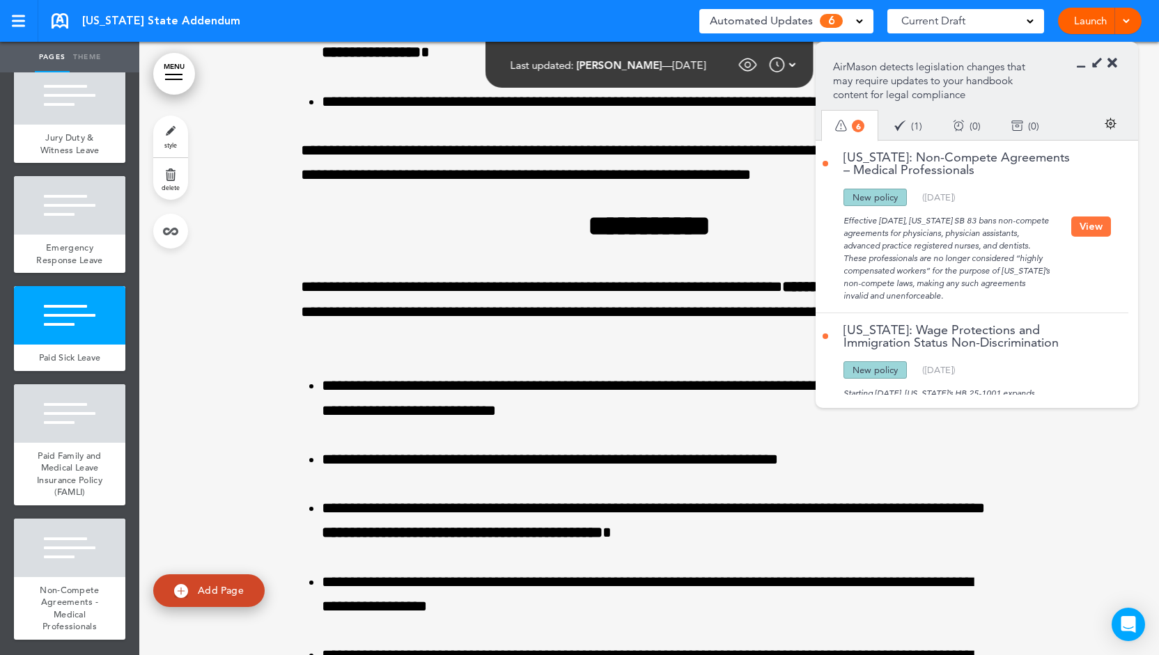
click at [223, 593] on span "Add Page" at bounding box center [221, 590] width 46 height 13
type input "********"
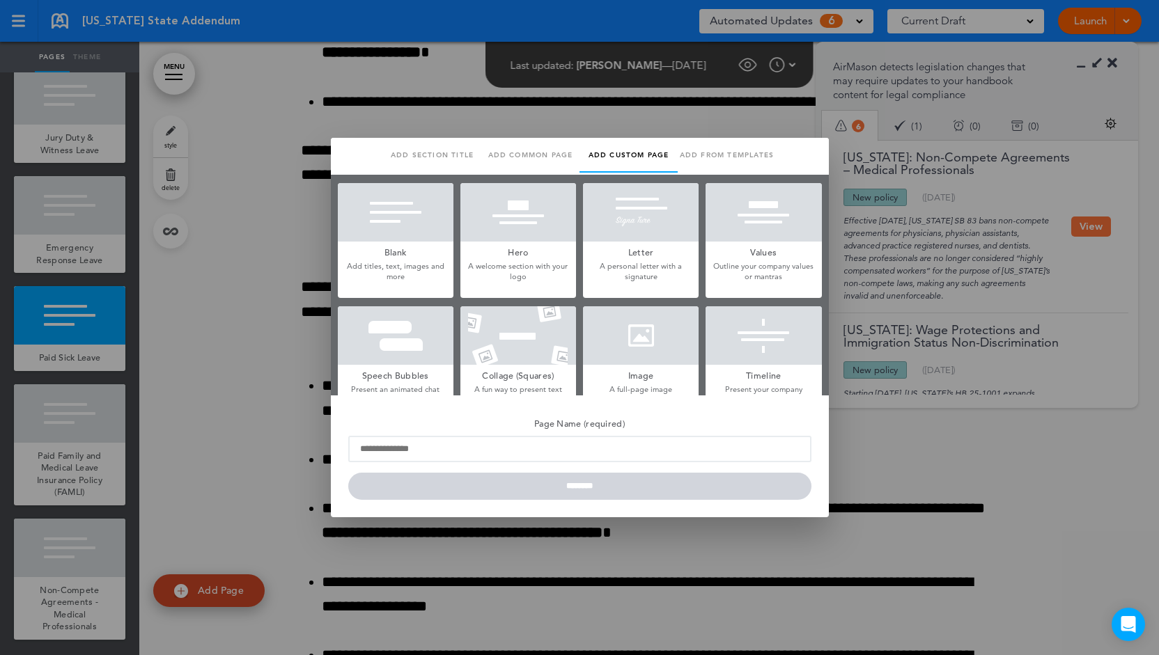
click at [386, 251] on h5 "Blank" at bounding box center [396, 252] width 116 height 20
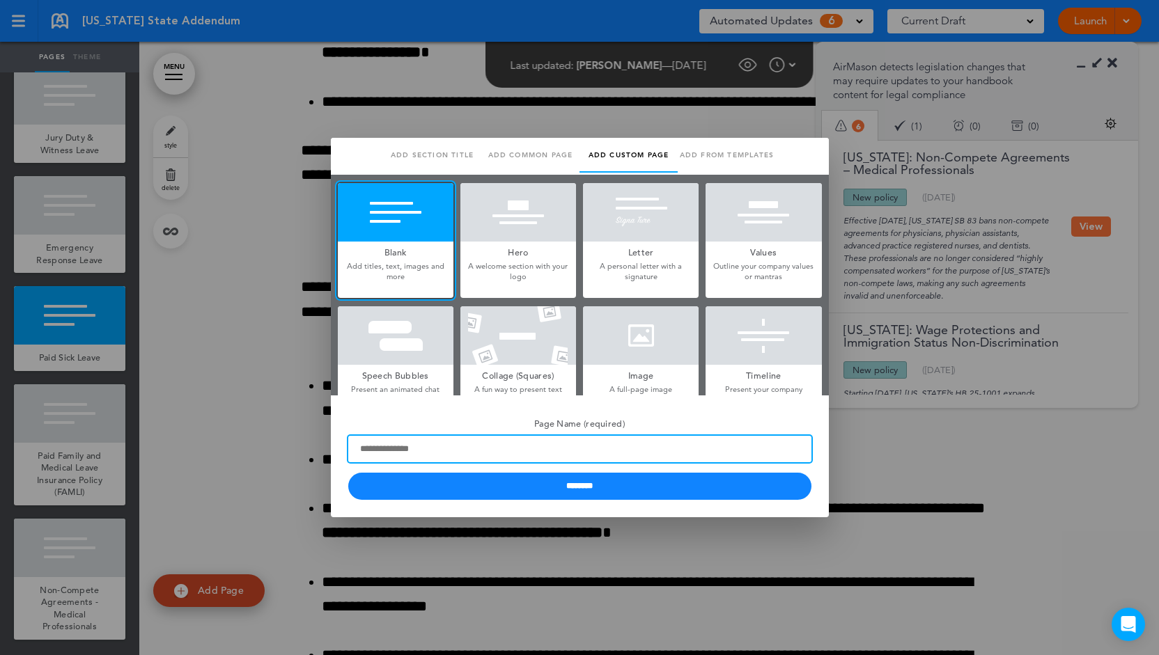
click at [394, 440] on input "Page Name (required)" at bounding box center [579, 449] width 463 height 26
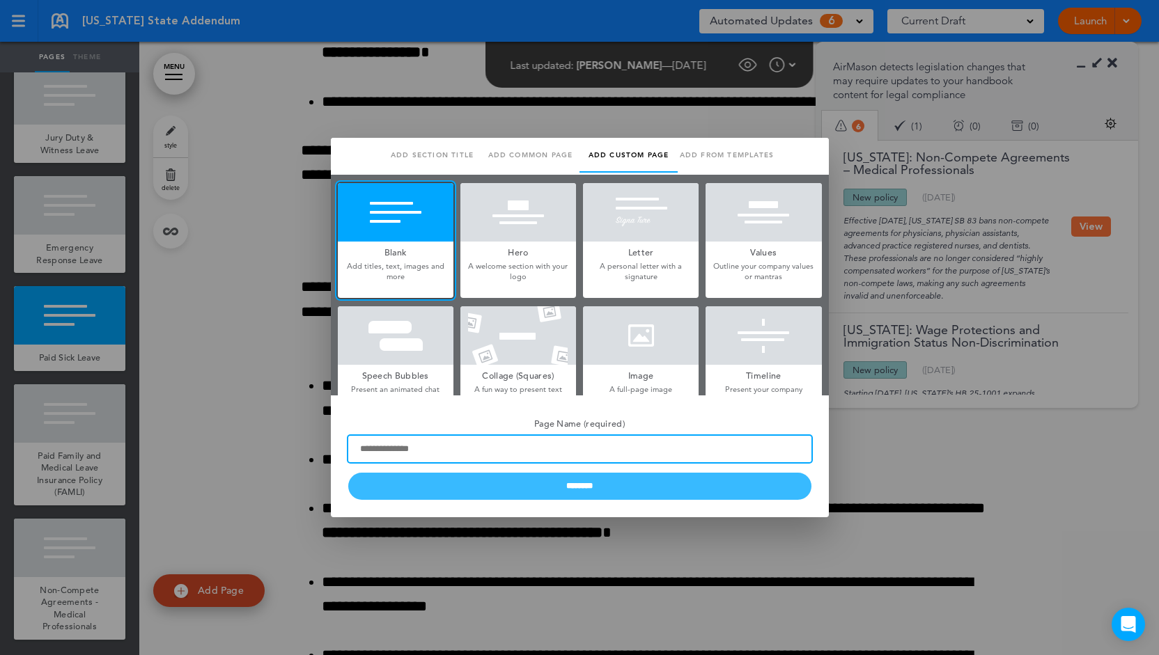
type input "****"
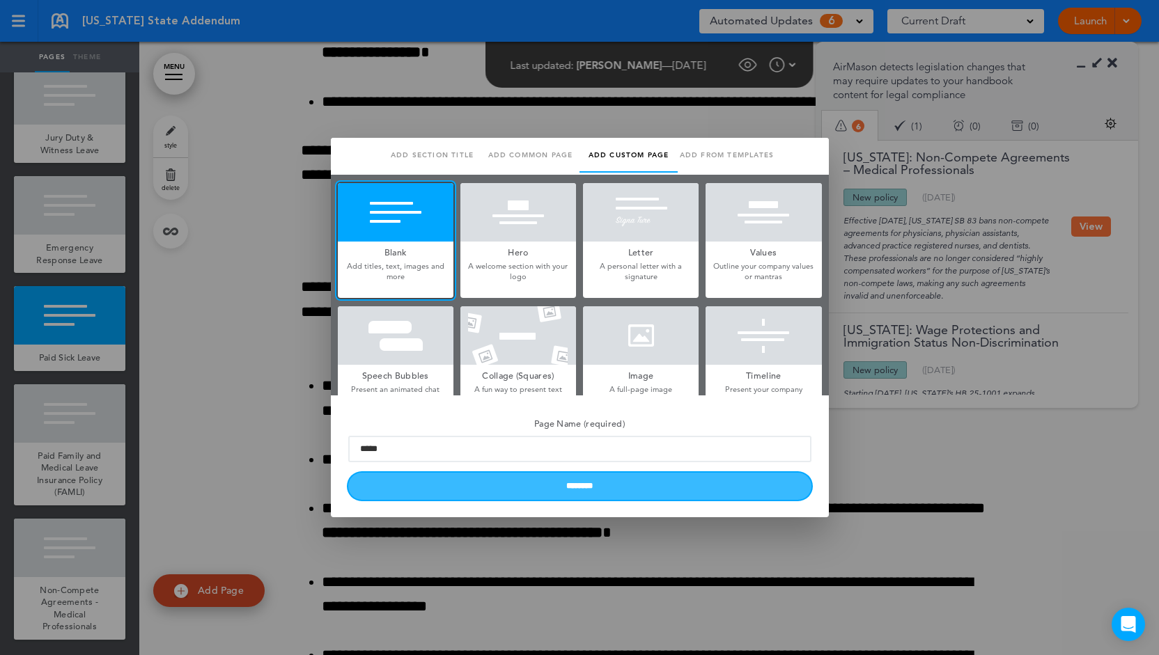
click at [460, 492] on input "********" at bounding box center [579, 486] width 463 height 27
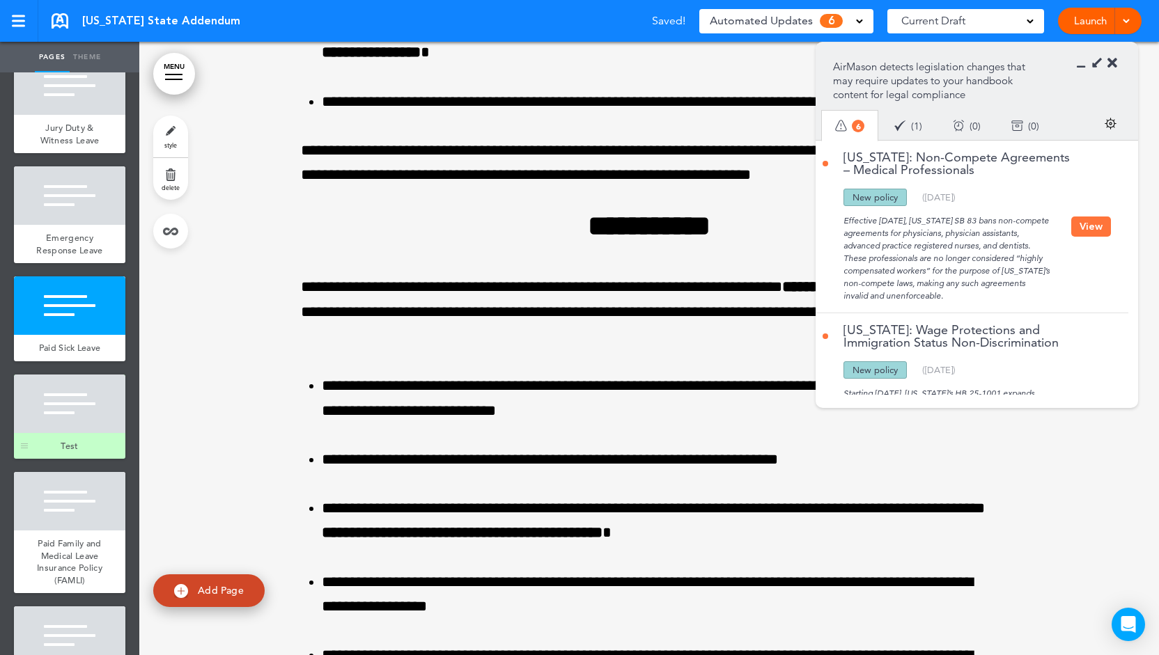
click at [82, 433] on div at bounding box center [69, 404] width 111 height 59
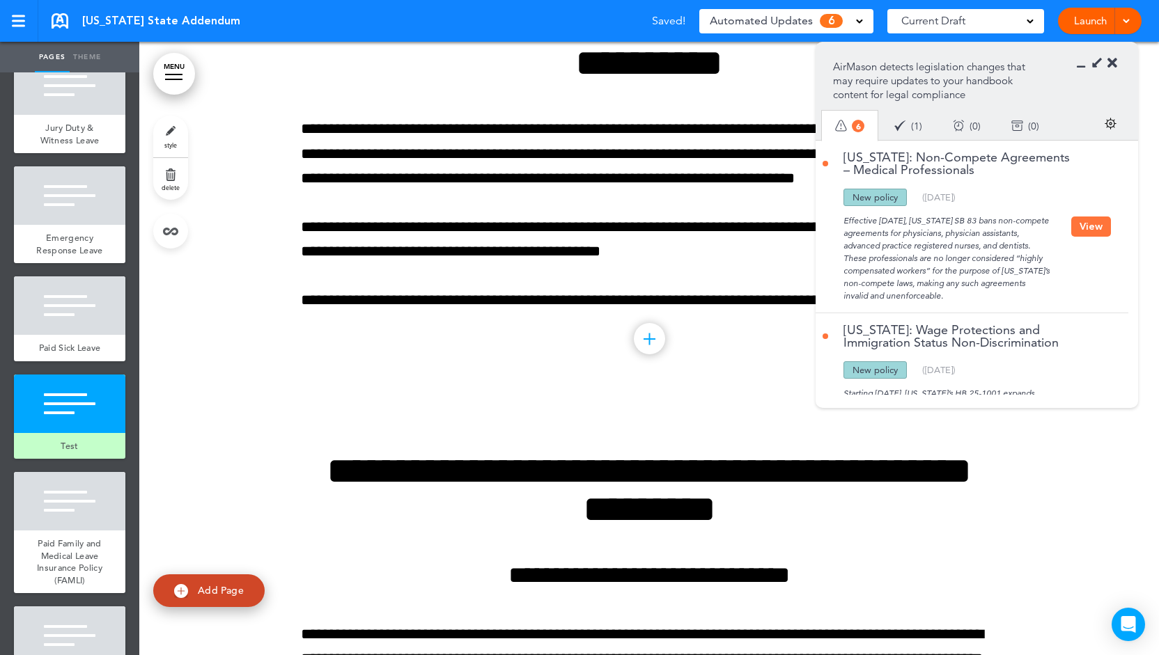
scroll to position [14887, 0]
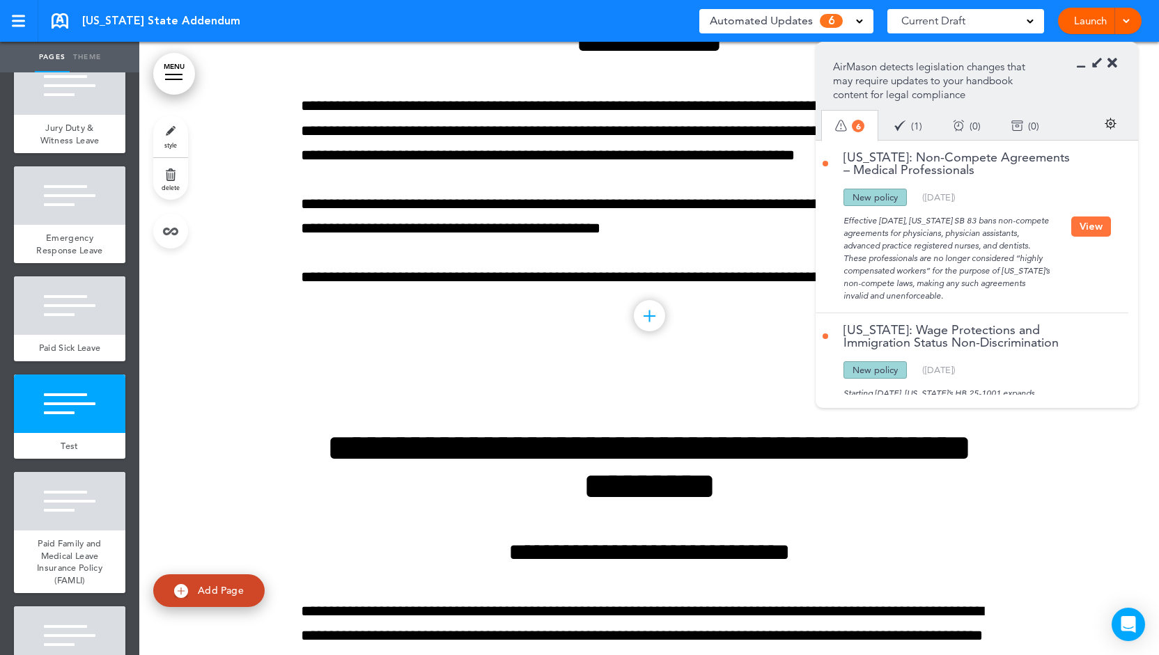
drag, startPoint x: 844, startPoint y: 199, endPoint x: 979, endPoint y: 271, distance: 153.3
click at [979, 271] on div "[US_STATE]: Non-Compete Agreements – Medical Professionals Updated policy New p…" at bounding box center [947, 226] width 249 height 151
click at [979, 272] on div "Effective [DATE], [US_STATE] SB 83 bans non-compete agreements for physicians, …" at bounding box center [947, 254] width 249 height 96
click at [1091, 226] on button "View" at bounding box center [1091, 227] width 40 height 20
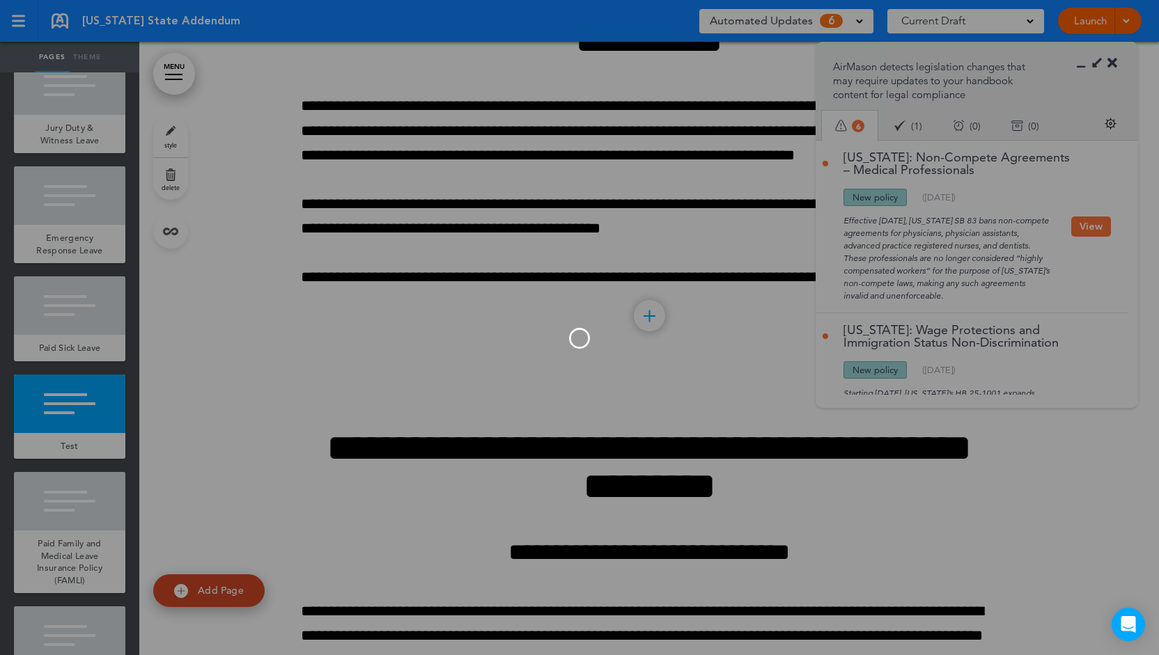
scroll to position [4, 0]
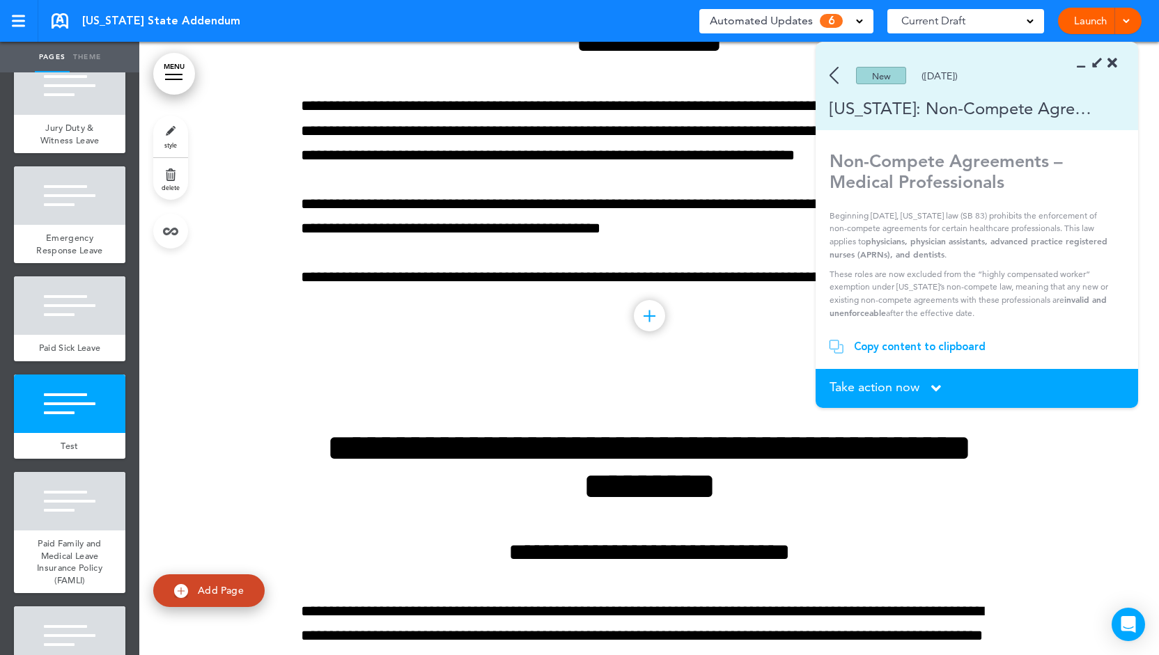
click at [919, 345] on div "Copy content to clipboard" at bounding box center [920, 347] width 132 height 14
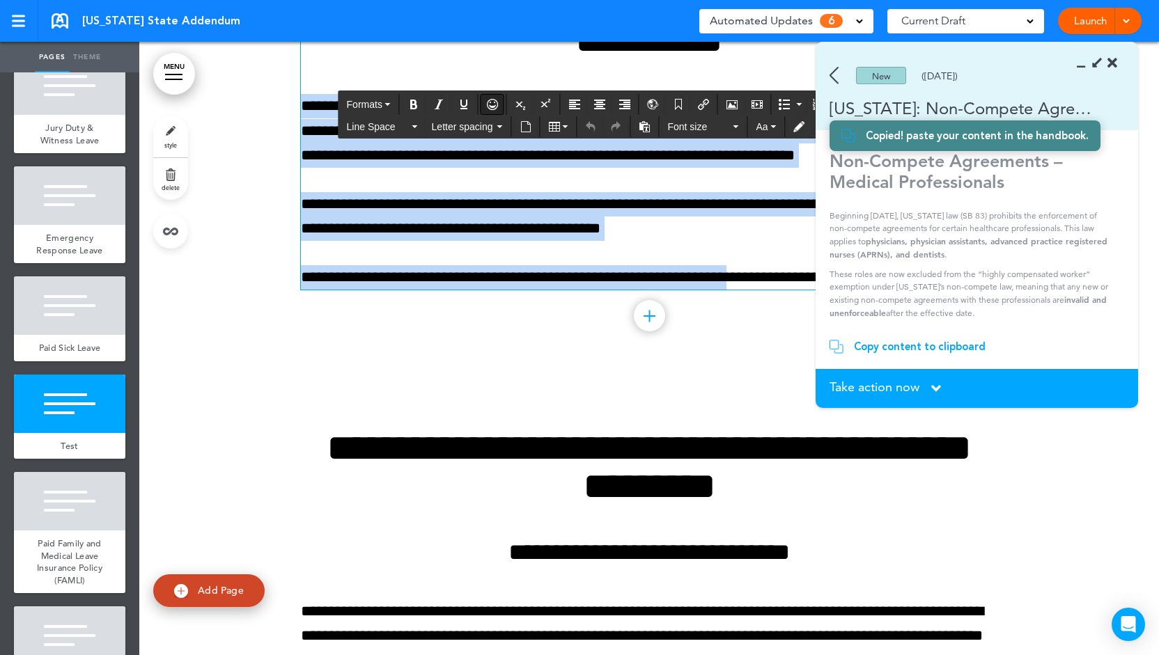
drag, startPoint x: 746, startPoint y: 347, endPoint x: 492, endPoint y: 112, distance: 345.5
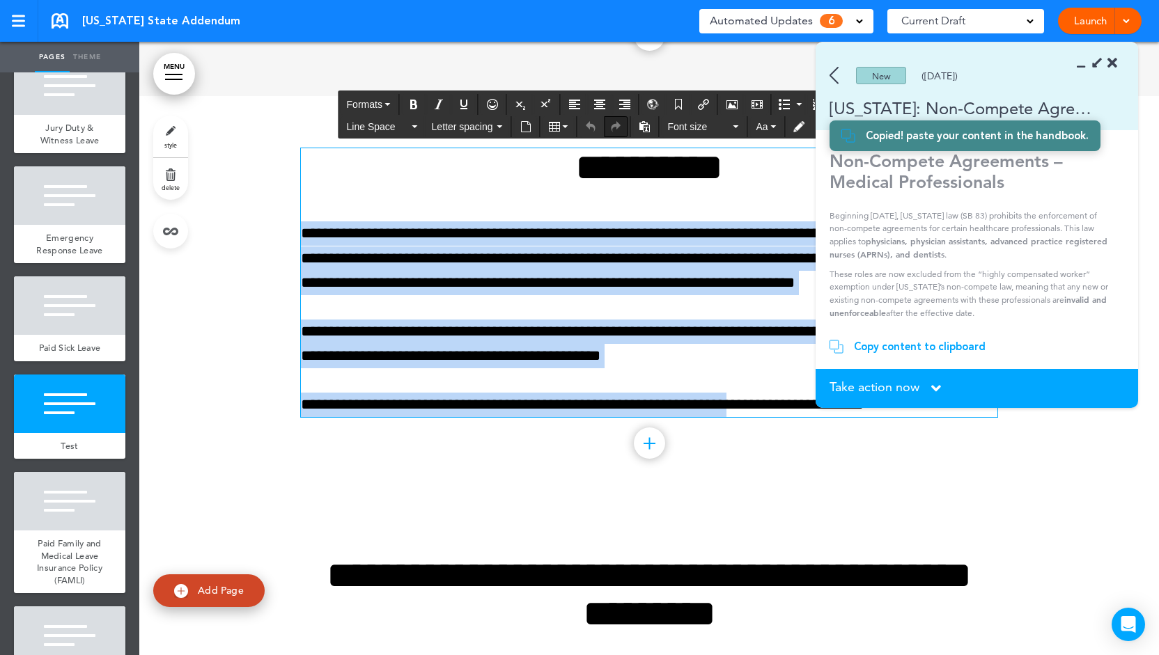
scroll to position [14748, 0]
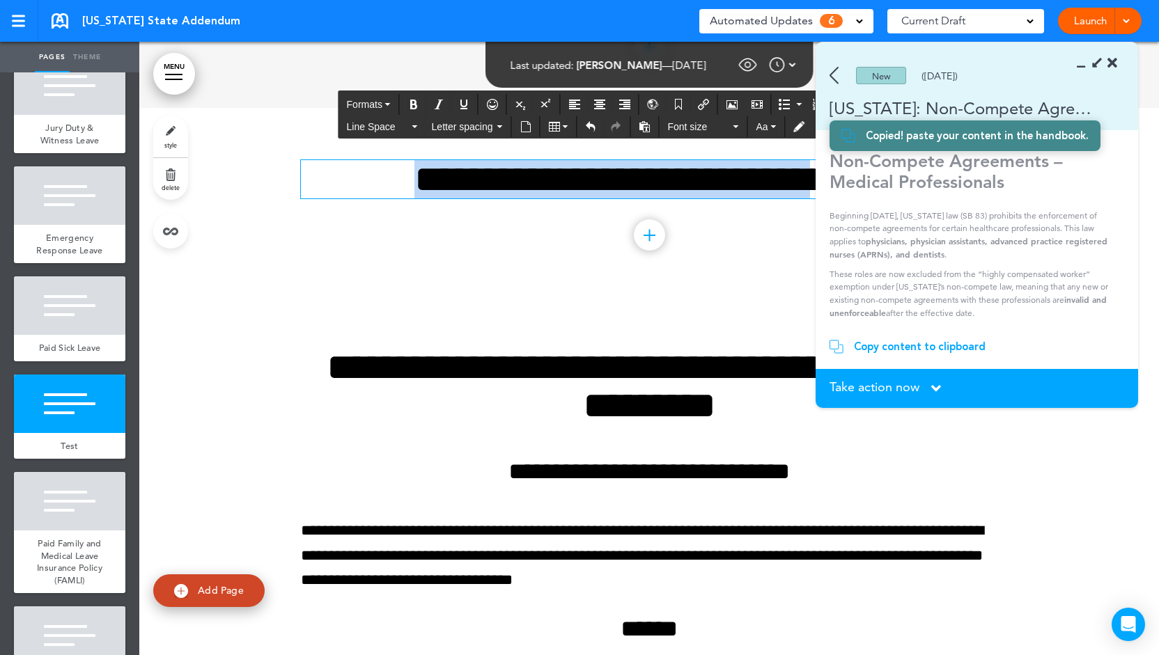
drag, startPoint x: 340, startPoint y: 263, endPoint x: 857, endPoint y: 251, distance: 517.0
click at [857, 251] on body "This handbook [GEOGRAPHIC_DATA] Settings Signatures Collaborators Your Handbook…" at bounding box center [579, 327] width 1159 height 655
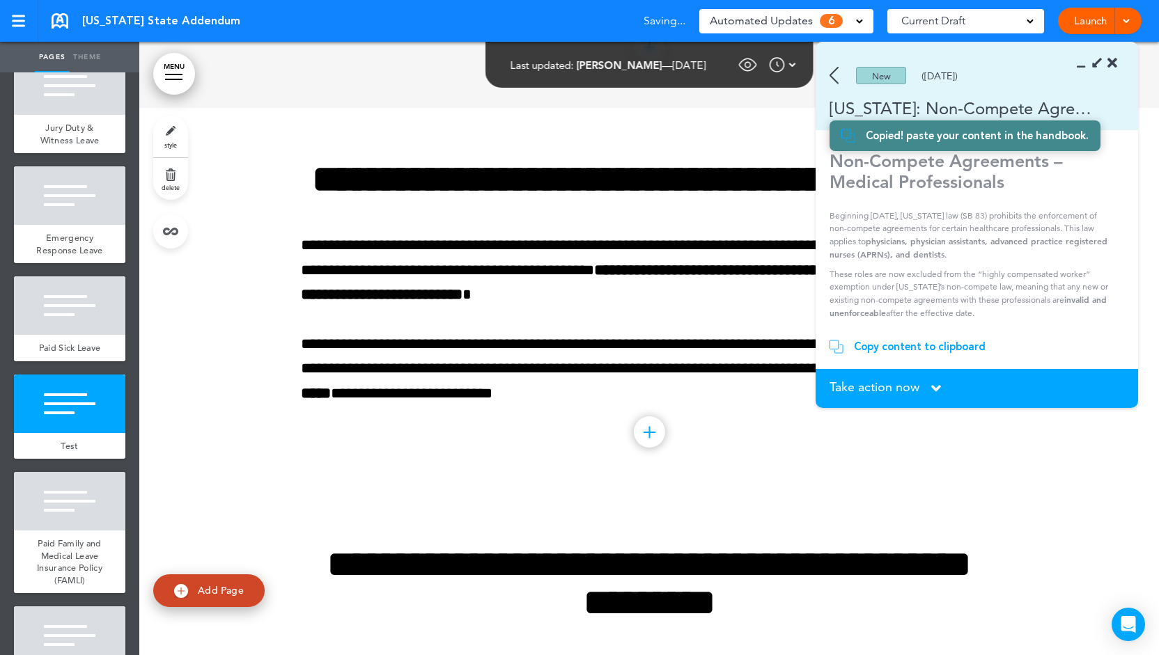
click at [872, 384] on span "Take action now" at bounding box center [875, 387] width 90 height 13
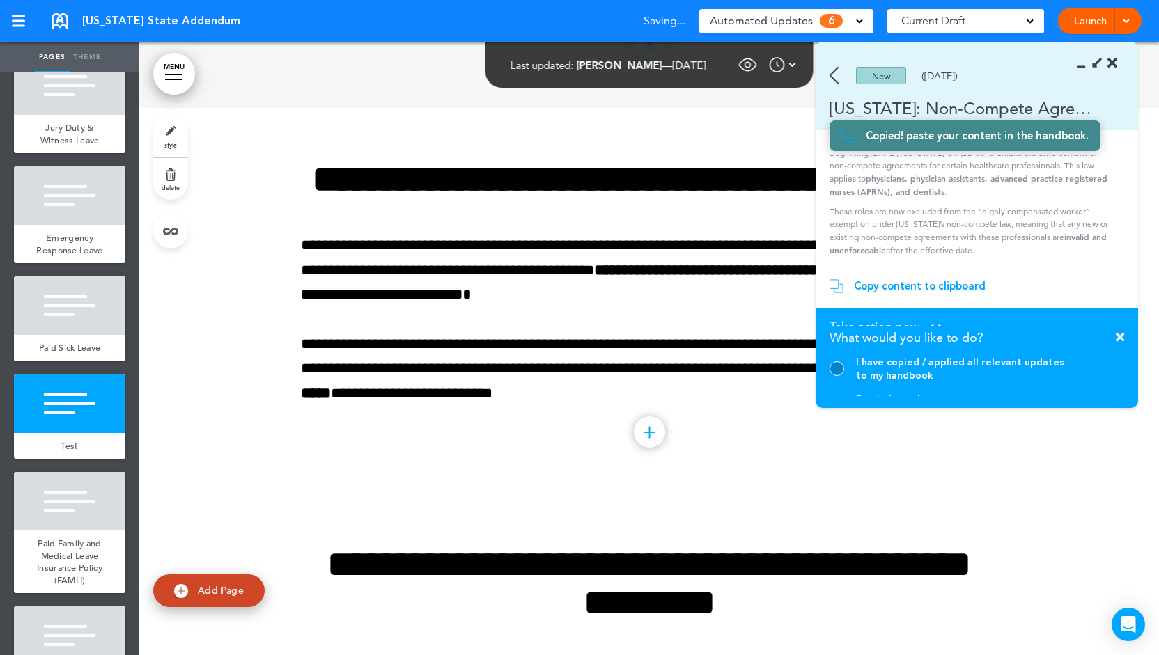
scroll to position [95, 0]
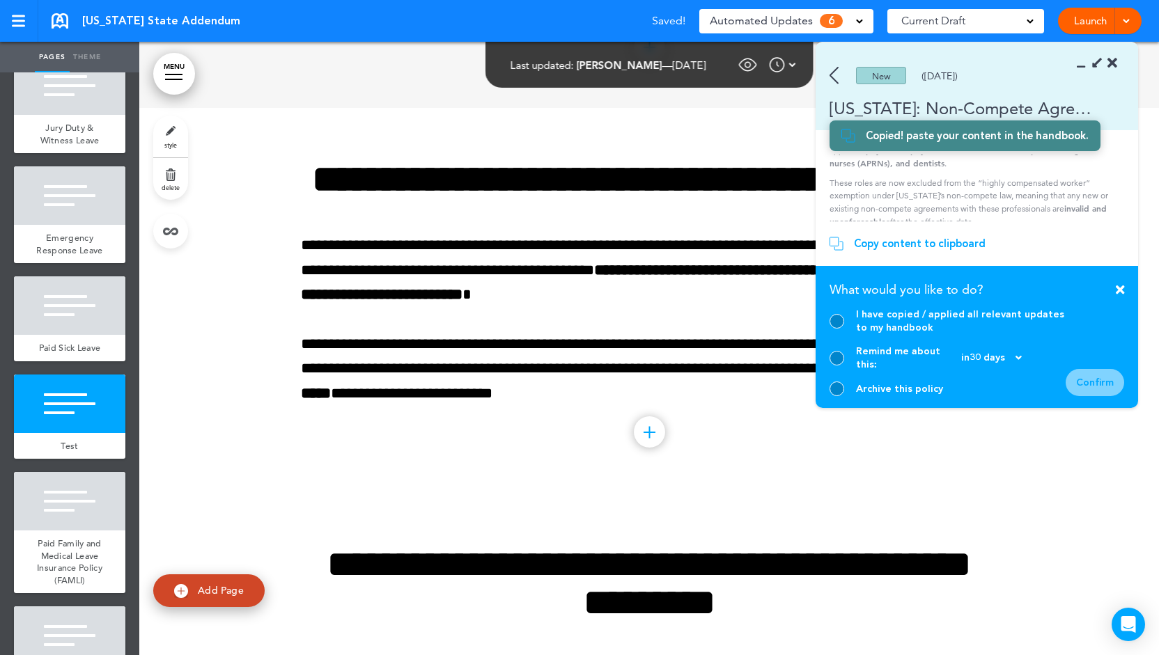
click at [837, 329] on div at bounding box center [837, 321] width 15 height 15
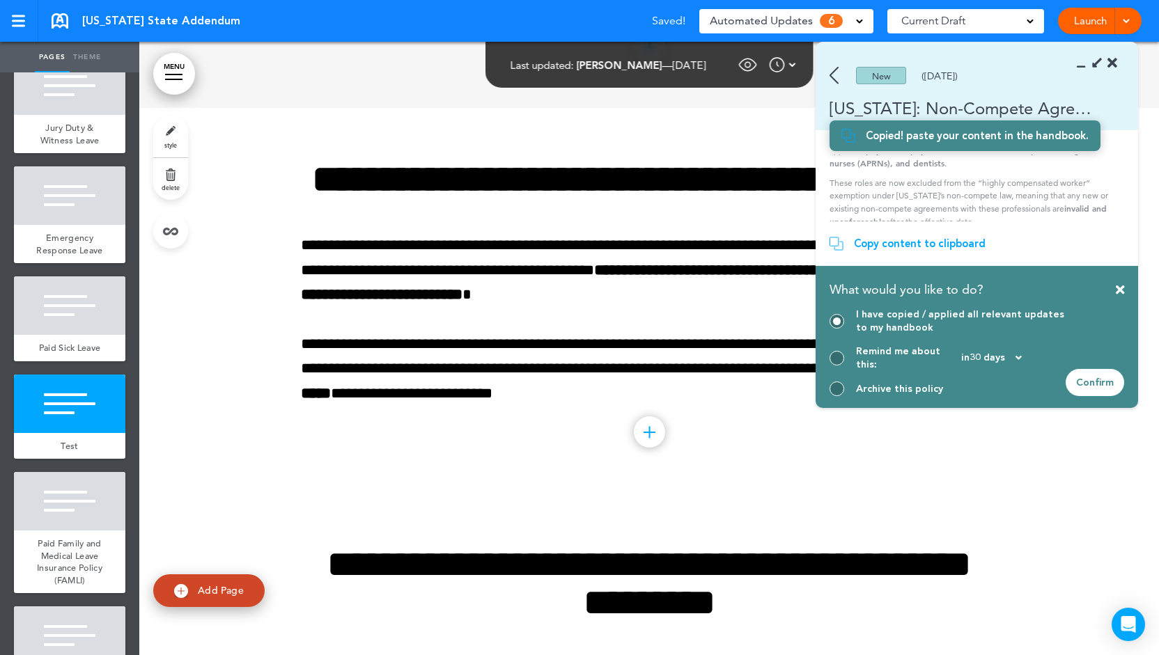
click at [1110, 380] on div "Confirm" at bounding box center [1095, 382] width 59 height 27
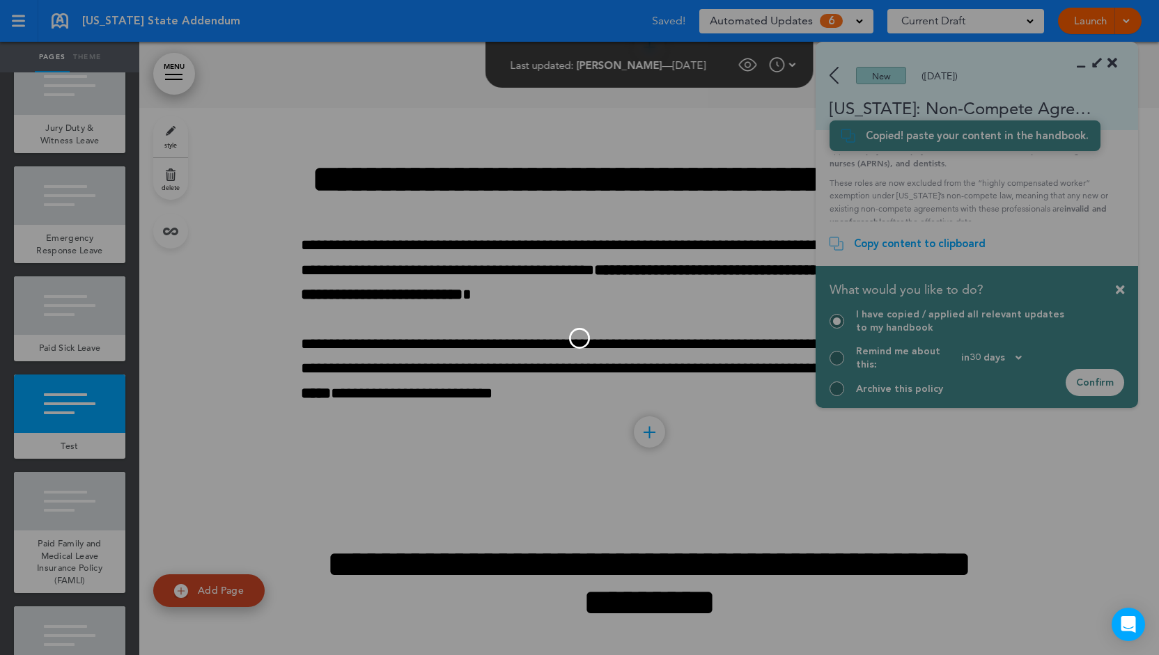
scroll to position [4, 0]
